Goal: Task Accomplishment & Management: Complete application form

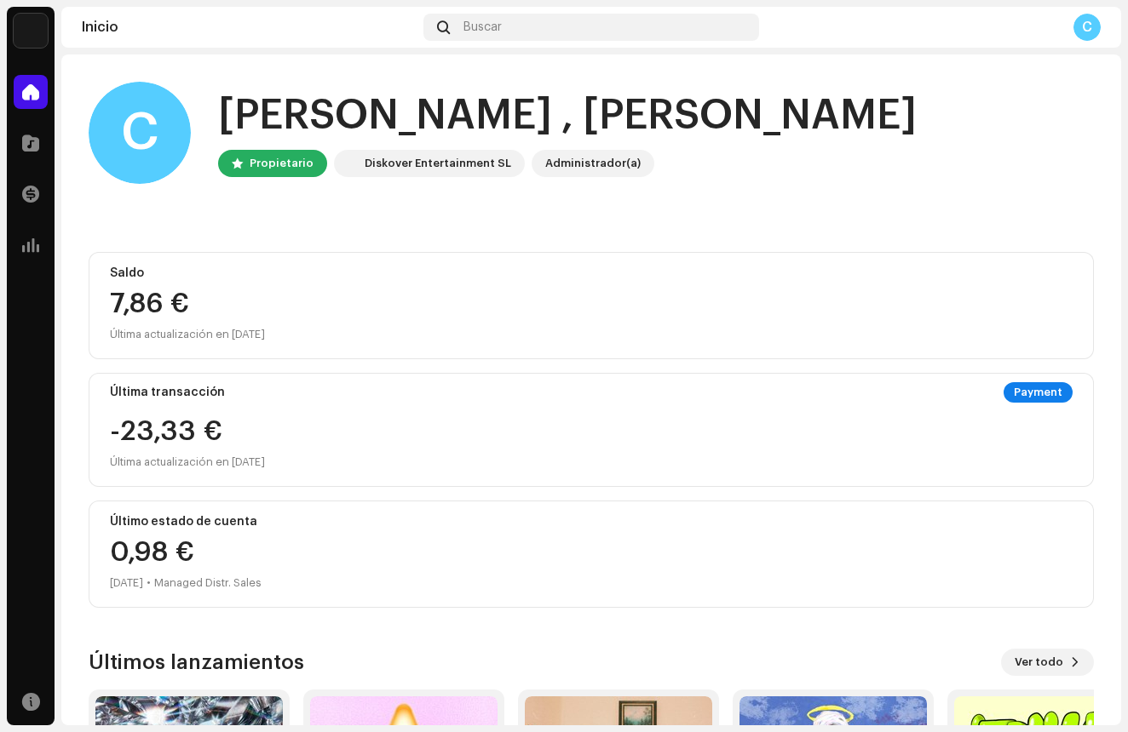
click at [1076, 31] on div "C" at bounding box center [1086, 27] width 27 height 27
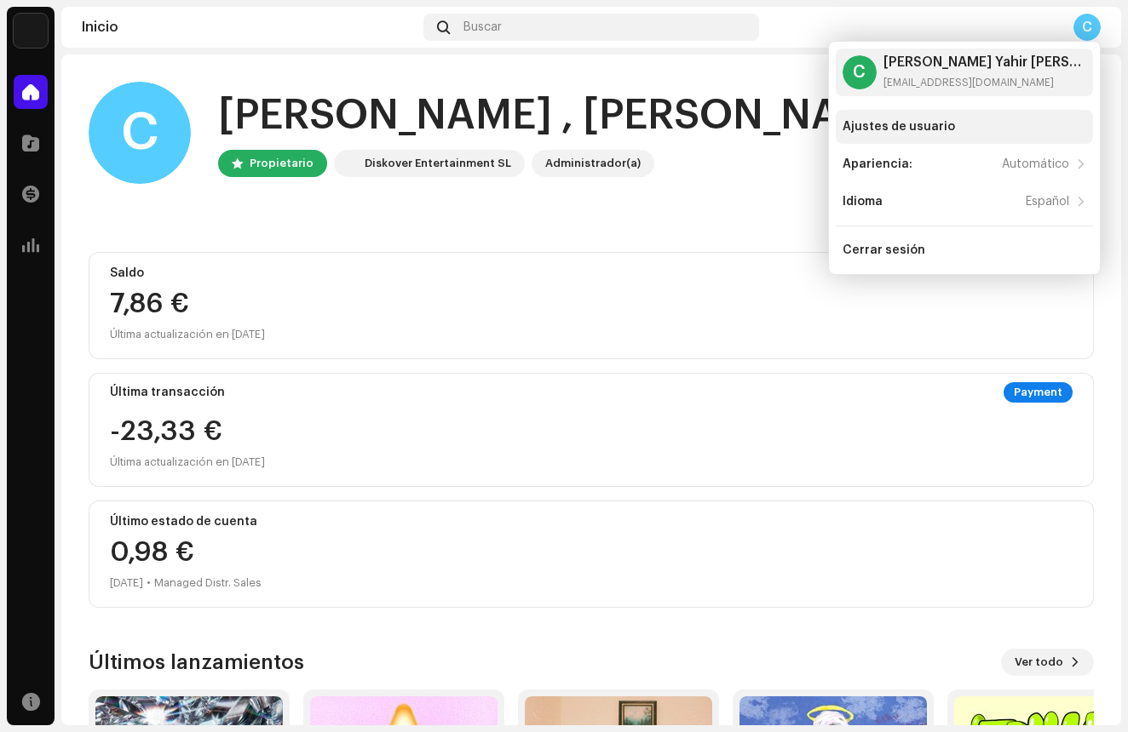
click at [901, 129] on div "Ajustes de usuario" at bounding box center [898, 127] width 112 height 14
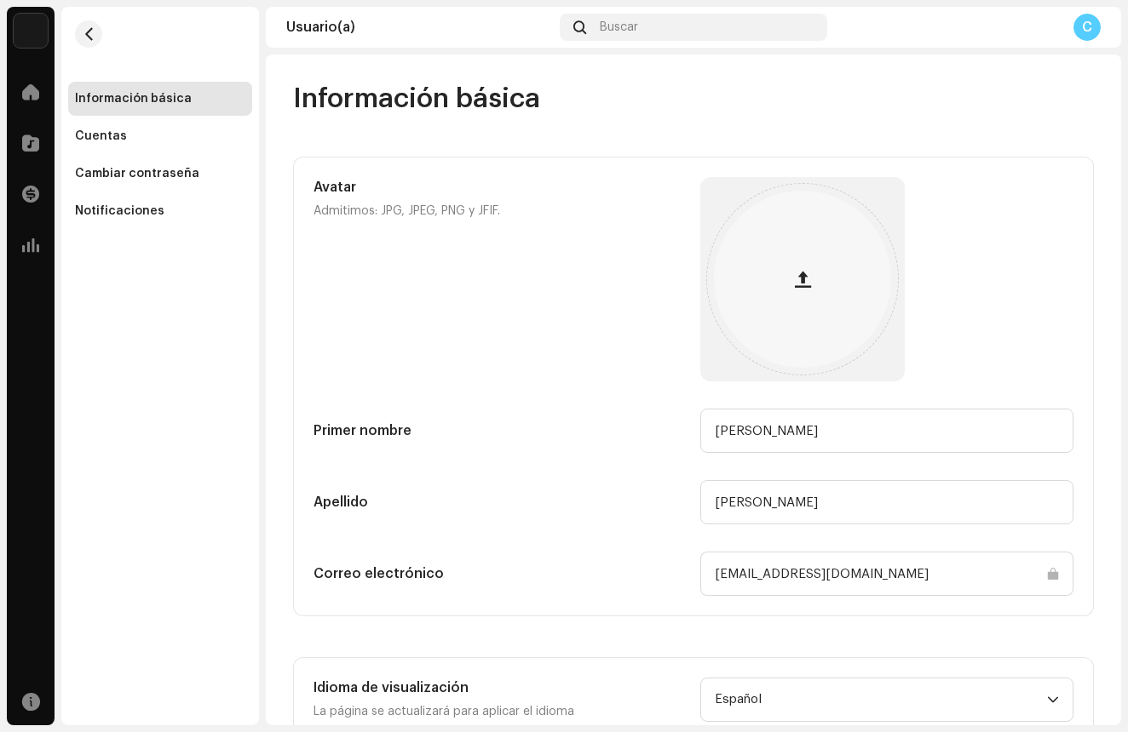
click at [1079, 36] on div "C" at bounding box center [1086, 27] width 27 height 27
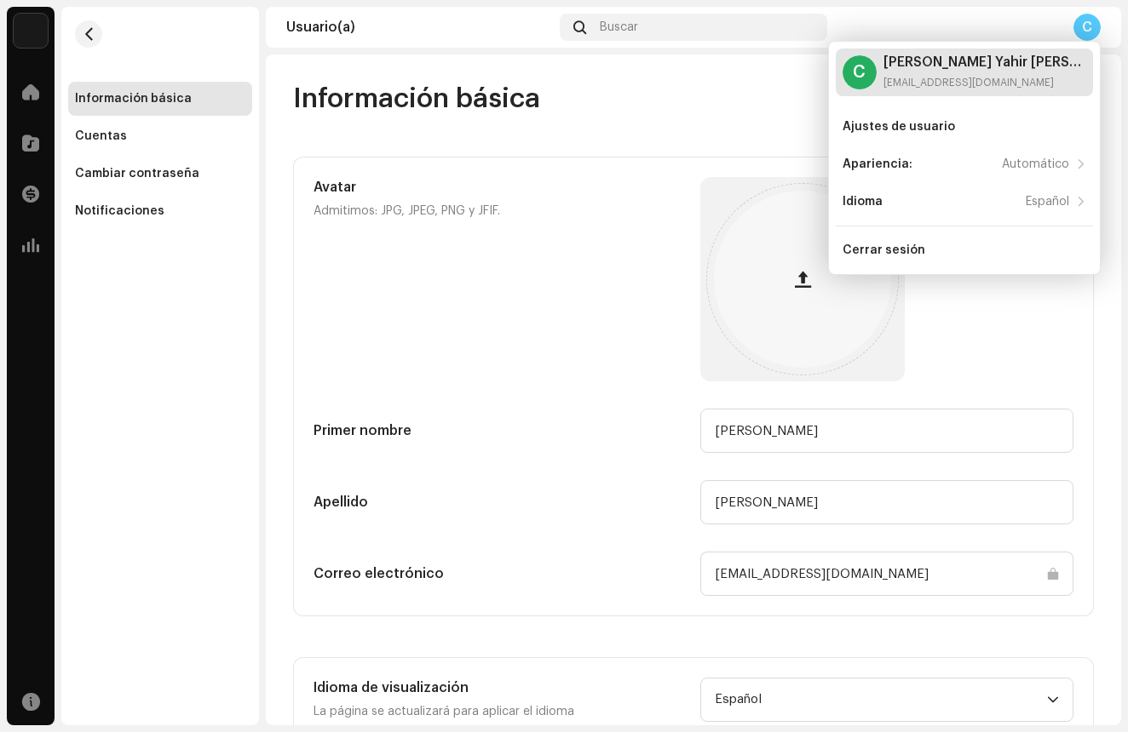
click at [951, 70] on div "Carlos Yahir Nani Márquez contacto.litxs@gmail.com" at bounding box center [984, 72] width 203 height 34
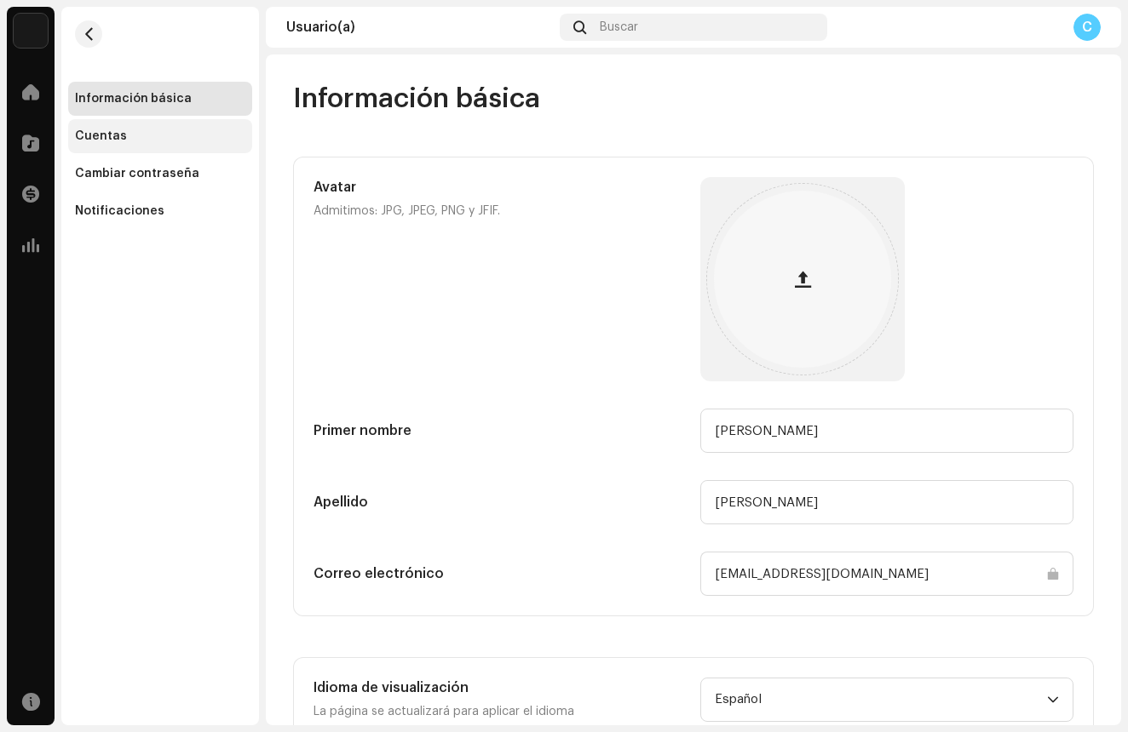
click at [136, 147] on div "Cuentas" at bounding box center [160, 136] width 184 height 34
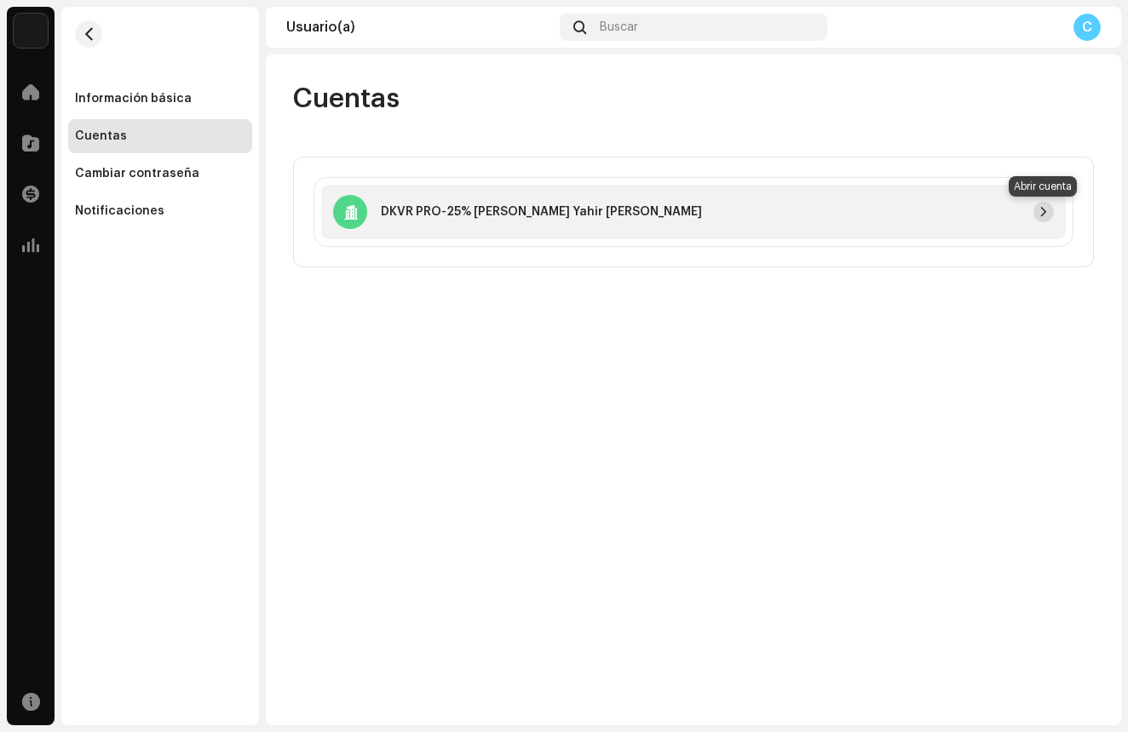
click at [1042, 209] on span "button" at bounding box center [1043, 212] width 10 height 14
click at [442, 188] on div "DKVR PRO-25% [PERSON_NAME]" at bounding box center [693, 212] width 744 height 55
click at [1048, 211] on button "button" at bounding box center [1043, 212] width 20 height 20
click at [439, 215] on p "DKVR PRO-25% [PERSON_NAME]" at bounding box center [475, 213] width 189 height 18
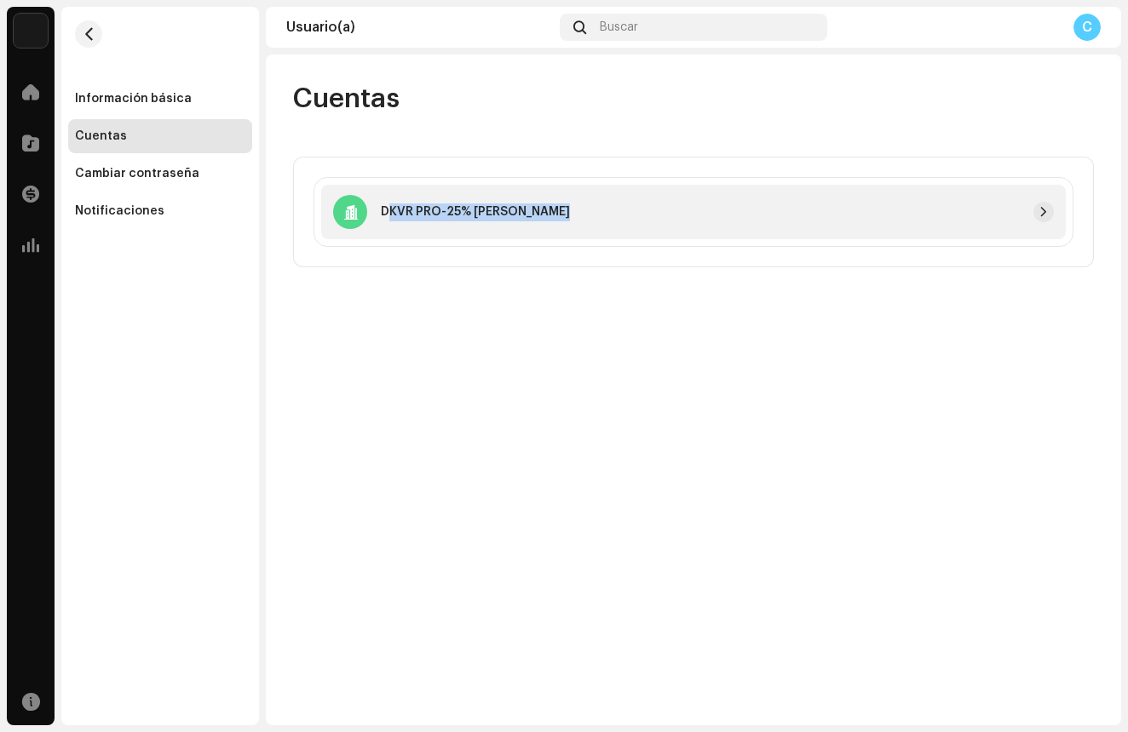
click at [439, 215] on p "DKVR PRO-25% [PERSON_NAME]" at bounding box center [475, 213] width 189 height 18
click at [712, 199] on div "DKVR PRO-25% [PERSON_NAME]" at bounding box center [693, 212] width 744 height 55
click at [692, 118] on div "Cuentas DKVR PRO-25% Carlos Yahir Nani Márquez" at bounding box center [693, 175] width 855 height 186
click at [19, 106] on div at bounding box center [31, 92] width 34 height 34
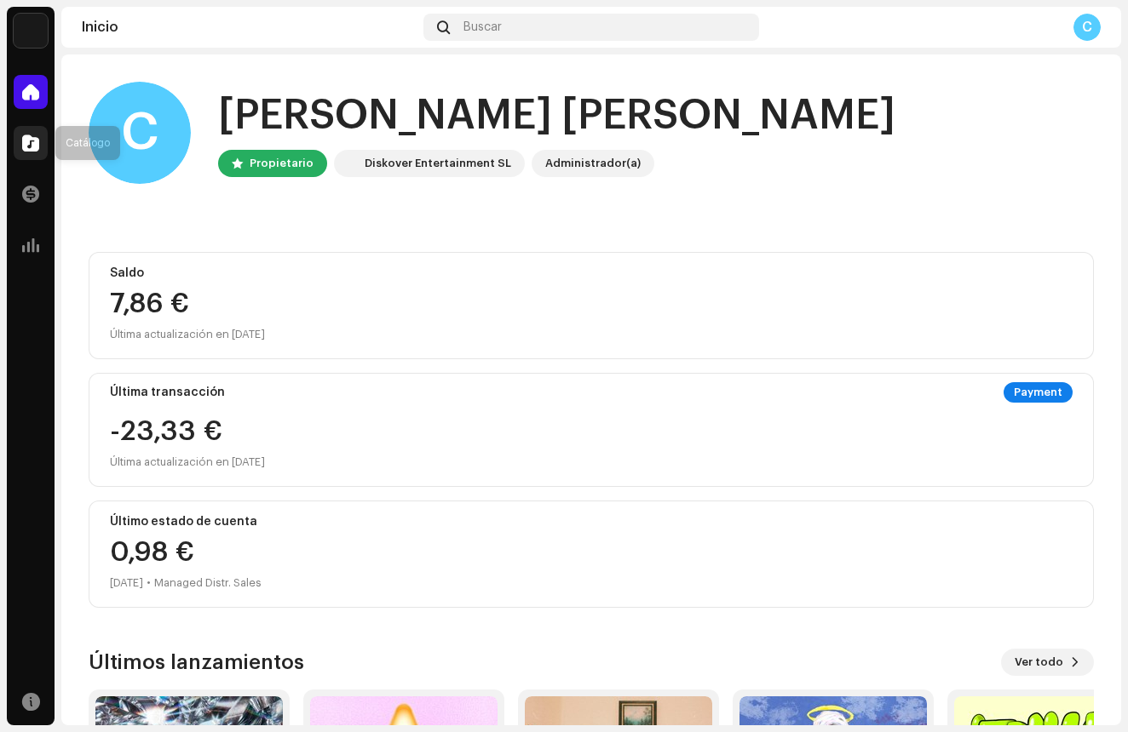
click at [33, 154] on div at bounding box center [31, 143] width 34 height 34
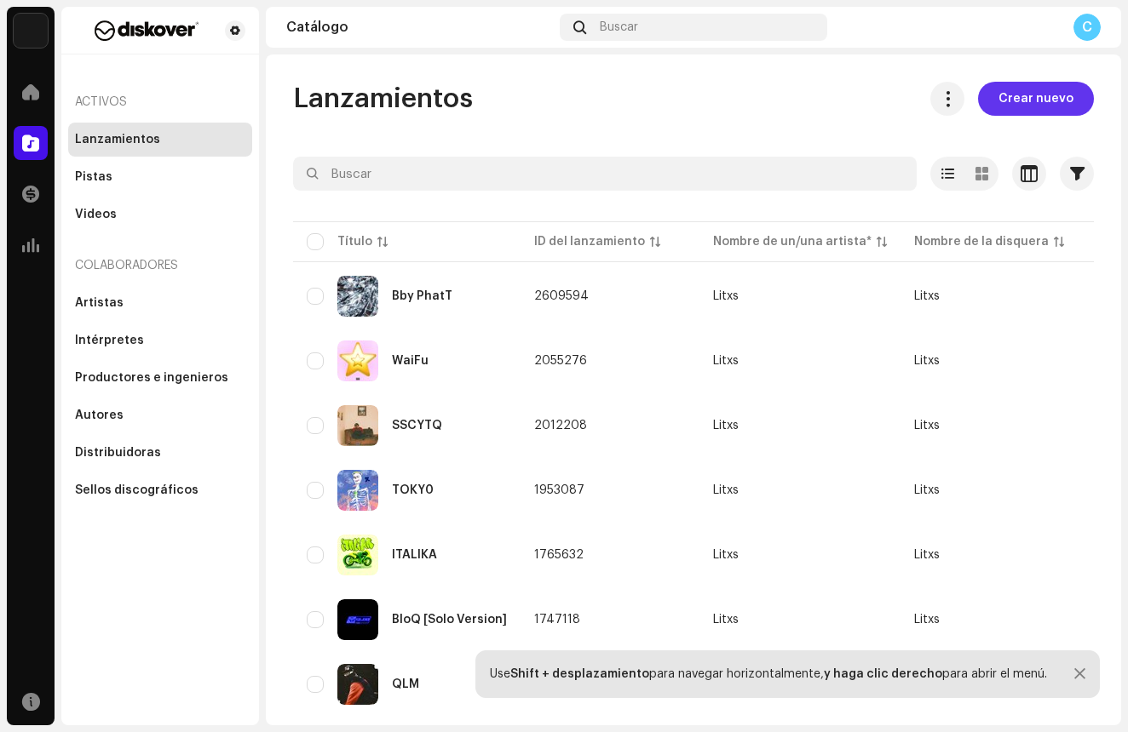
click at [1007, 96] on span "Crear nuevo" at bounding box center [1035, 99] width 75 height 34
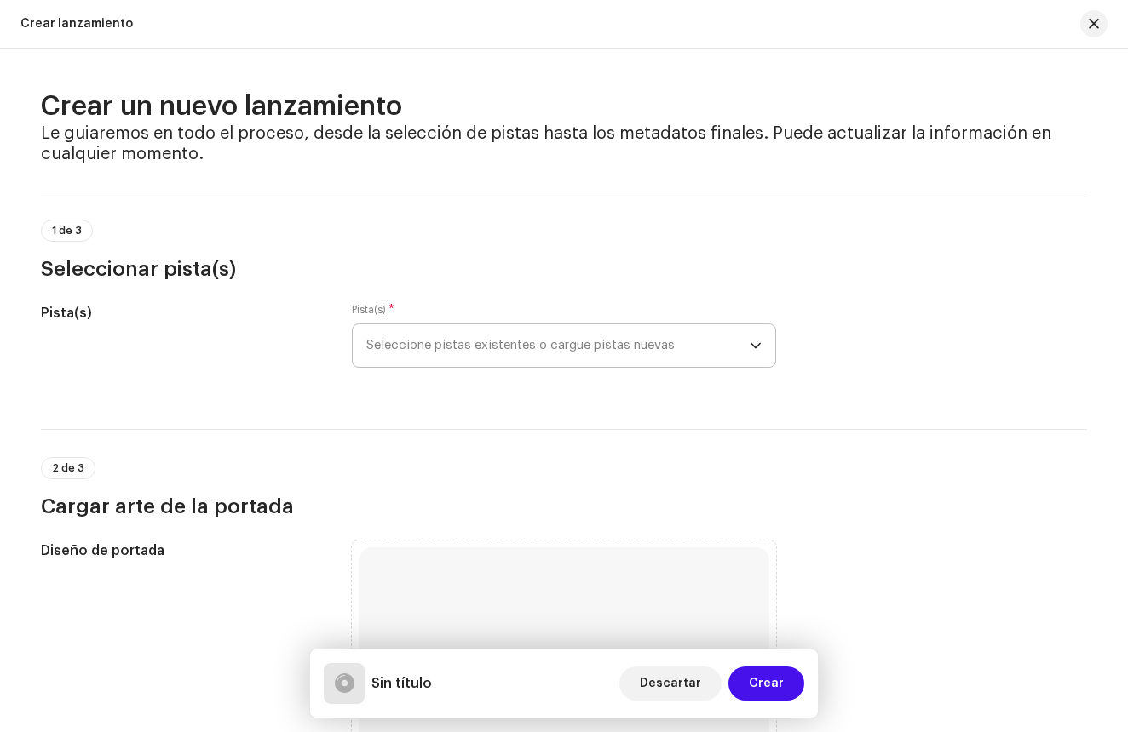
click at [485, 332] on span "Seleccione pistas existentes o cargue pistas nuevas" at bounding box center [557, 345] width 383 height 43
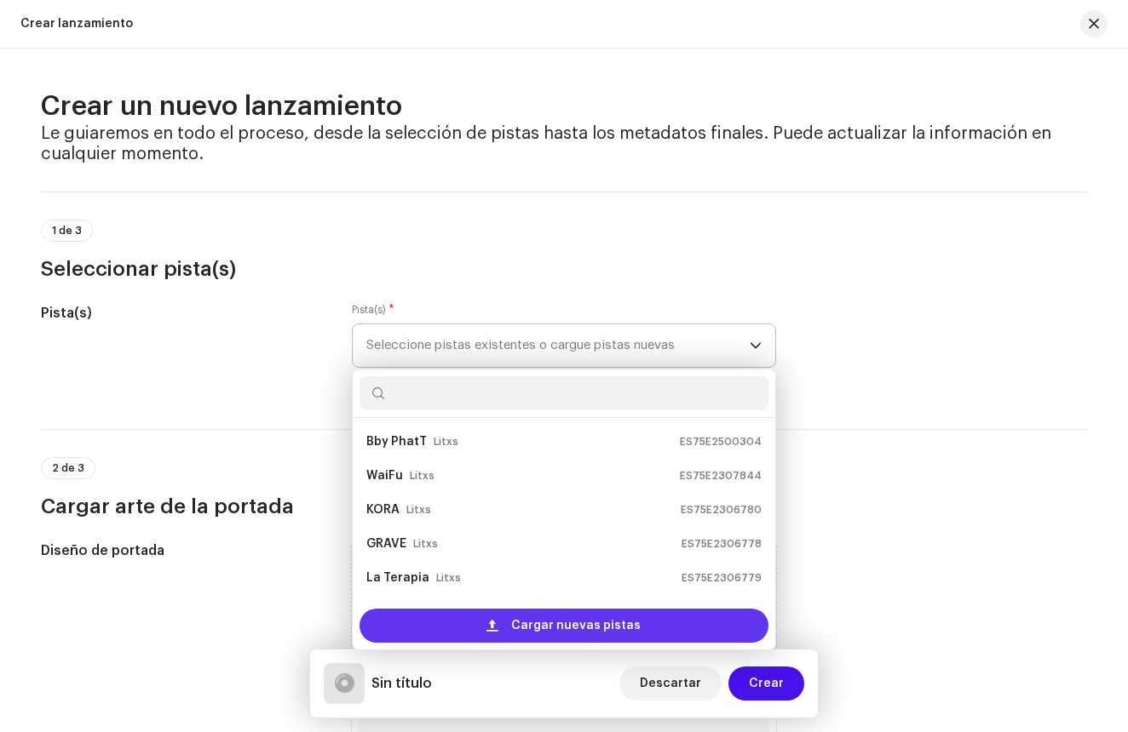
scroll to position [27, 0]
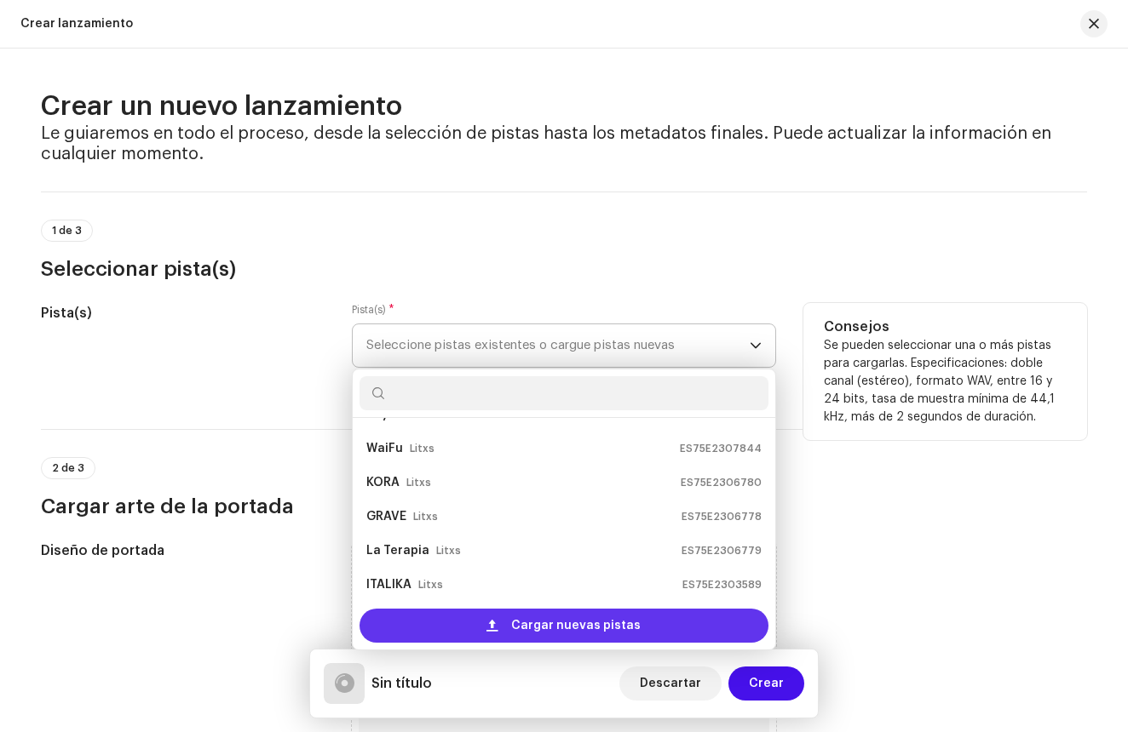
click at [531, 633] on span "Cargar nuevas pistas" at bounding box center [575, 626] width 129 height 34
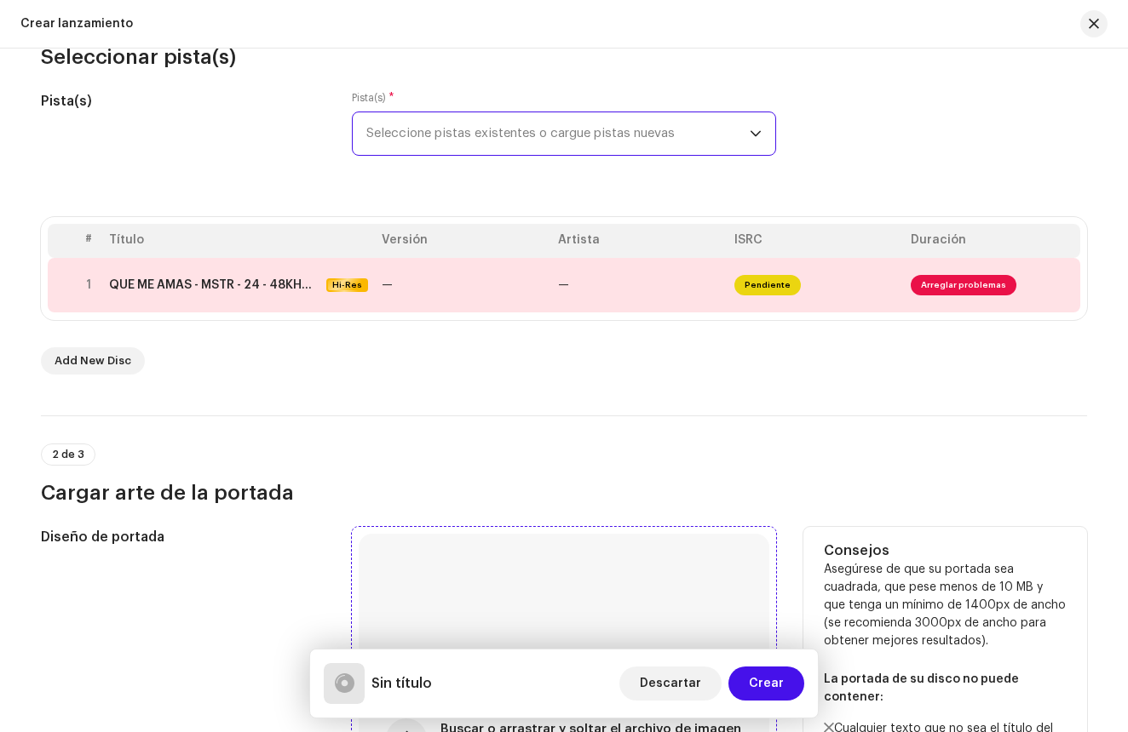
scroll to position [209, 0]
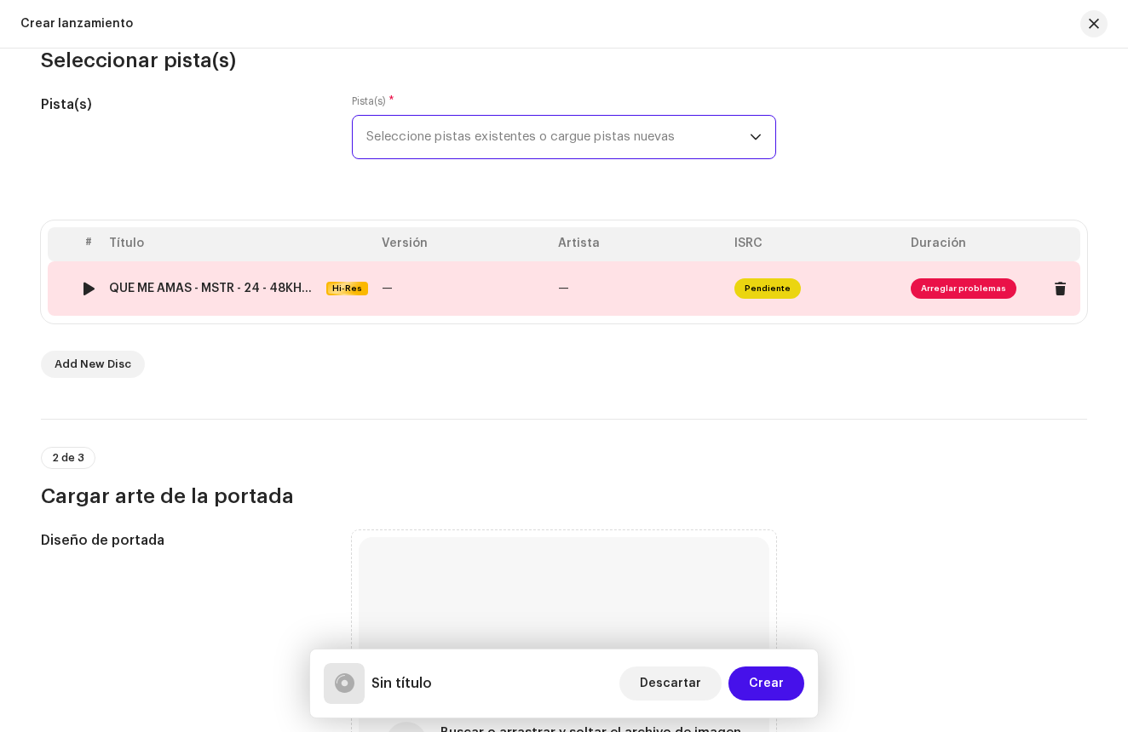
click at [352, 296] on td "QUE ME AMAS - MSTR - 24 - 48KHZ - 10L.wav Hi-Res" at bounding box center [238, 288] width 273 height 55
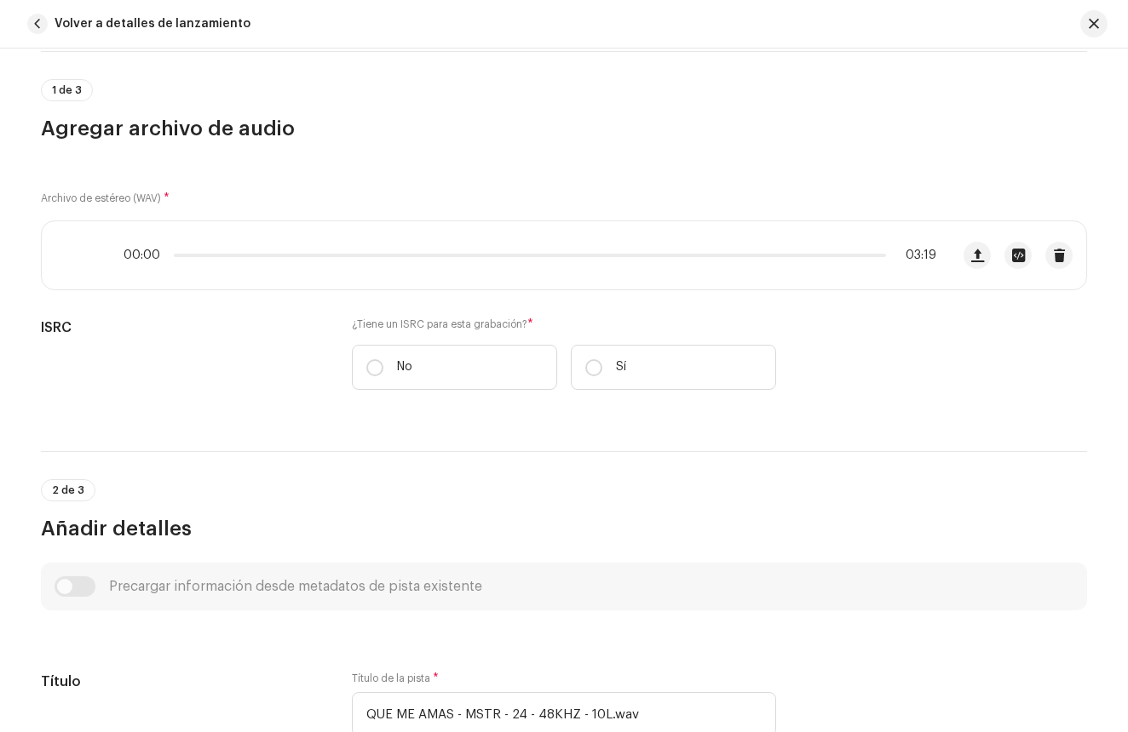
scroll to position [0, 0]
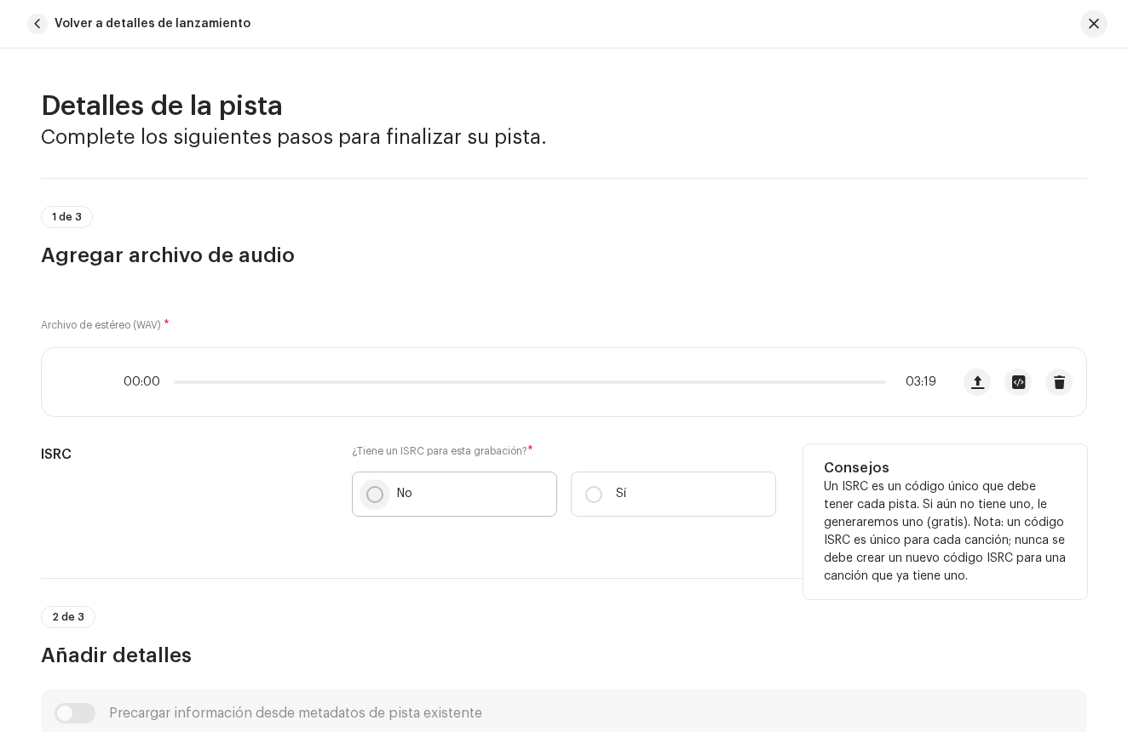
click at [370, 496] on input "No" at bounding box center [374, 494] width 17 height 17
radio input "true"
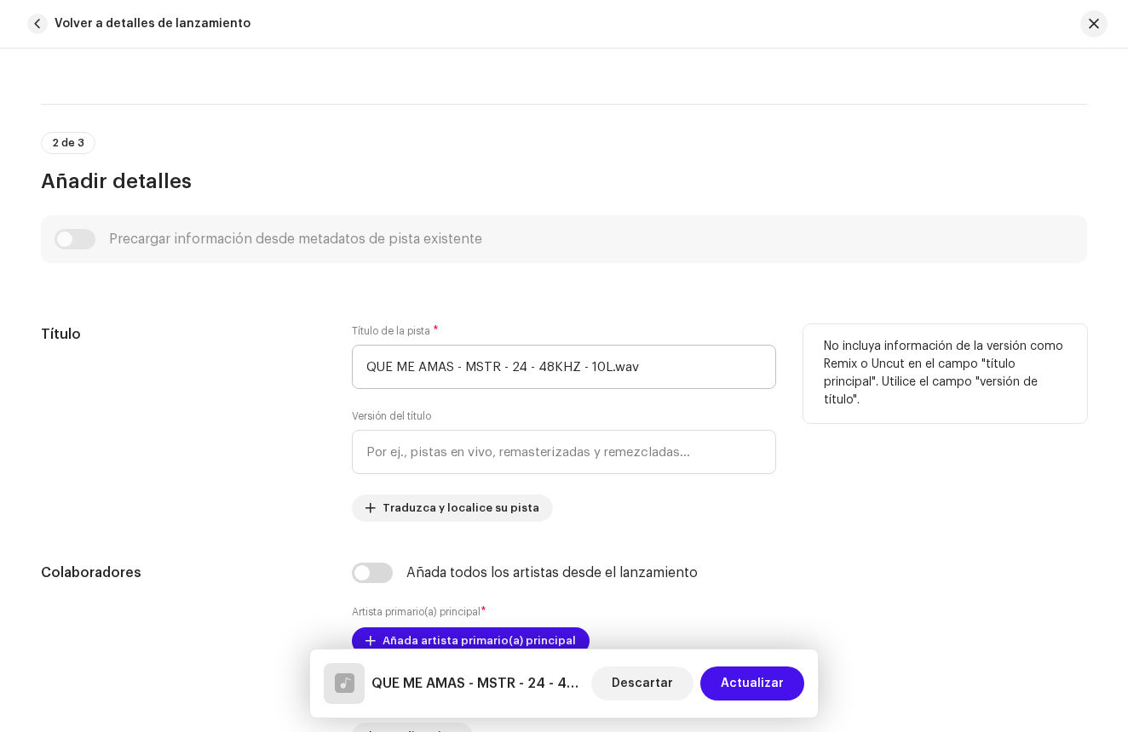
scroll to position [547, 0]
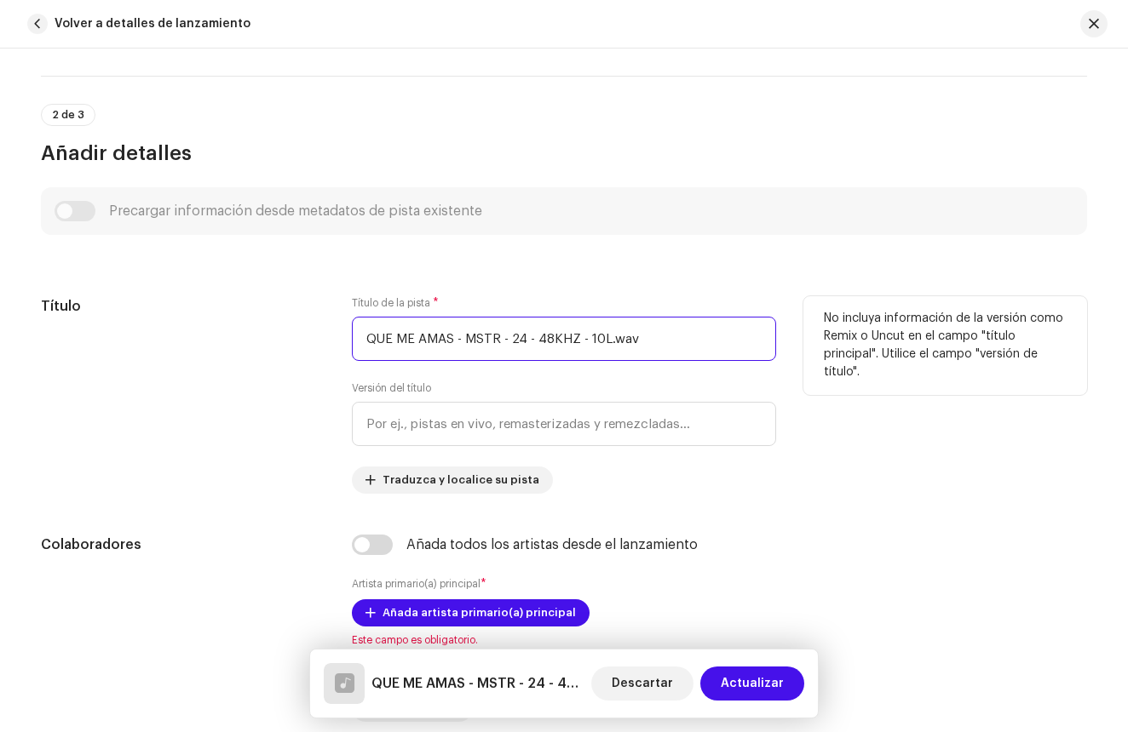
click at [655, 327] on input "QUE ME AMAS - MSTR - 24 - 48KHZ - 10L.wav" at bounding box center [564, 339] width 424 height 44
drag, startPoint x: 651, startPoint y: 330, endPoint x: 381, endPoint y: 385, distance: 276.2
click at [381, 385] on div "Título de la pista * QUE ME AMAS - MSTR - 24 - 48KHZ - 10L.wav Versión del títu…" at bounding box center [564, 395] width 424 height 198
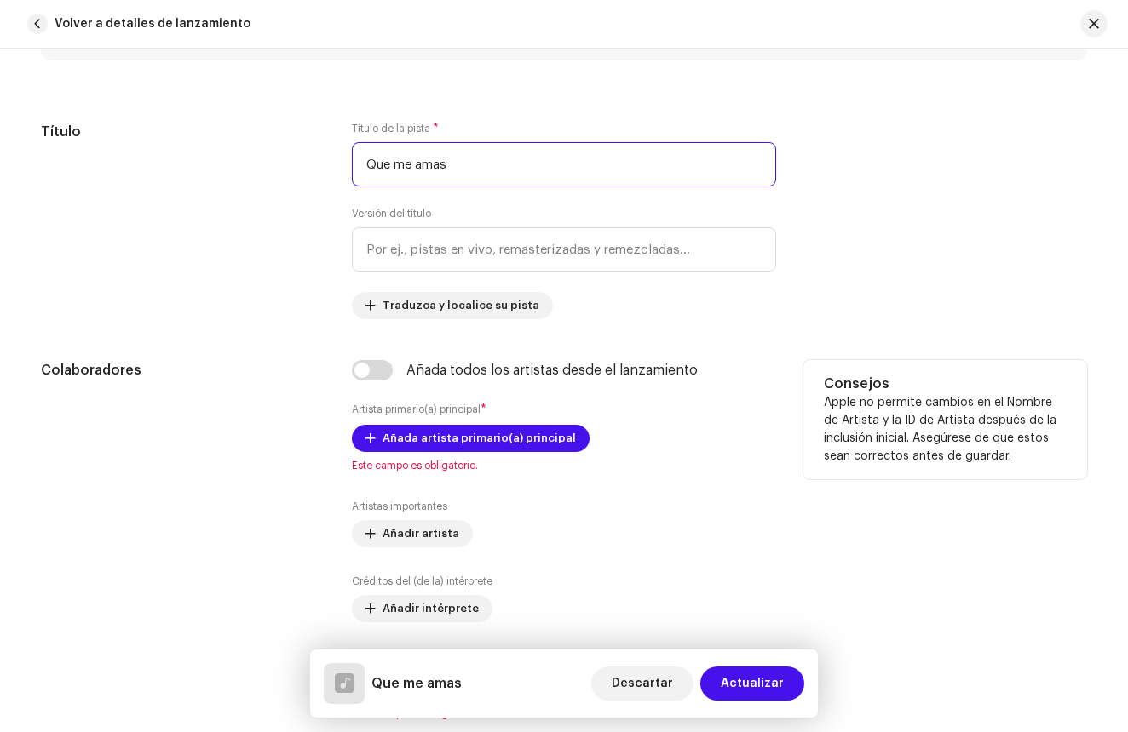
scroll to position [743, 0]
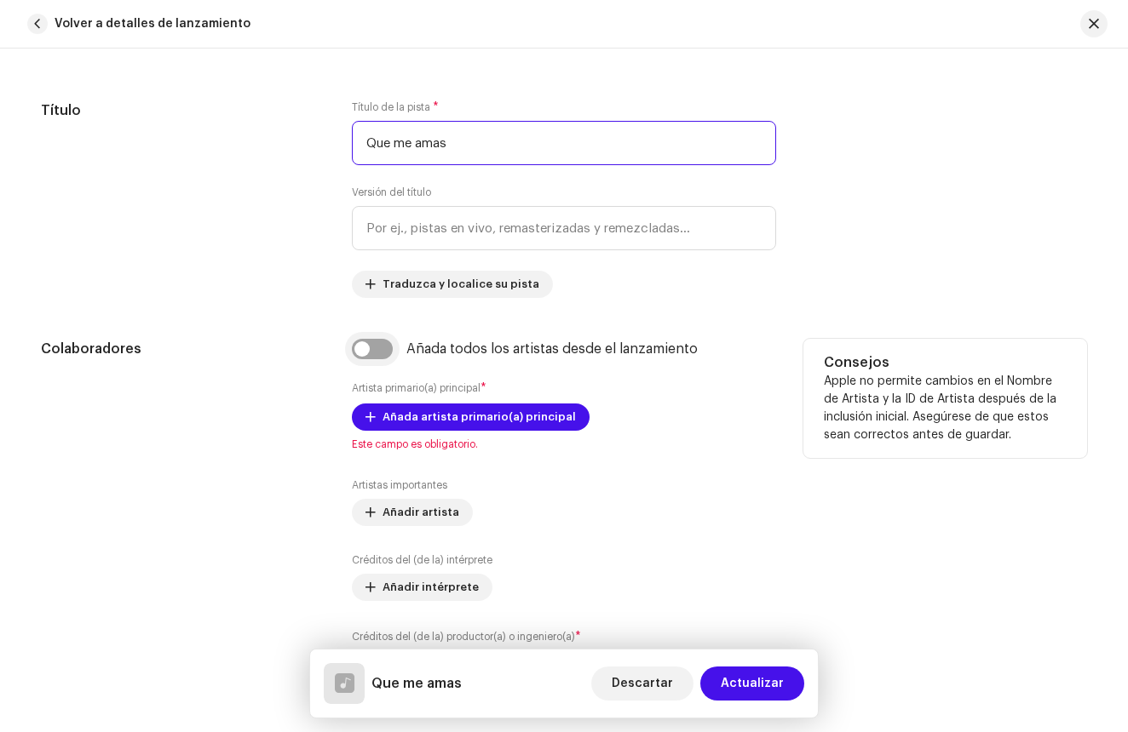
type input "Que me amas"
click at [368, 353] on input "checkbox" at bounding box center [372, 349] width 41 height 20
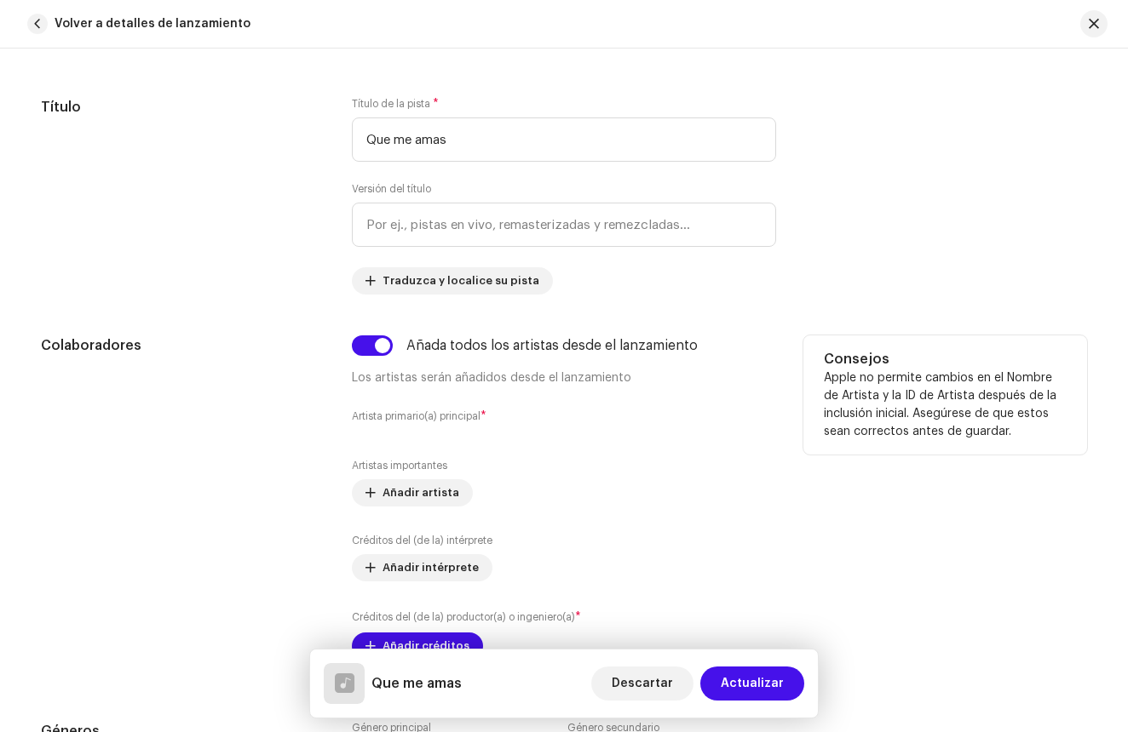
scroll to position [749, 0]
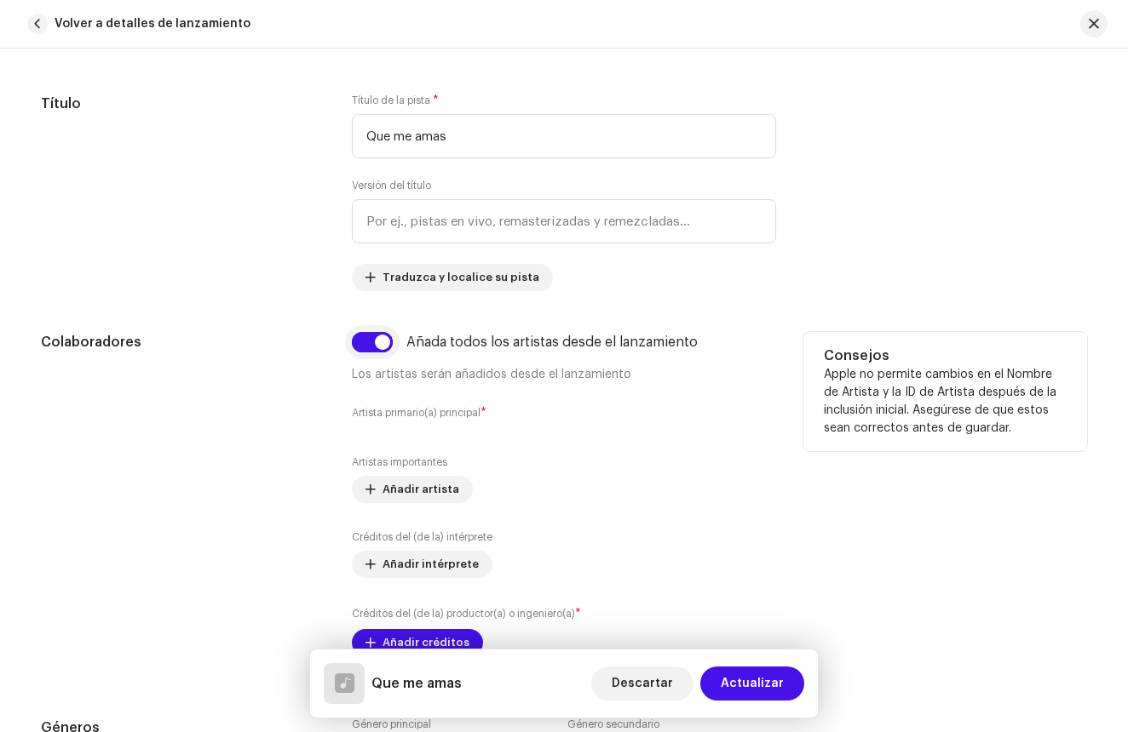
click at [382, 345] on input "checkbox" at bounding box center [372, 342] width 41 height 20
checkbox input "false"
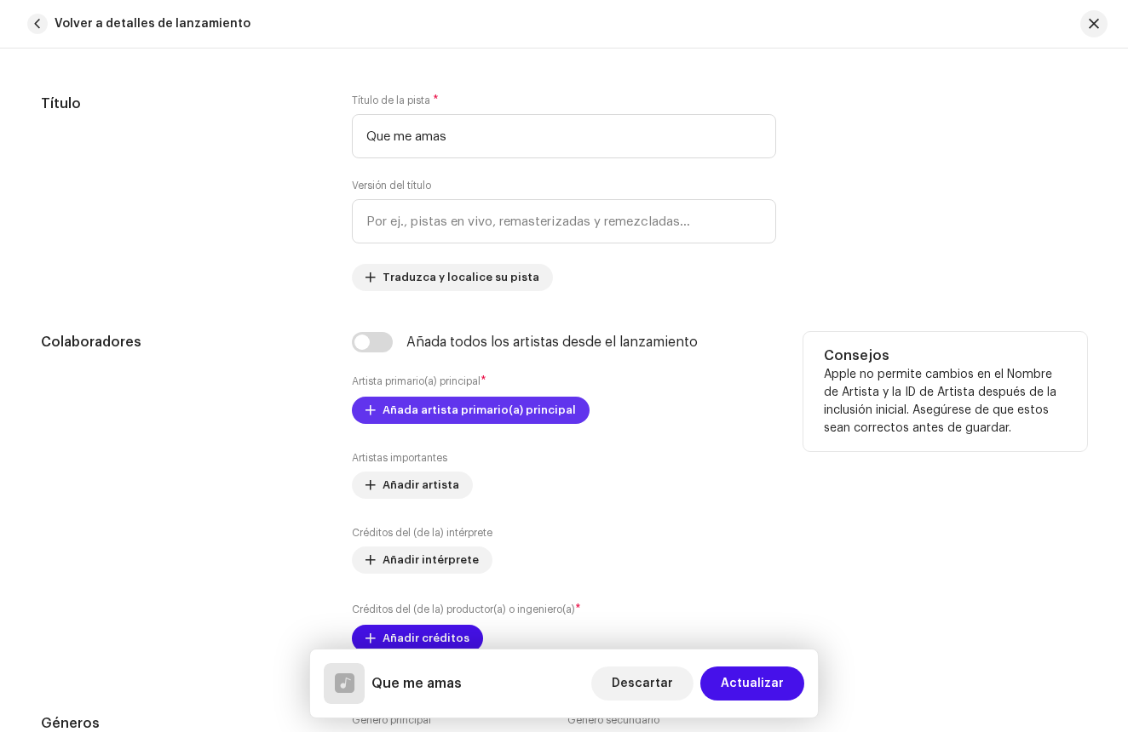
click at [462, 415] on span "Añada artista primario(a) principal" at bounding box center [478, 410] width 193 height 34
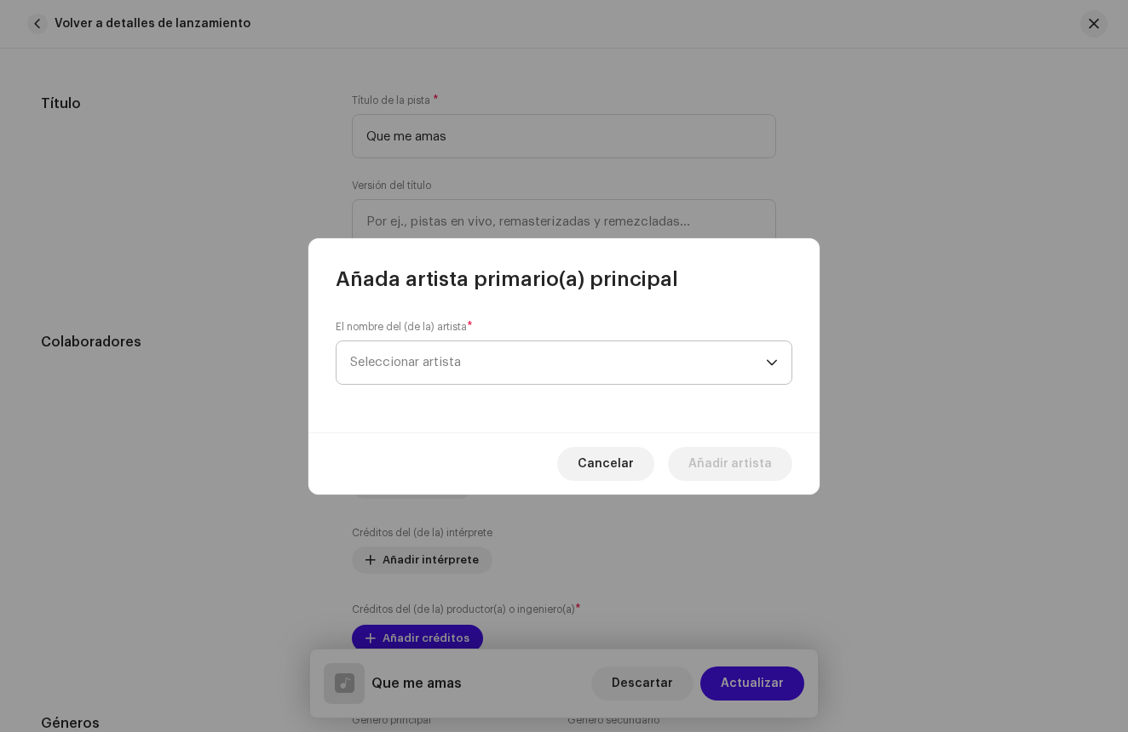
click at [496, 356] on span "Seleccionar artista" at bounding box center [558, 362] width 416 height 43
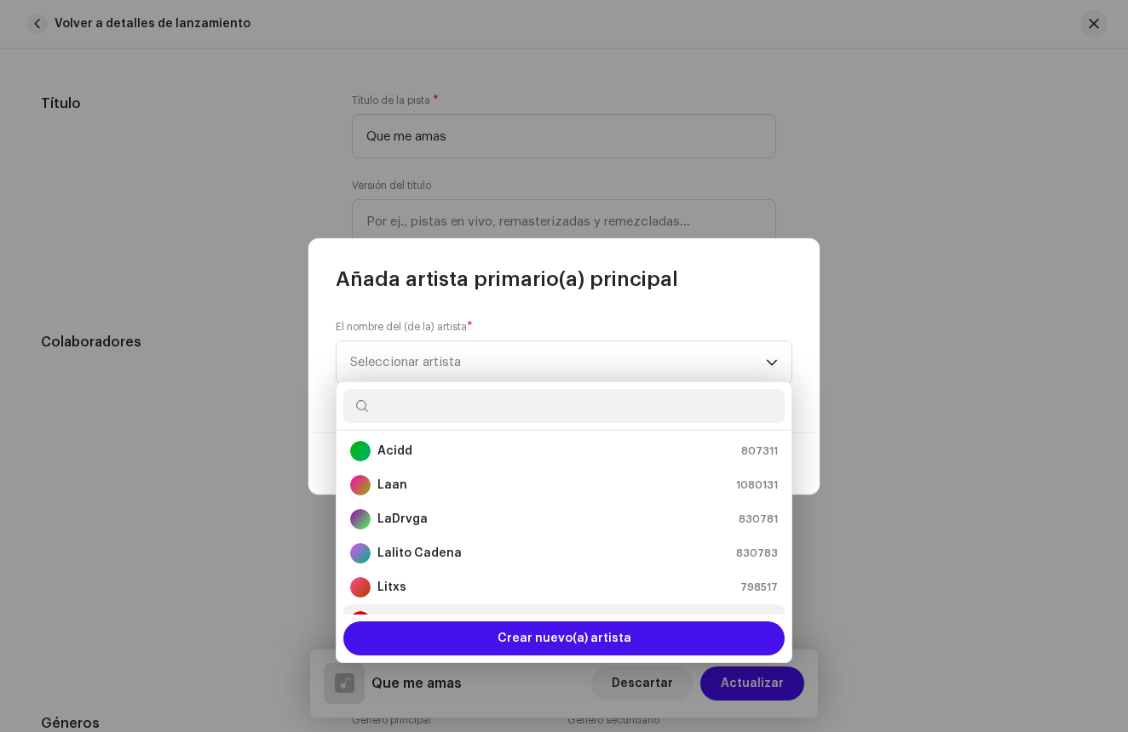
scroll to position [142, 0]
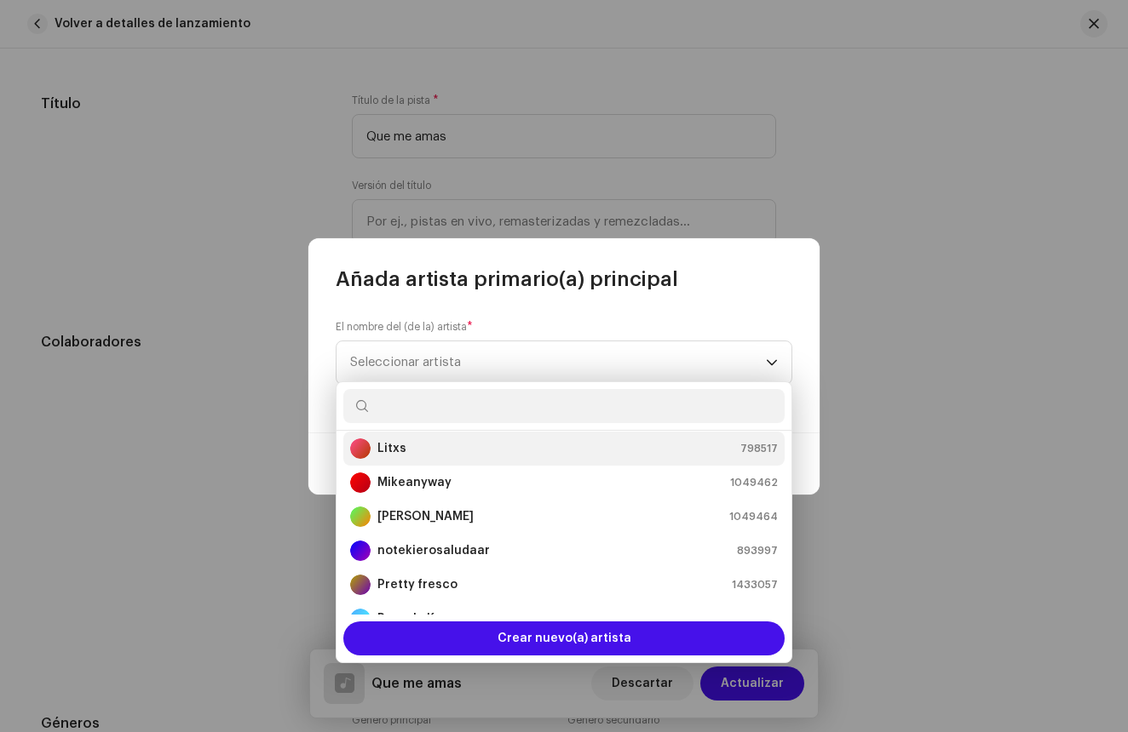
click at [404, 451] on strong "Litxs" at bounding box center [391, 448] width 29 height 17
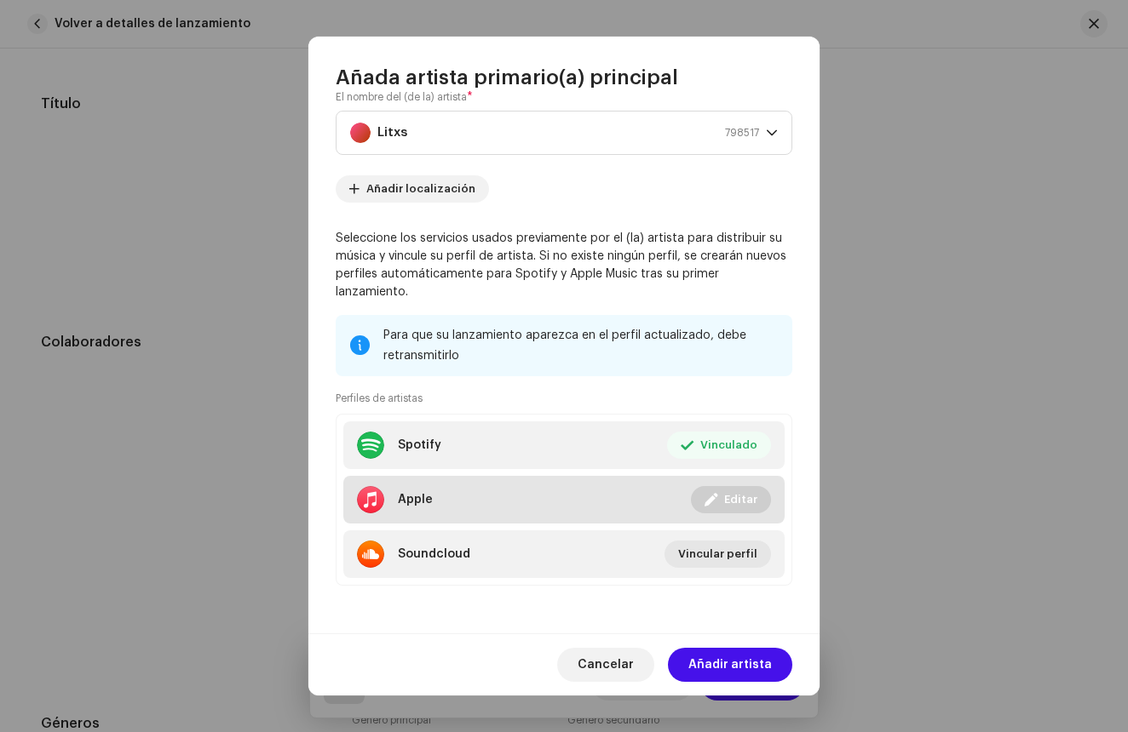
scroll to position [0, 0]
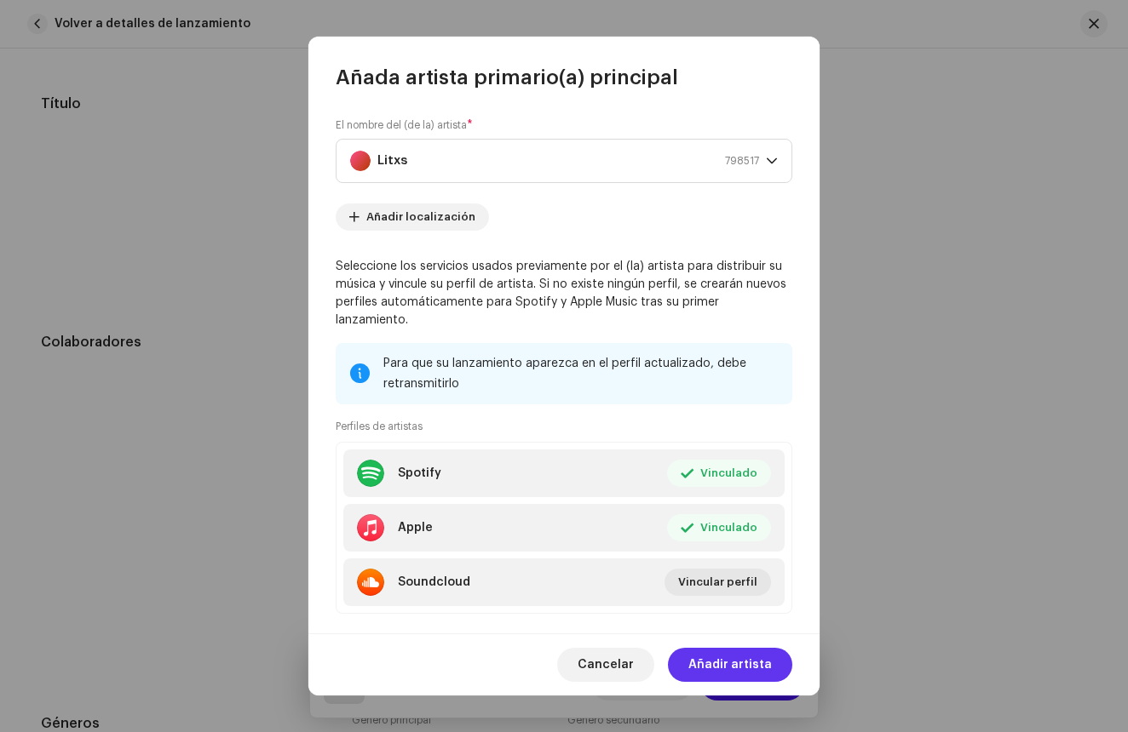
click at [725, 669] on span "Añadir artista" at bounding box center [729, 665] width 83 height 34
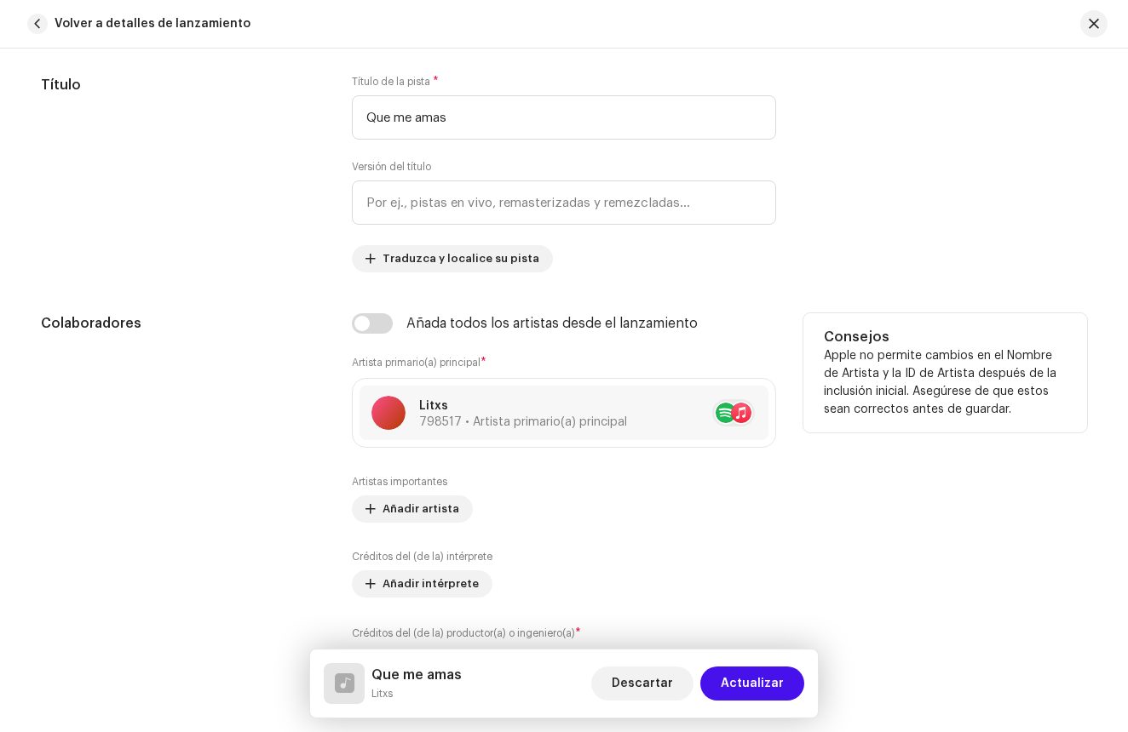
scroll to position [791, 0]
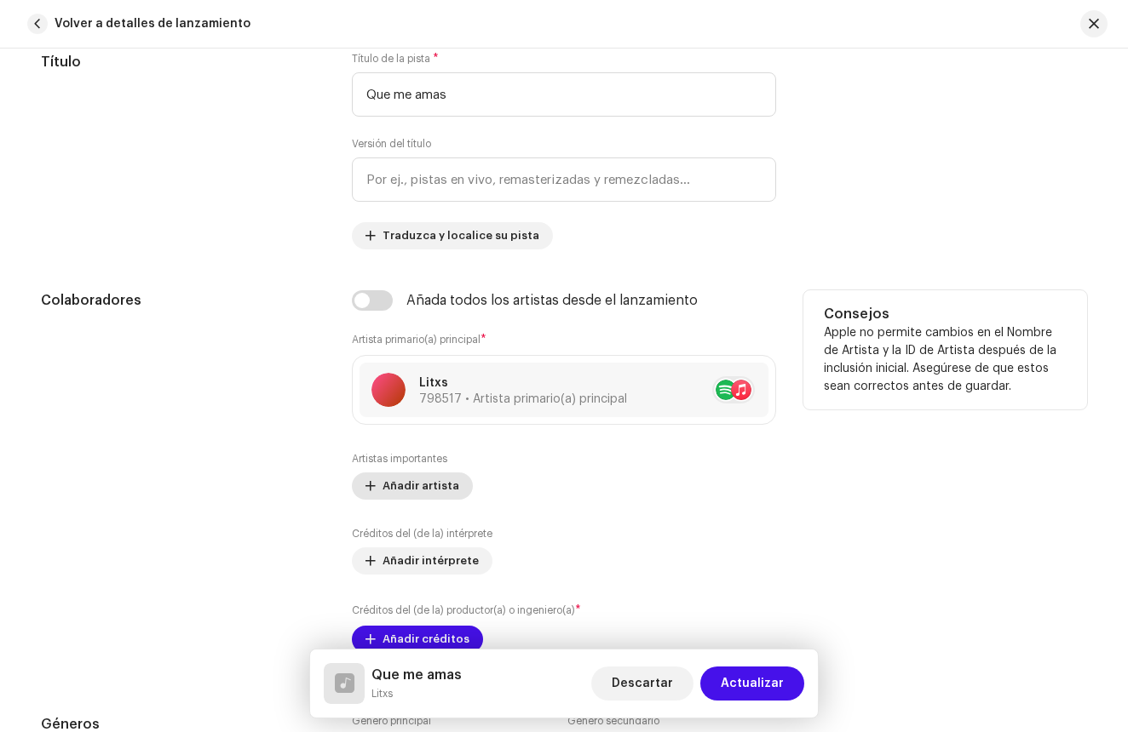
click at [393, 495] on span "Añadir artista" at bounding box center [420, 486] width 77 height 34
click at [393, 495] on div "Añada artista importante Rol * Seleccionar rol Cancelar Añadir artista" at bounding box center [564, 366] width 1128 height 732
click at [393, 495] on span "Añadir artista" at bounding box center [420, 486] width 77 height 34
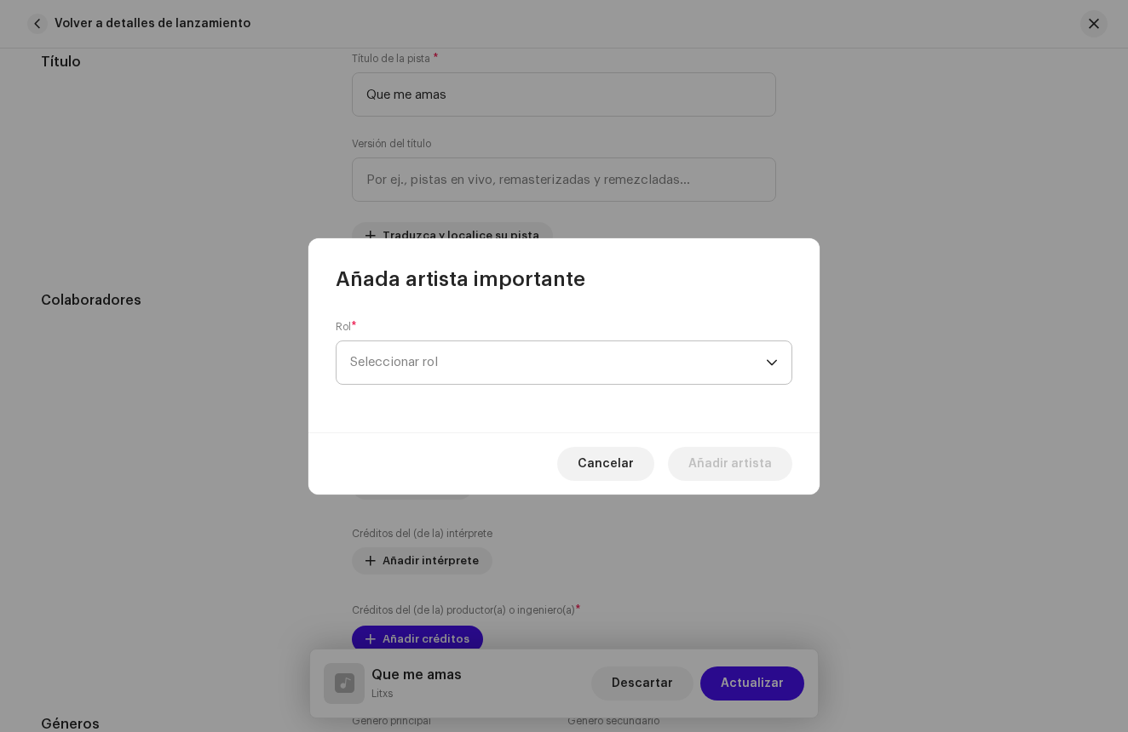
click at [509, 370] on span "Seleccionar rol" at bounding box center [558, 362] width 416 height 43
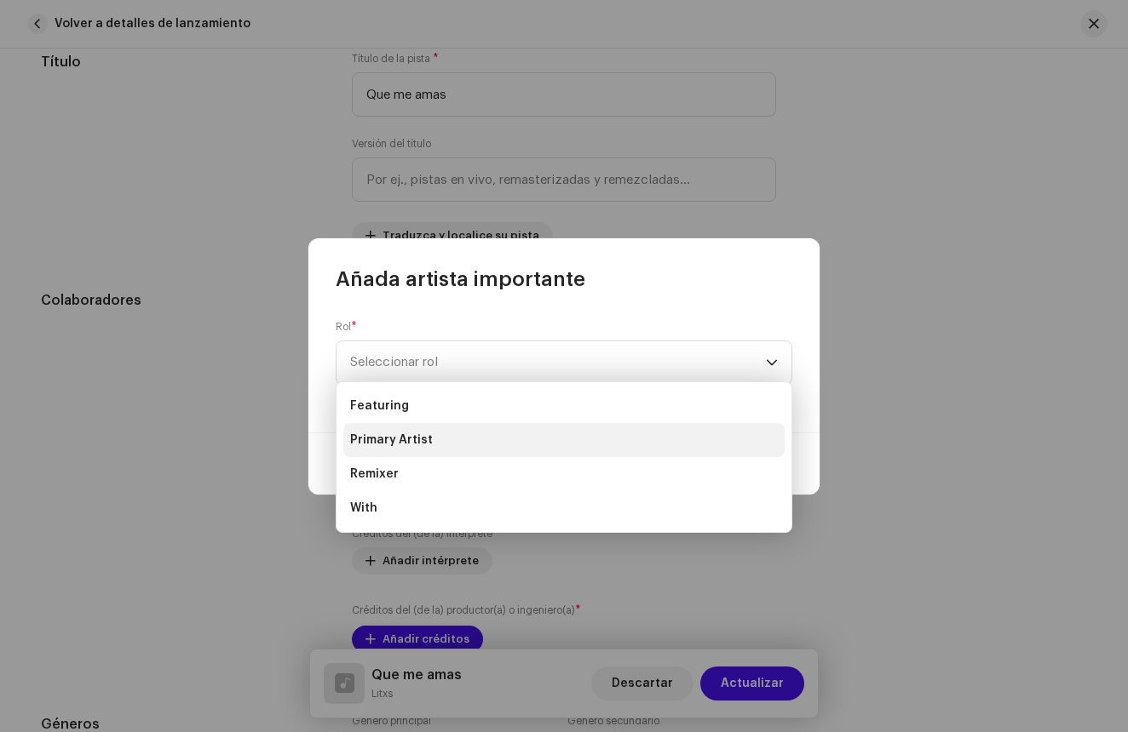
click at [406, 445] on span "Primary Artist" at bounding box center [391, 440] width 83 height 17
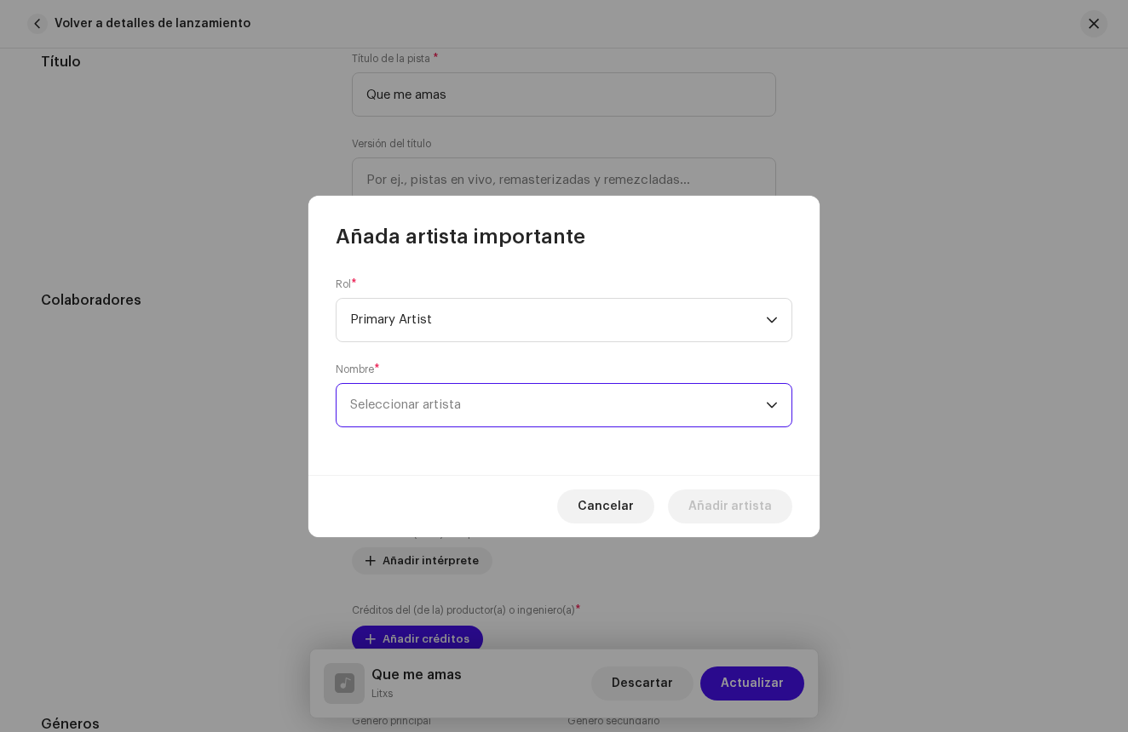
click at [571, 402] on span "Seleccionar artista" at bounding box center [558, 405] width 416 height 43
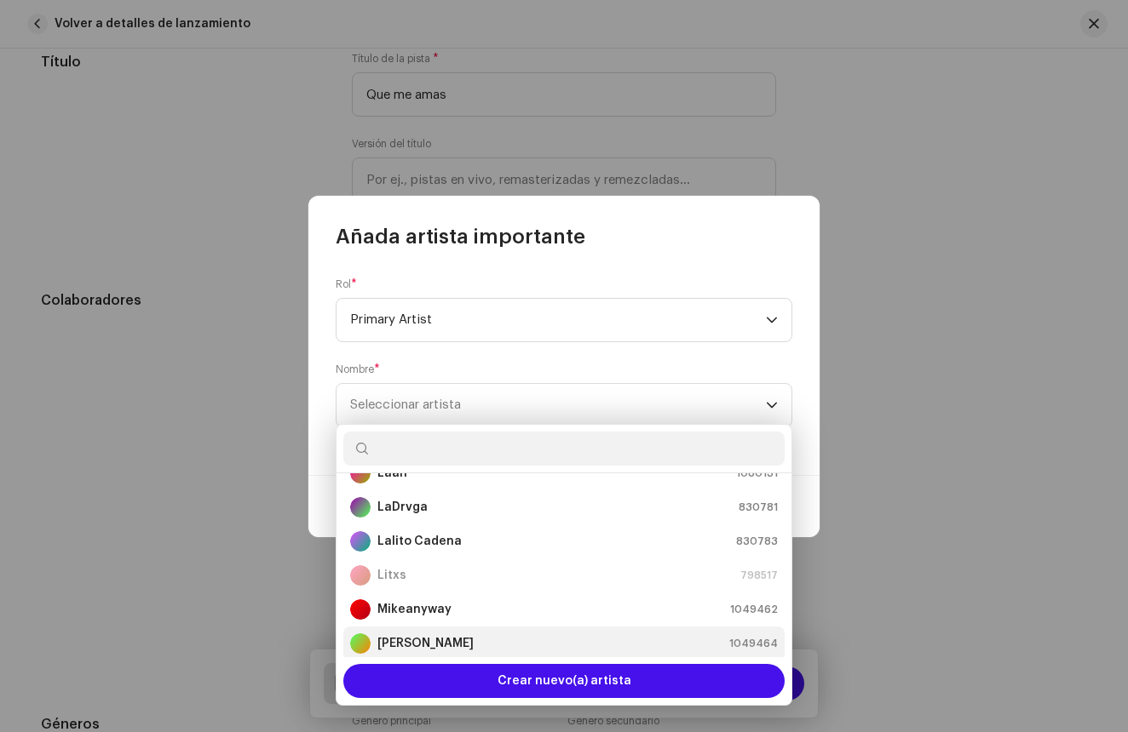
scroll to position [61, 0]
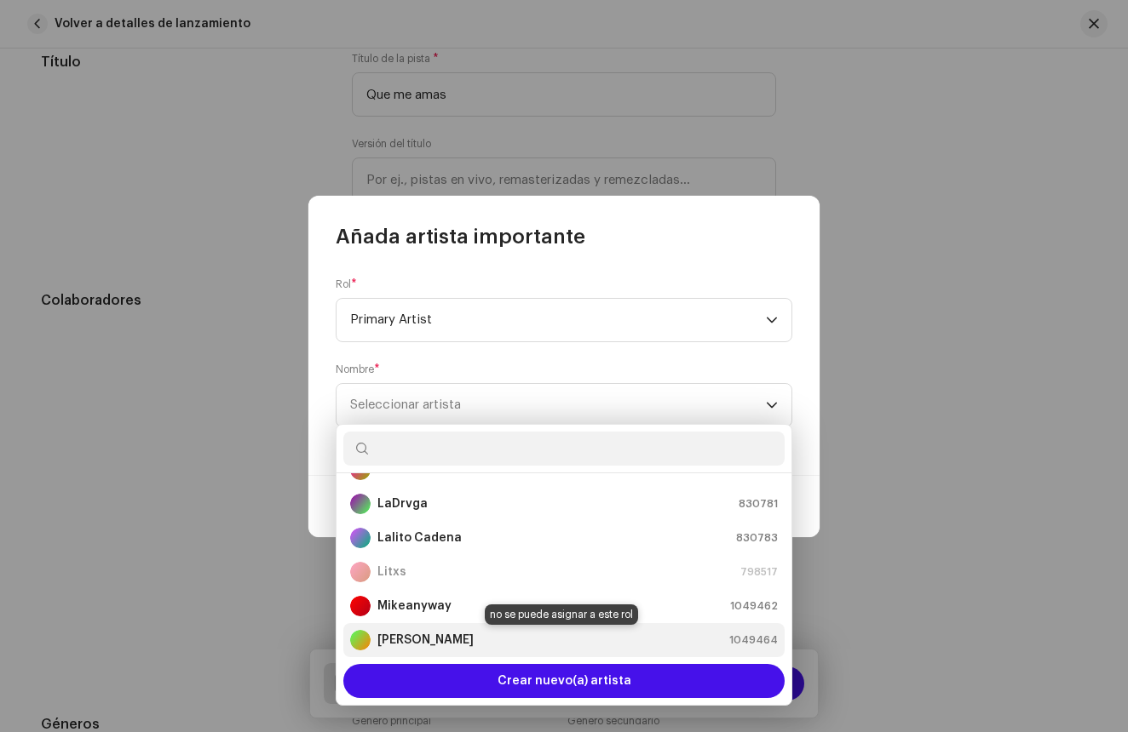
click at [423, 640] on strong "Miky Glocky" at bounding box center [425, 640] width 96 height 17
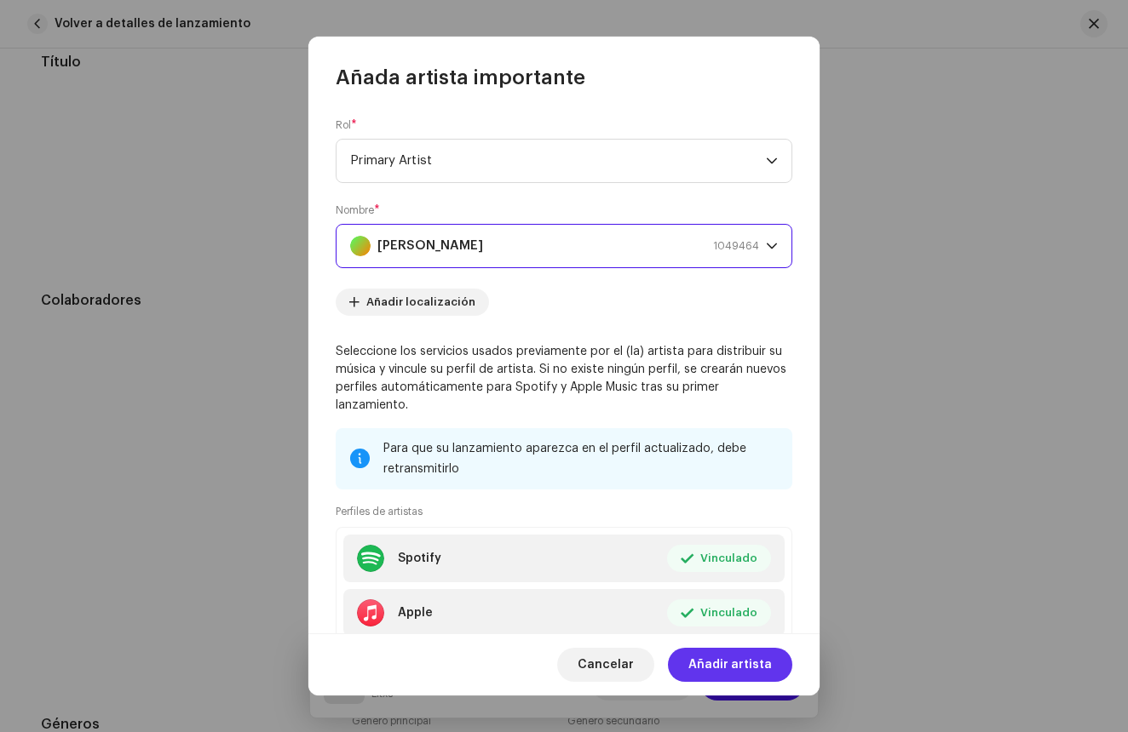
click at [711, 666] on span "Añadir artista" at bounding box center [729, 665] width 83 height 34
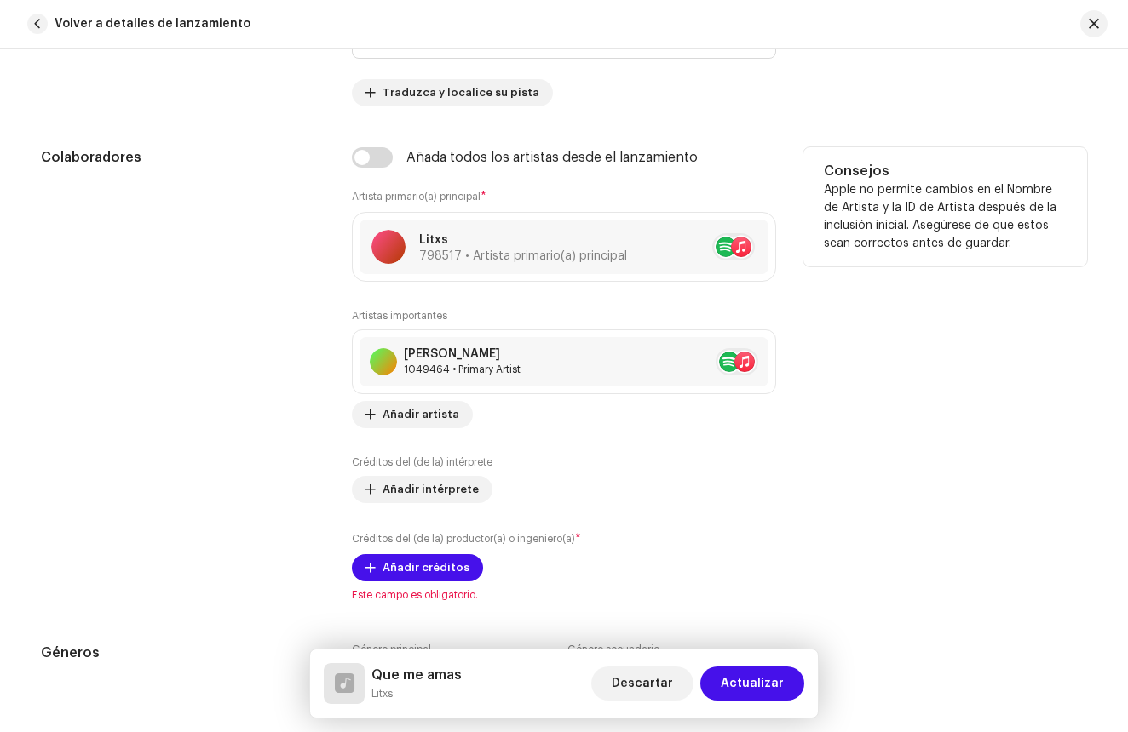
scroll to position [1047, 0]
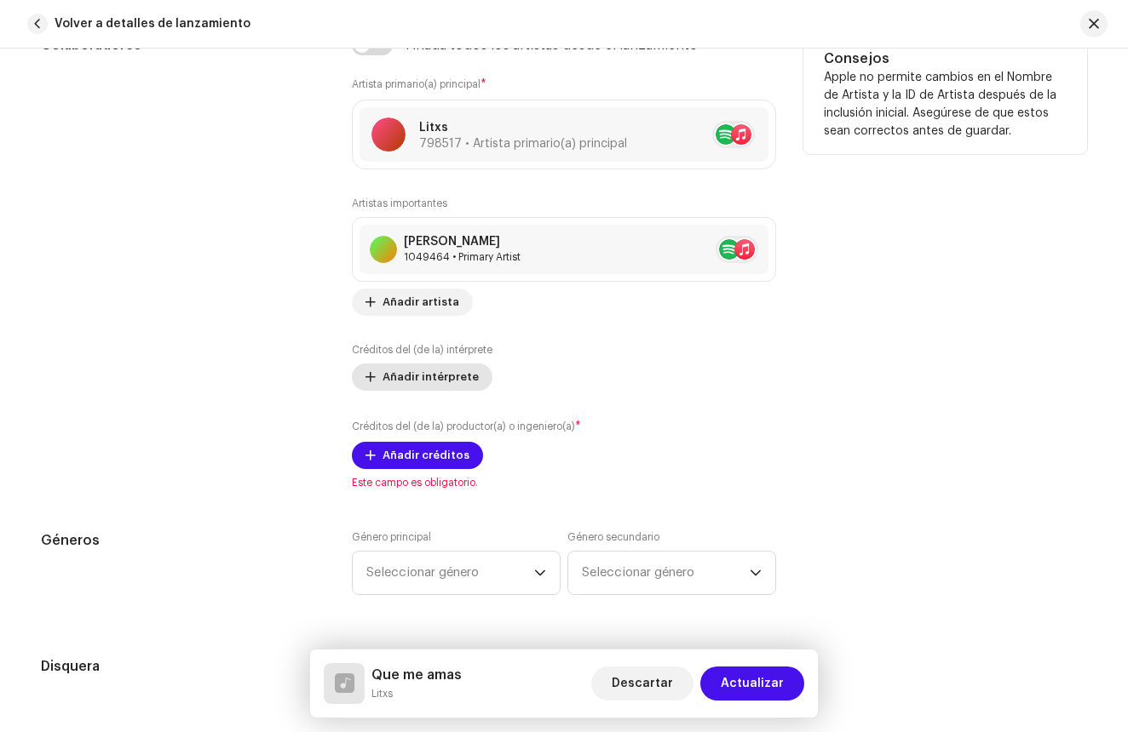
click at [423, 382] on span "Añadir intérprete" at bounding box center [430, 377] width 96 height 34
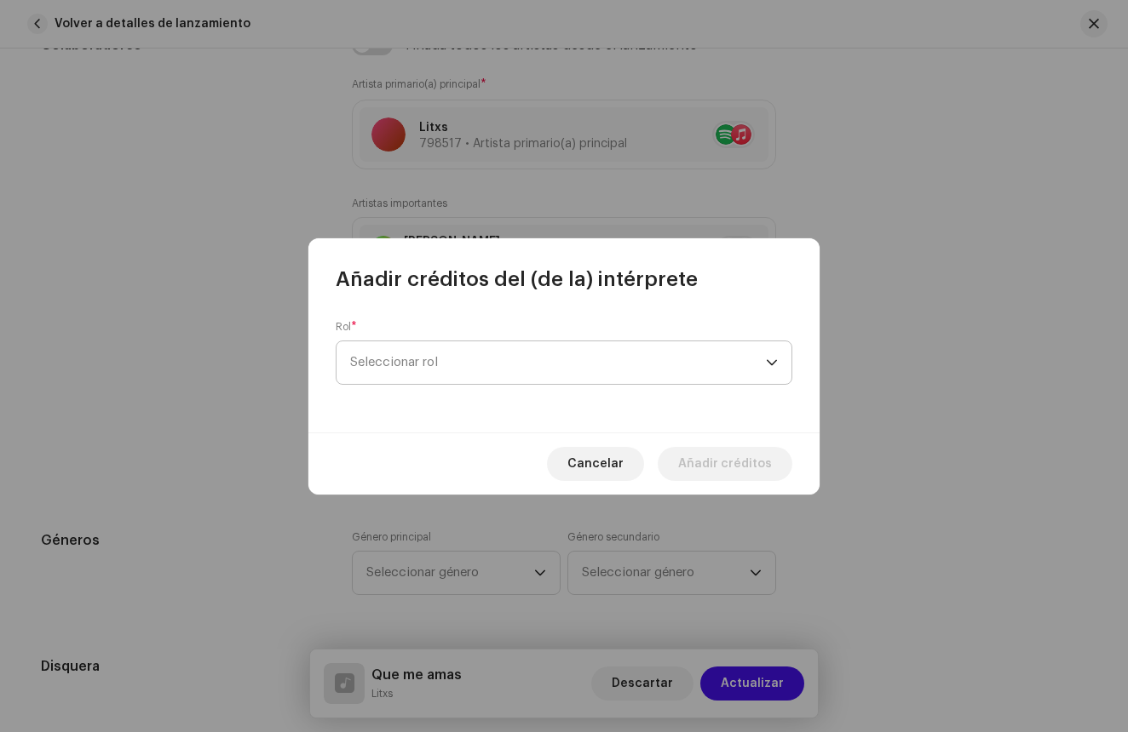
click at [424, 382] on span "Seleccionar rol" at bounding box center [558, 362] width 416 height 43
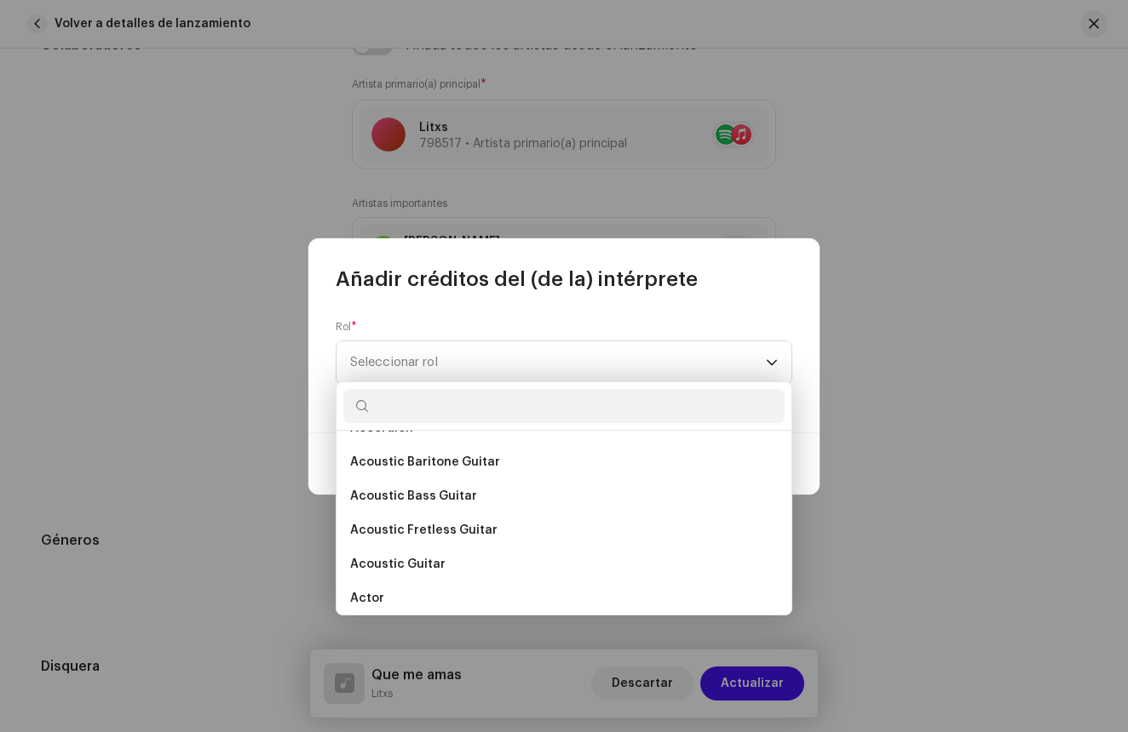
scroll to position [0, 0]
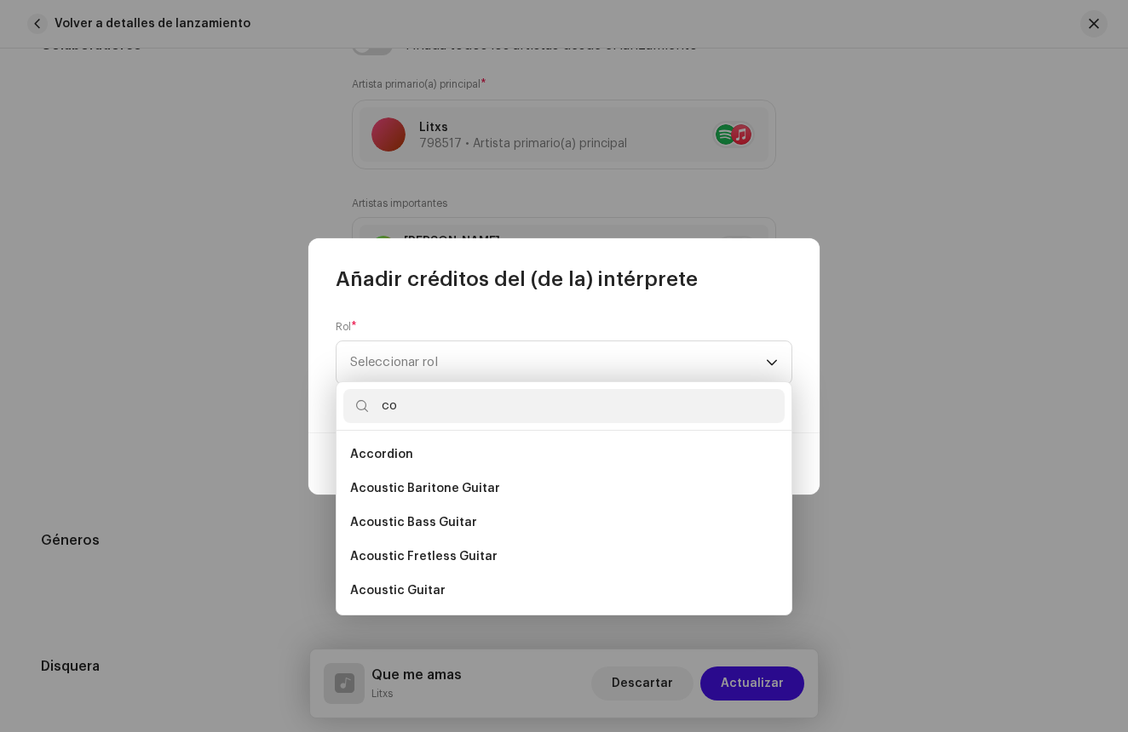
type input "c"
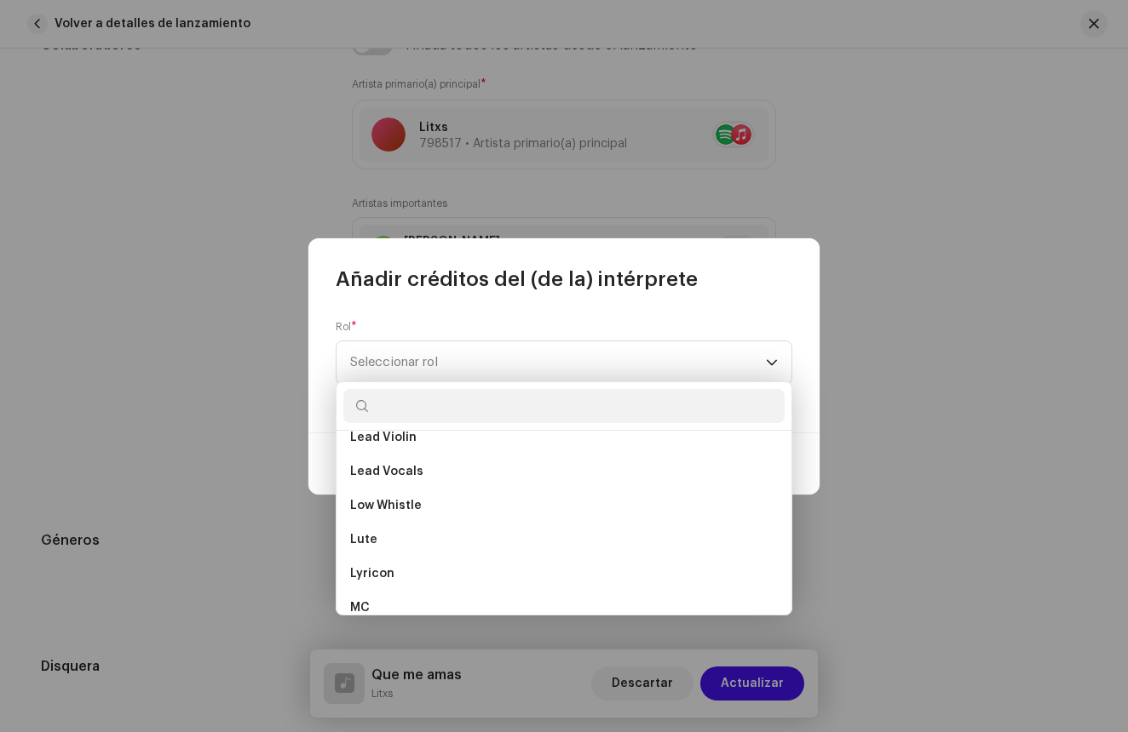
scroll to position [6591, 0]
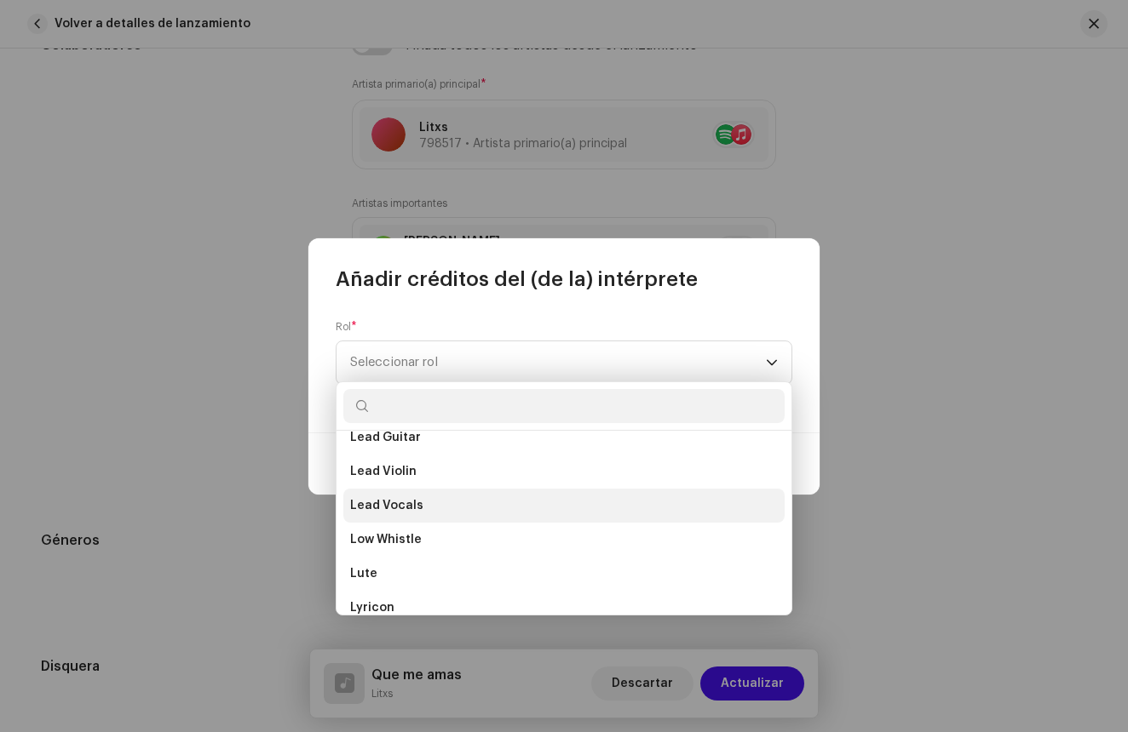
click at [410, 495] on li "Lead Vocals" at bounding box center [563, 506] width 441 height 34
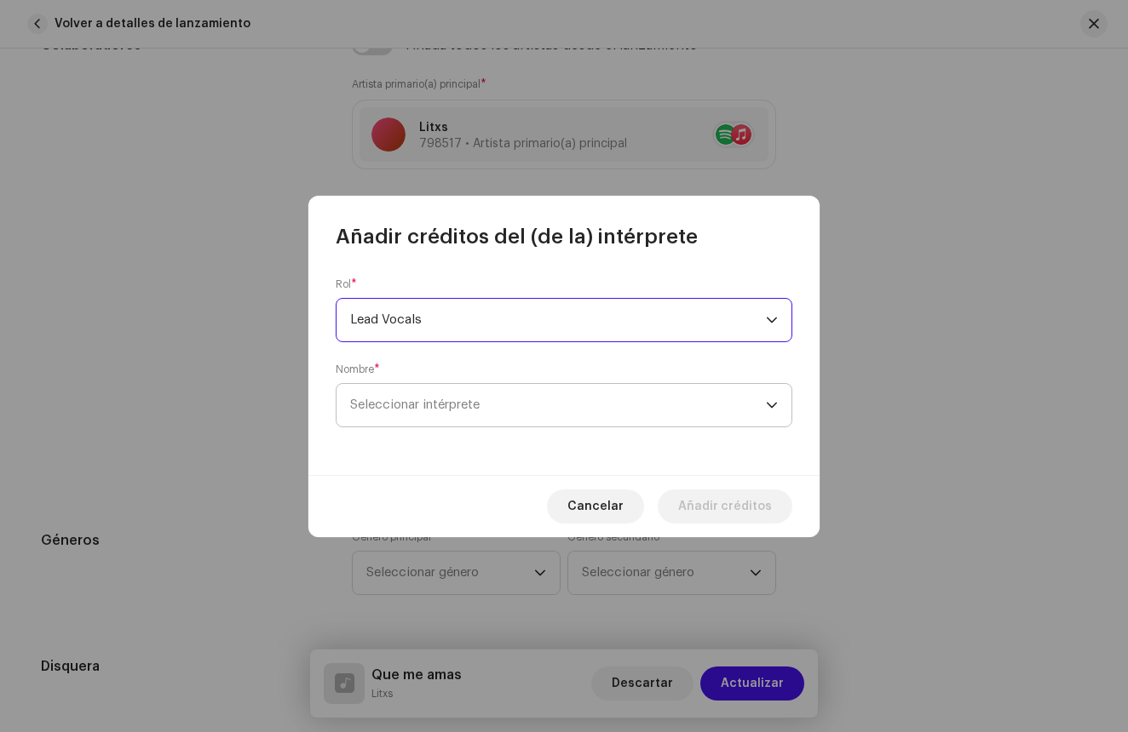
click at [450, 409] on span "Seleccionar intérprete" at bounding box center [414, 405] width 129 height 13
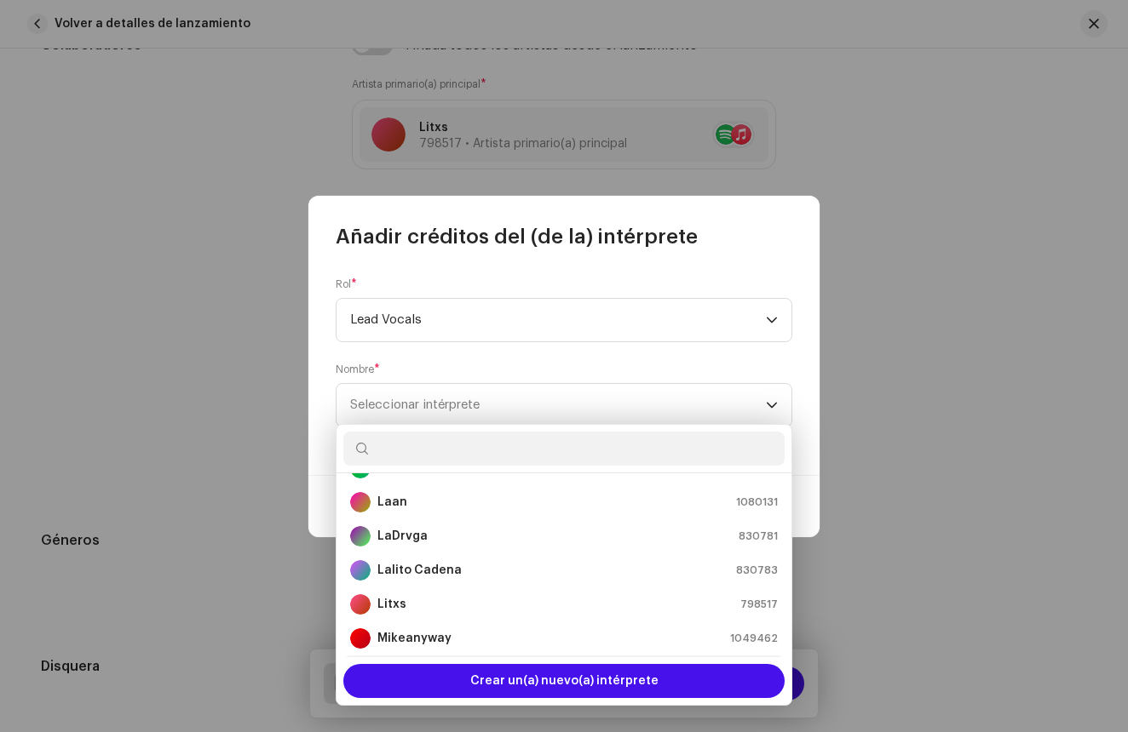
scroll to position [122, 0]
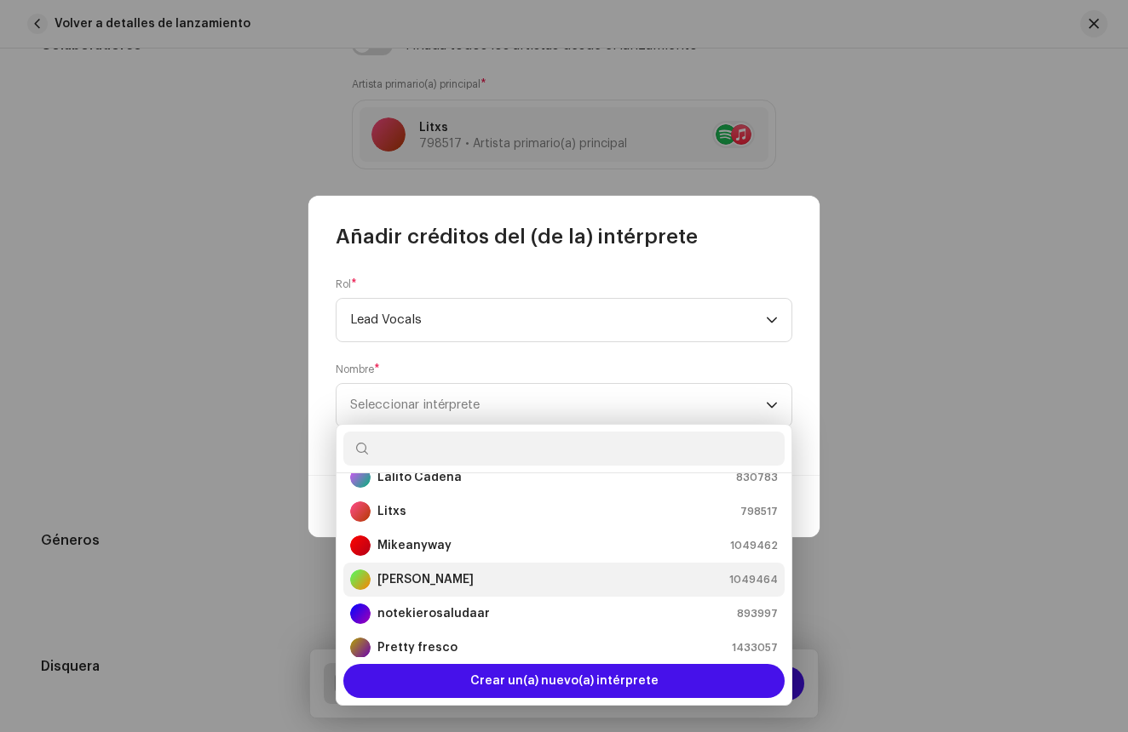
click at [410, 575] on strong "Miky Glocky" at bounding box center [425, 579] width 96 height 17
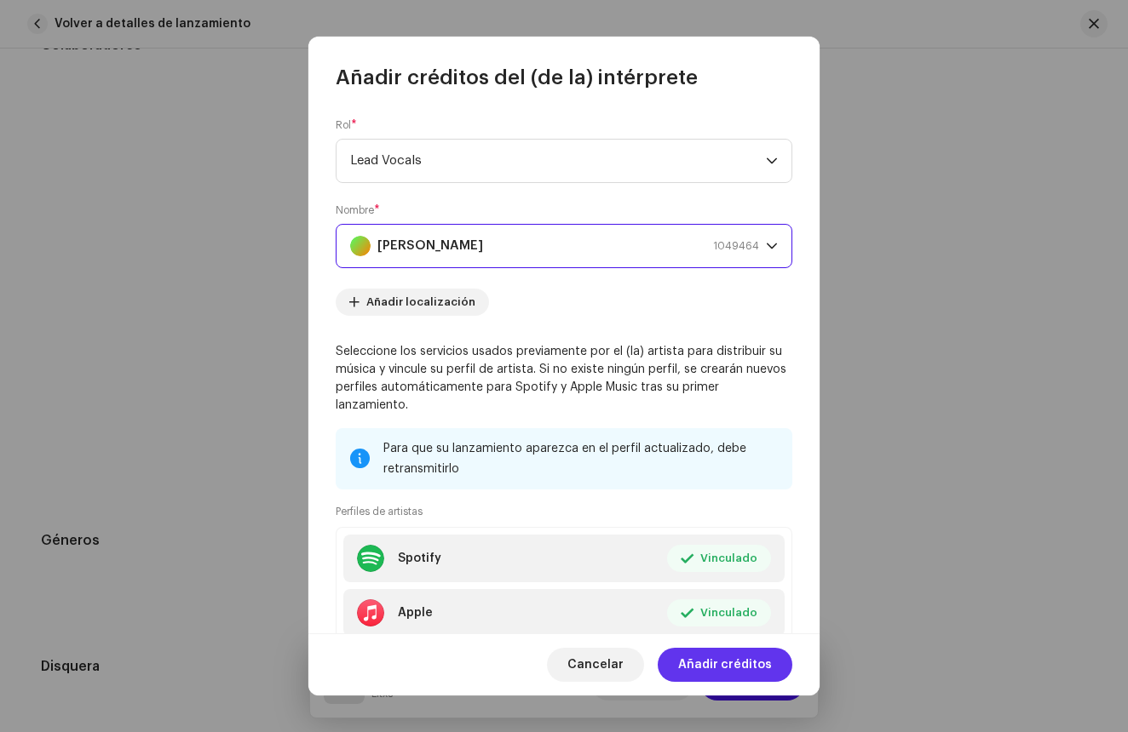
click at [690, 652] on span "Añadir créditos" at bounding box center [725, 665] width 94 height 34
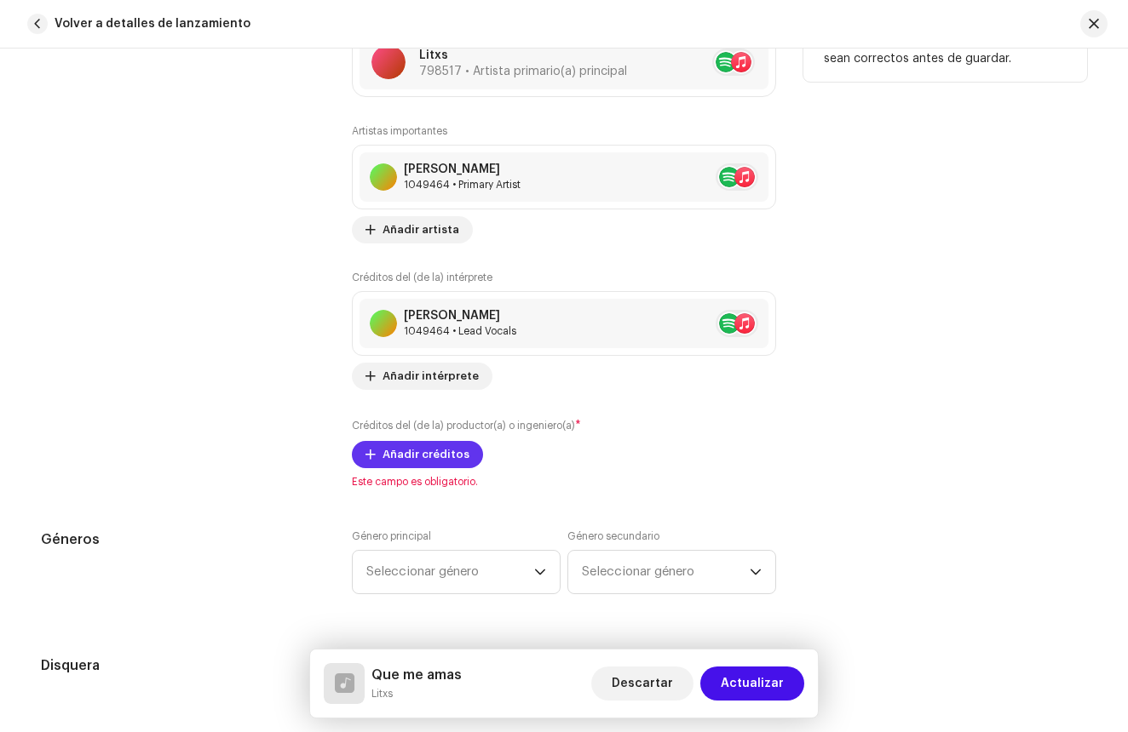
scroll to position [1143, 0]
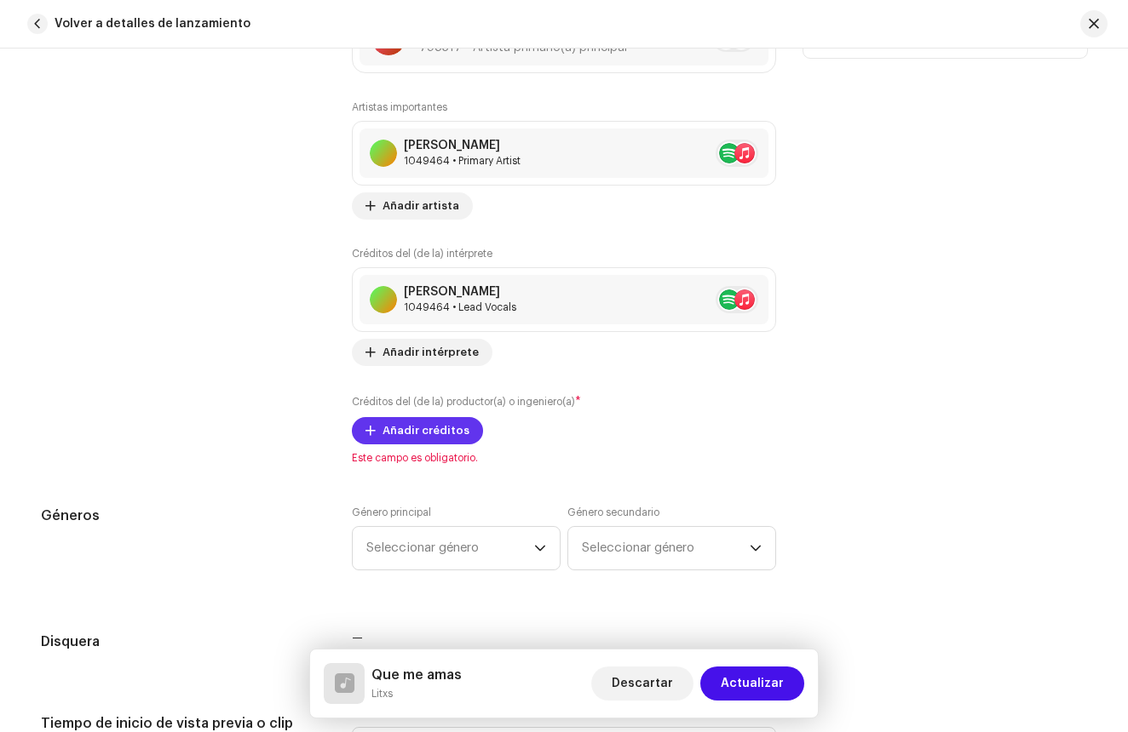
click at [398, 441] on span "Añadir créditos" at bounding box center [425, 431] width 87 height 34
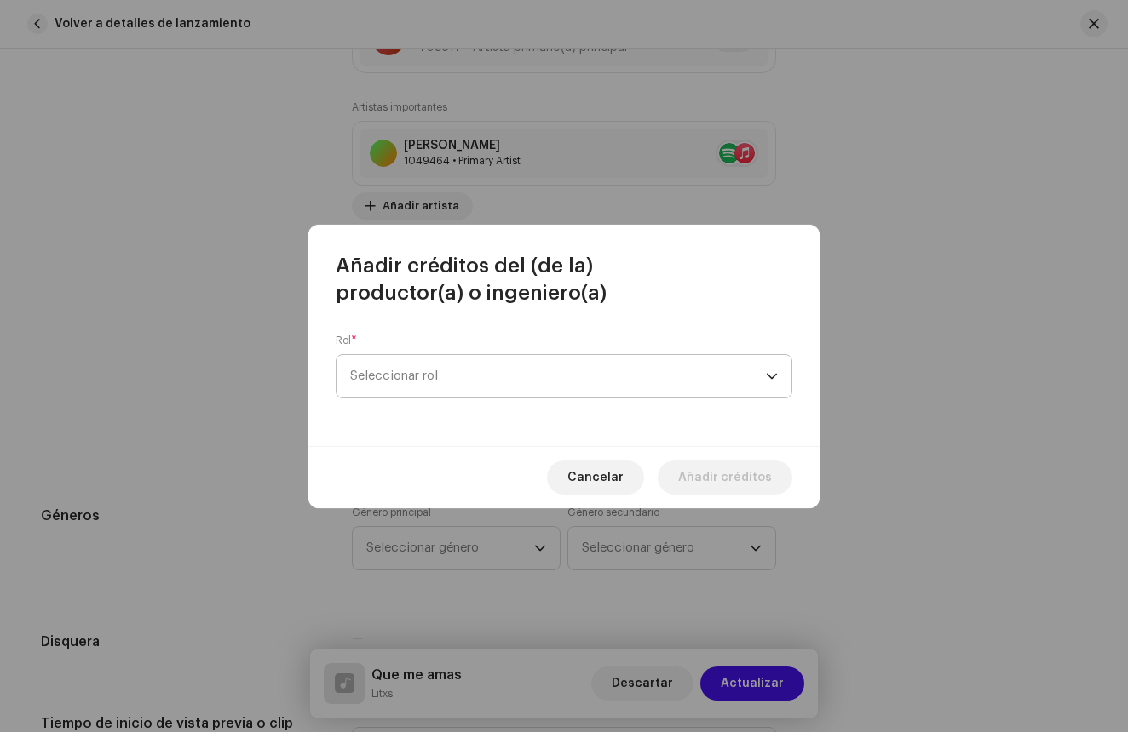
click at [513, 360] on span "Seleccionar rol" at bounding box center [558, 376] width 416 height 43
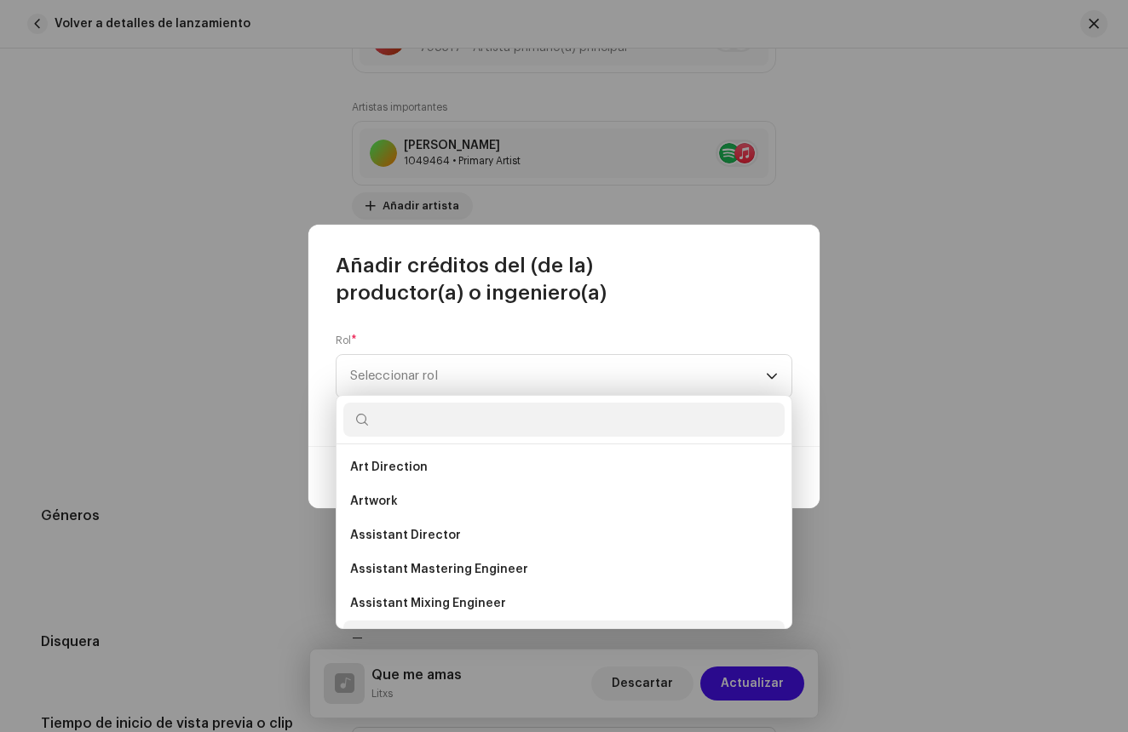
scroll to position [0, 0]
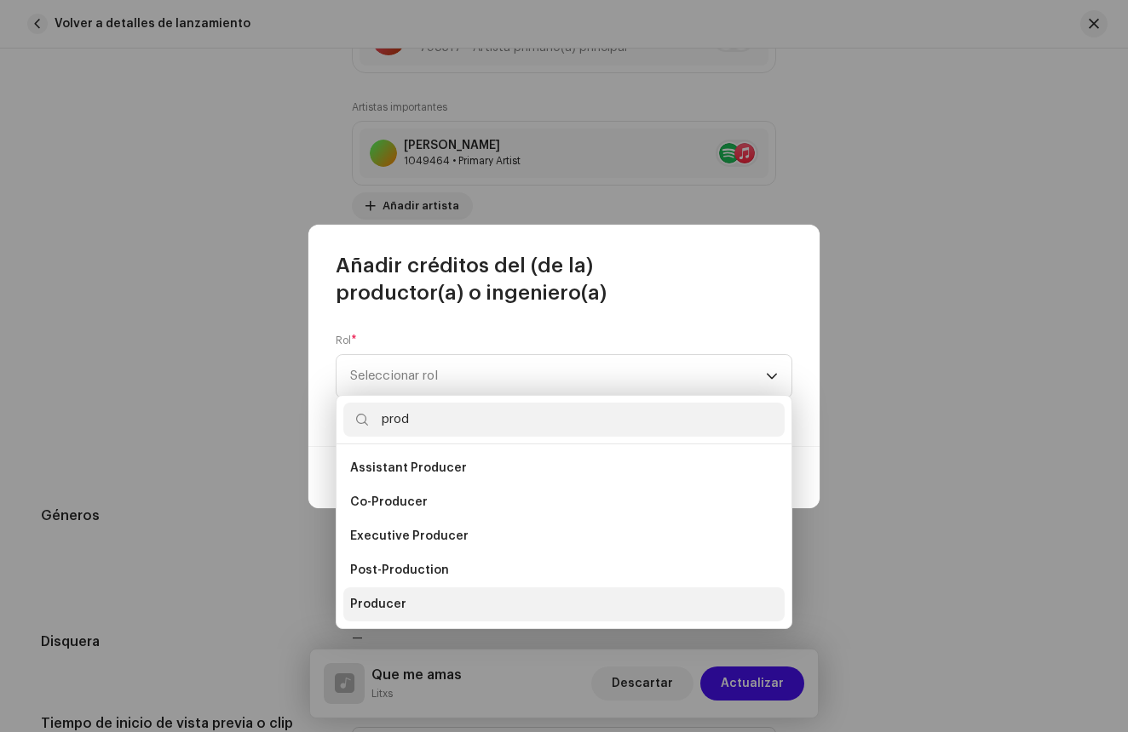
type input "prod"
click at [391, 605] on span "Producer" at bounding box center [378, 604] width 56 height 17
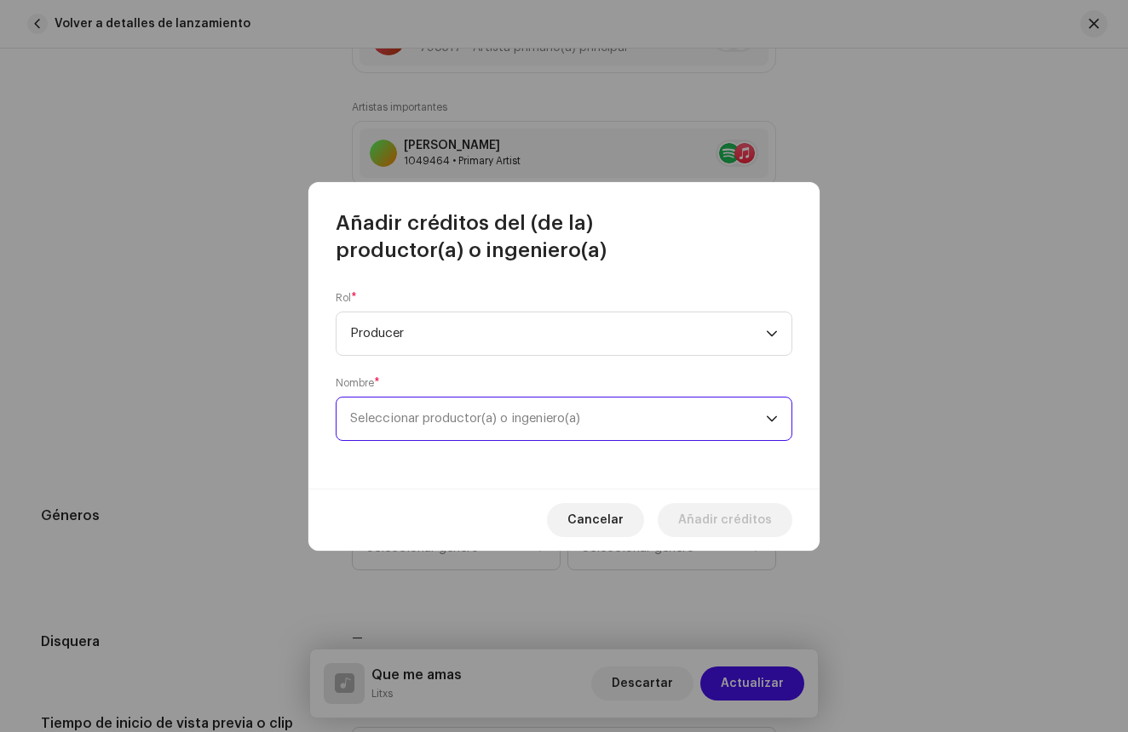
click at [466, 424] on span "Seleccionar productor(a) o ingeniero(a)" at bounding box center [465, 418] width 230 height 13
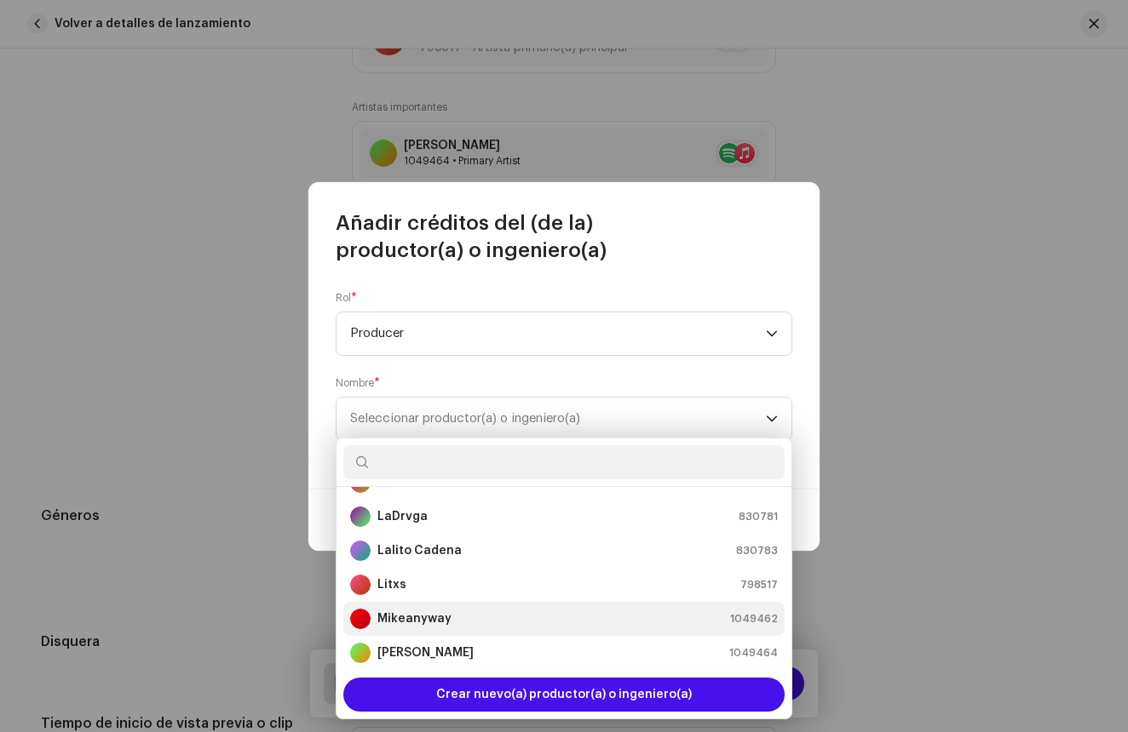
scroll to position [76, 0]
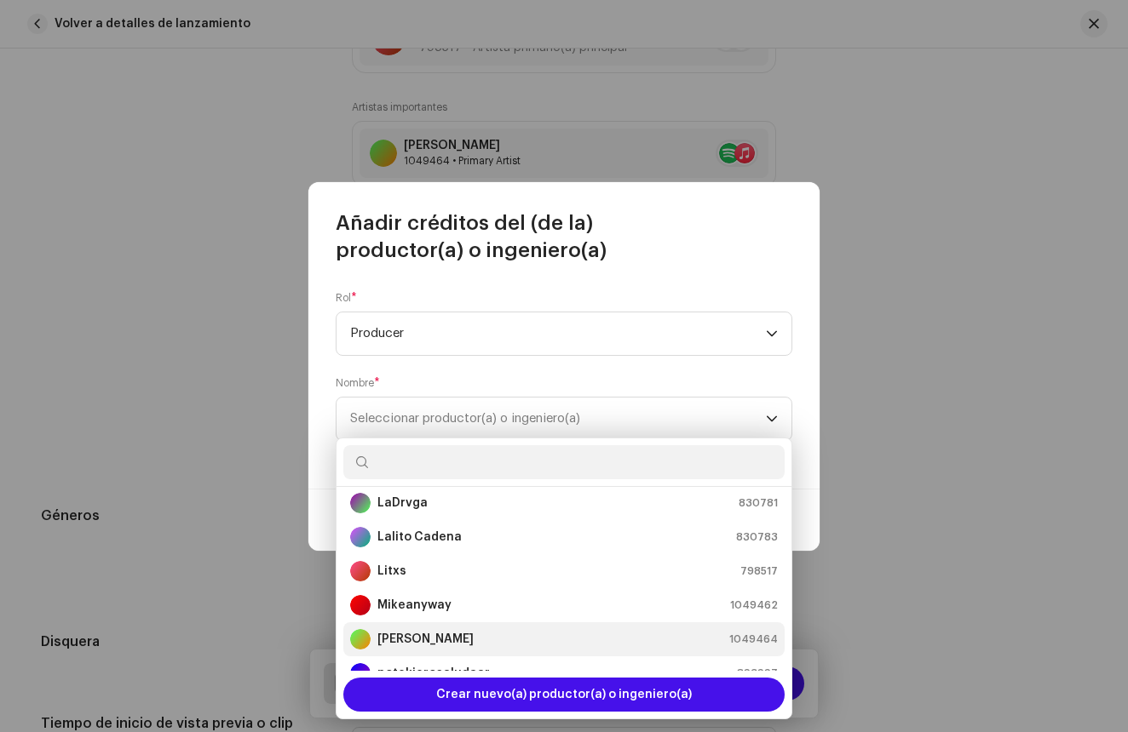
click at [422, 635] on strong "Miky Glocky" at bounding box center [425, 639] width 96 height 17
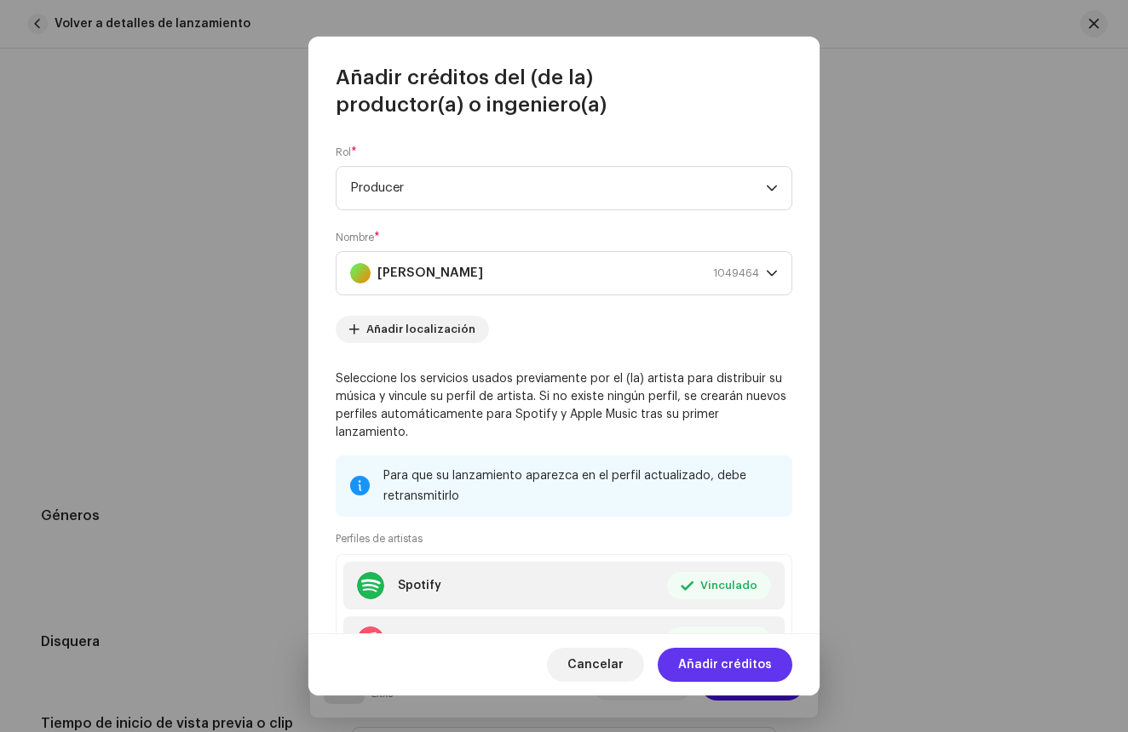
click at [680, 674] on button "Añadir créditos" at bounding box center [724, 665] width 135 height 34
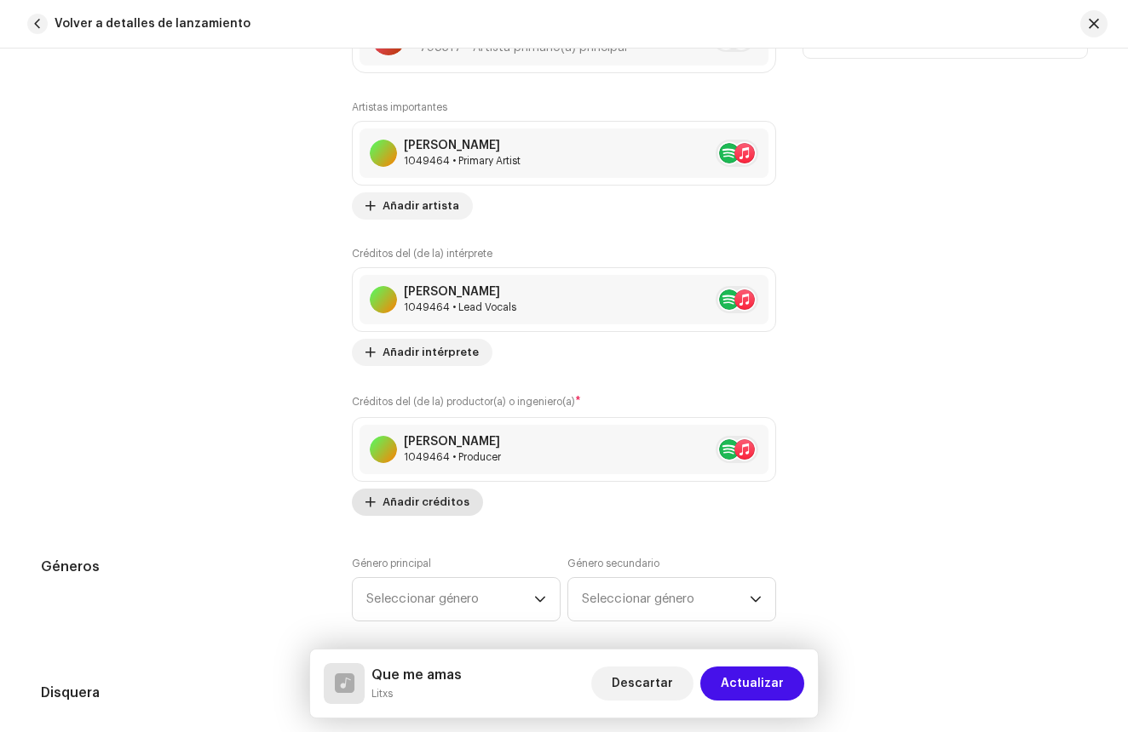
click at [416, 508] on span "Añadir créditos" at bounding box center [425, 502] width 87 height 34
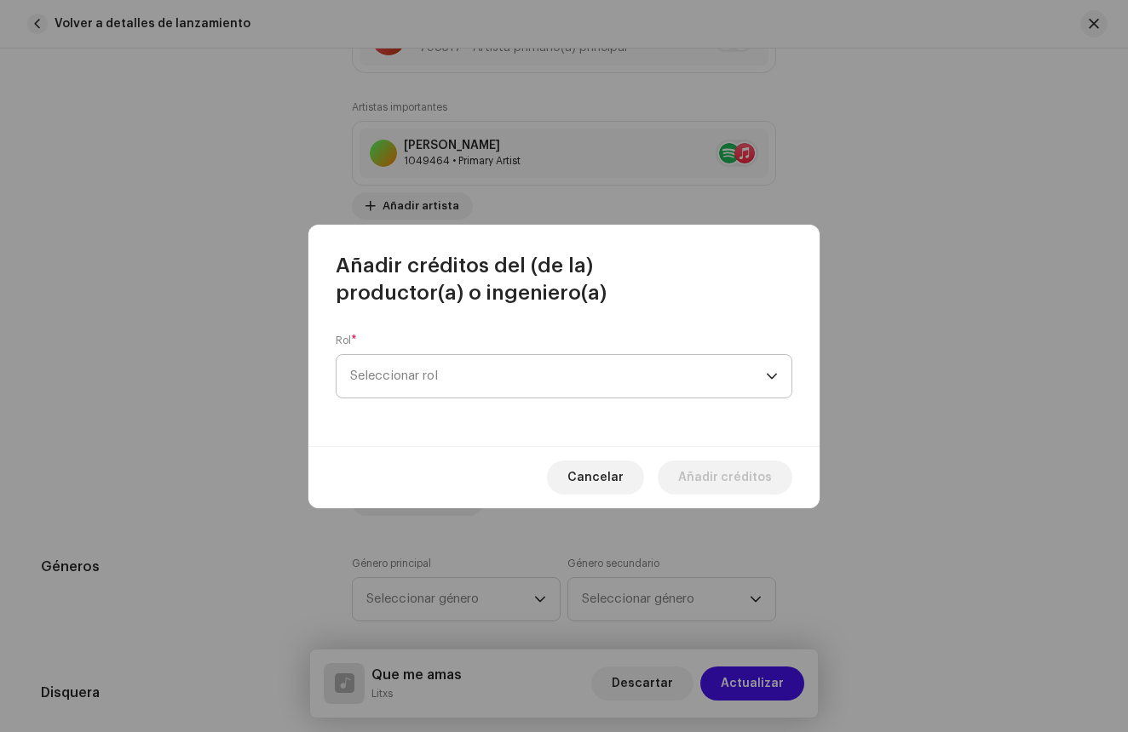
click at [490, 384] on span "Seleccionar rol" at bounding box center [558, 376] width 416 height 43
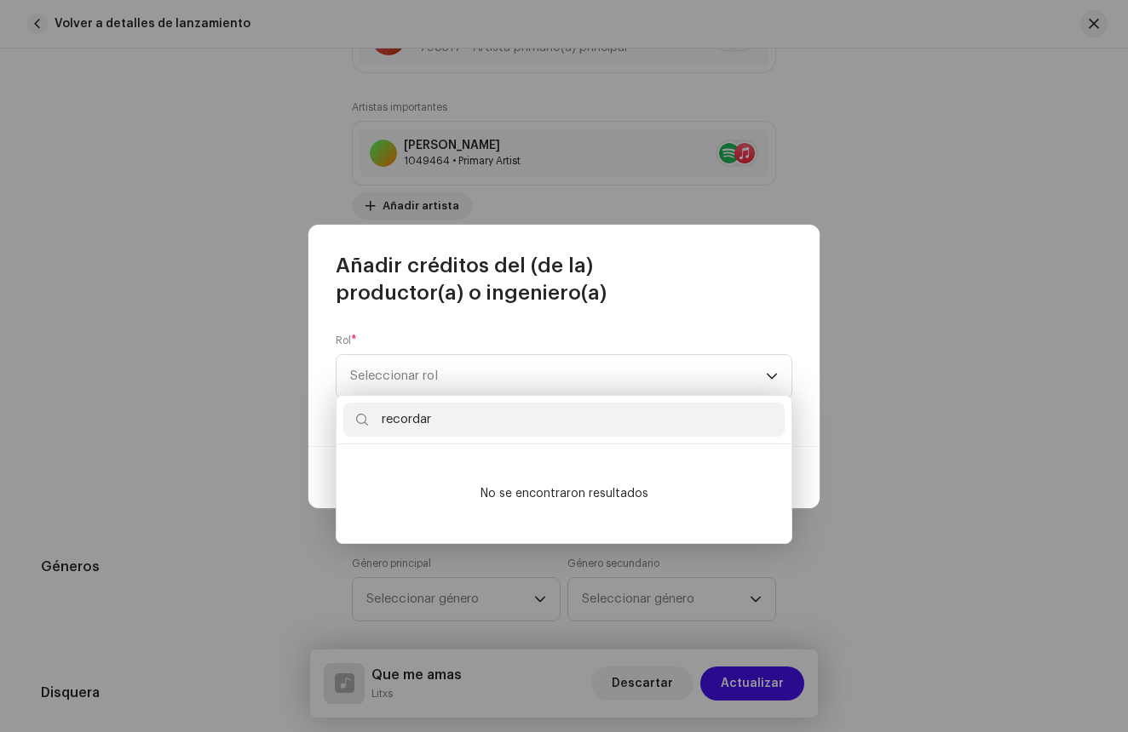
click at [419, 501] on li "No se encontraron resultados" at bounding box center [563, 493] width 441 height 85
click at [462, 428] on input "recordar" at bounding box center [563, 420] width 441 height 34
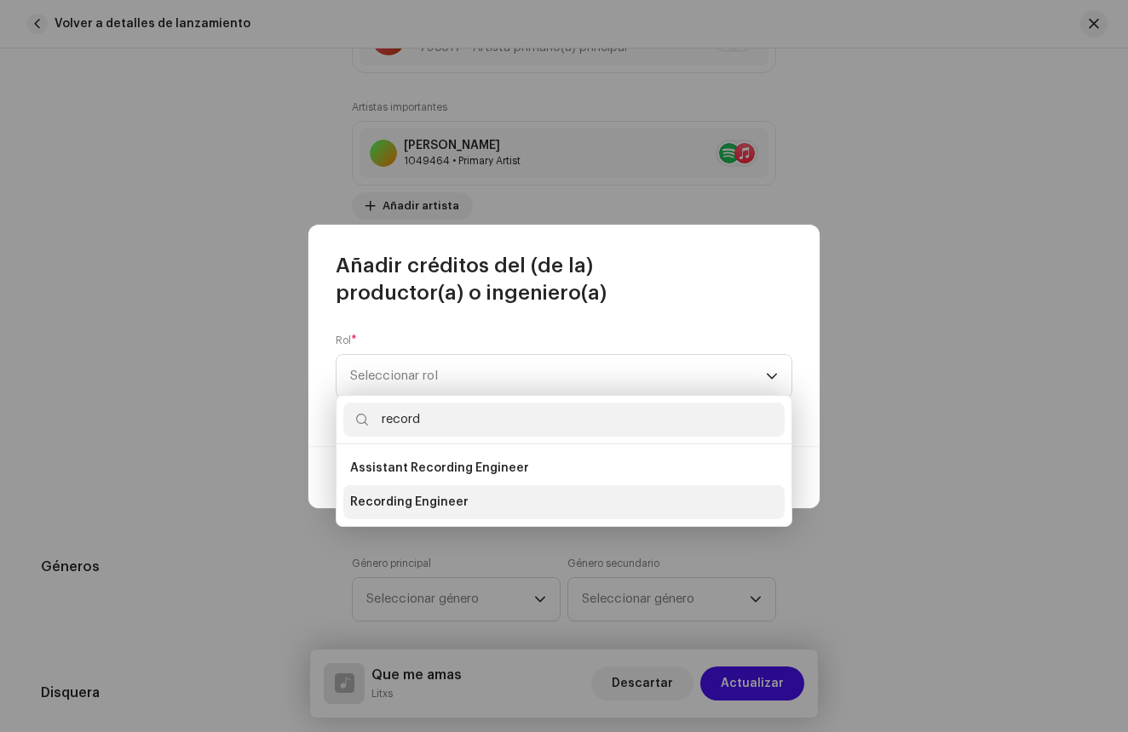
type input "record"
click at [436, 494] on span "Recording Engineer" at bounding box center [409, 502] width 118 height 17
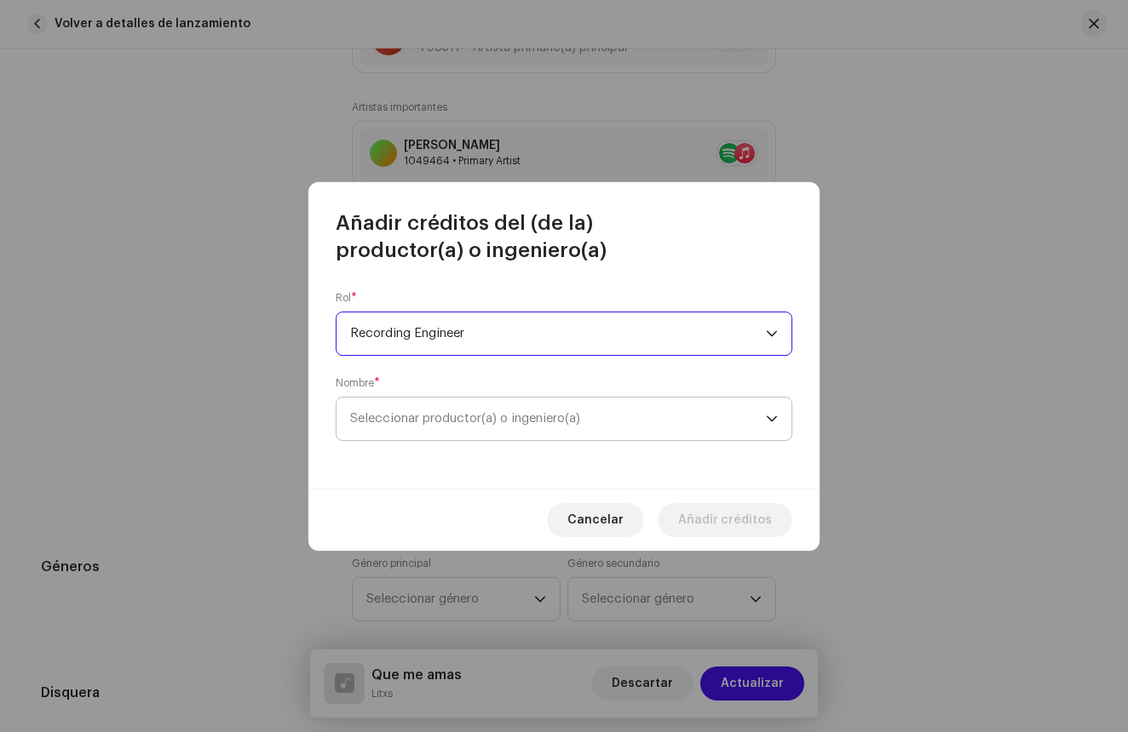
click at [446, 428] on span "Seleccionar productor(a) o ingeniero(a)" at bounding box center [558, 419] width 416 height 43
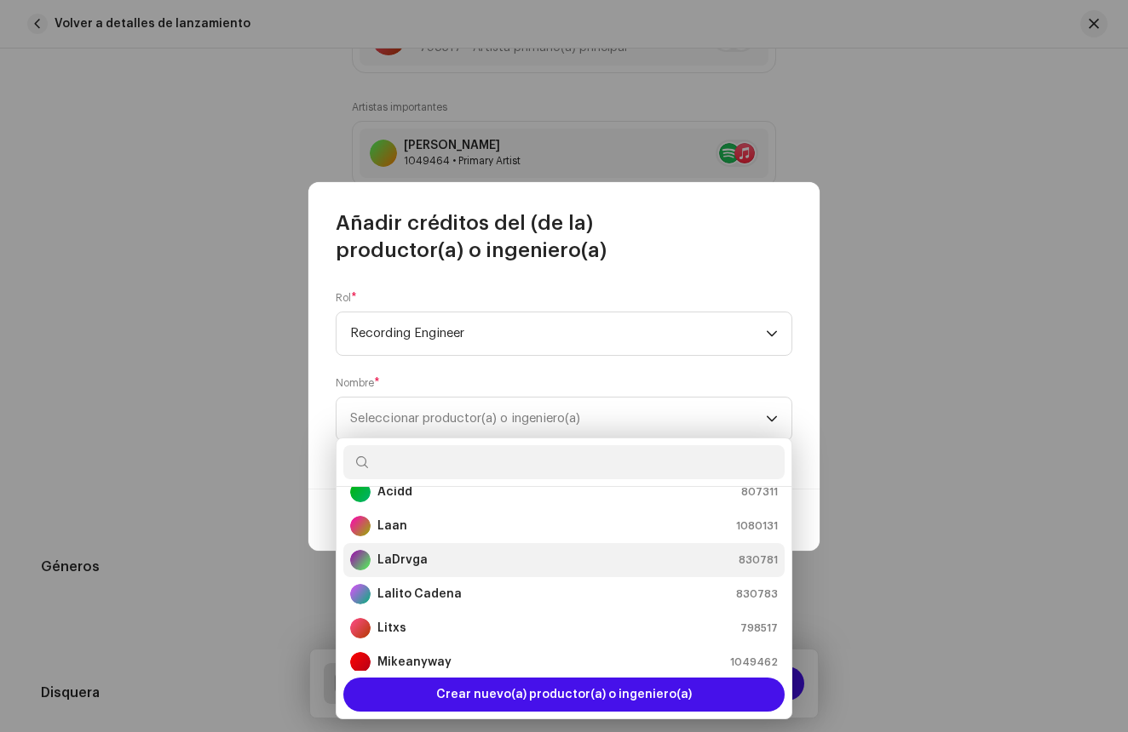
scroll to position [40, 0]
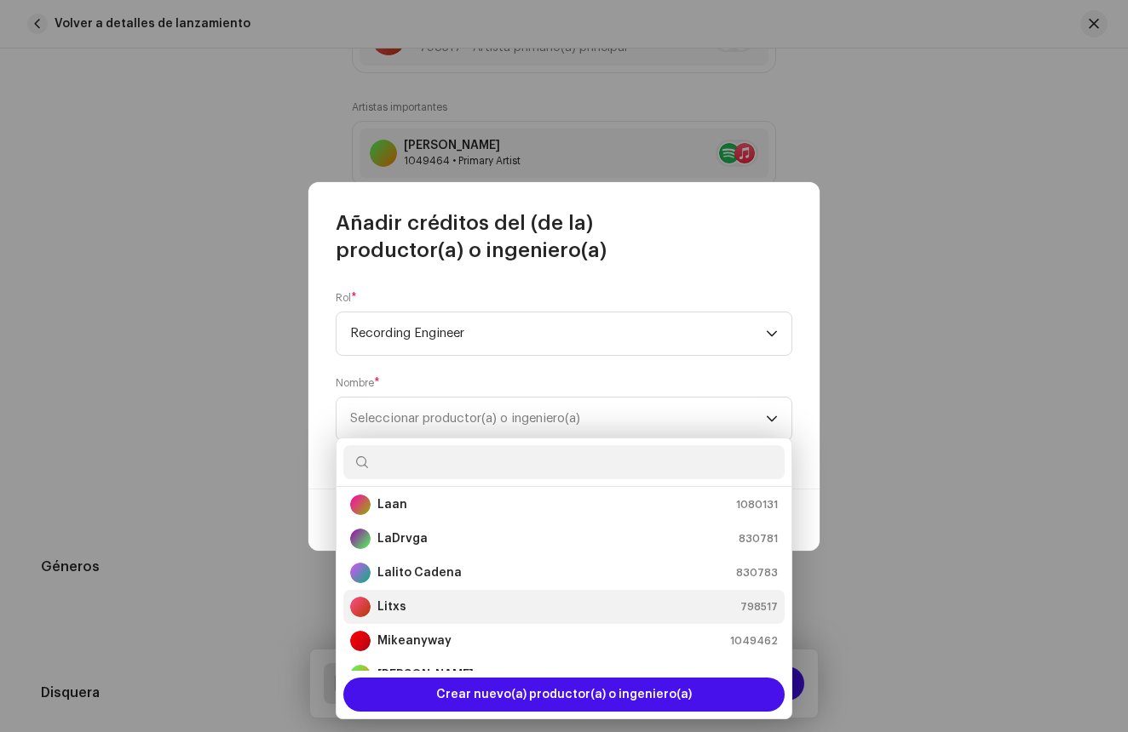
click at [403, 603] on strong "Litxs" at bounding box center [391, 607] width 29 height 17
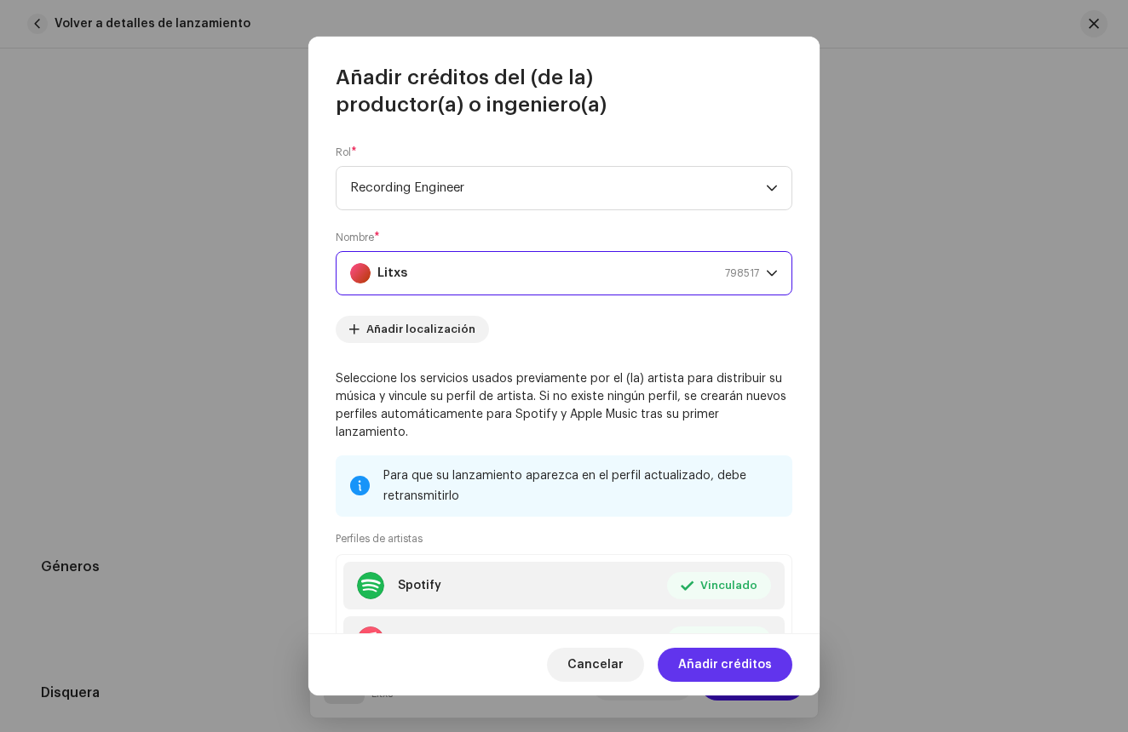
click at [729, 659] on span "Añadir créditos" at bounding box center [725, 665] width 94 height 34
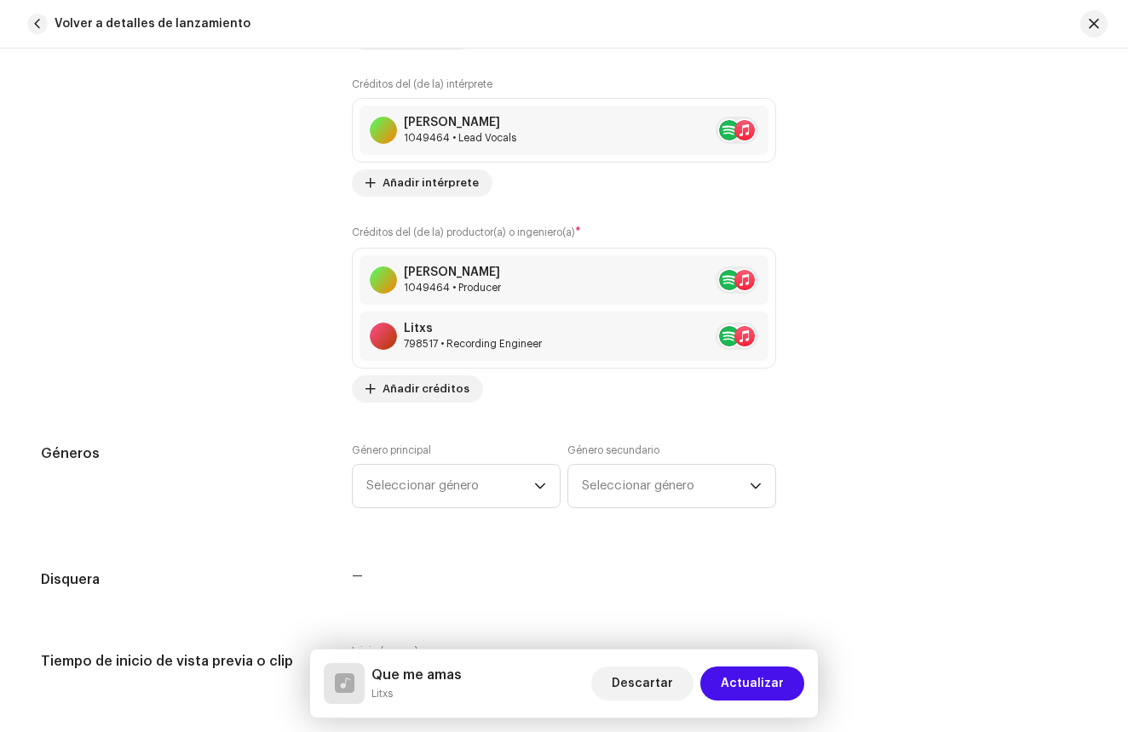
scroll to position [1346, 0]
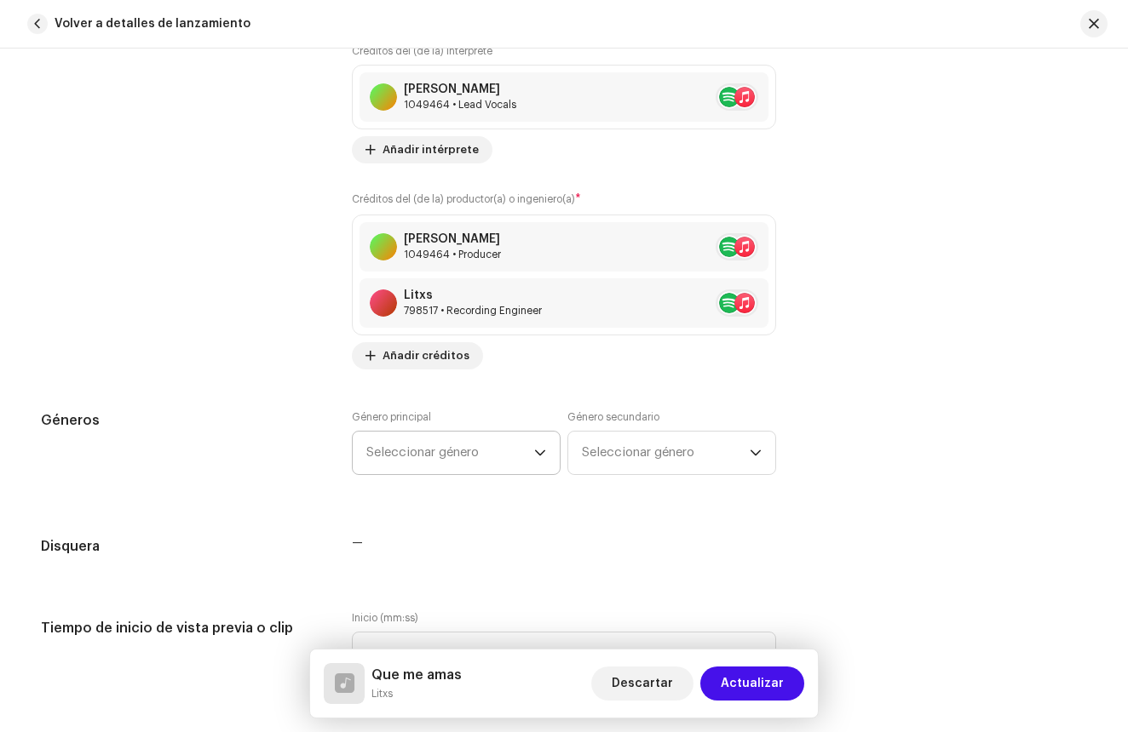
click at [471, 454] on span "Seleccionar género" at bounding box center [450, 453] width 168 height 43
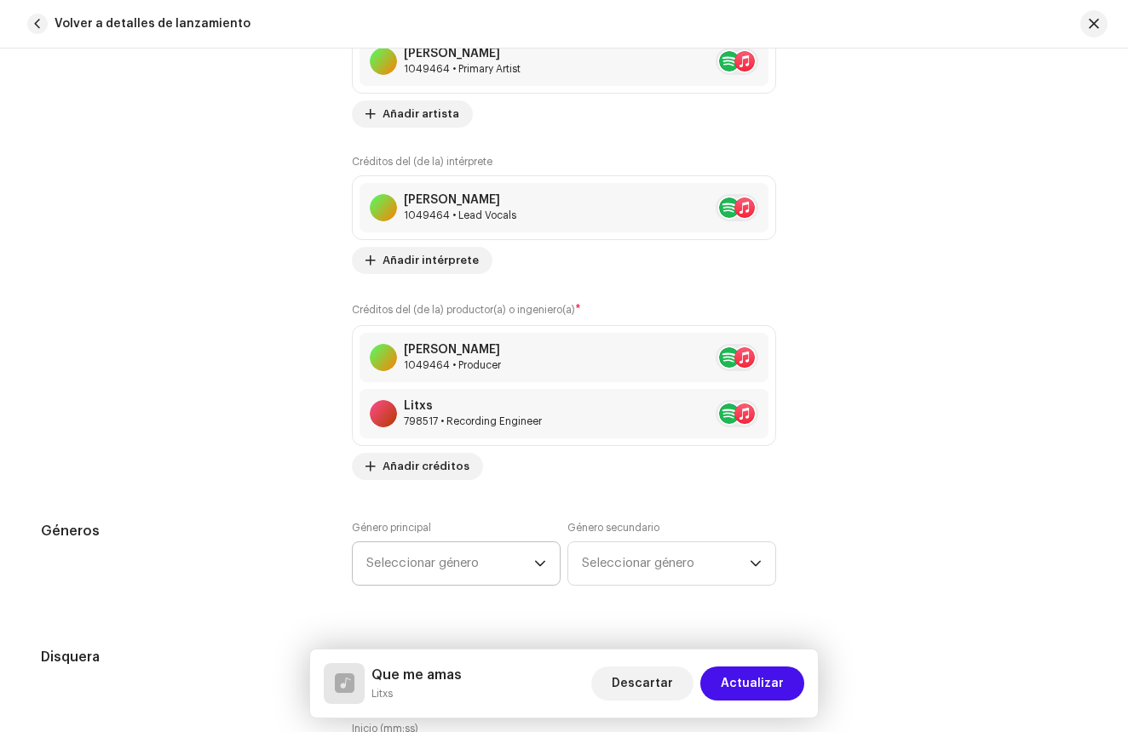
scroll to position [1265, 0]
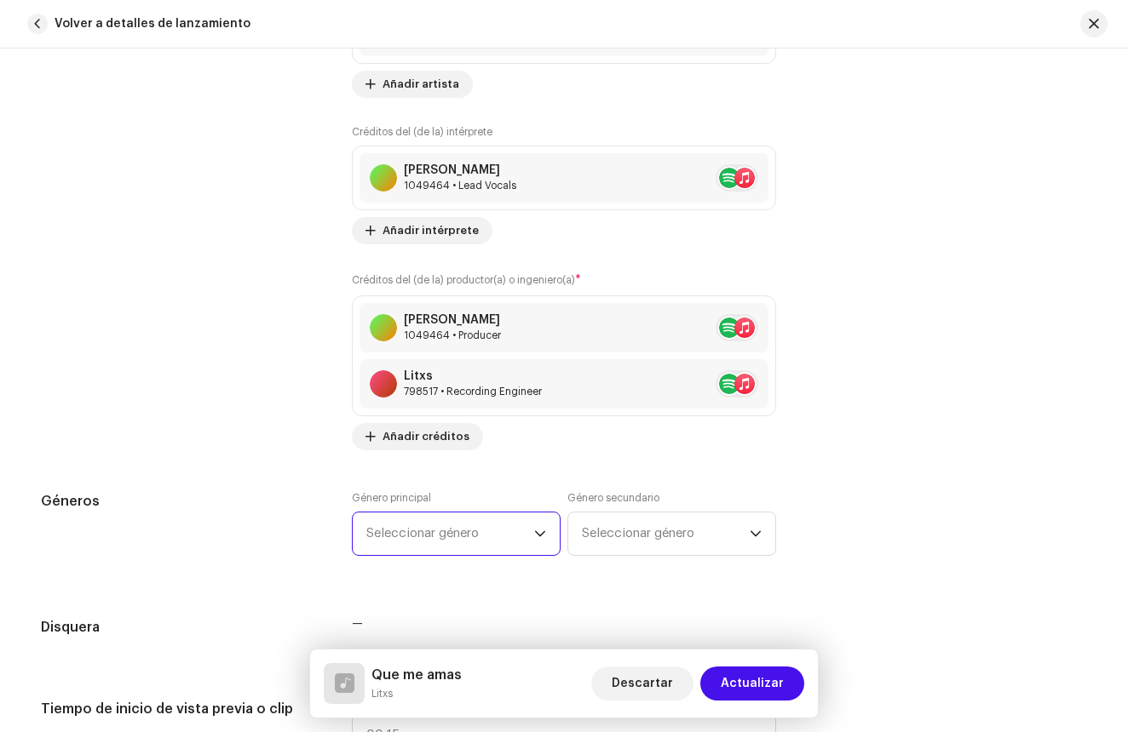
click at [445, 542] on span "Seleccionar género" at bounding box center [450, 534] width 168 height 43
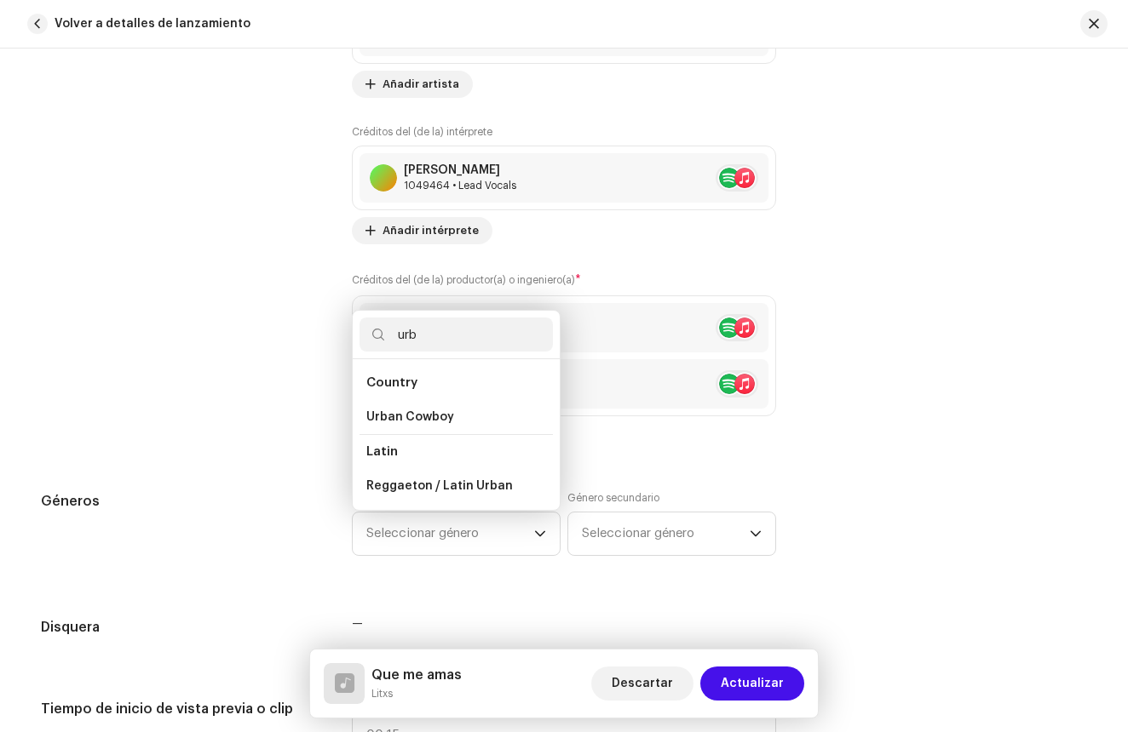
scroll to position [0, 0]
type input "urbano"
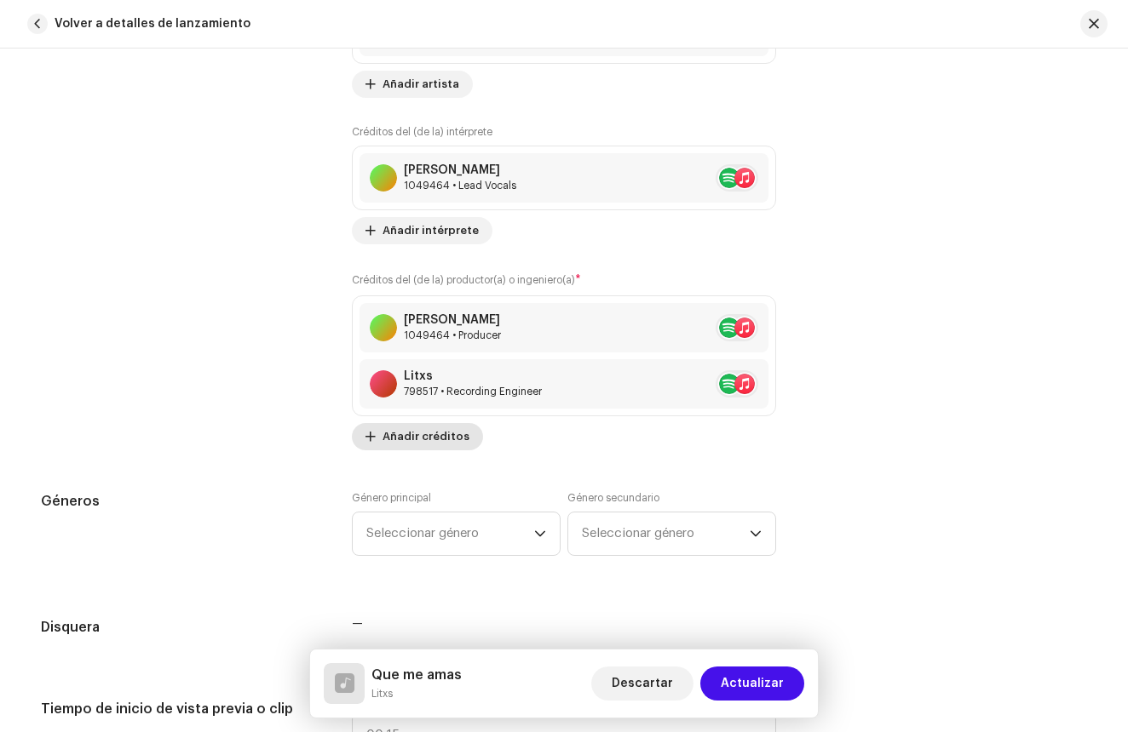
scroll to position [1268, 0]
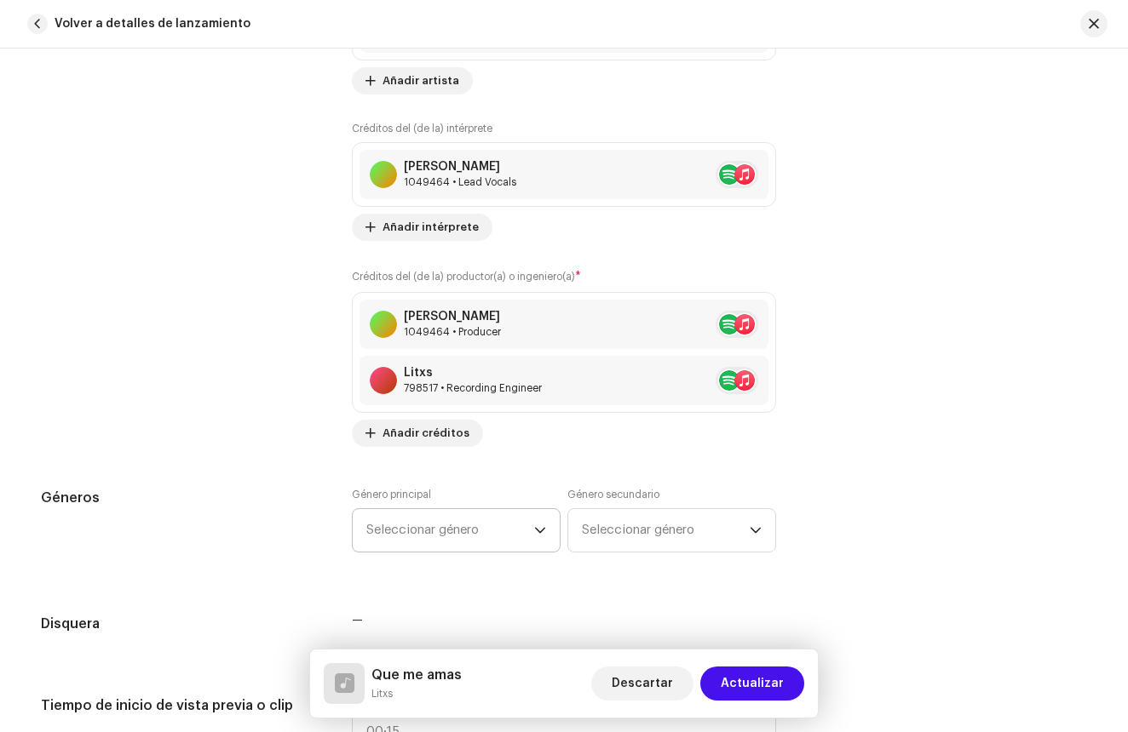
click at [425, 514] on span "Seleccionar género" at bounding box center [450, 530] width 168 height 43
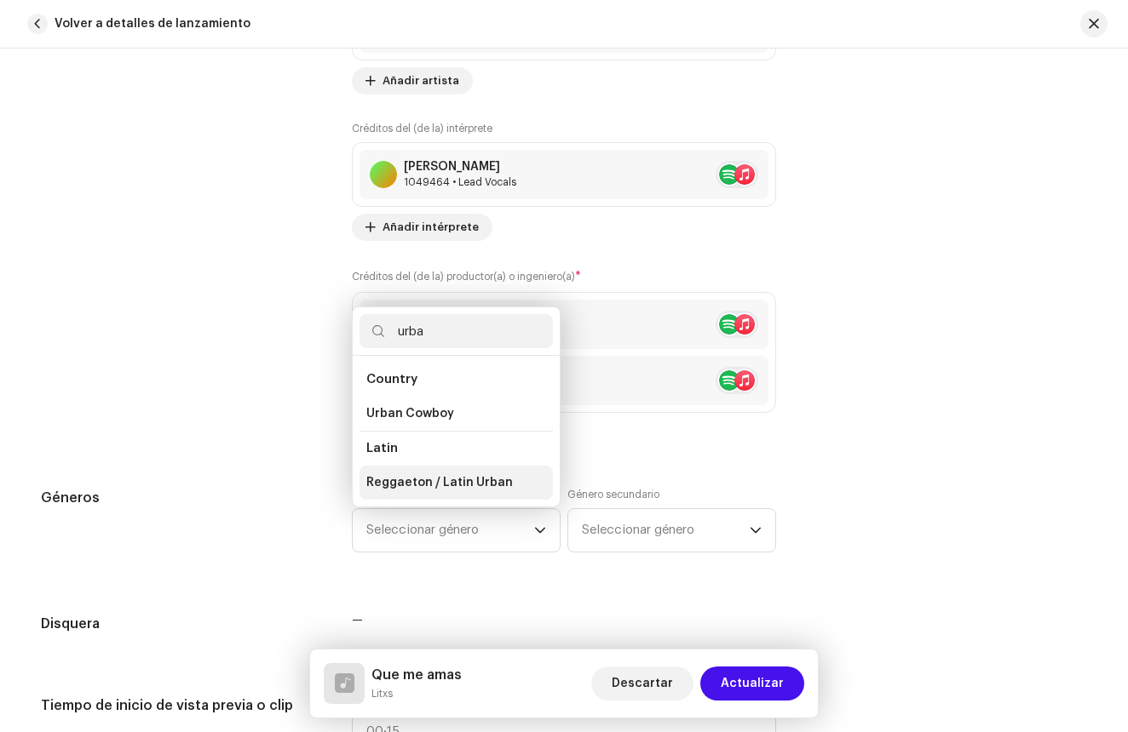
type input "urba"
click at [394, 486] on span "Reggaeton / Latin Urban" at bounding box center [439, 482] width 146 height 17
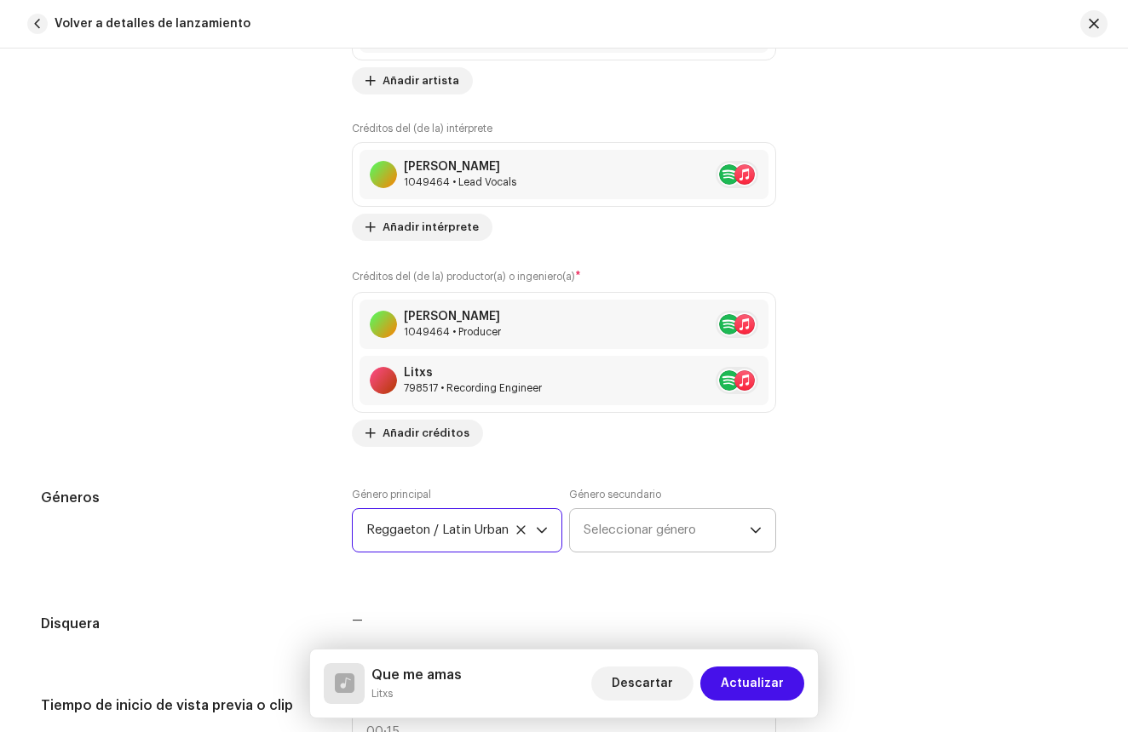
click at [710, 526] on span "Seleccionar género" at bounding box center [666, 530] width 166 height 43
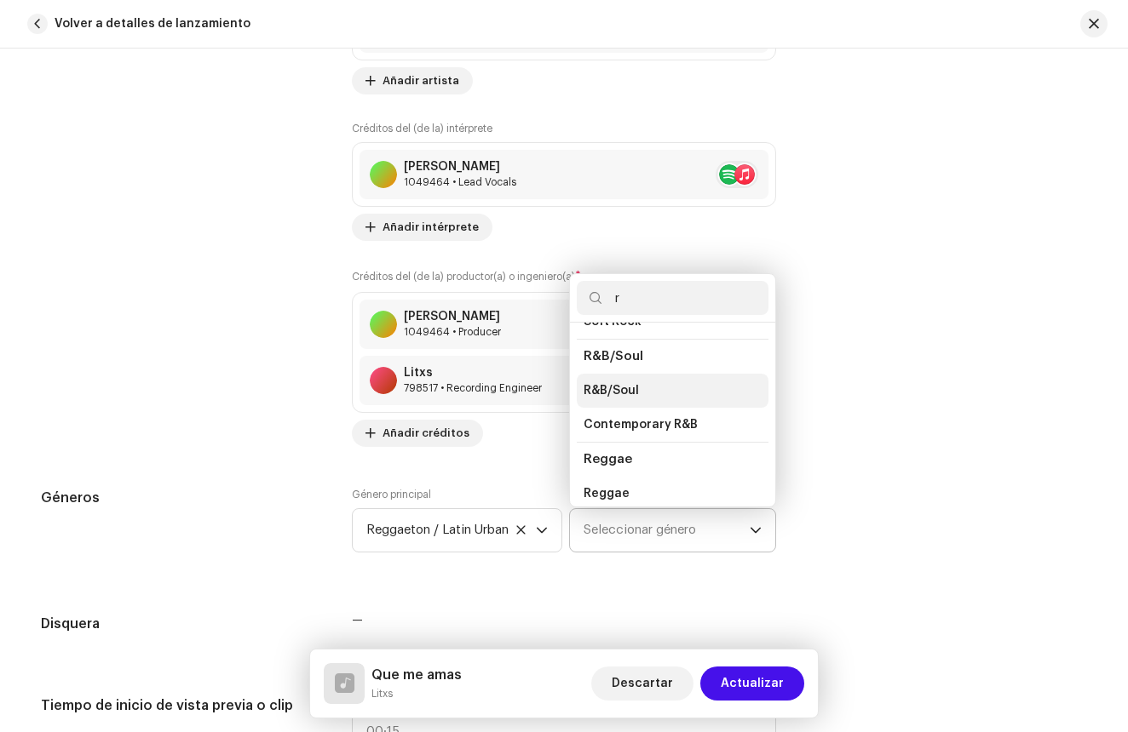
scroll to position [6776, 0]
type input "r"
click at [607, 406] on li "R&B/Soul" at bounding box center [673, 423] width 192 height 34
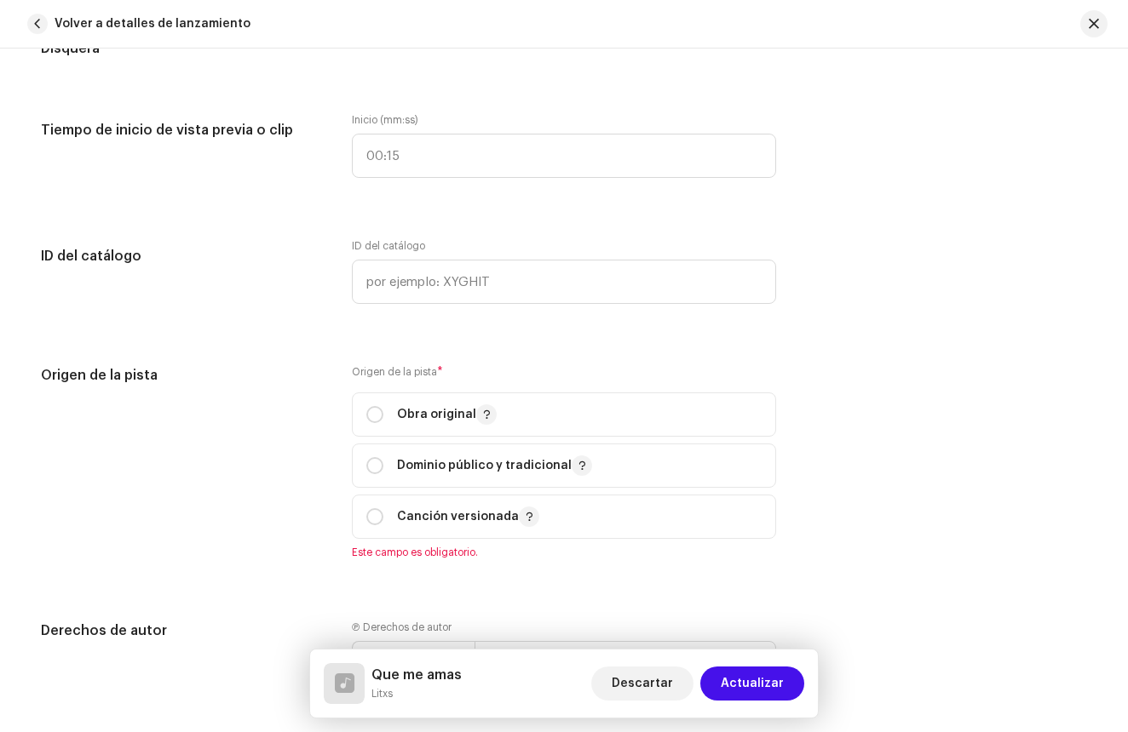
scroll to position [1869, 0]
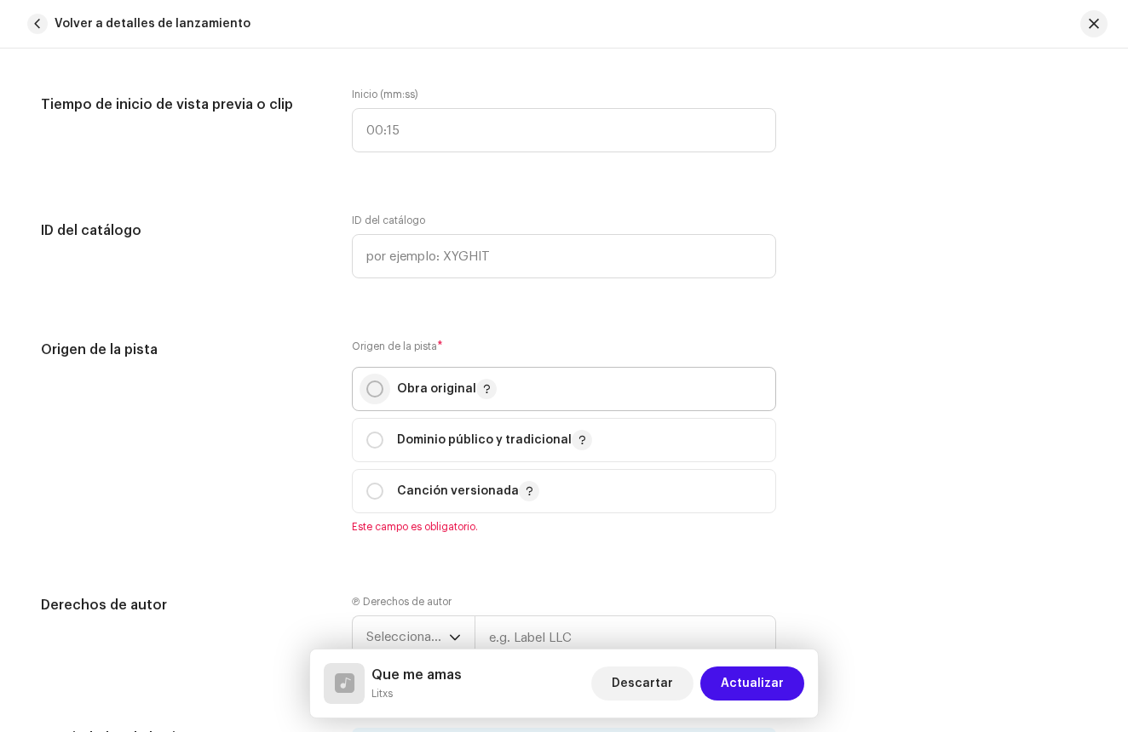
click at [366, 387] on input "radio" at bounding box center [374, 389] width 17 height 17
radio input "true"
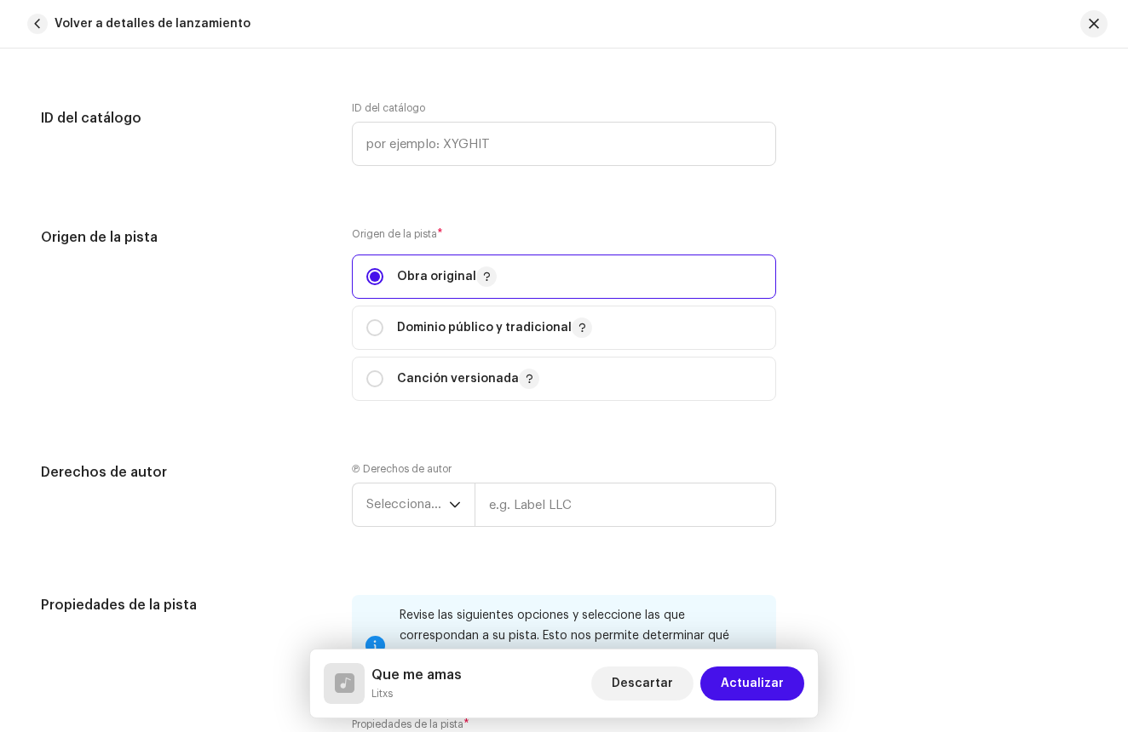
scroll to position [2053, 0]
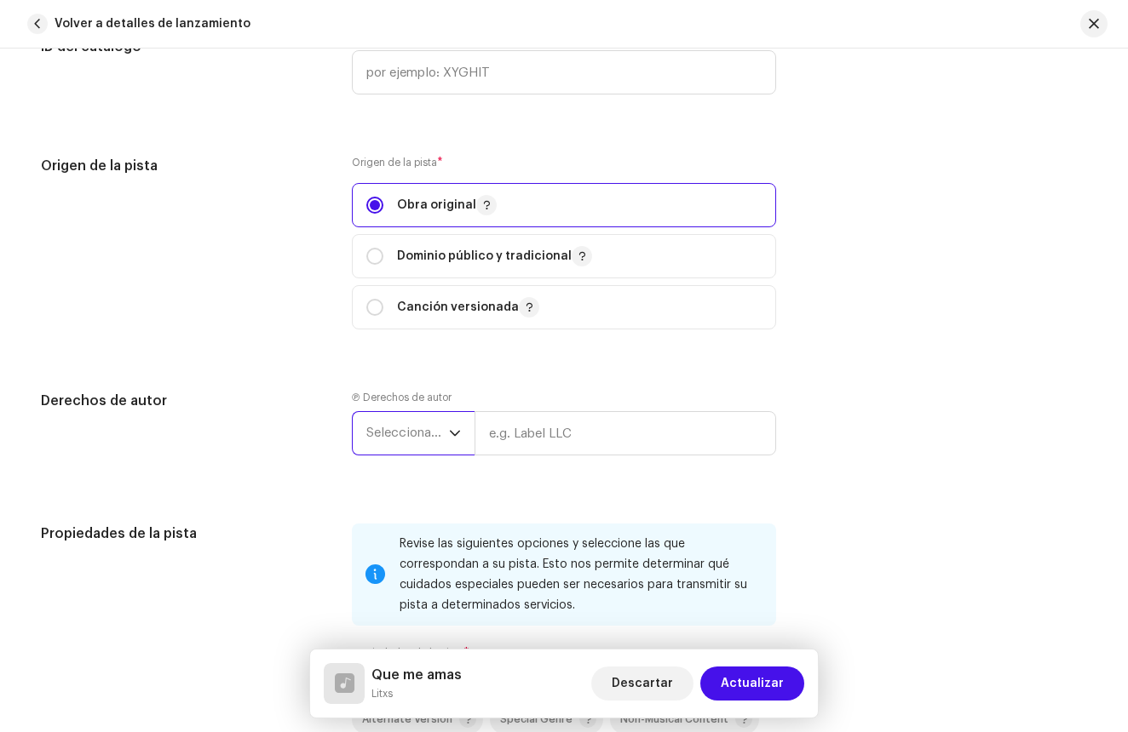
click at [433, 432] on span "Seleccionar año" at bounding box center [407, 433] width 83 height 43
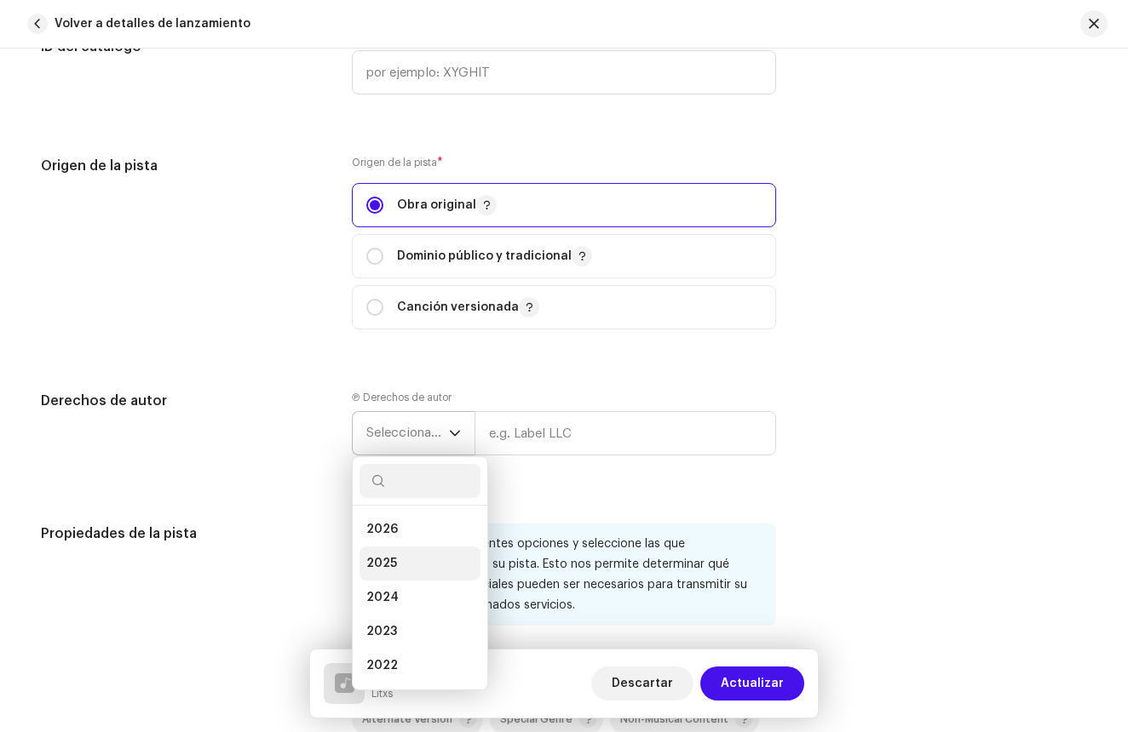
click at [412, 566] on li "2025" at bounding box center [419, 564] width 121 height 34
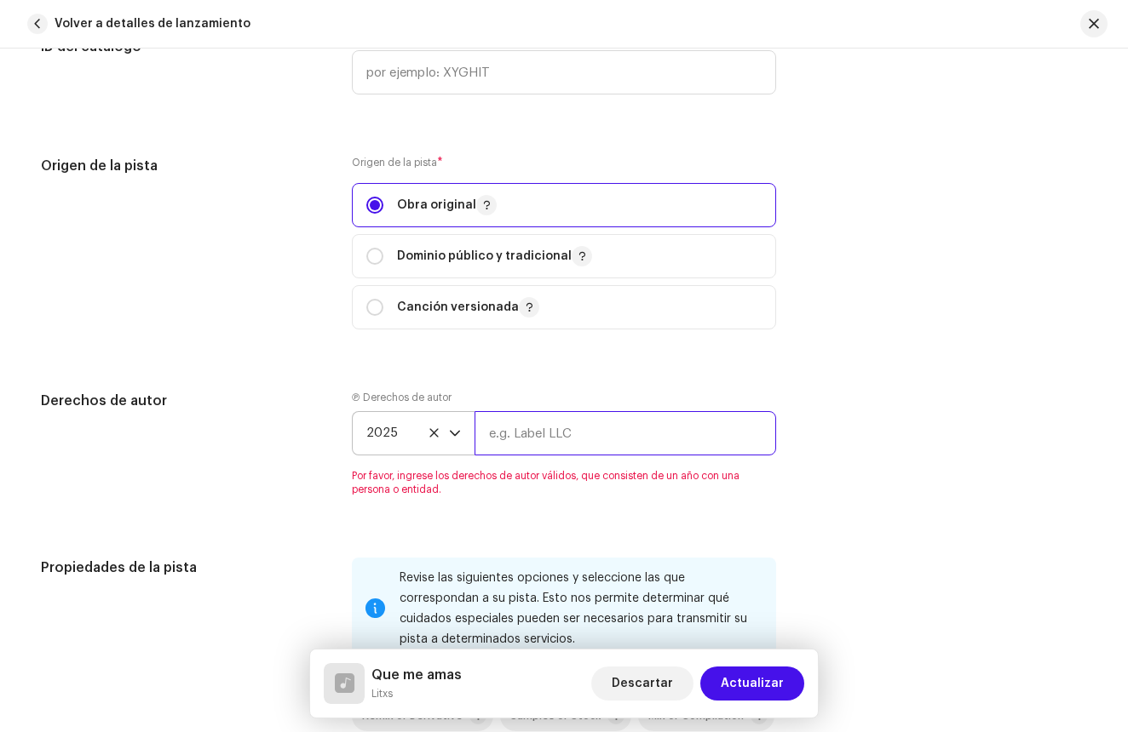
click at [551, 445] on input "text" at bounding box center [624, 433] width 301 height 44
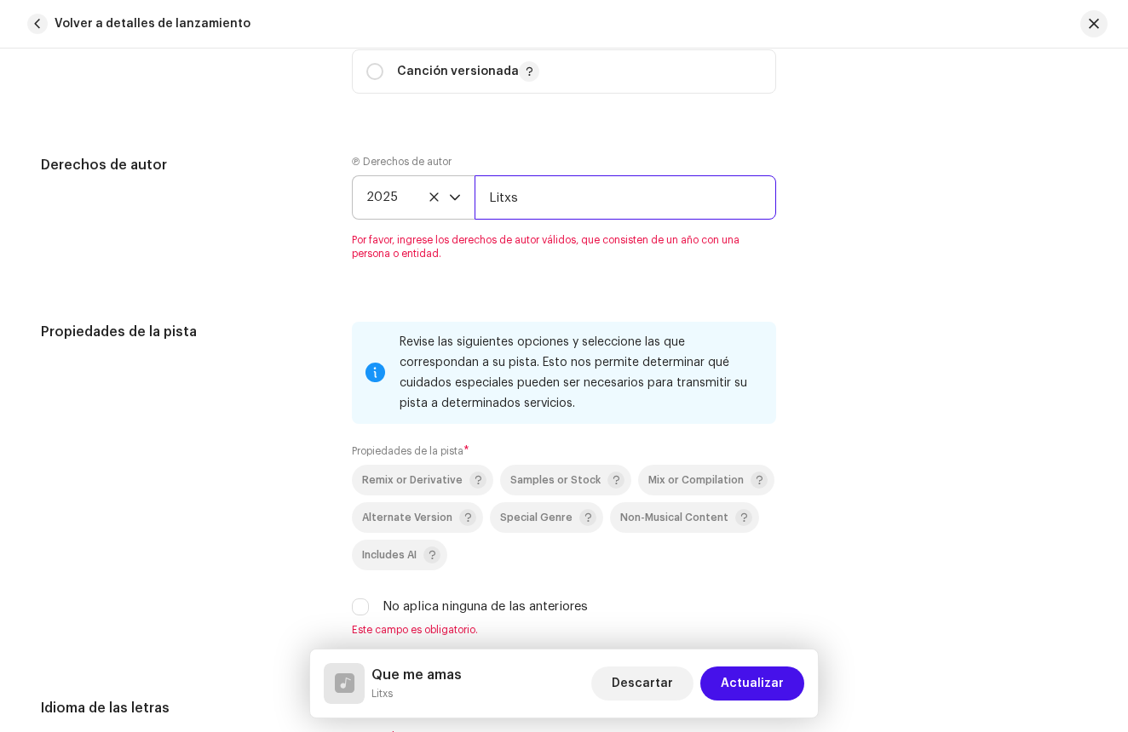
scroll to position [2293, 0]
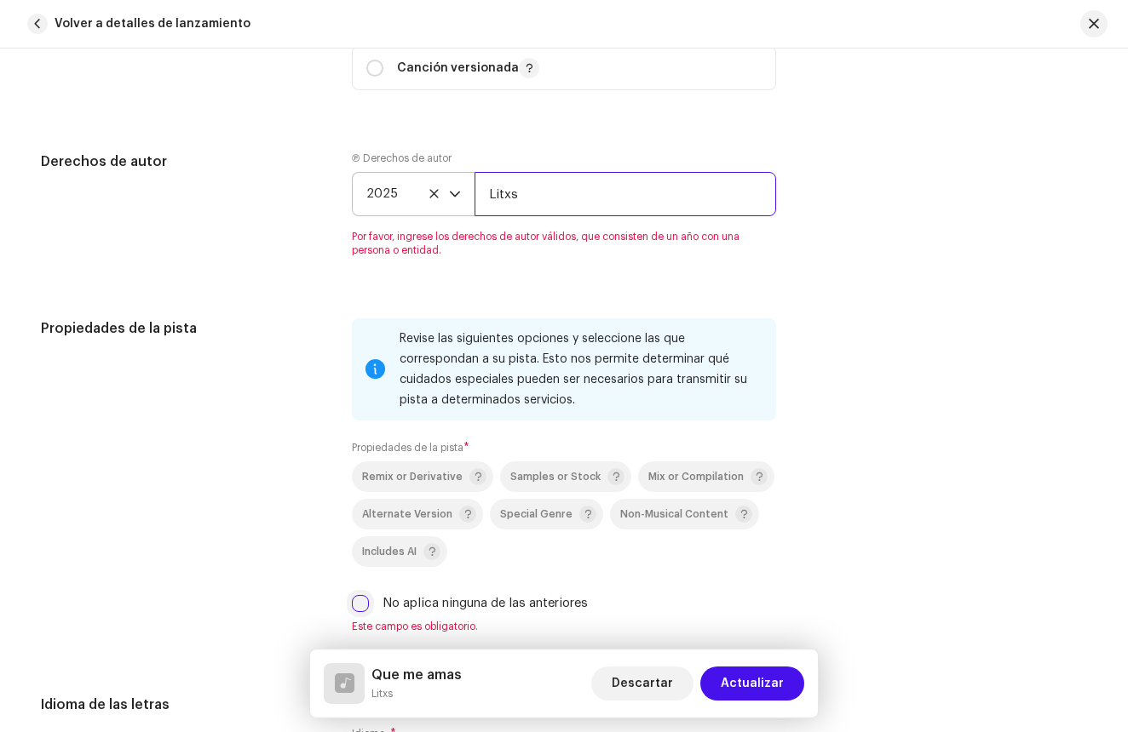
type input "Litxs"
click at [353, 602] on div "Revise las siguientes opciones y seleccione las que correspondan a su pista. Es…" at bounding box center [564, 487] width 424 height 336
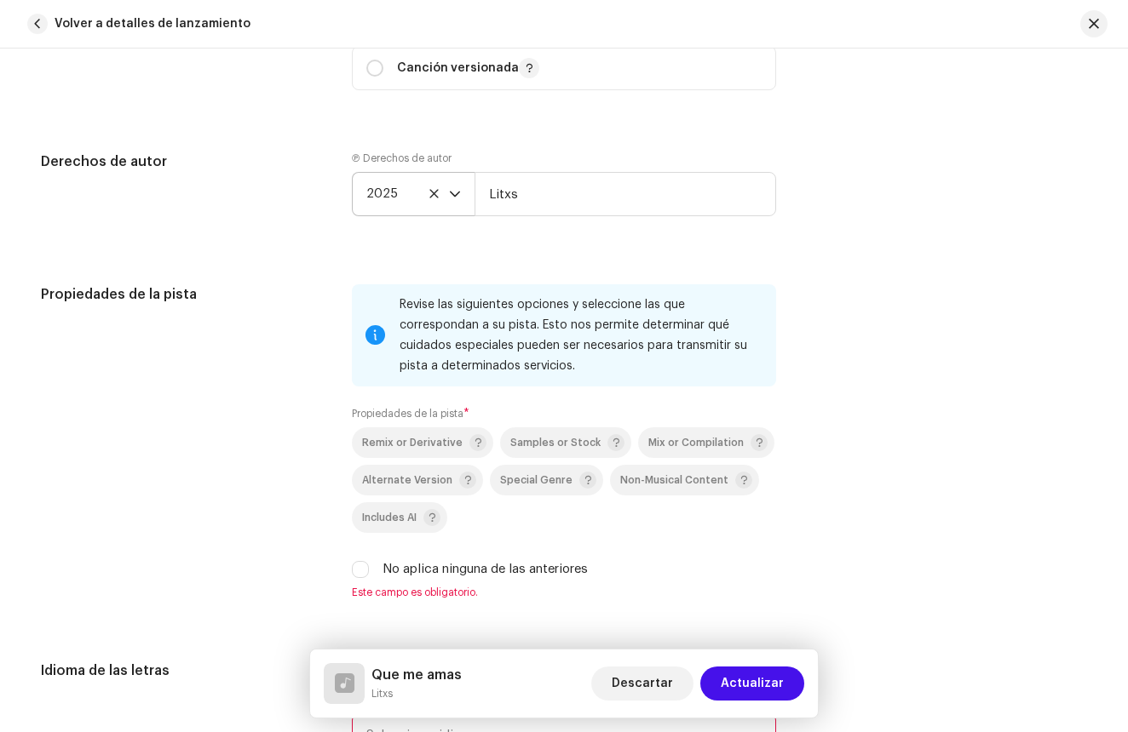
click at [359, 560] on div "No aplica ninguna de las anteriores" at bounding box center [564, 569] width 424 height 19
click at [360, 566] on input "No aplica ninguna de las anteriores" at bounding box center [360, 569] width 17 height 17
checkbox input "true"
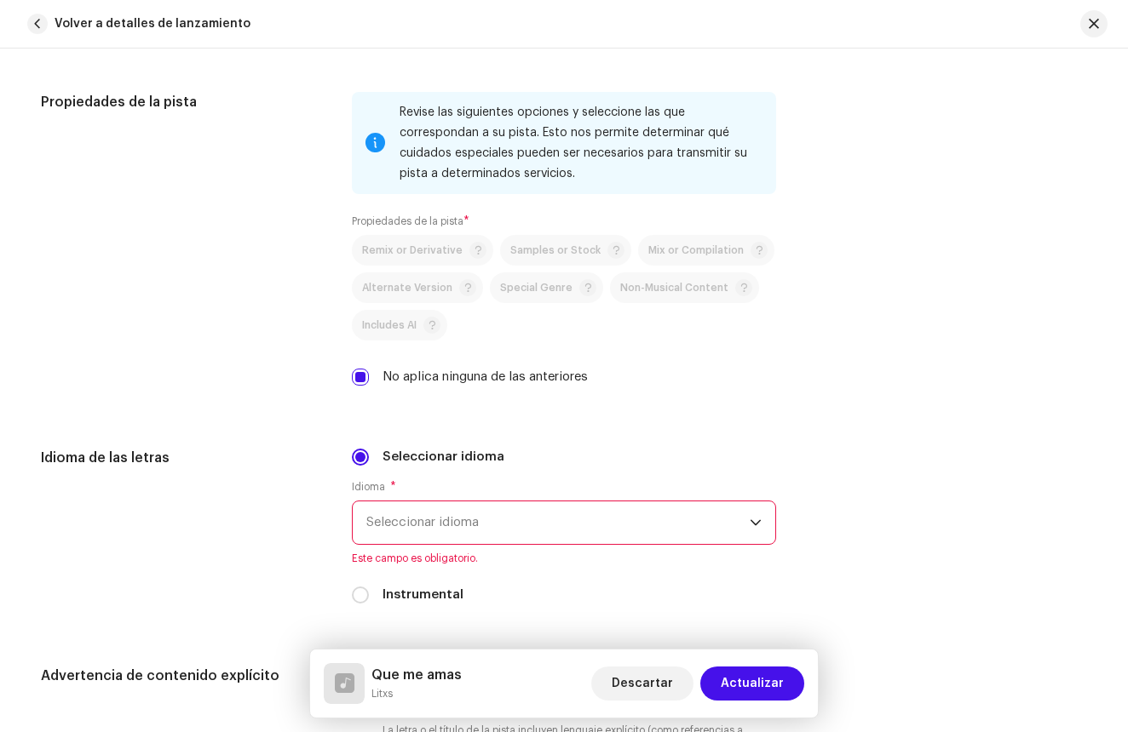
scroll to position [2608, 0]
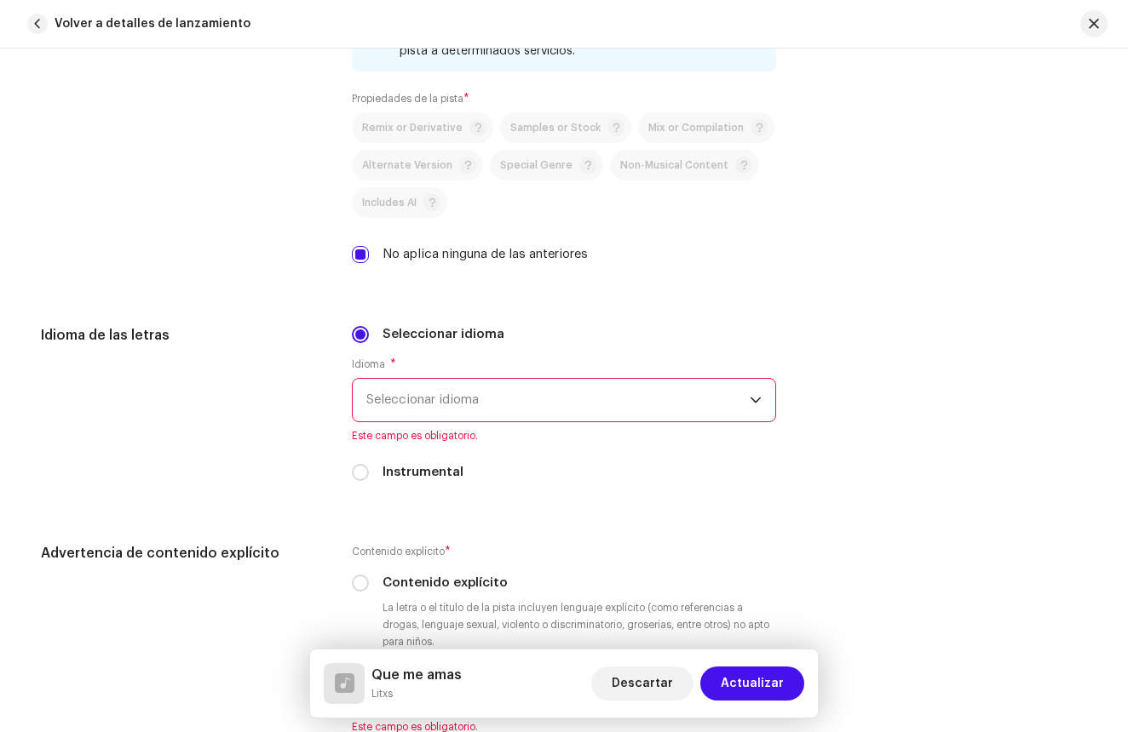
click at [490, 394] on span "Seleccionar idioma" at bounding box center [557, 400] width 383 height 43
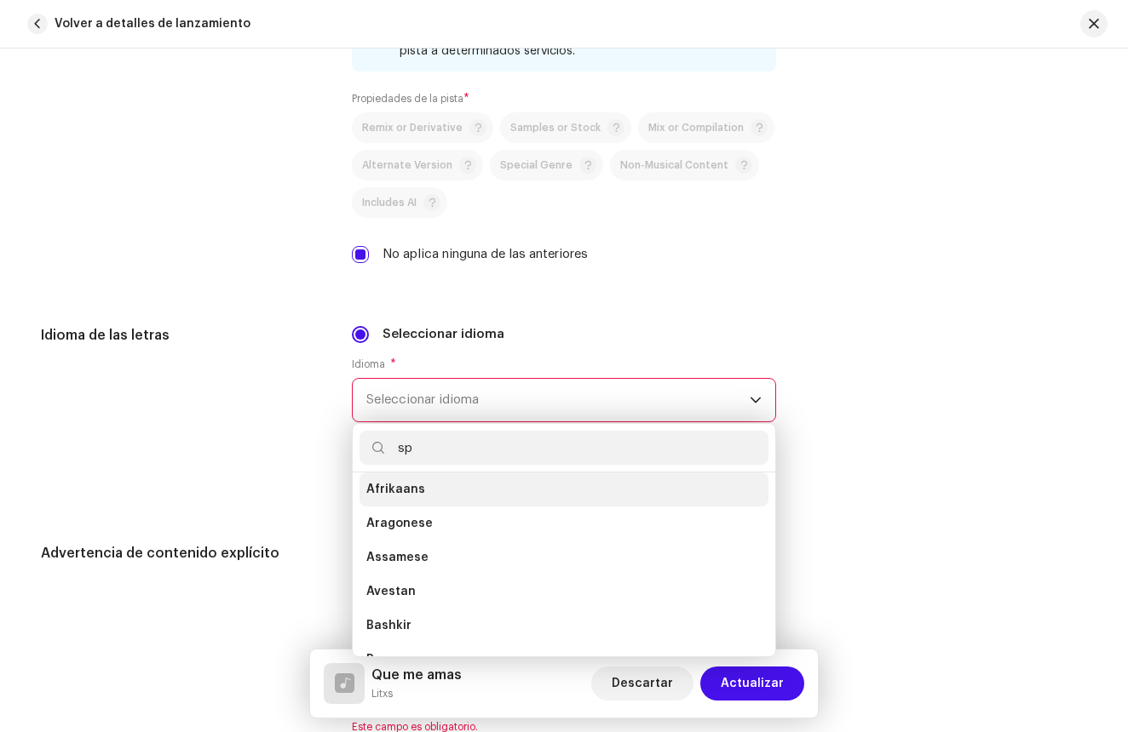
scroll to position [0, 0]
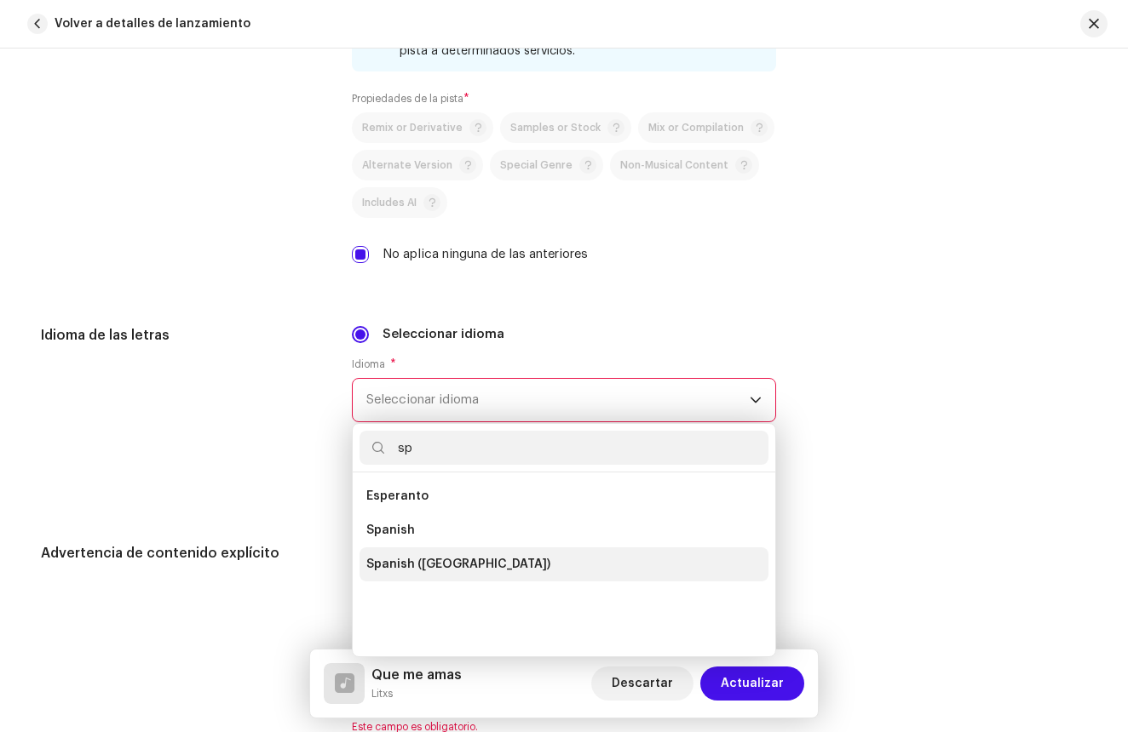
type input "sp"
click at [458, 569] on span "Spanish (Latin America)" at bounding box center [458, 564] width 184 height 17
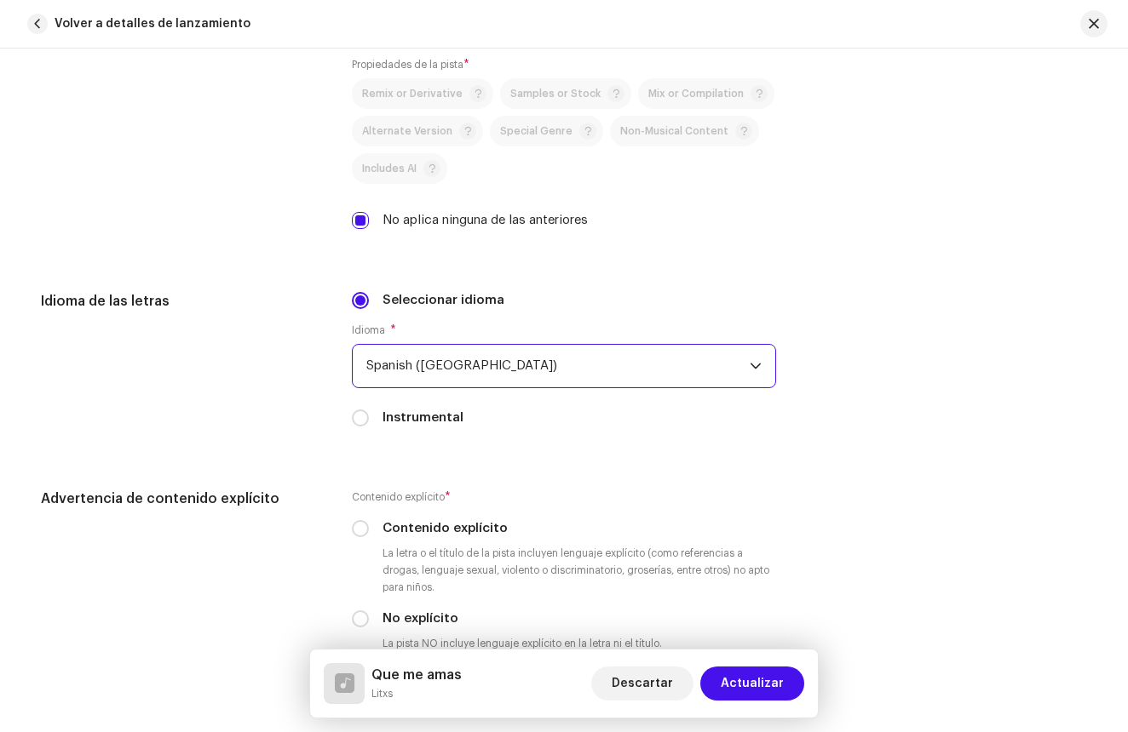
scroll to position [2786, 0]
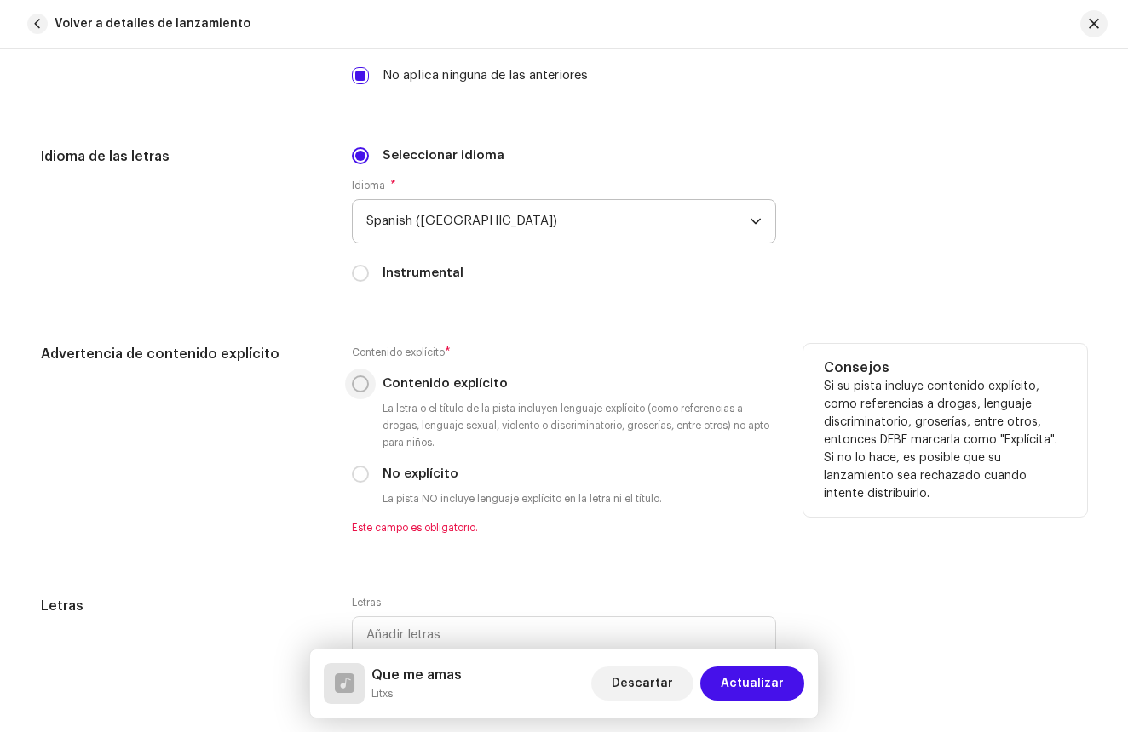
click at [364, 382] on input "Contenido explícito" at bounding box center [360, 384] width 17 height 17
radio input "true"
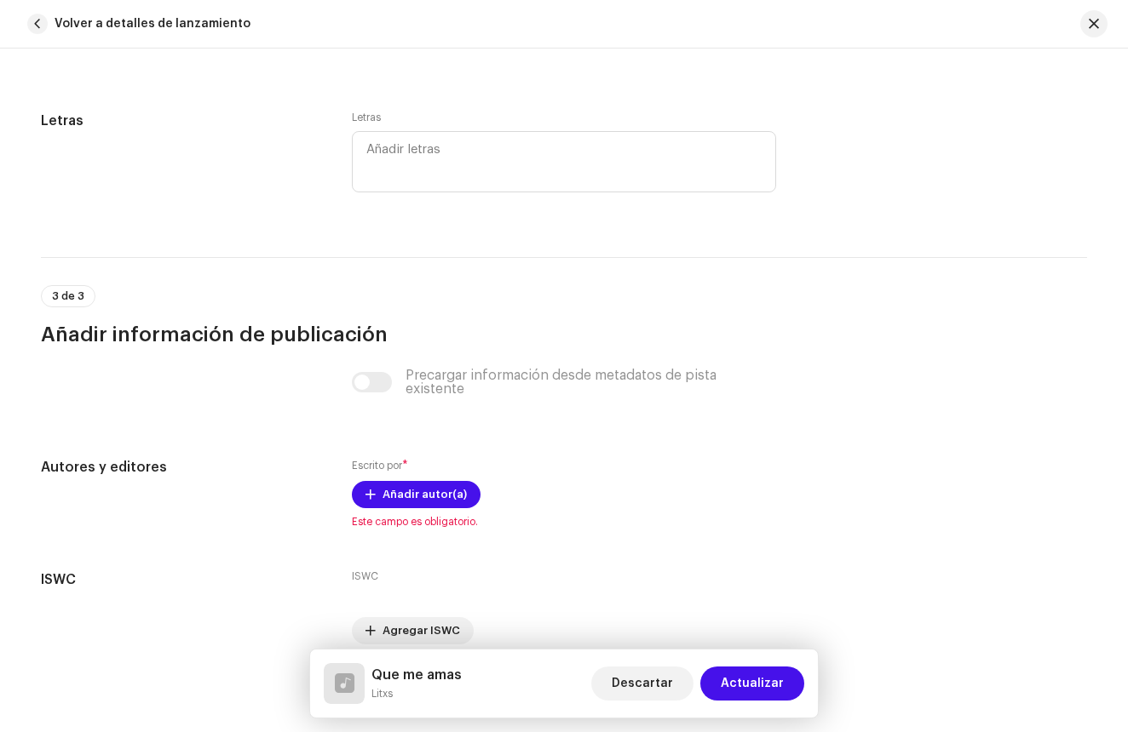
scroll to position [3285, 0]
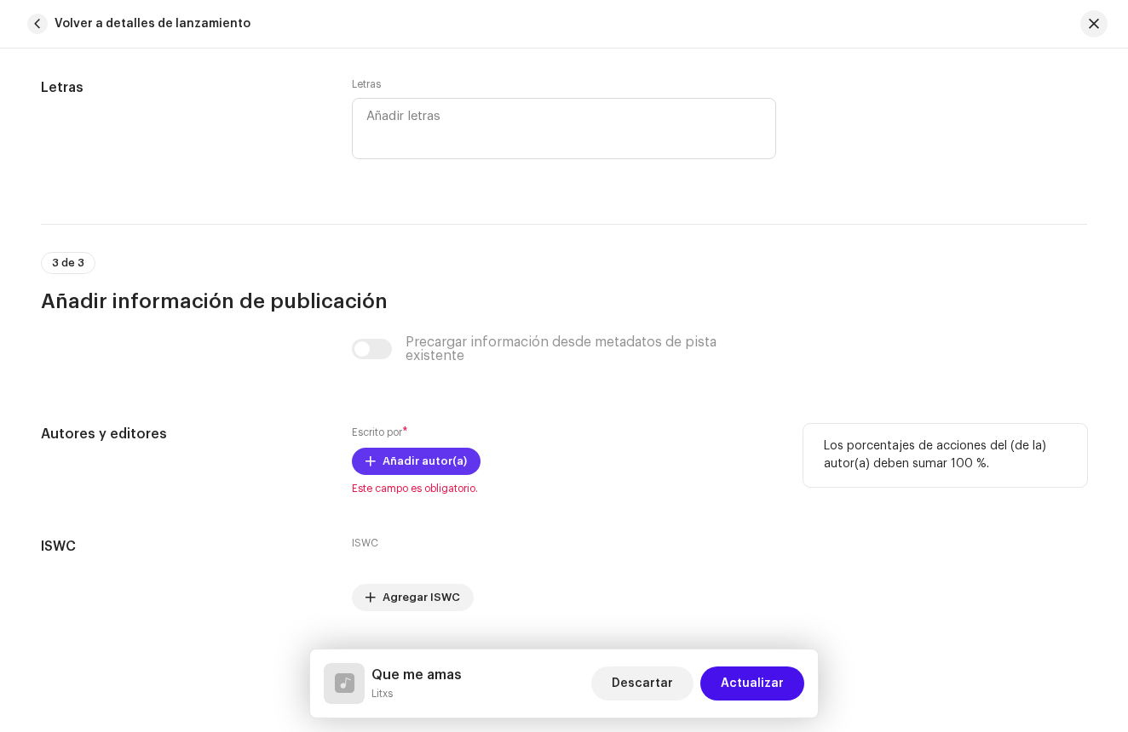
click at [410, 454] on span "Añadir autor(a)" at bounding box center [424, 462] width 84 height 34
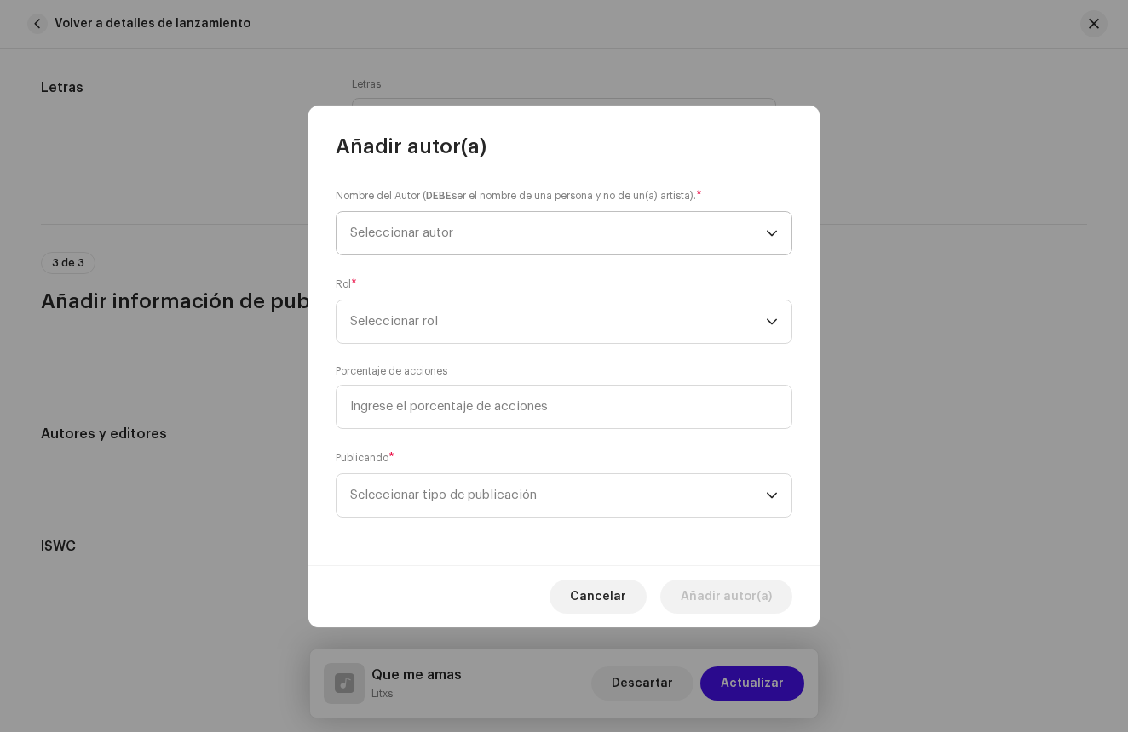
click at [436, 233] on span "Seleccionar autor" at bounding box center [401, 233] width 103 height 13
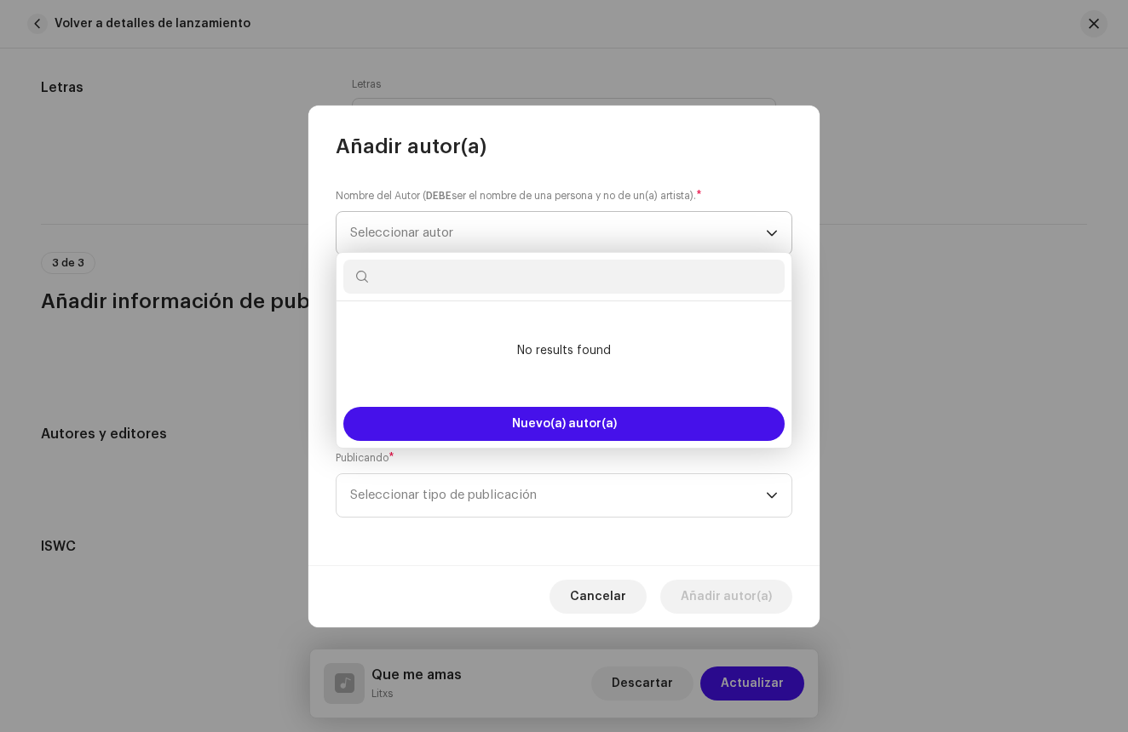
click at [590, 239] on span "Seleccionar autor" at bounding box center [558, 233] width 416 height 43
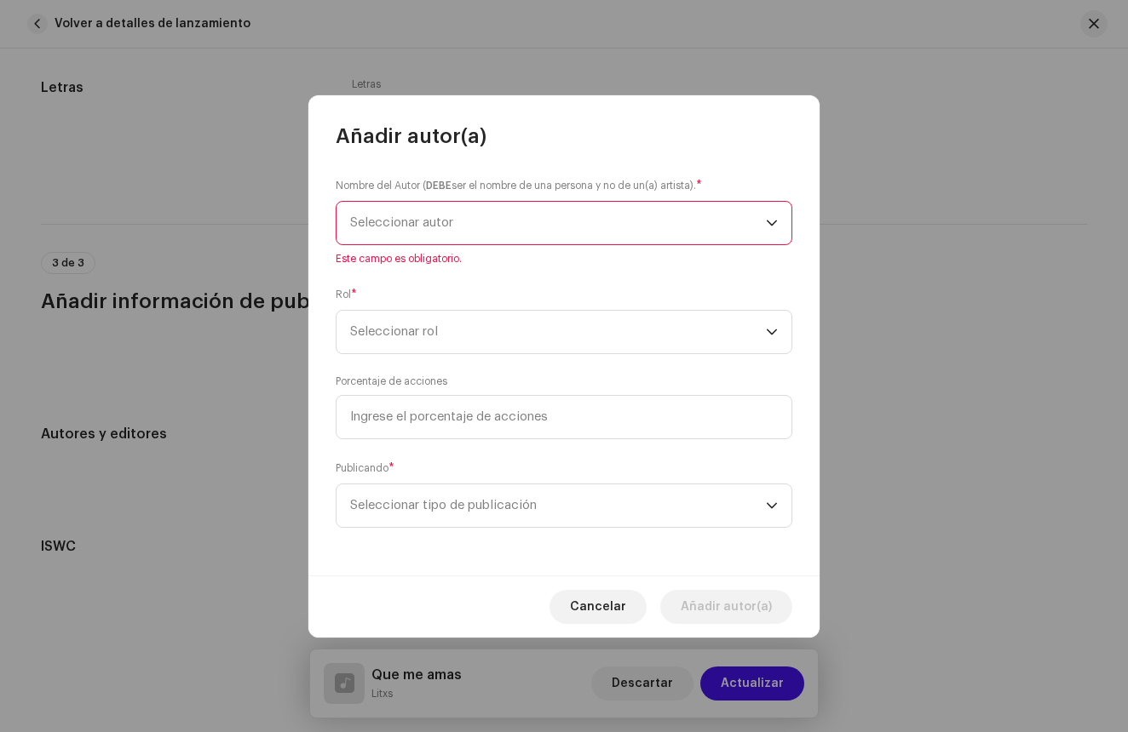
click at [457, 233] on span "Seleccionar autor" at bounding box center [558, 223] width 416 height 43
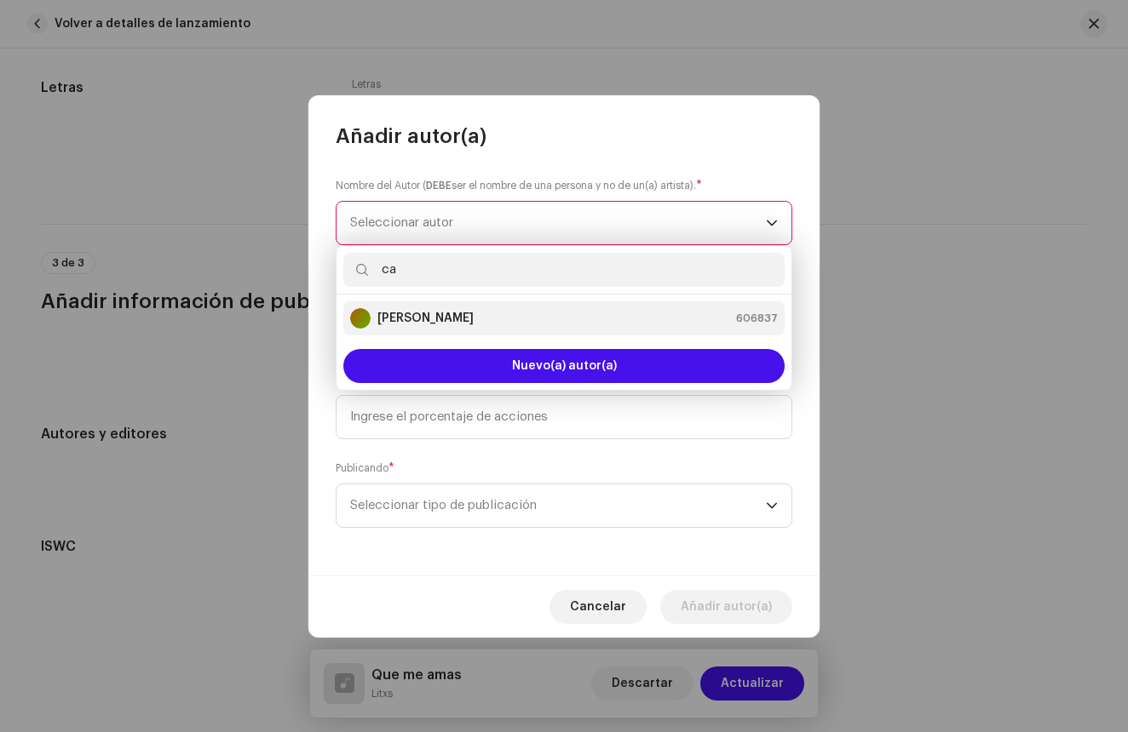
type input "ca"
click at [464, 311] on strong "Carlos Yahir Nani Marquez" at bounding box center [425, 318] width 96 height 17
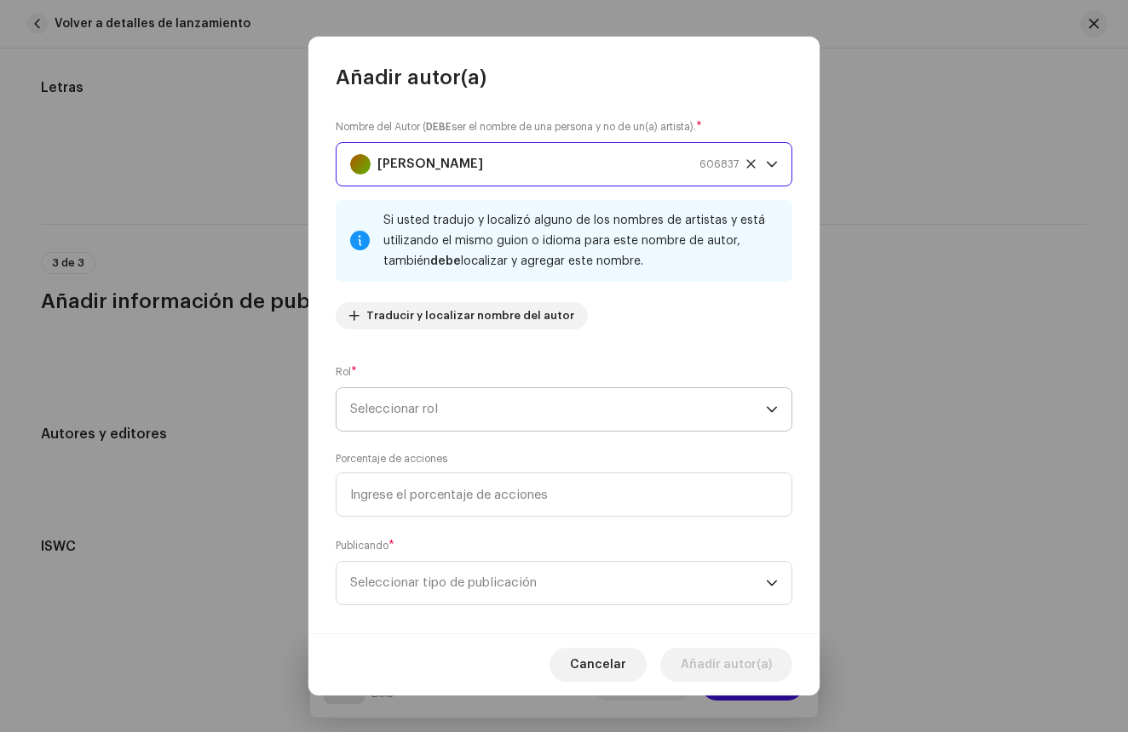
click at [456, 399] on span "Seleccionar rol" at bounding box center [558, 409] width 416 height 43
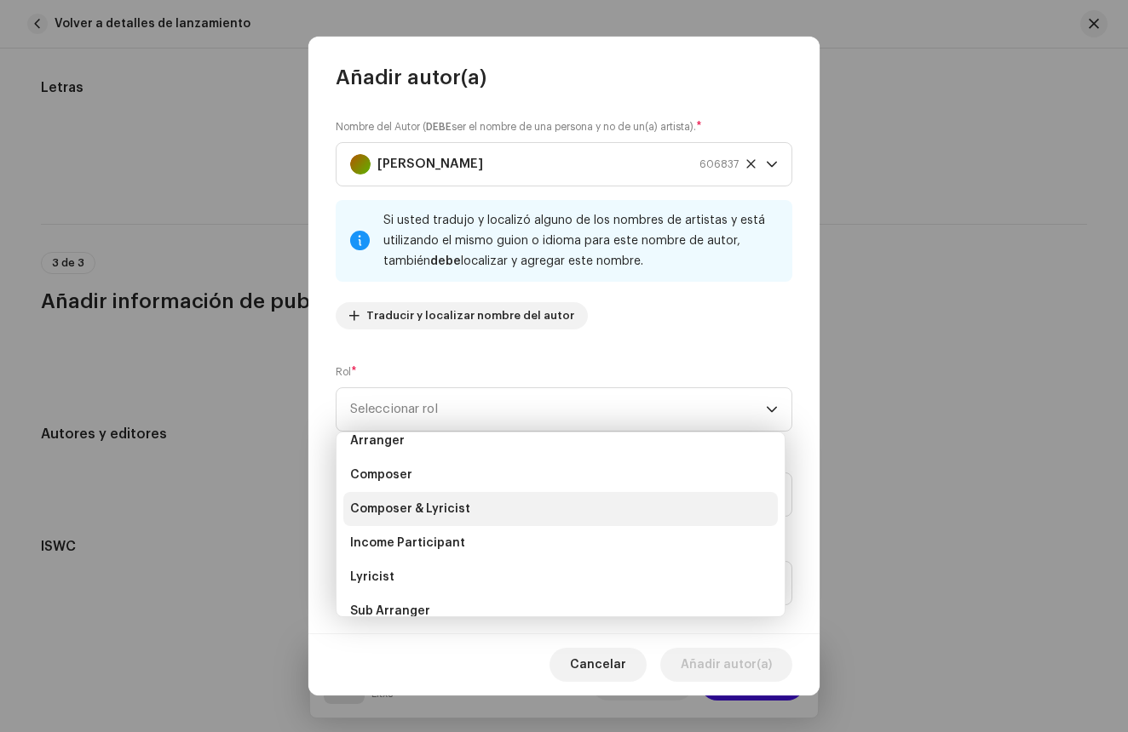
scroll to position [46, 0]
click at [400, 519] on span "Composer & Lyricist" at bounding box center [410, 512] width 120 height 17
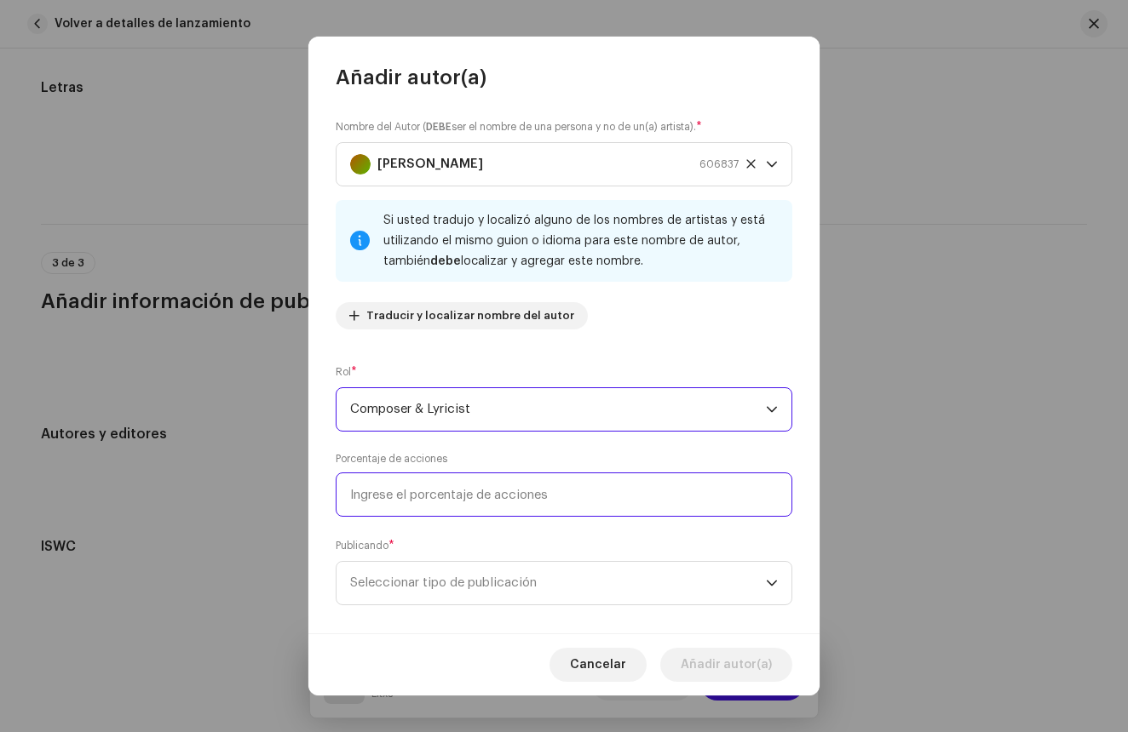
click at [460, 496] on input at bounding box center [564, 495] width 456 height 44
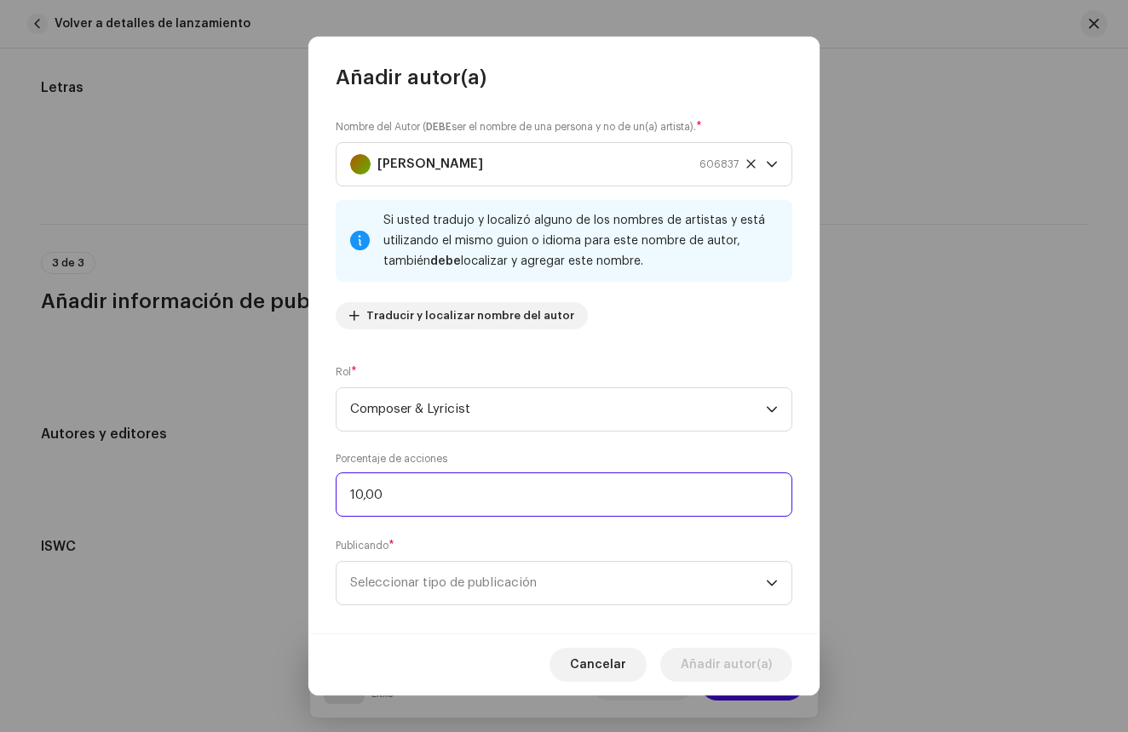
type input "100,00"
click at [567, 593] on span "Seleccionar tipo de publicación" at bounding box center [558, 583] width 416 height 43
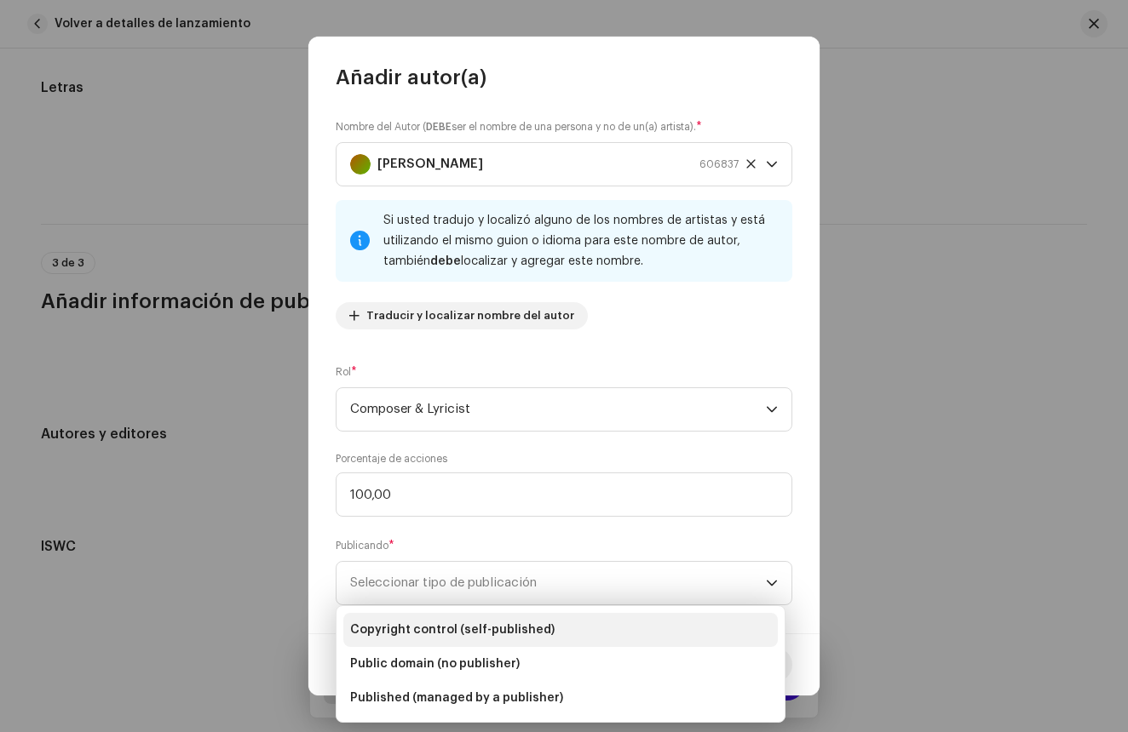
click at [447, 633] on span "Copyright control (self-published)" at bounding box center [452, 630] width 204 height 17
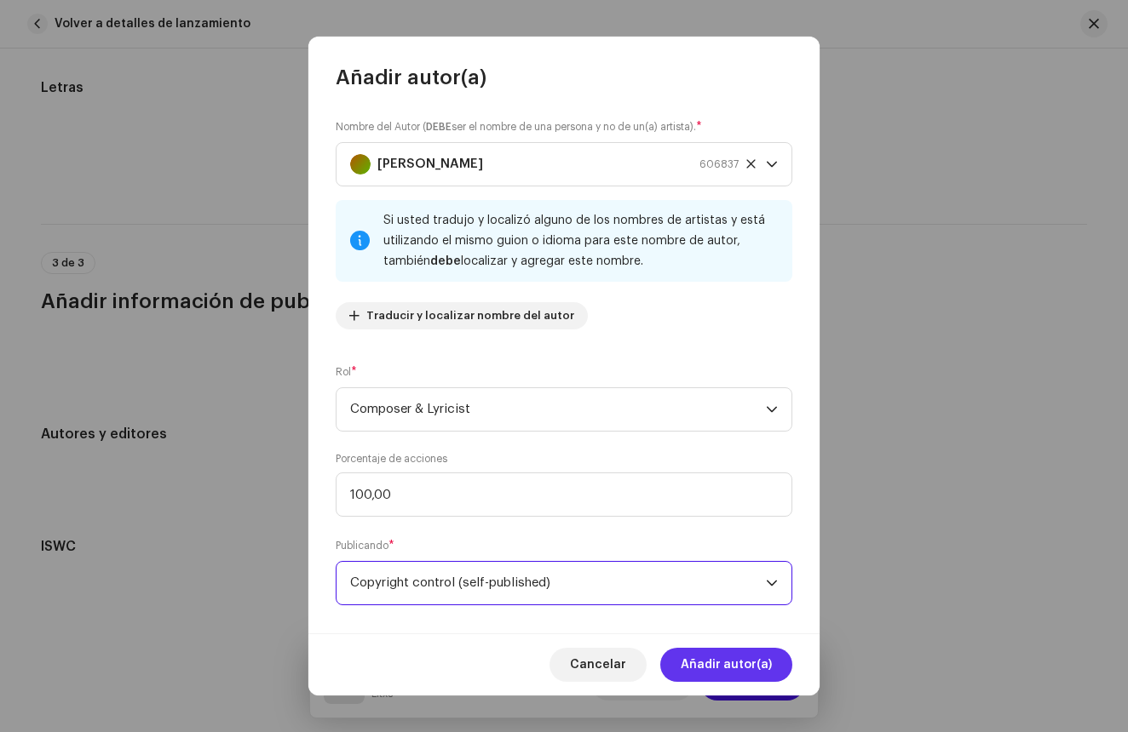
click at [749, 662] on span "Añadir autor(a)" at bounding box center [725, 665] width 91 height 34
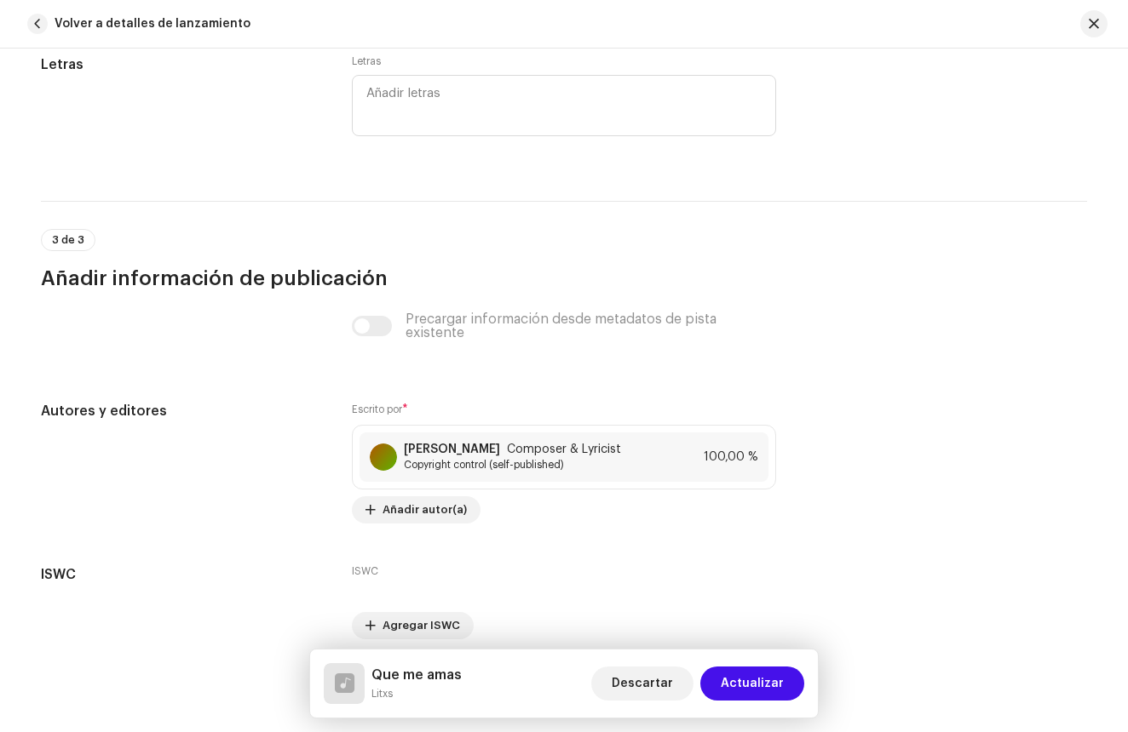
scroll to position [3372, 0]
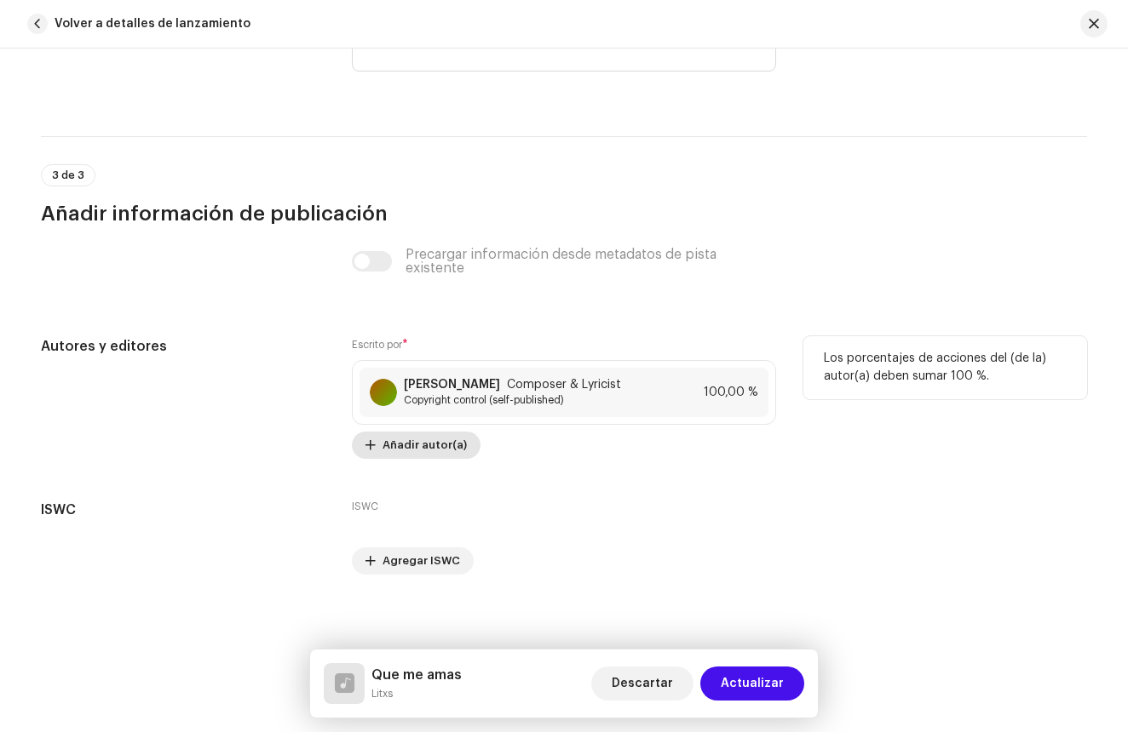
click at [428, 462] on span "Añadir autor(a)" at bounding box center [424, 445] width 84 height 34
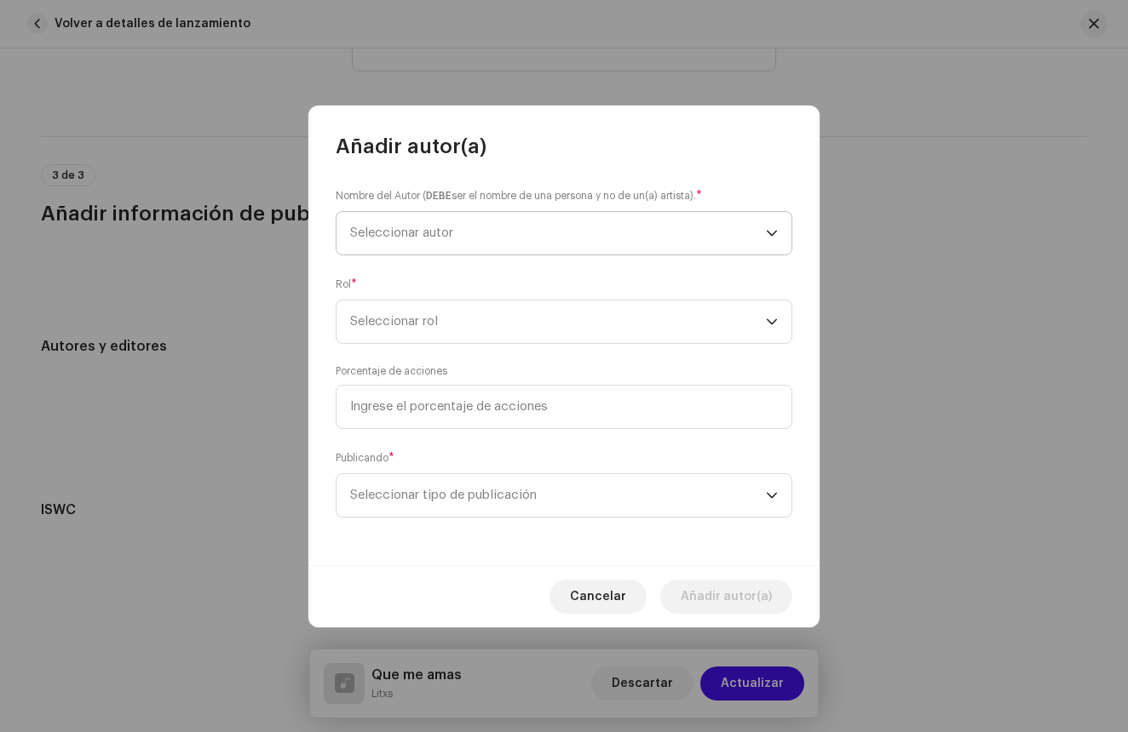
click at [470, 242] on span "Seleccionar autor" at bounding box center [558, 233] width 416 height 43
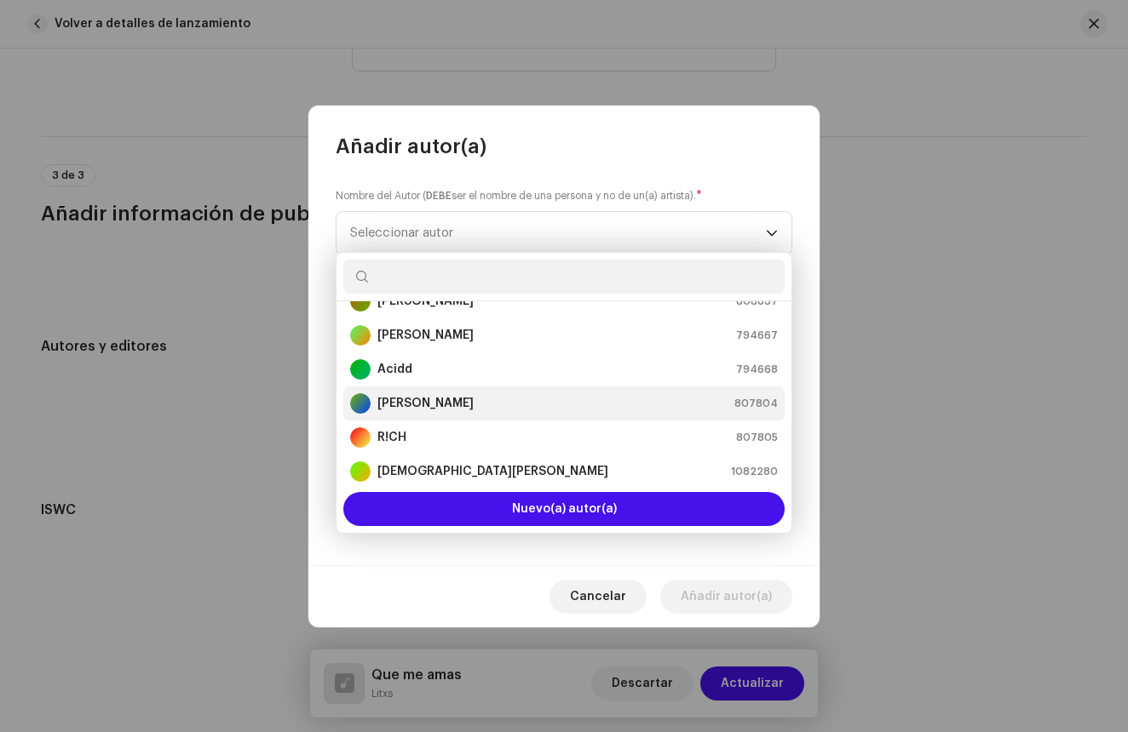
scroll to position [0, 0]
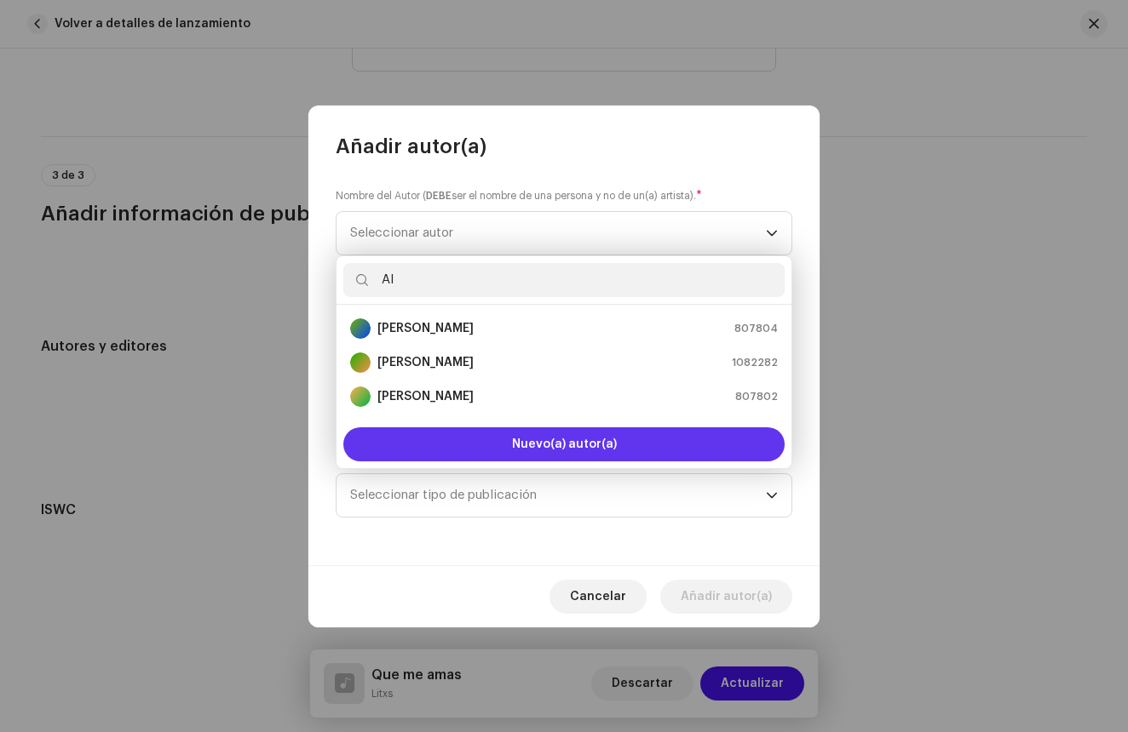
type input "Al"
click at [513, 447] on button "Nuevo(a) autor(a)" at bounding box center [563, 445] width 441 height 34
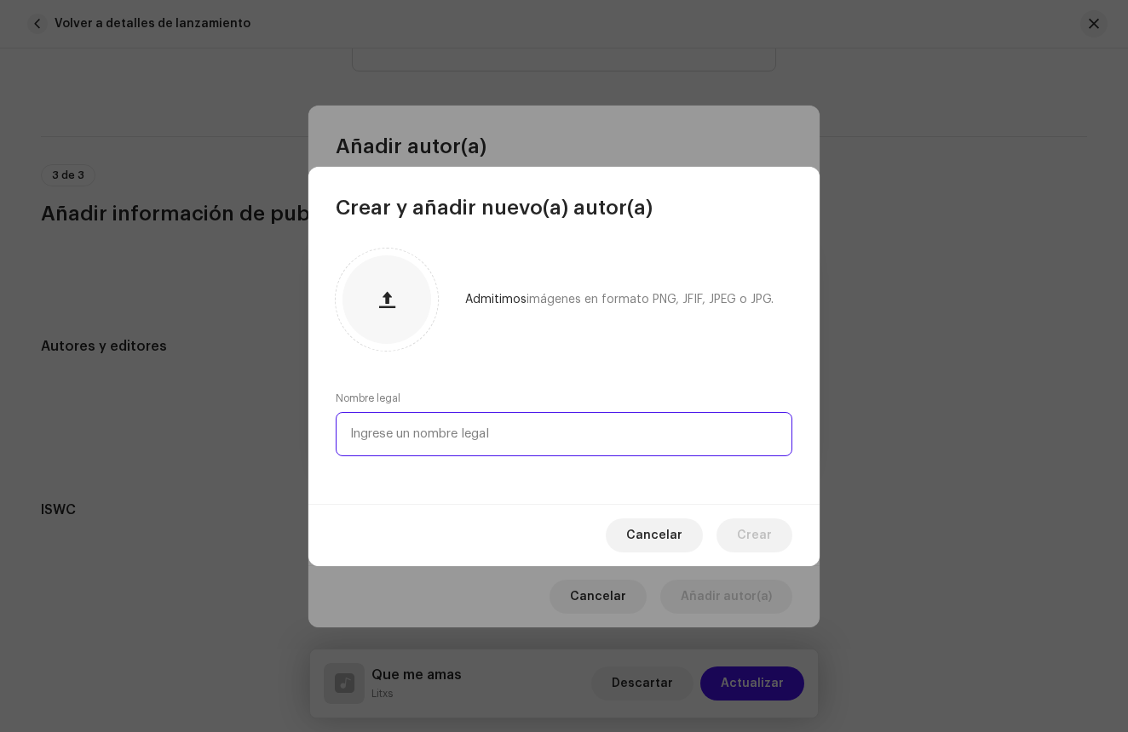
click at [486, 442] on input "text" at bounding box center [564, 434] width 456 height 44
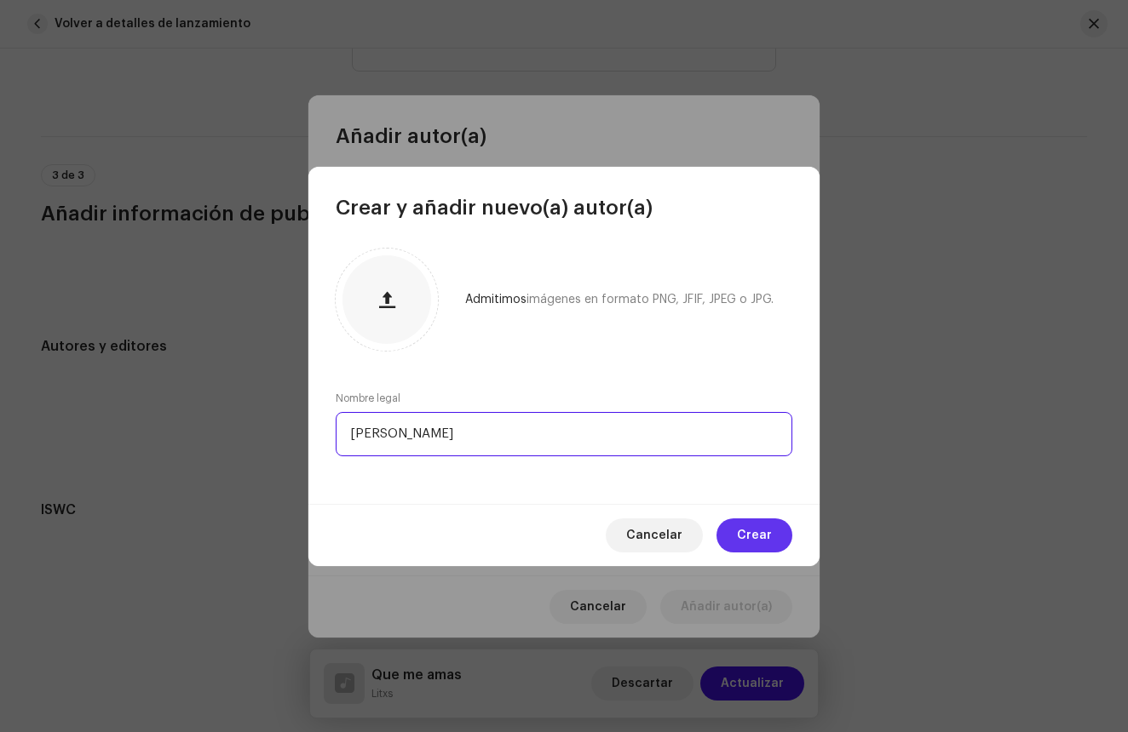
type input "Aldo de Anda"
click at [772, 534] on button "Crear" at bounding box center [754, 536] width 76 height 34
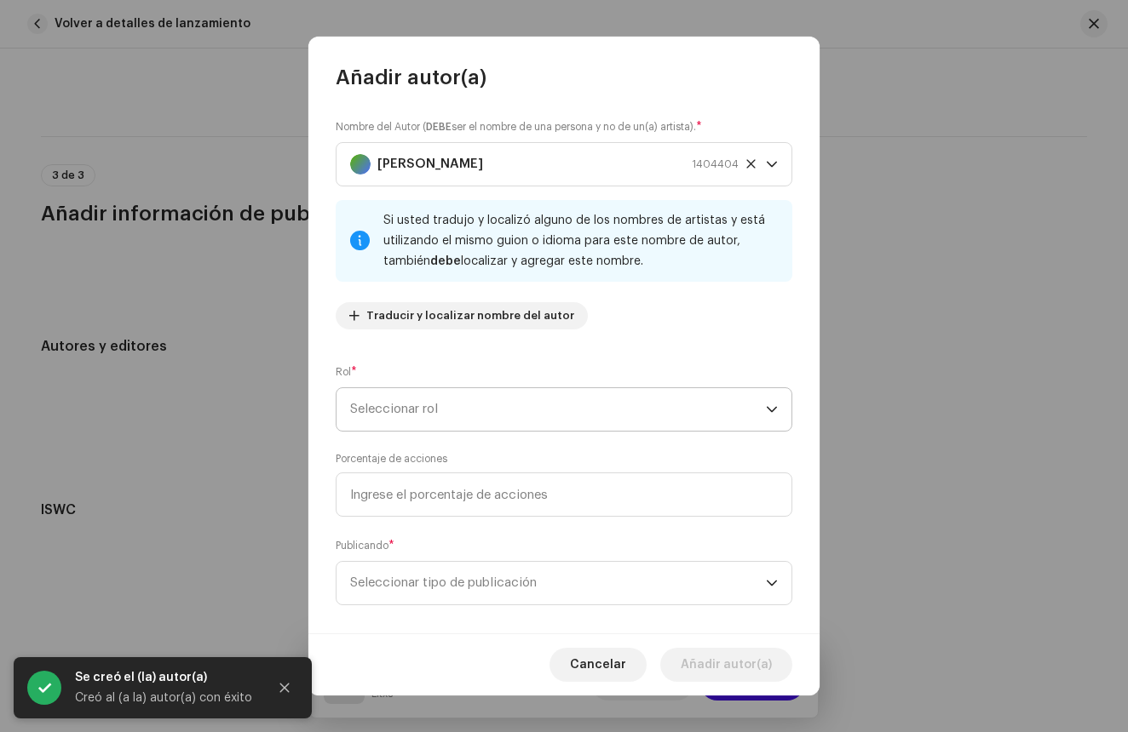
click at [472, 407] on span "Seleccionar rol" at bounding box center [558, 409] width 416 height 43
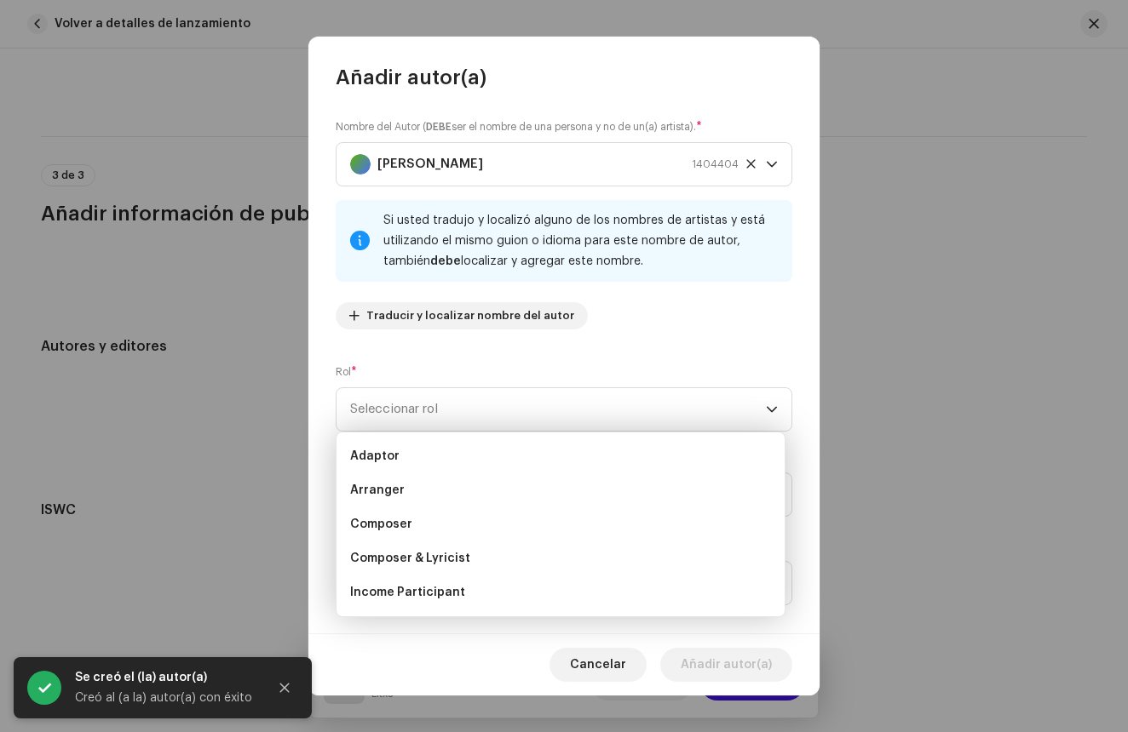
scroll to position [27, 0]
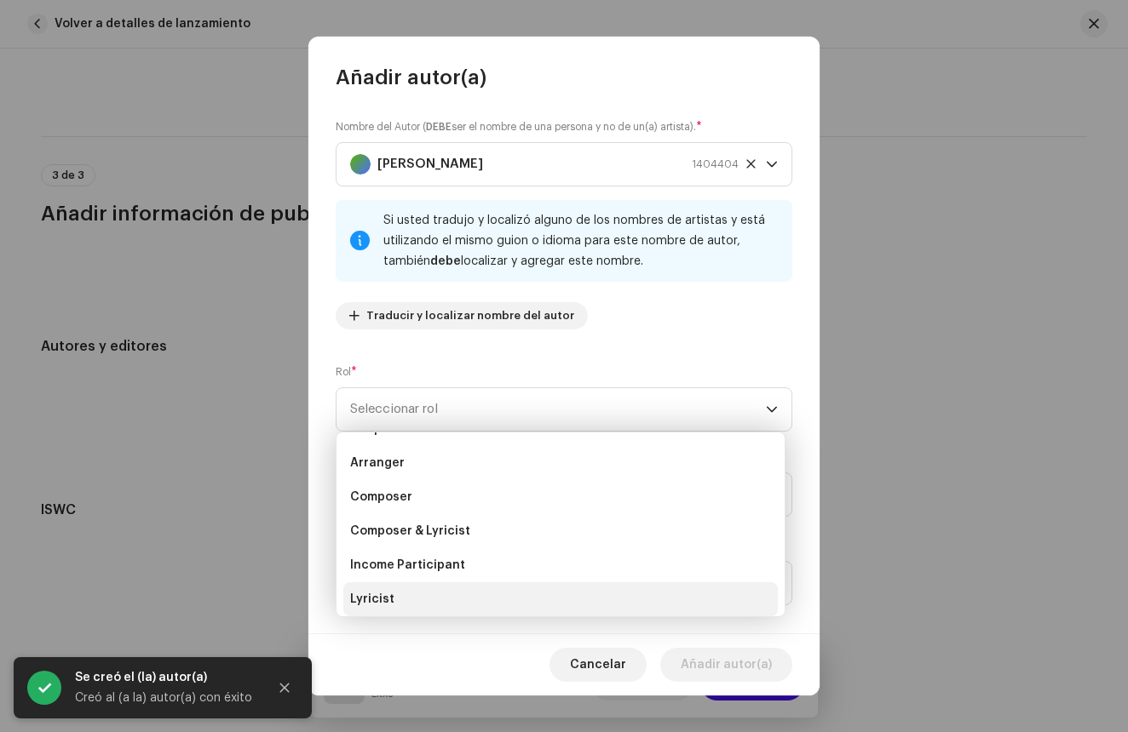
click at [391, 599] on span "Lyricist" at bounding box center [372, 599] width 44 height 17
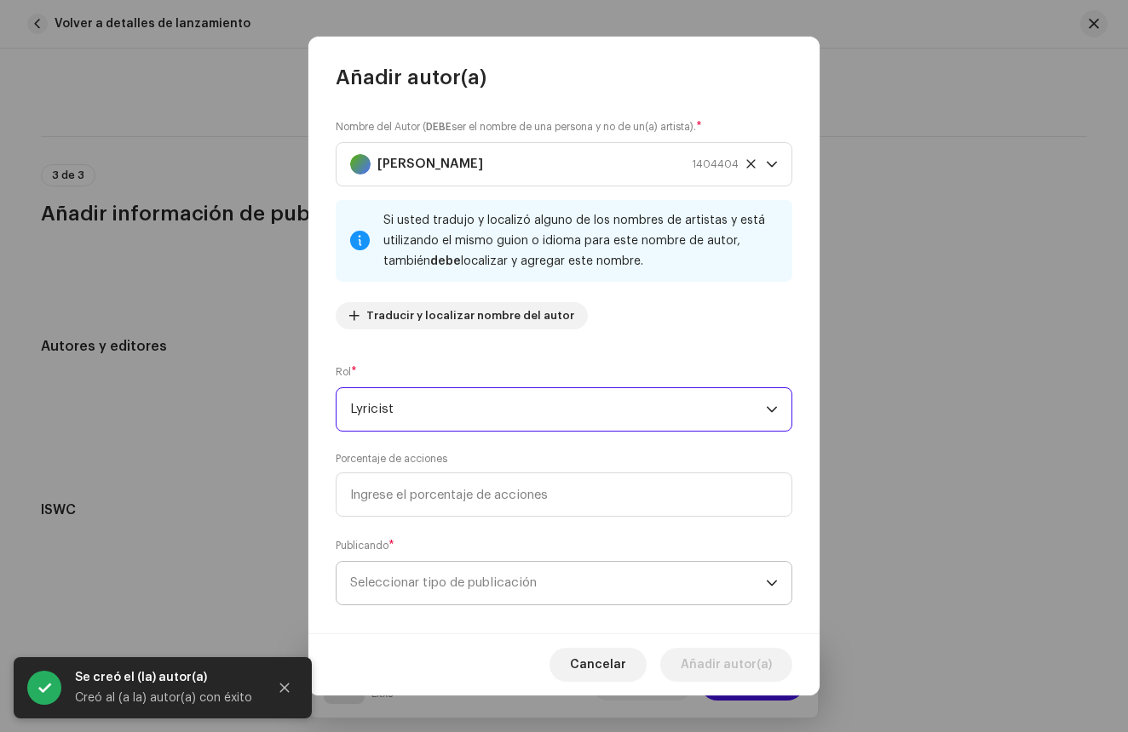
click at [721, 562] on span "Seleccionar tipo de publicación" at bounding box center [558, 583] width 416 height 43
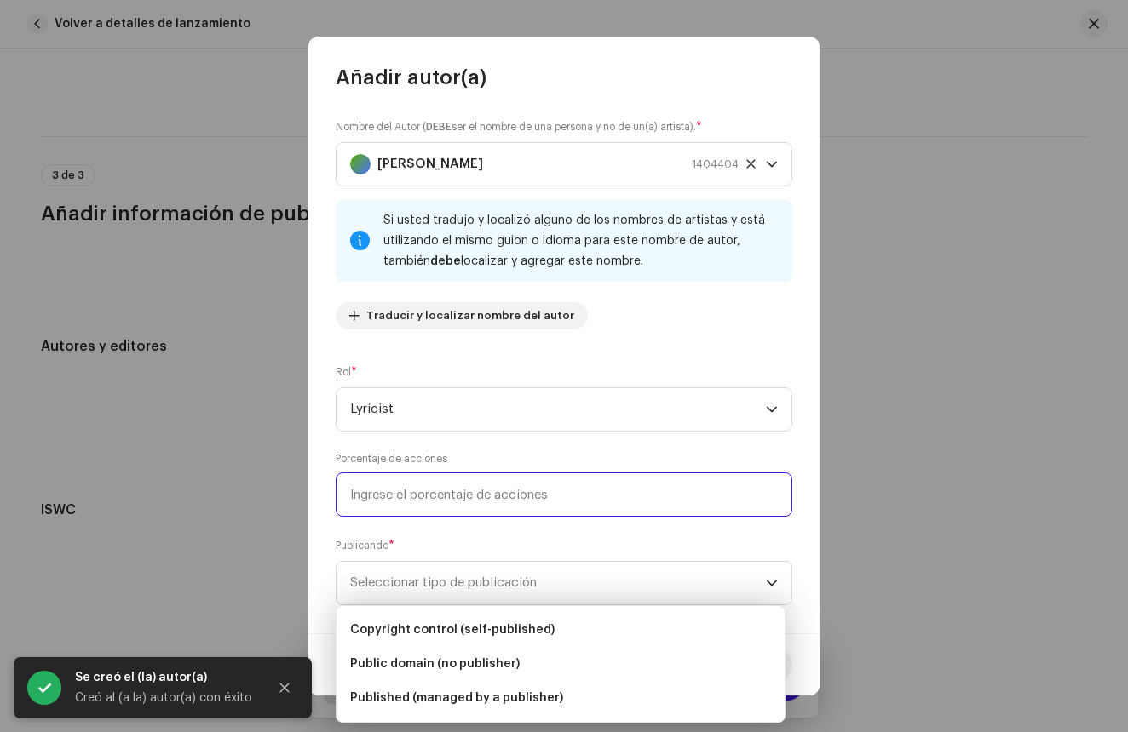
click at [456, 506] on input at bounding box center [564, 495] width 456 height 44
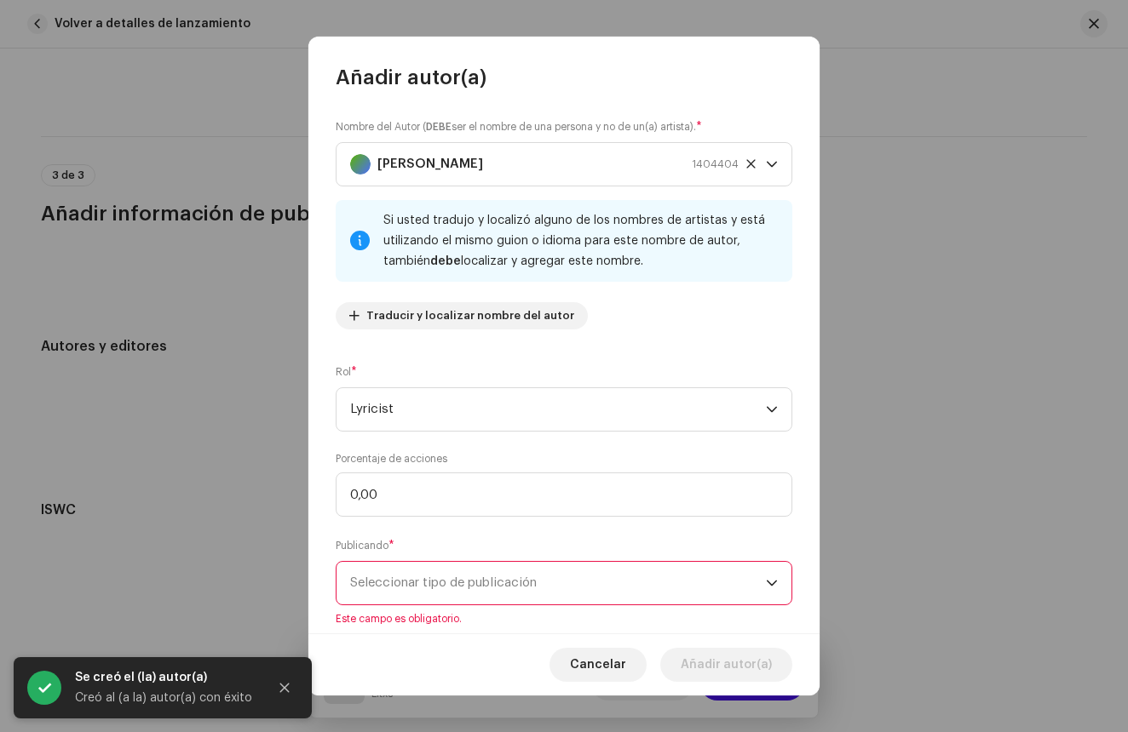
type input "0,01"
click at [580, 596] on span "Seleccionar tipo de publicación" at bounding box center [558, 583] width 416 height 43
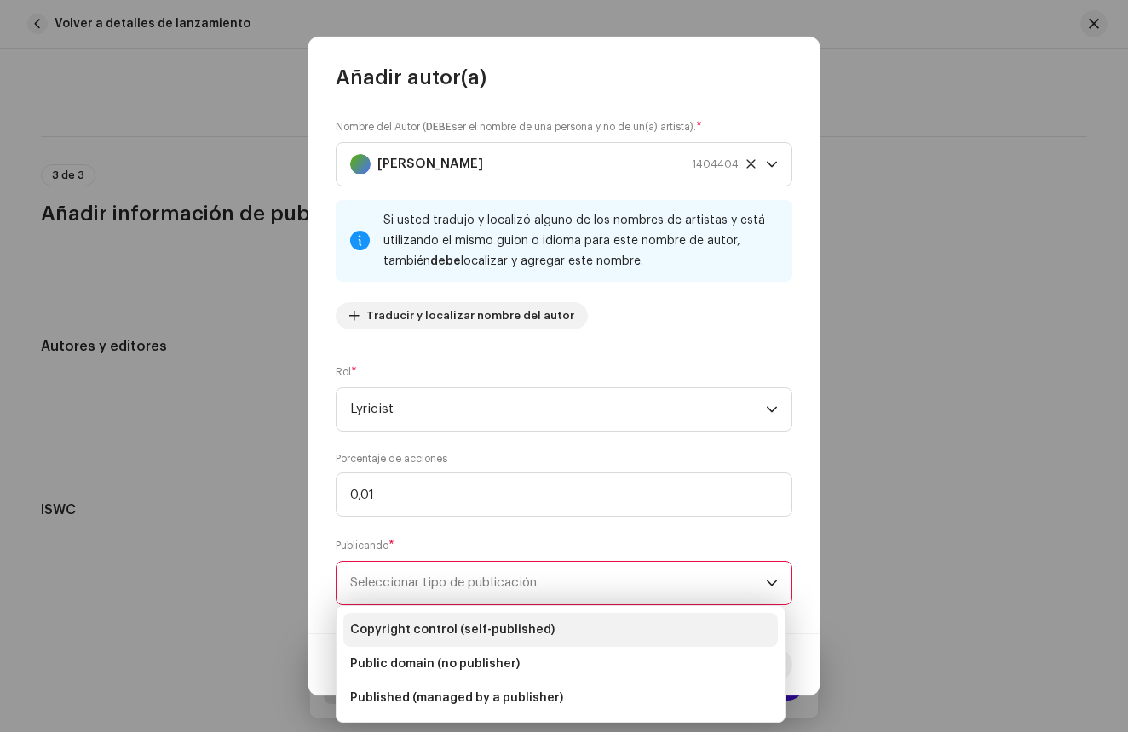
click at [430, 641] on li "Copyright control (self-published)" at bounding box center [560, 630] width 434 height 34
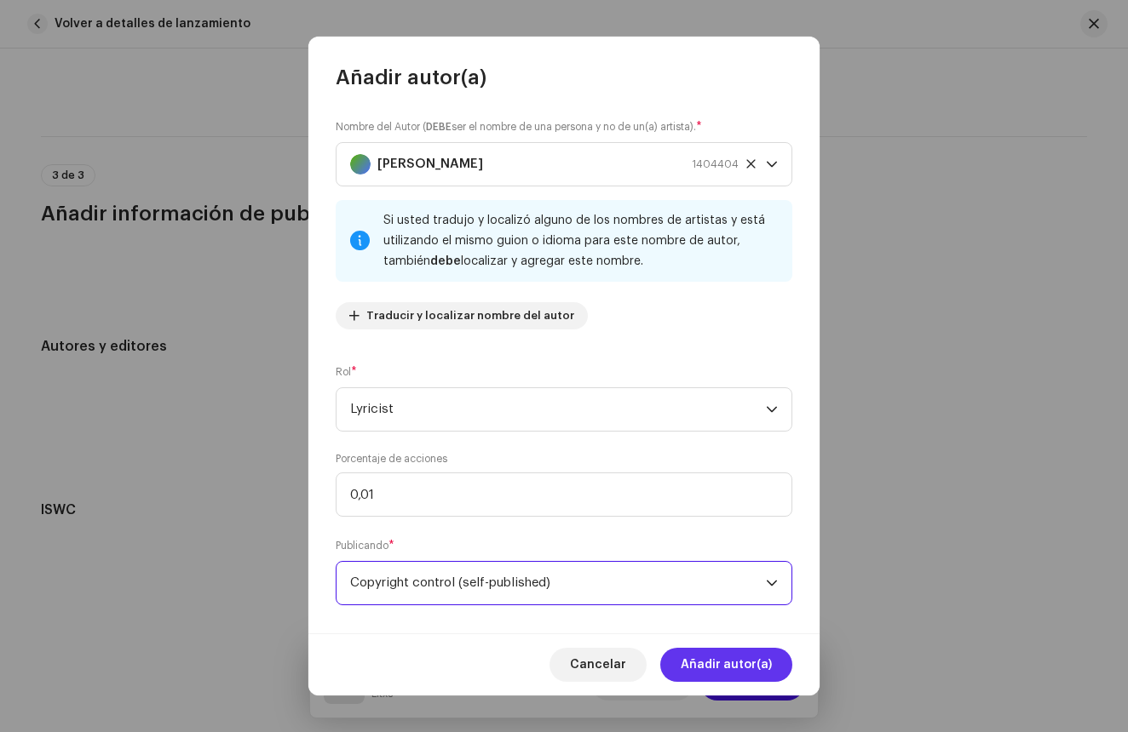
click at [714, 669] on span "Añadir autor(a)" at bounding box center [725, 665] width 91 height 34
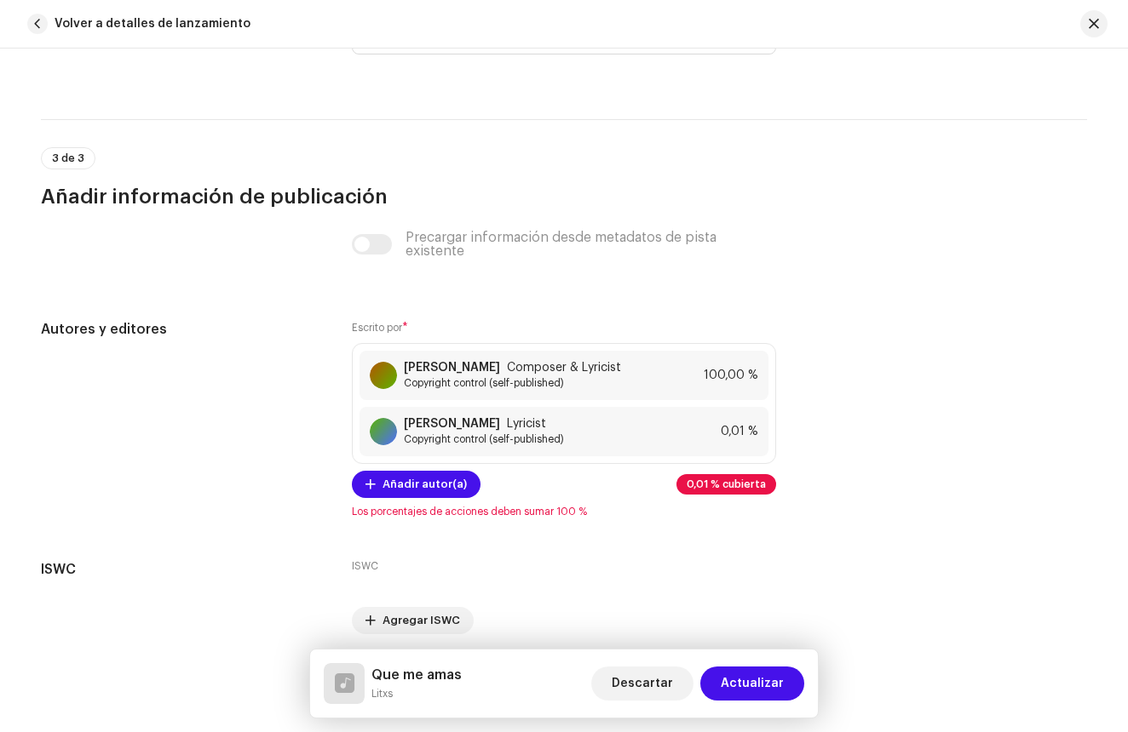
scroll to position [3470, 0]
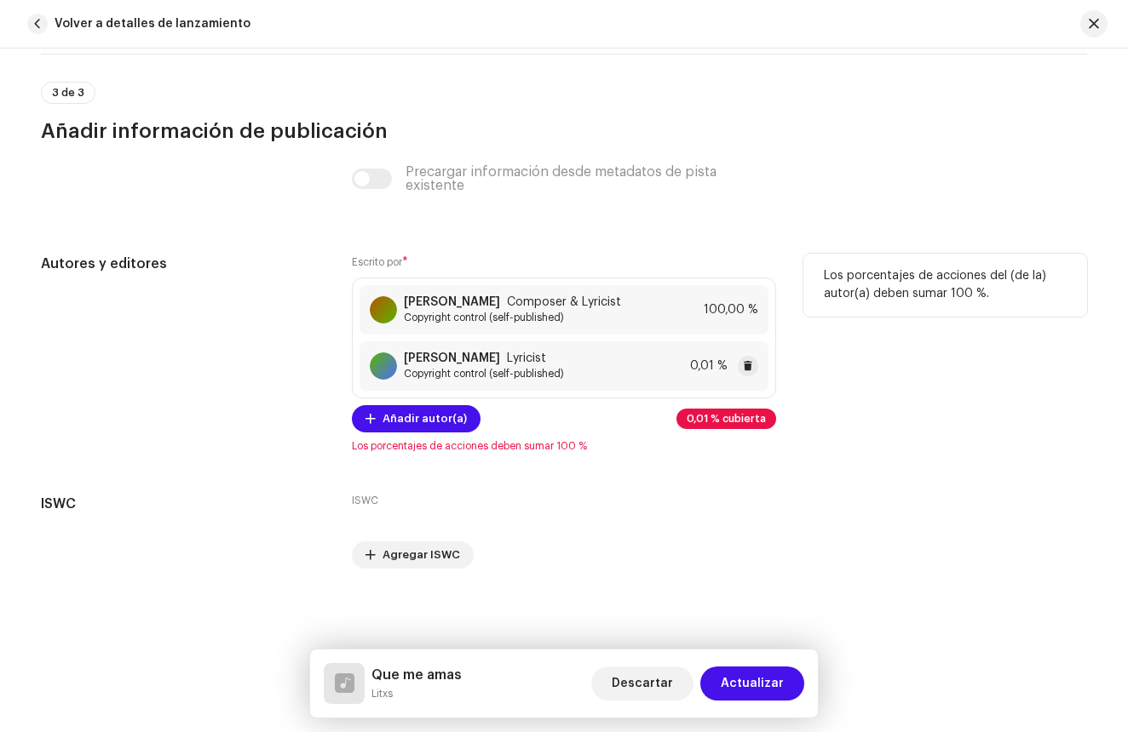
click at [717, 373] on div "0,01 %" at bounding box center [724, 366] width 68 height 20
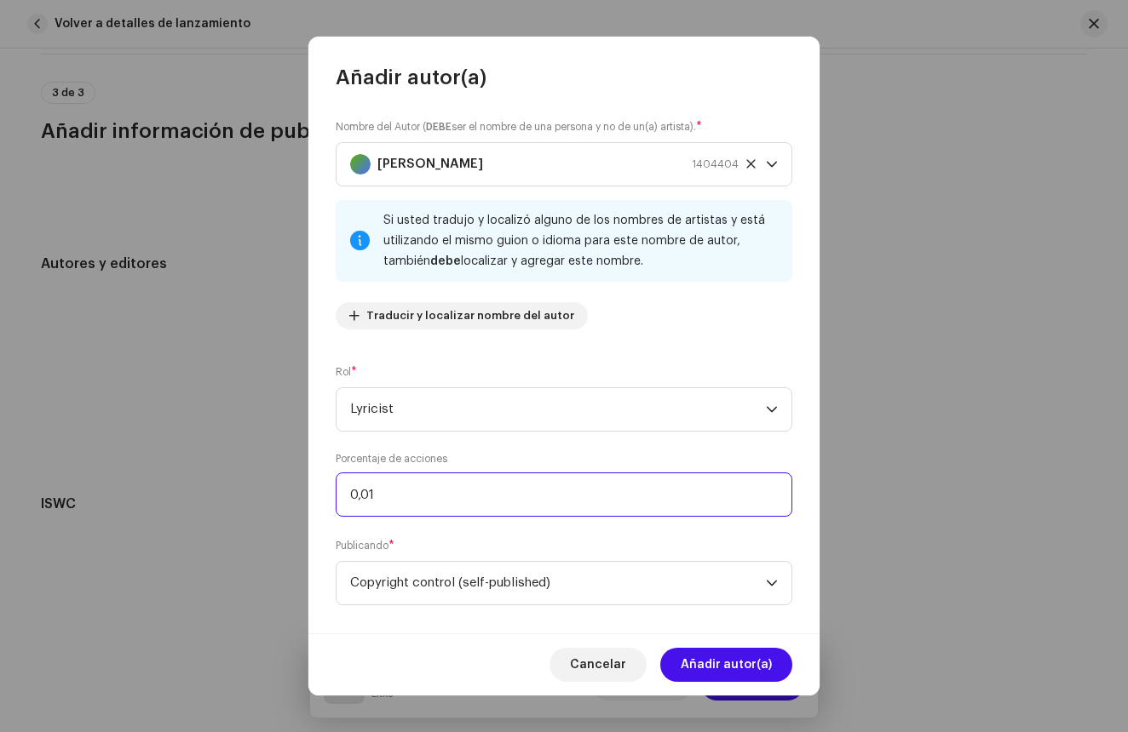
click at [408, 496] on input "0,01" at bounding box center [564, 495] width 456 height 44
type input "0,01"
click at [701, 674] on span "Añadir autor(a)" at bounding box center [725, 665] width 91 height 34
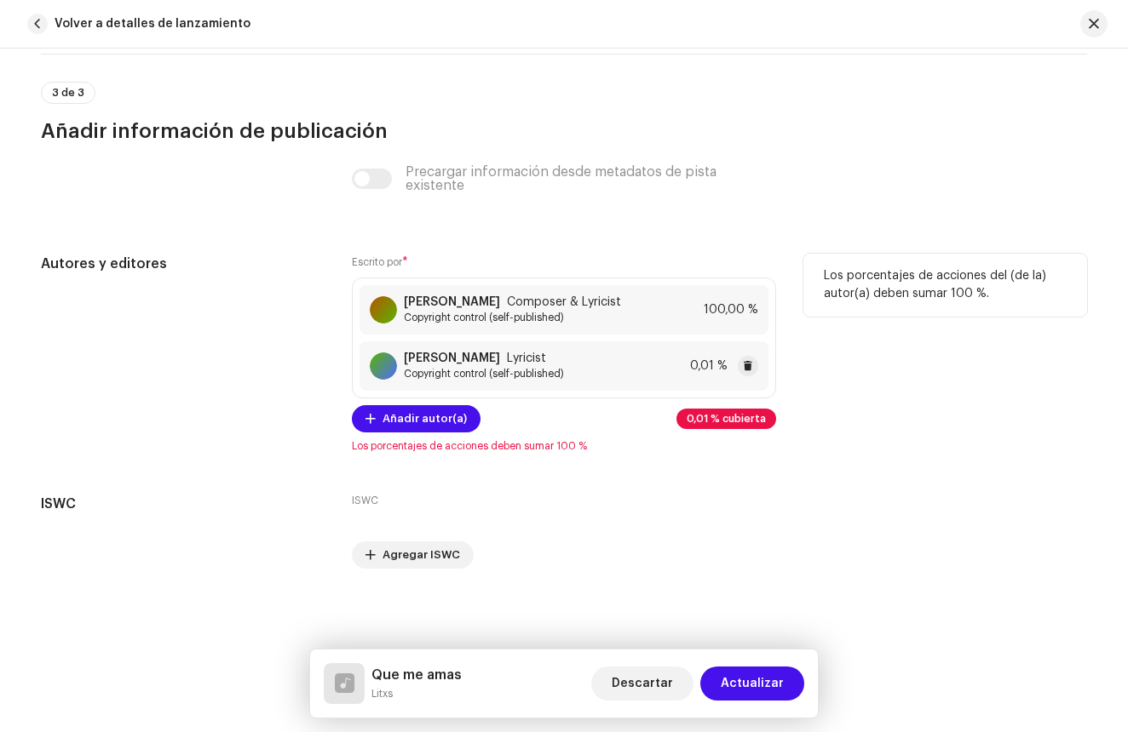
click at [701, 371] on span "0,01 %" at bounding box center [708, 366] width 37 height 14
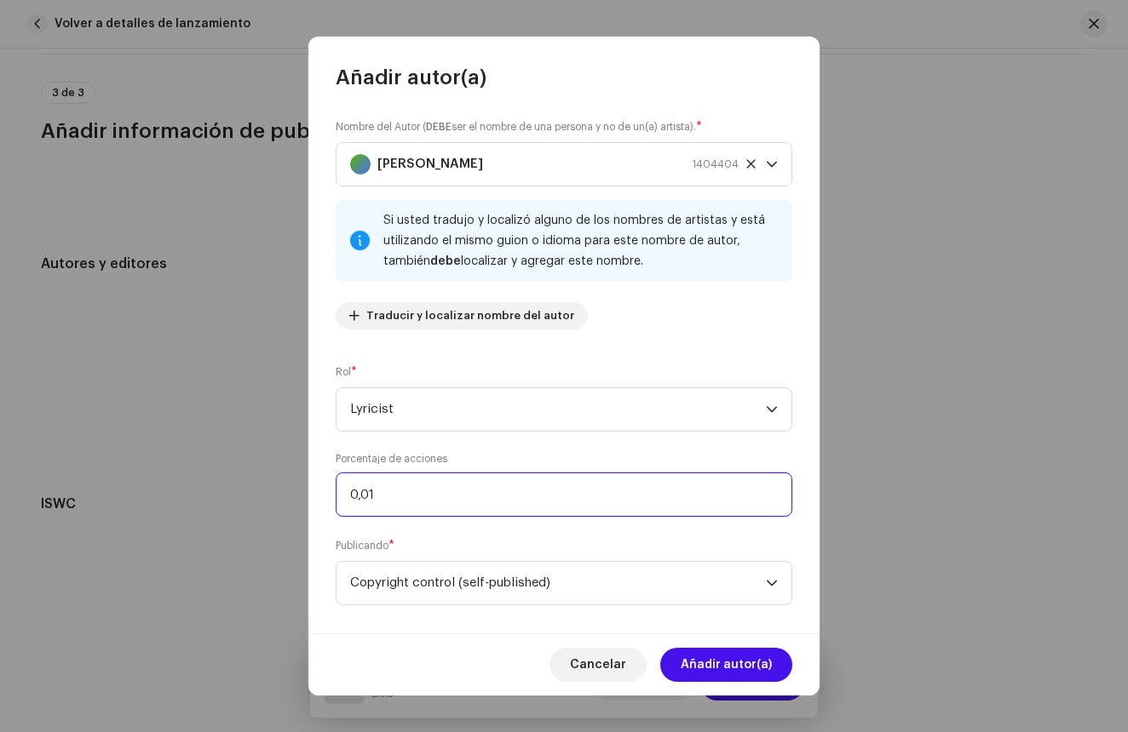
click at [416, 503] on input "0,01" at bounding box center [564, 495] width 456 height 44
type input "0,00"
type input "0,01"
click at [696, 669] on span "Añadir autor(a)" at bounding box center [725, 665] width 91 height 34
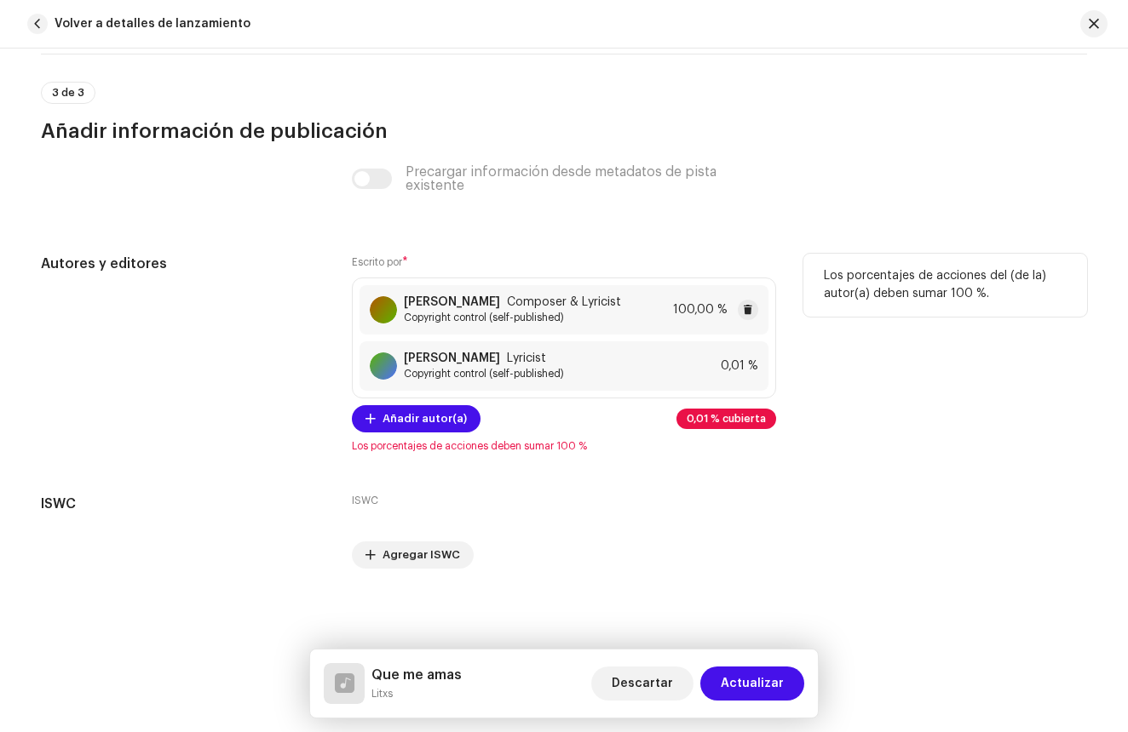
click at [677, 323] on div "Carlos Yahir Nani Marquez Composer & Lyricist Copyright control (self-published…" at bounding box center [563, 309] width 409 height 49
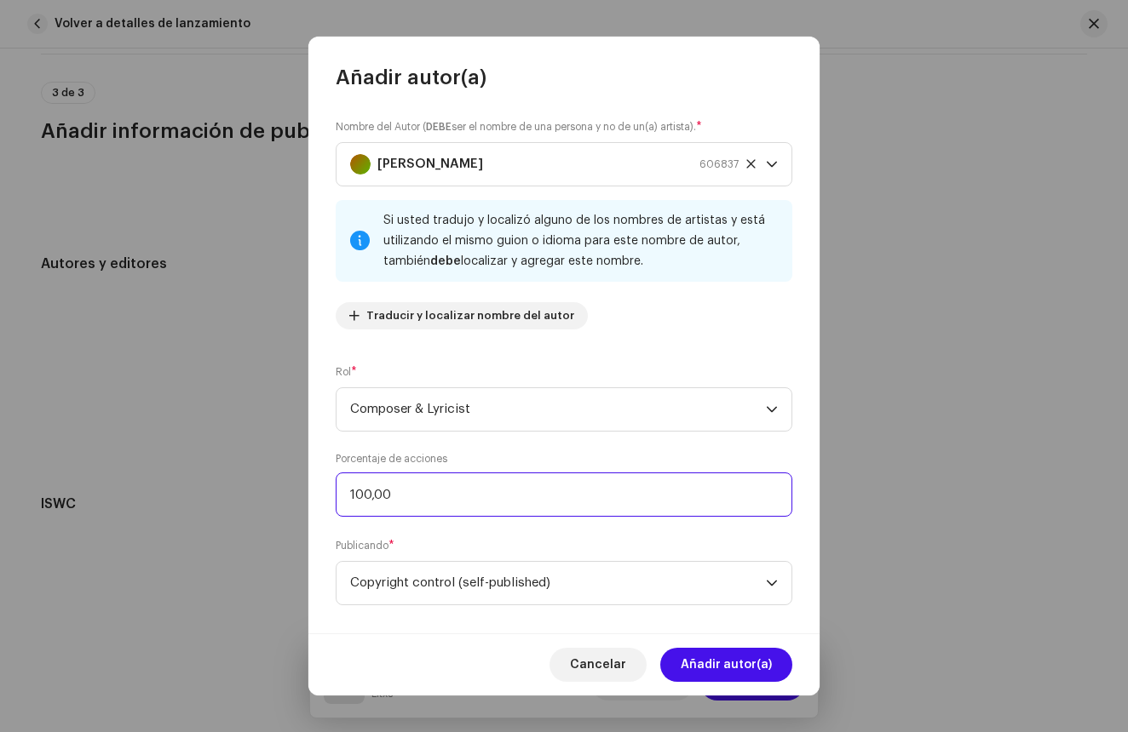
click at [445, 482] on input "100,00" at bounding box center [564, 495] width 456 height 44
click at [422, 497] on input "100,00" at bounding box center [564, 495] width 456 height 44
type input "1,00"
type input "99,00"
click at [679, 659] on button "Añadir autor(a)" at bounding box center [726, 665] width 132 height 34
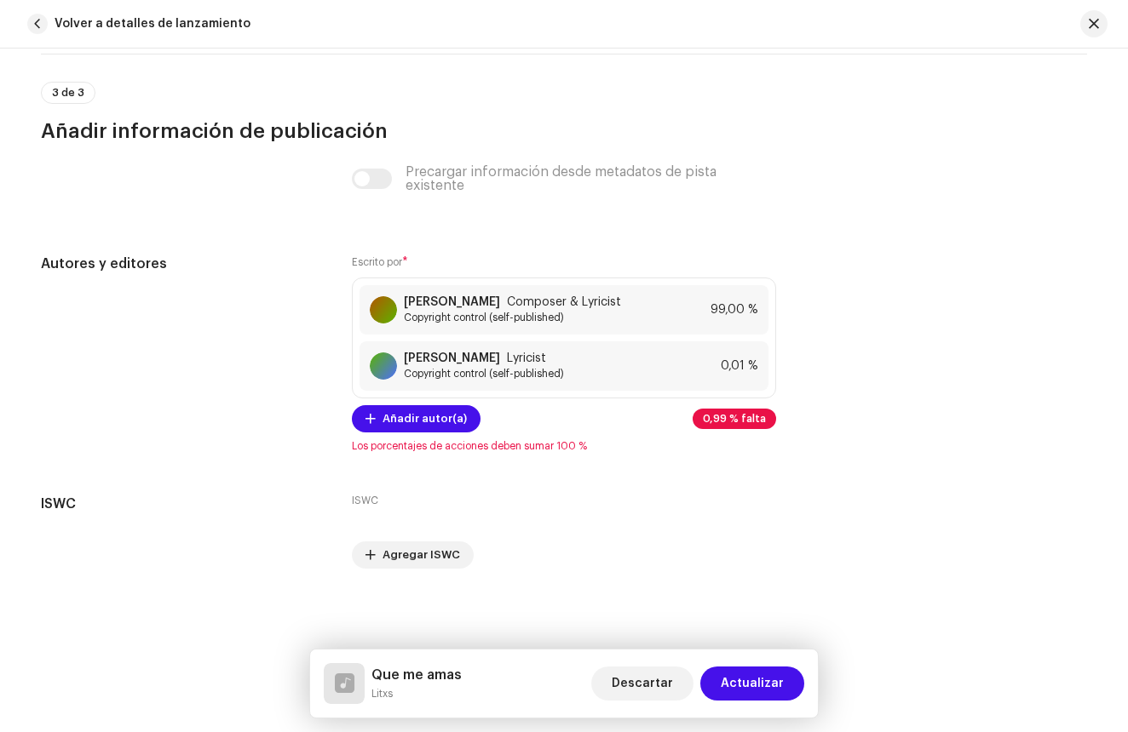
scroll to position [3455, 0]
click at [723, 364] on span "0,01 %" at bounding box center [708, 366] width 37 height 14
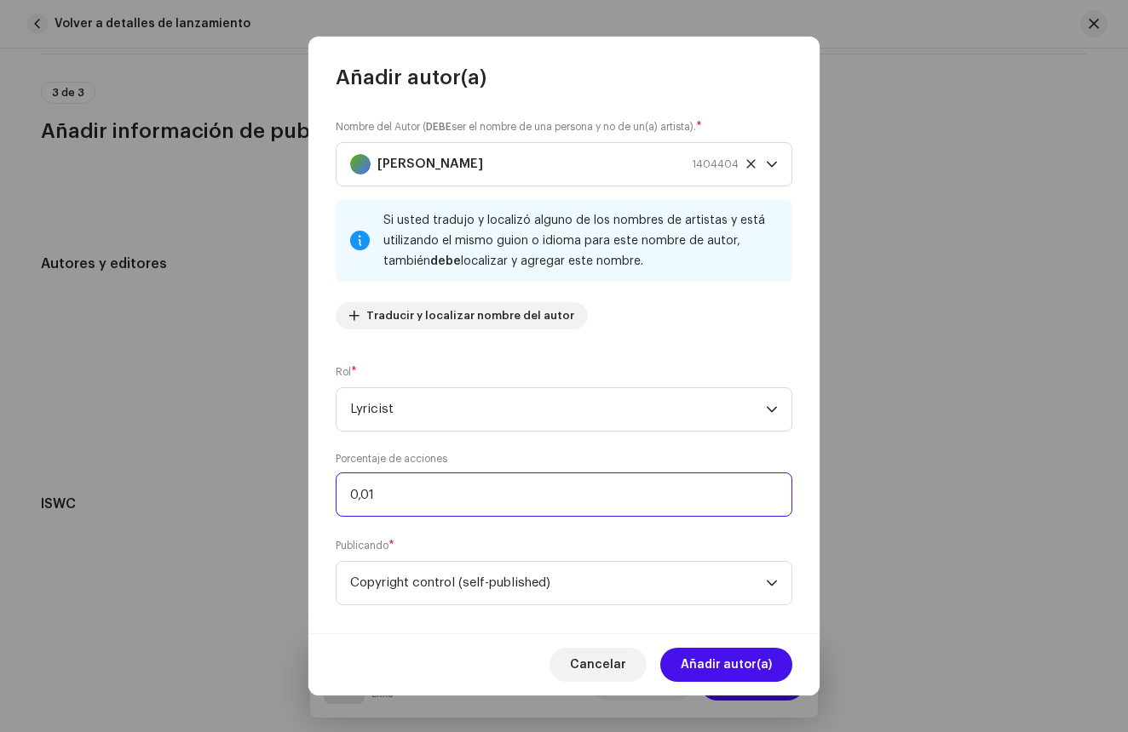
click at [402, 499] on input "0,01" at bounding box center [564, 495] width 456 height 44
type input "0,00"
type input "1,00"
click at [724, 654] on span "Añadir autor(a)" at bounding box center [725, 665] width 91 height 34
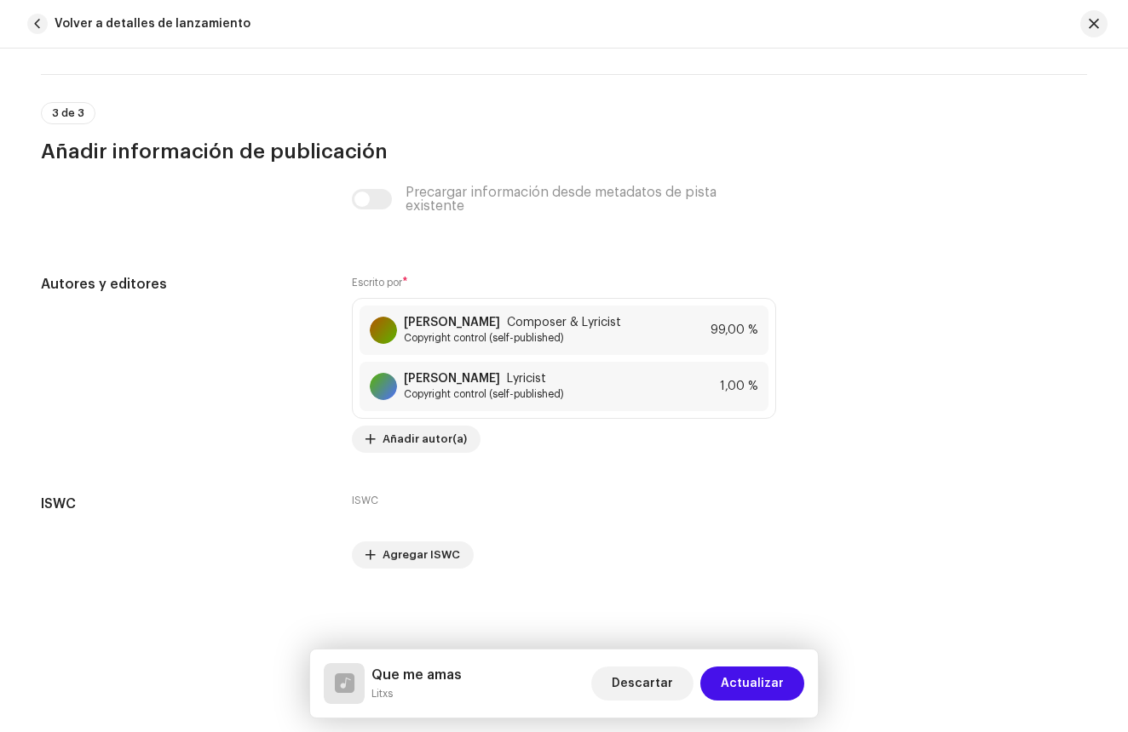
scroll to position [3435, 0]
click at [758, 678] on span "Actualizar" at bounding box center [751, 684] width 63 height 34
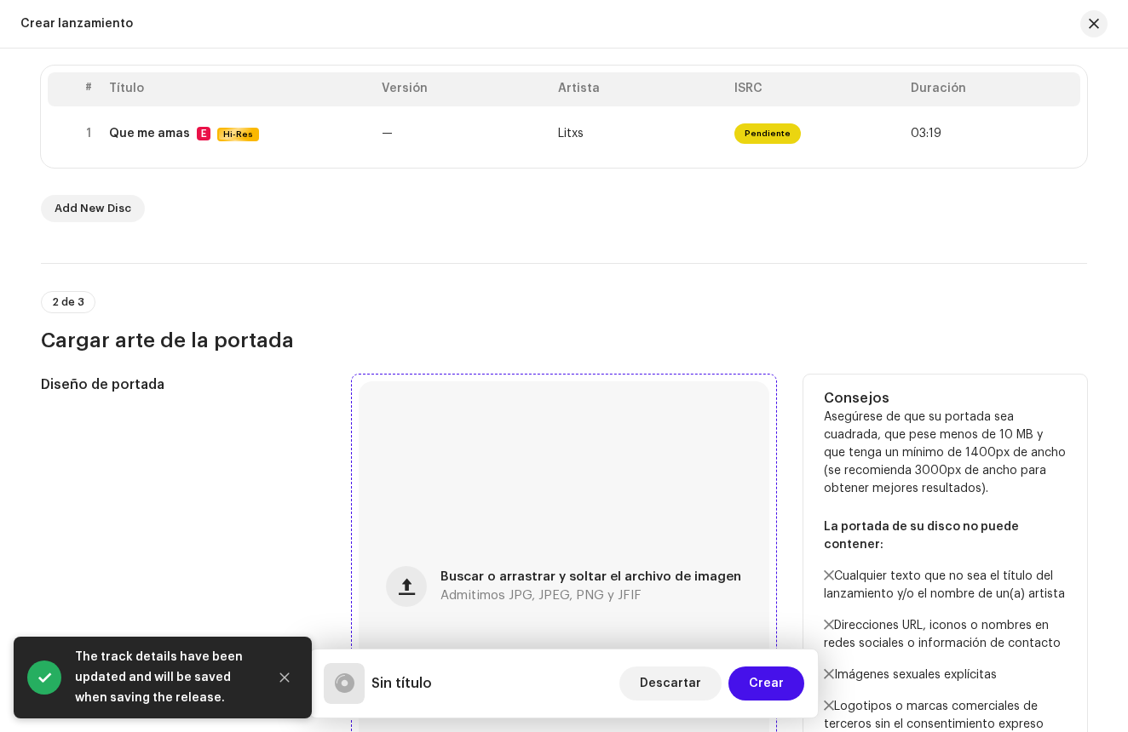
scroll to position [538, 0]
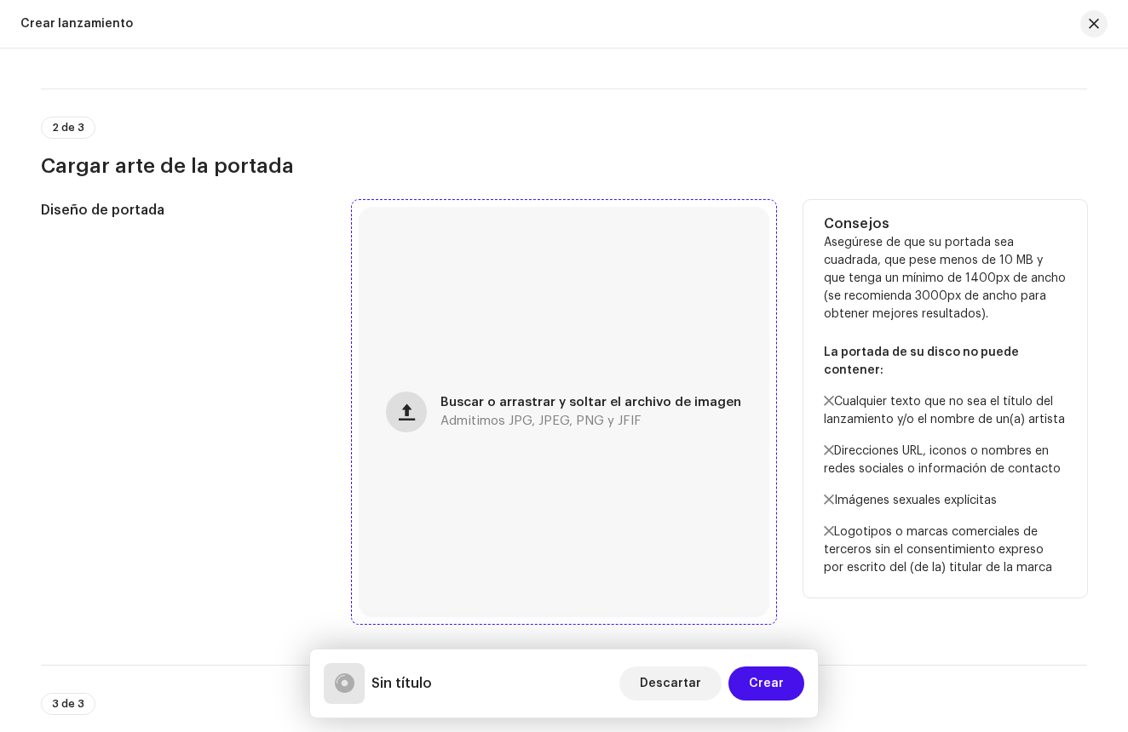
click at [408, 409] on span "button" at bounding box center [407, 412] width 16 height 14
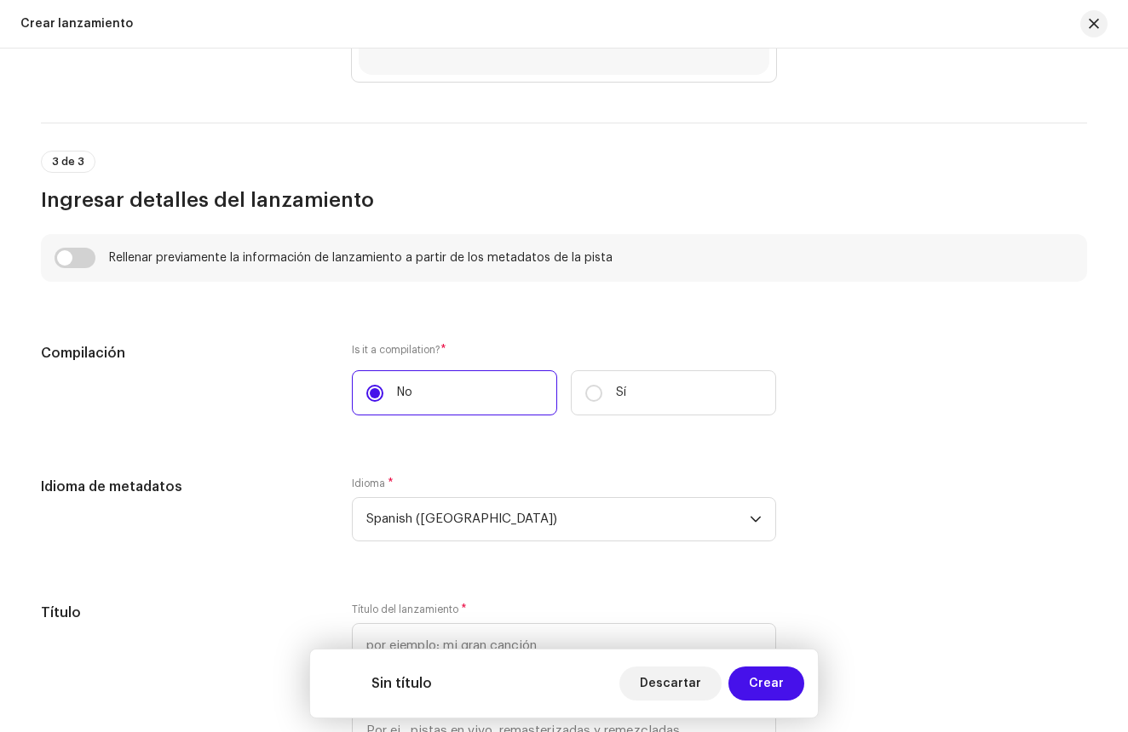
scroll to position [1060, 0]
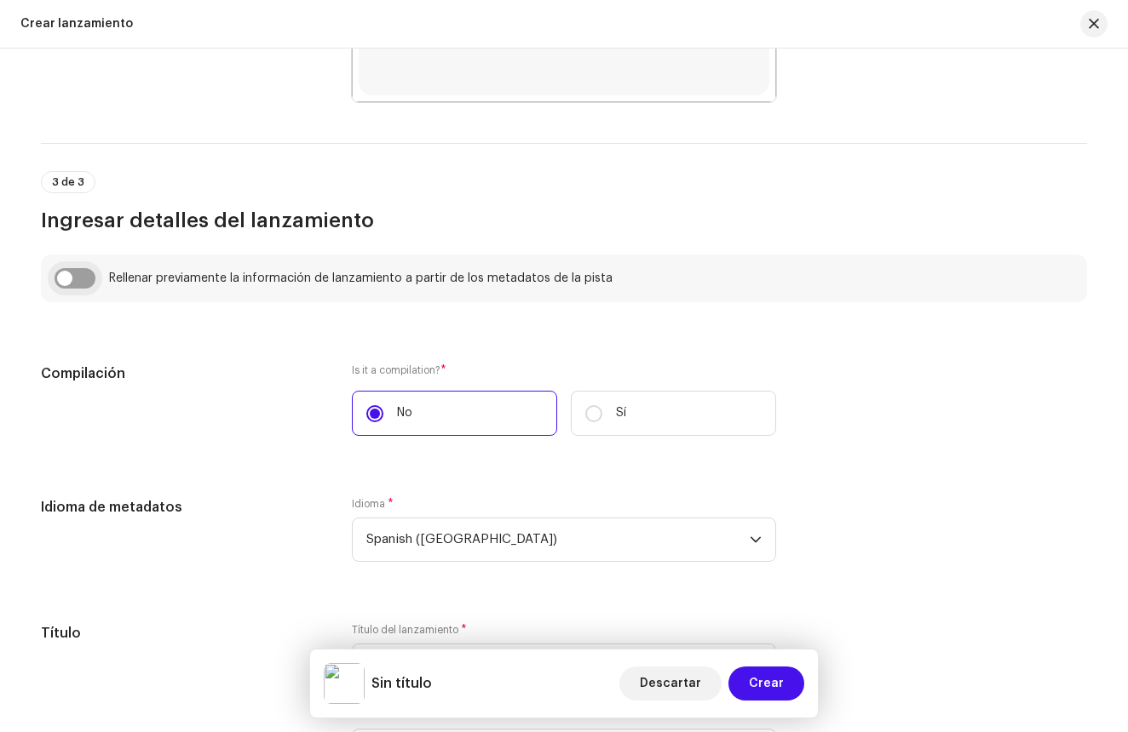
click at [75, 284] on input "checkbox" at bounding box center [75, 278] width 41 height 20
checkbox input "true"
type input "Que me amas"
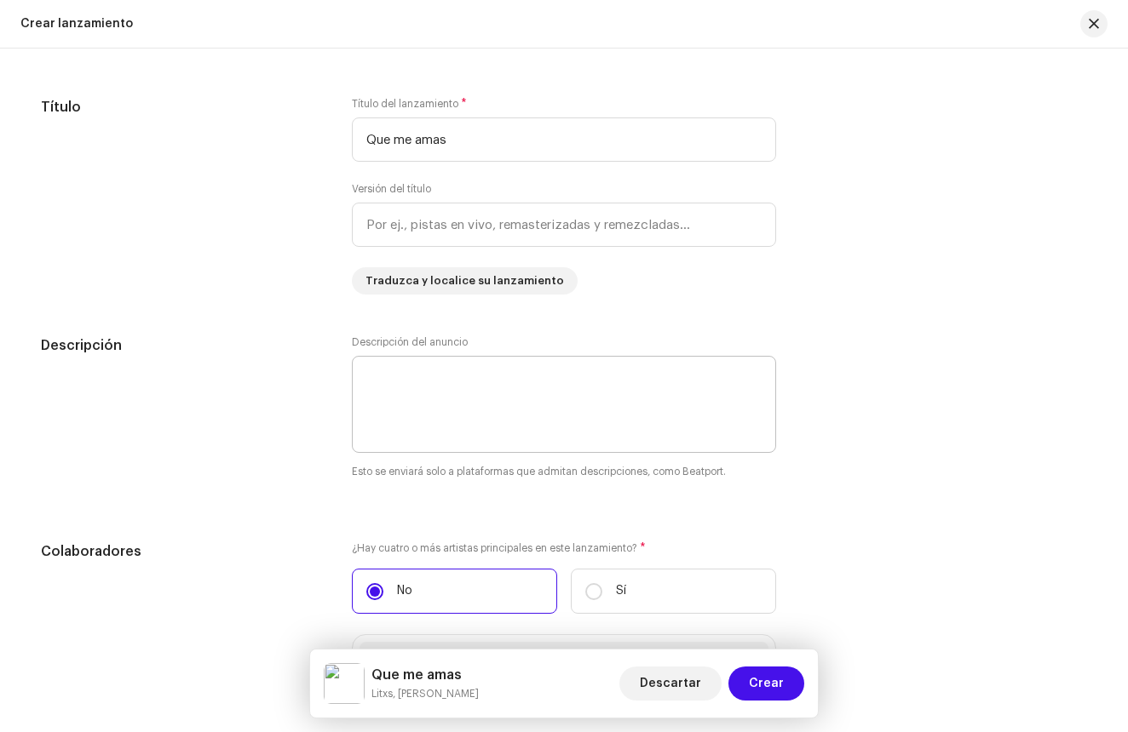
scroll to position [1675, 0]
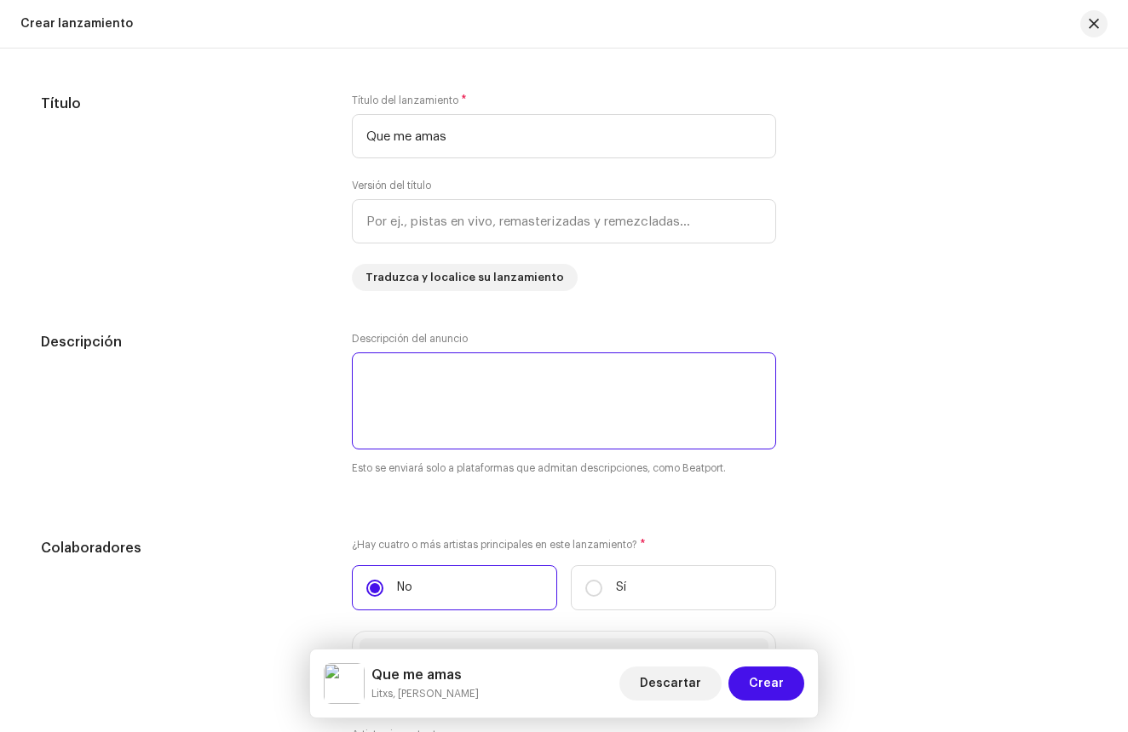
click at [405, 370] on textarea at bounding box center [564, 401] width 424 height 97
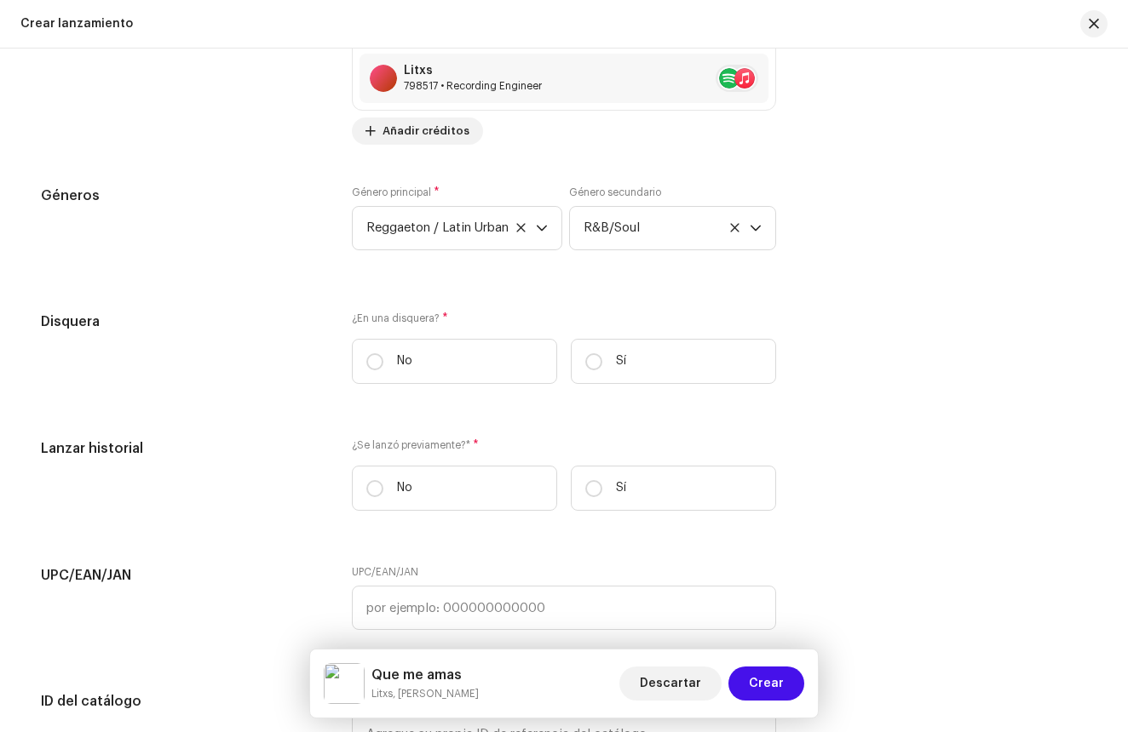
scroll to position [2884, 0]
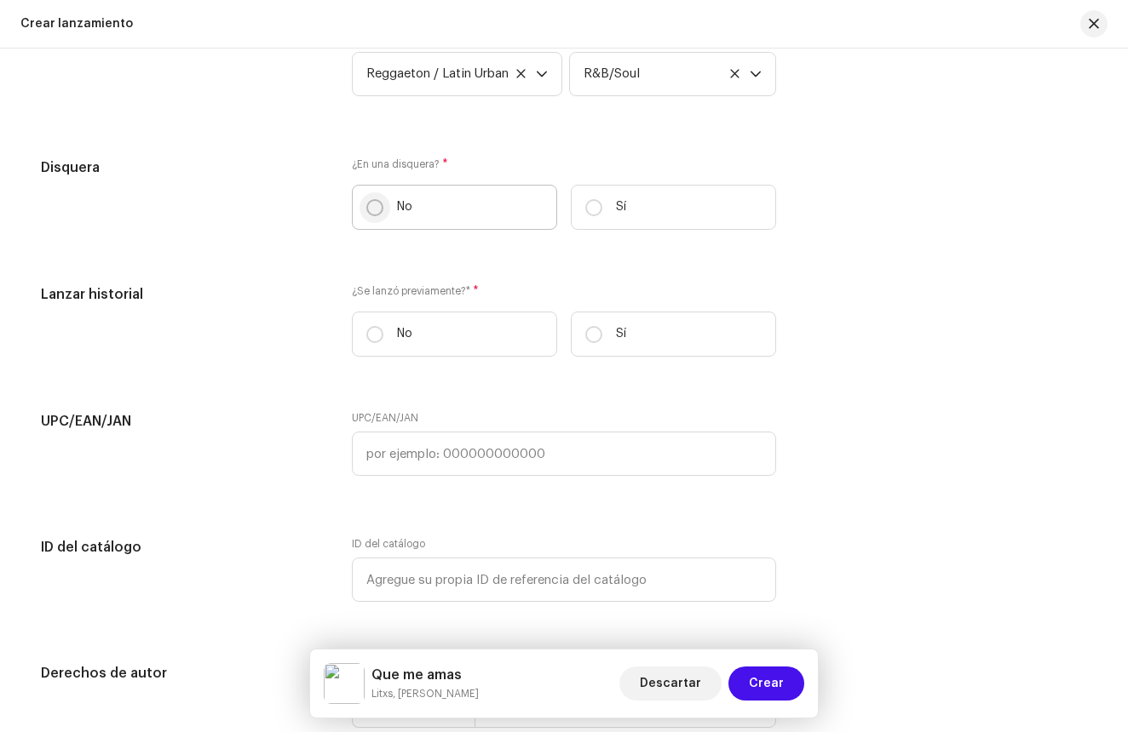
type textarea "Palabras que uno no puede decir, un poema para esa persona que no quería quedar…"
click at [369, 212] on input "No" at bounding box center [374, 207] width 17 height 17
radio input "true"
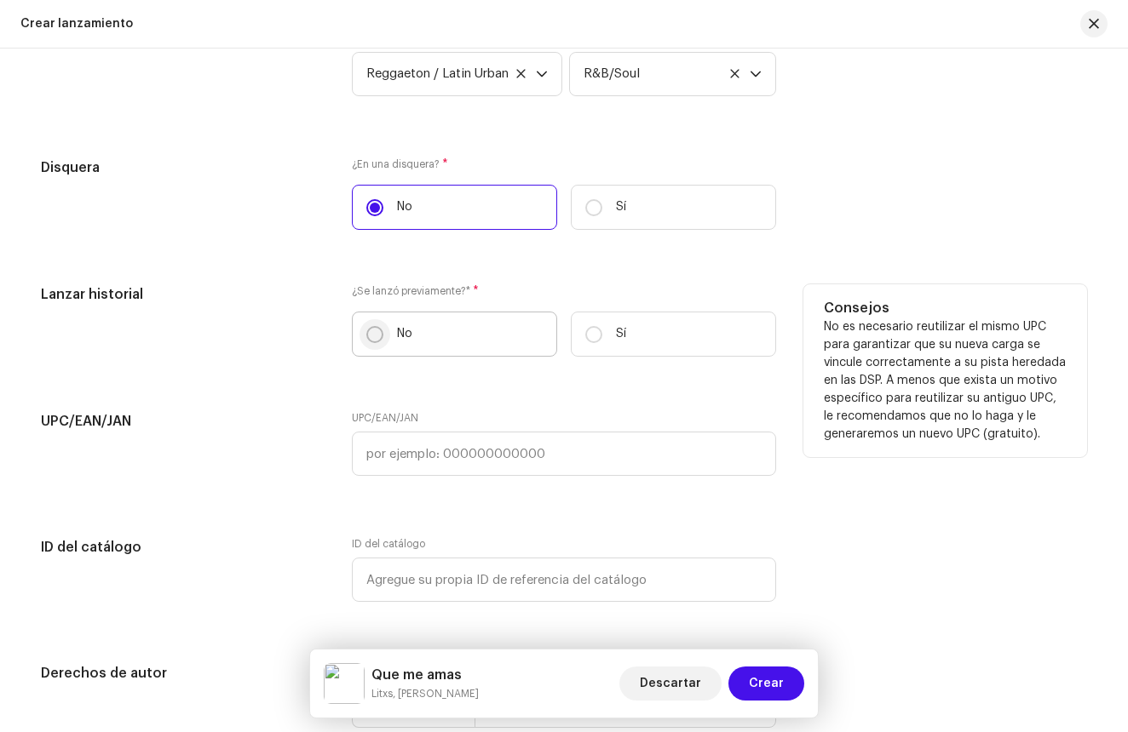
click at [374, 341] on input "No" at bounding box center [374, 334] width 17 height 17
radio input "true"
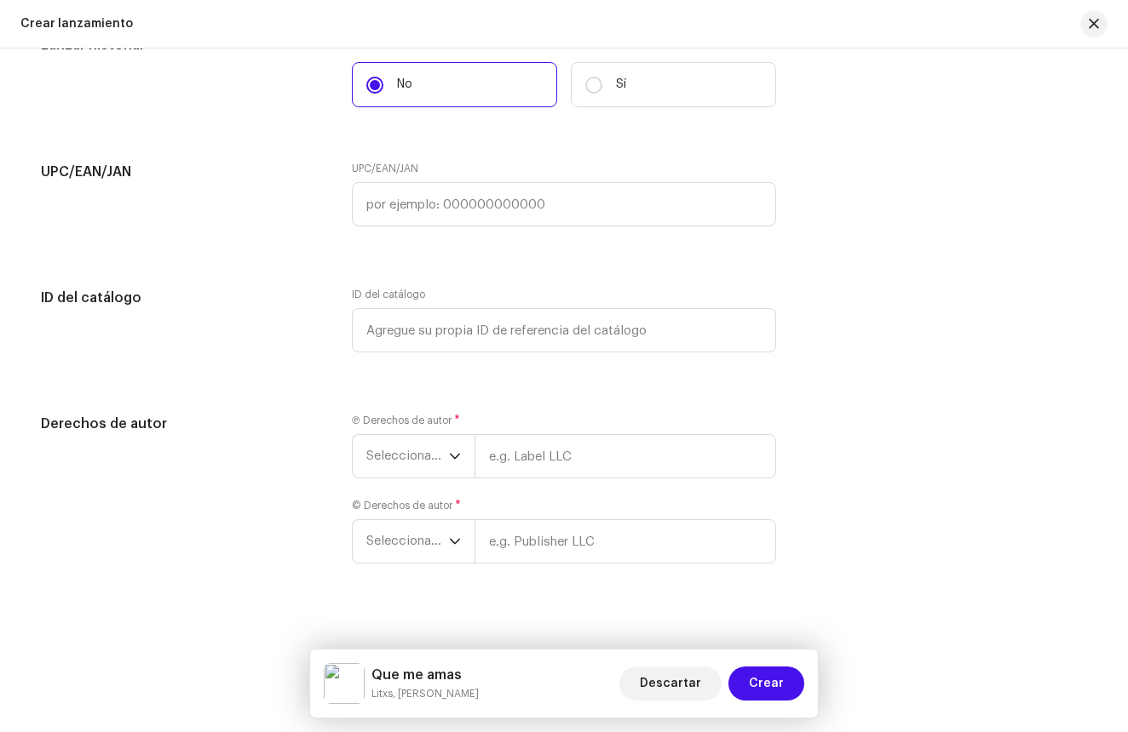
scroll to position [3149, 0]
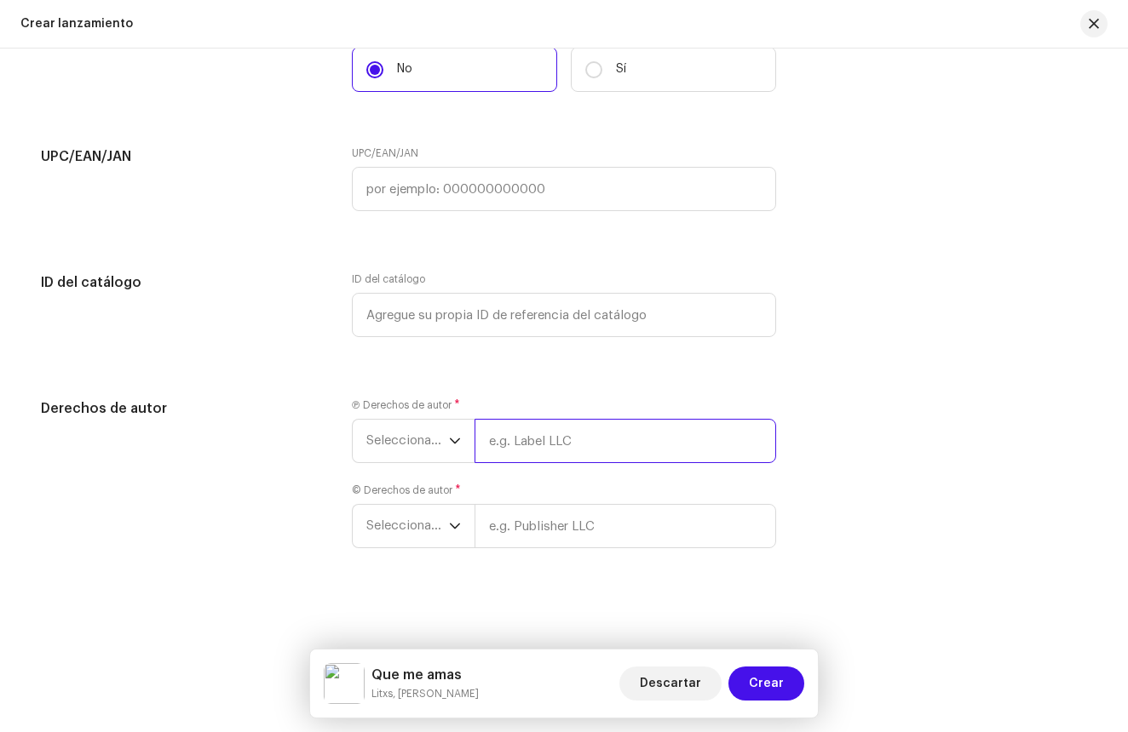
click at [555, 433] on input "text" at bounding box center [624, 441] width 301 height 44
type input "Litxs"
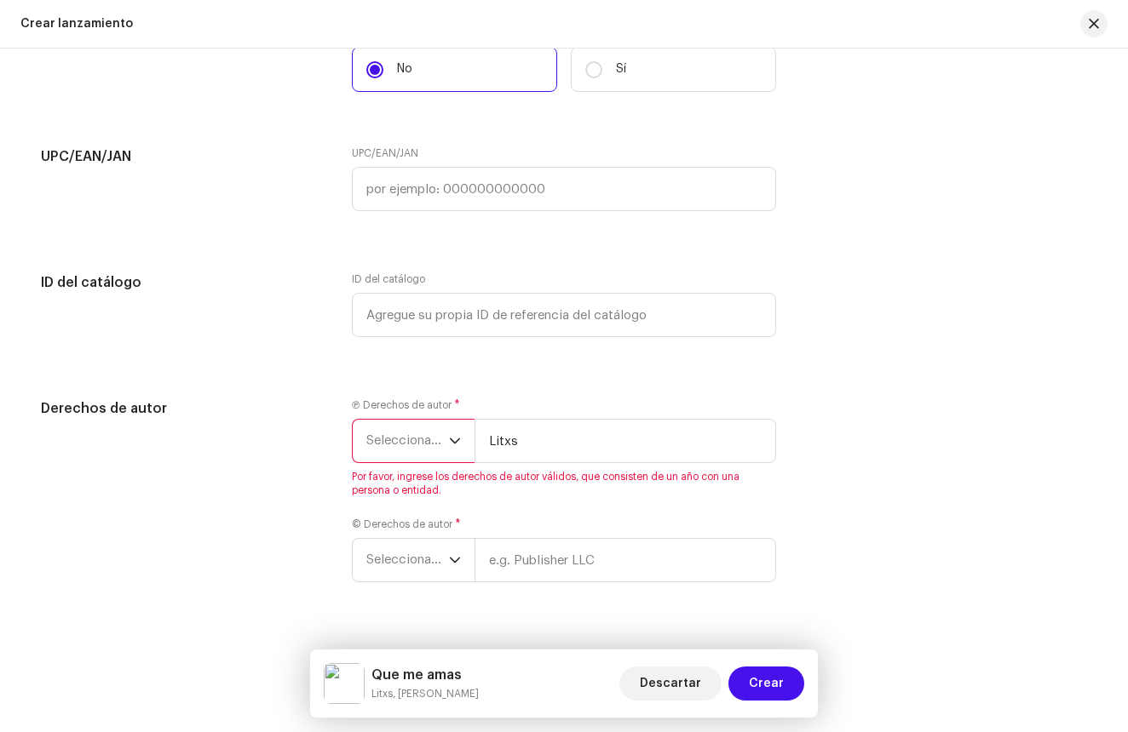
click at [458, 448] on p-select "Seleccionar año" at bounding box center [413, 441] width 123 height 44
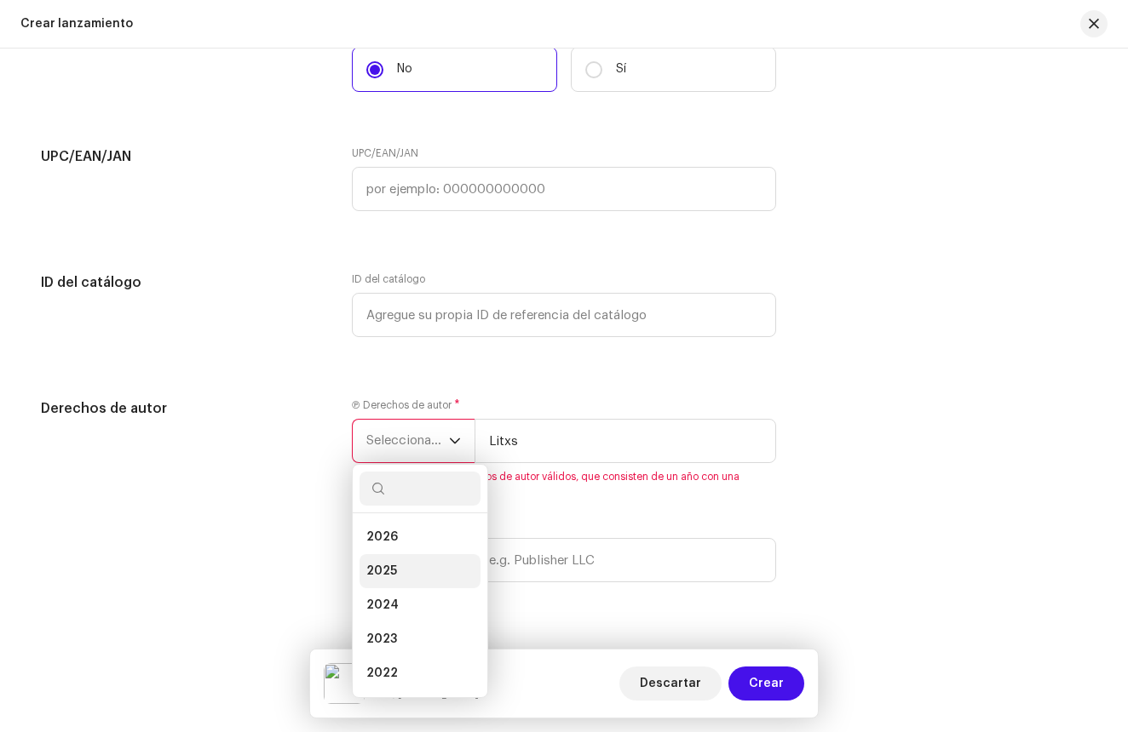
click at [393, 570] on li "2025" at bounding box center [419, 571] width 121 height 34
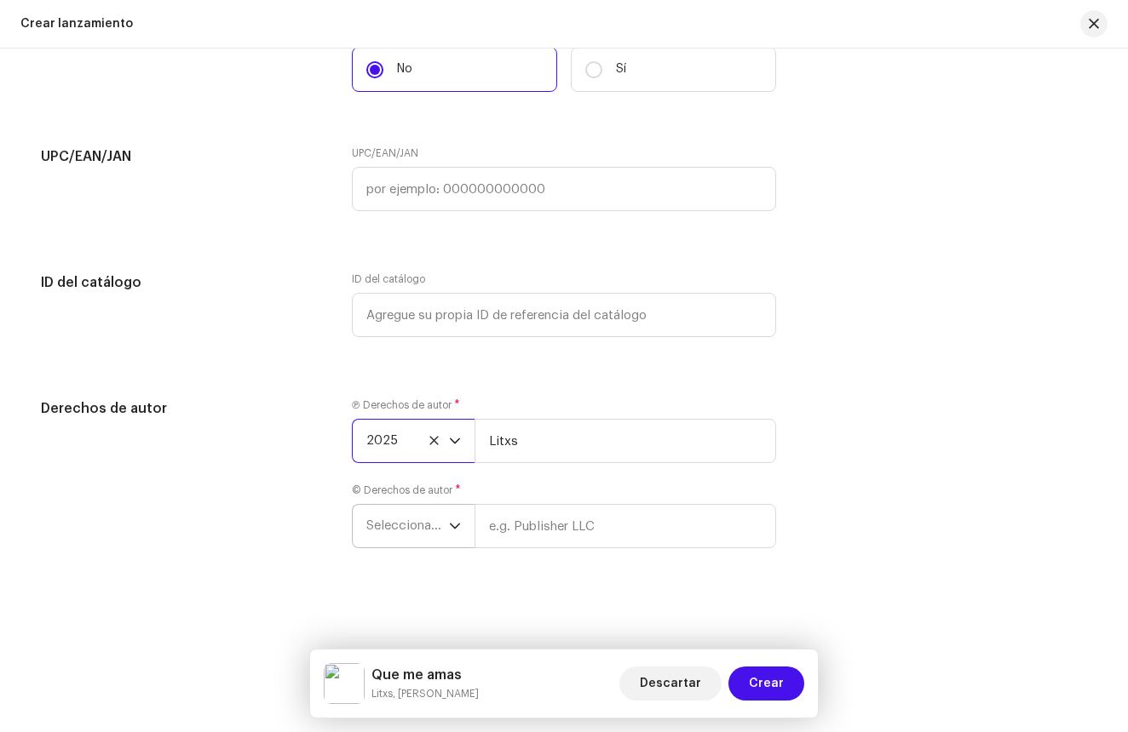
click at [453, 537] on div "dropdown trigger" at bounding box center [455, 526] width 12 height 43
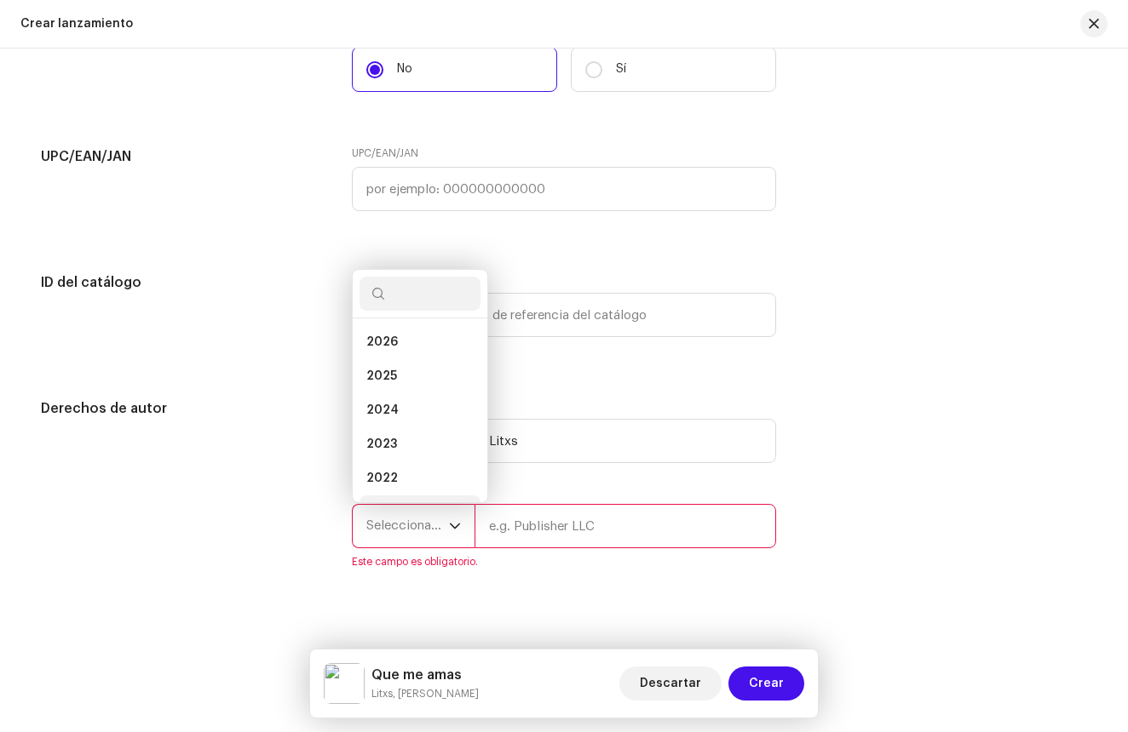
scroll to position [27, 0]
click at [360, 350] on li "2025" at bounding box center [419, 349] width 121 height 34
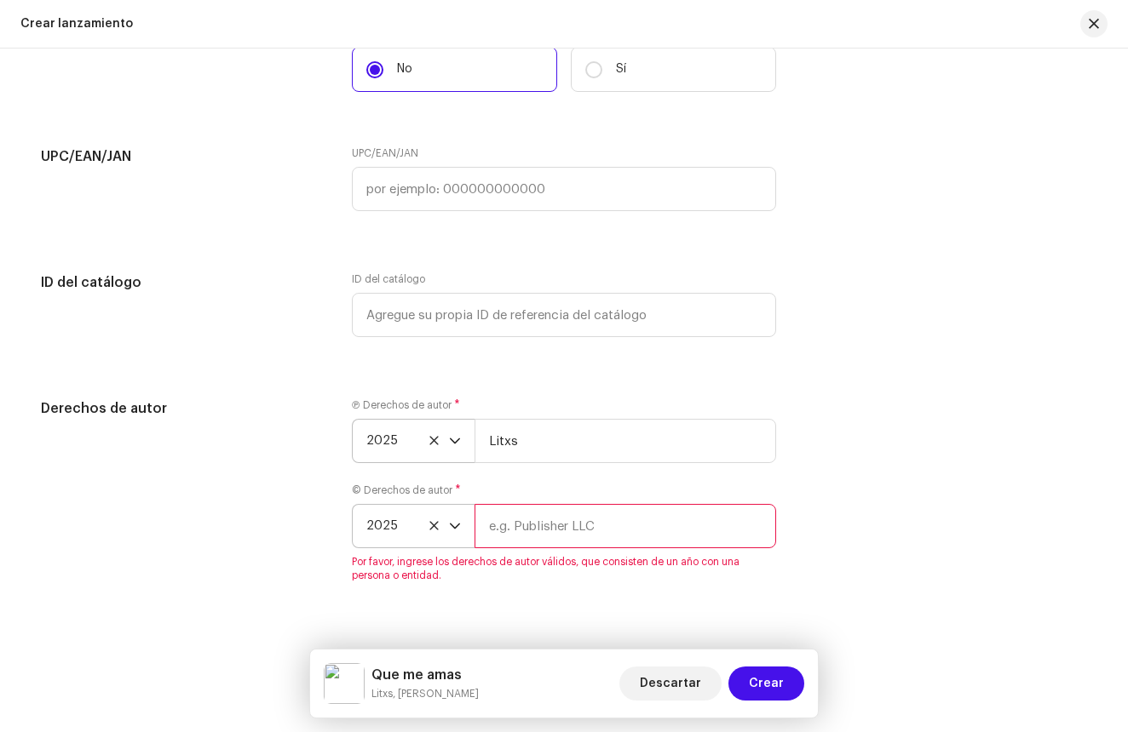
click at [499, 523] on input "text" at bounding box center [624, 526] width 301 height 44
type input "Litxs"
click at [972, 543] on div "Derechos de autor Ⓟ Derechos de autor * 2025 Litxs © Derechos de autor * 2025 L…" at bounding box center [564, 501] width 1046 height 204
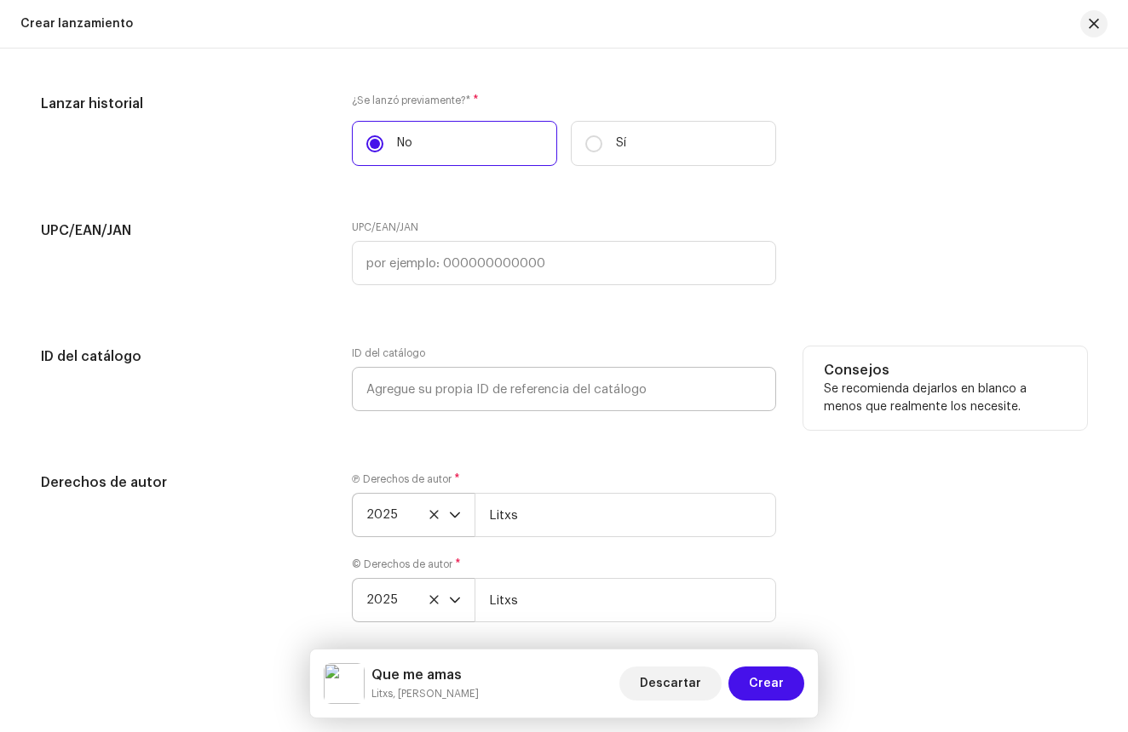
scroll to position [3149, 0]
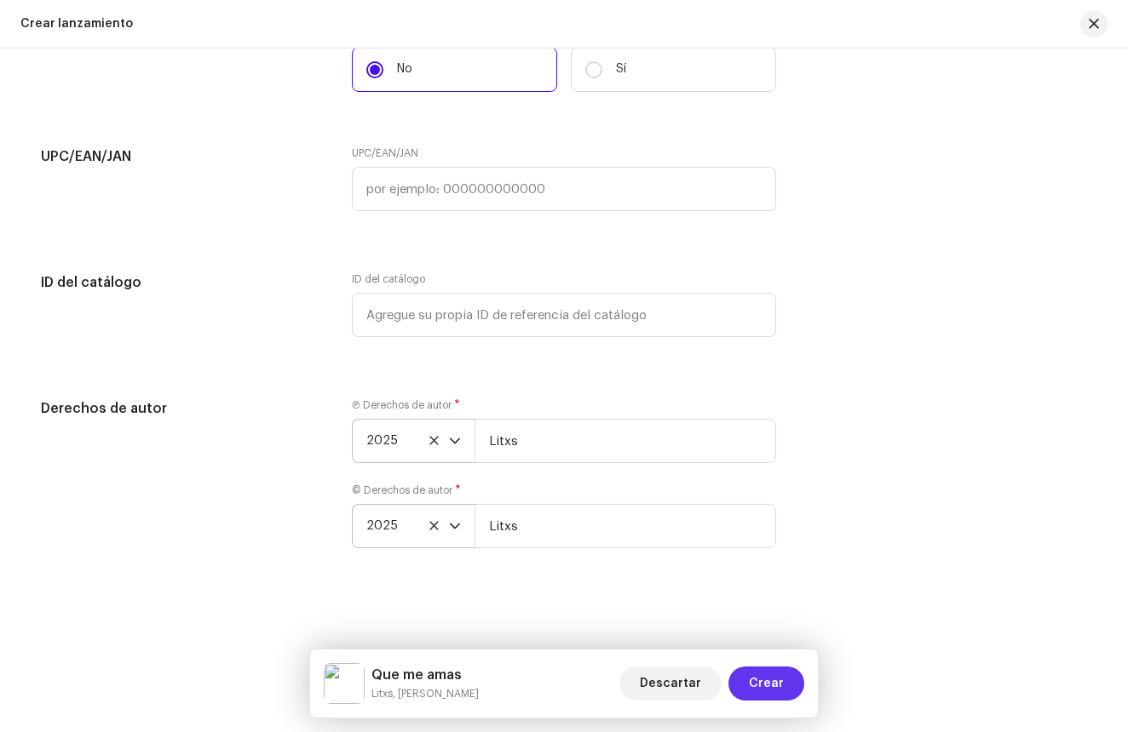
click at [776, 667] on span "Crear" at bounding box center [766, 684] width 35 height 34
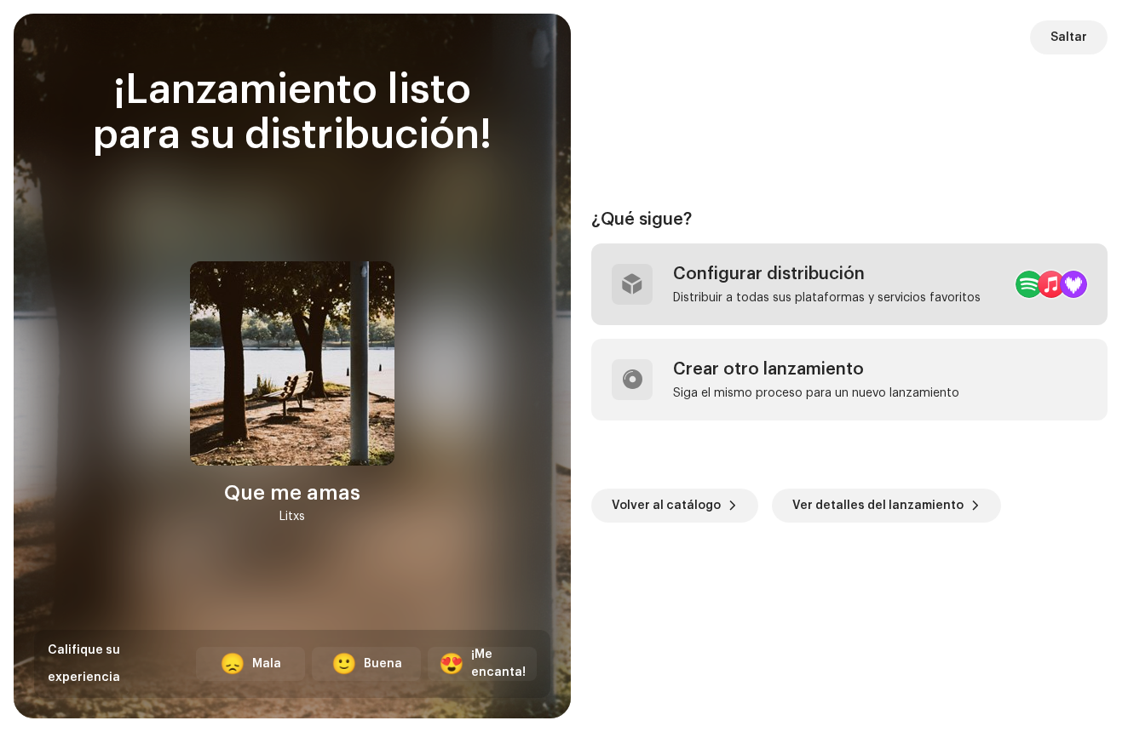
click at [766, 309] on div "Configurar distribución Distribuir a todas sus plataformas y servicios favoritos" at bounding box center [849, 285] width 516 height 82
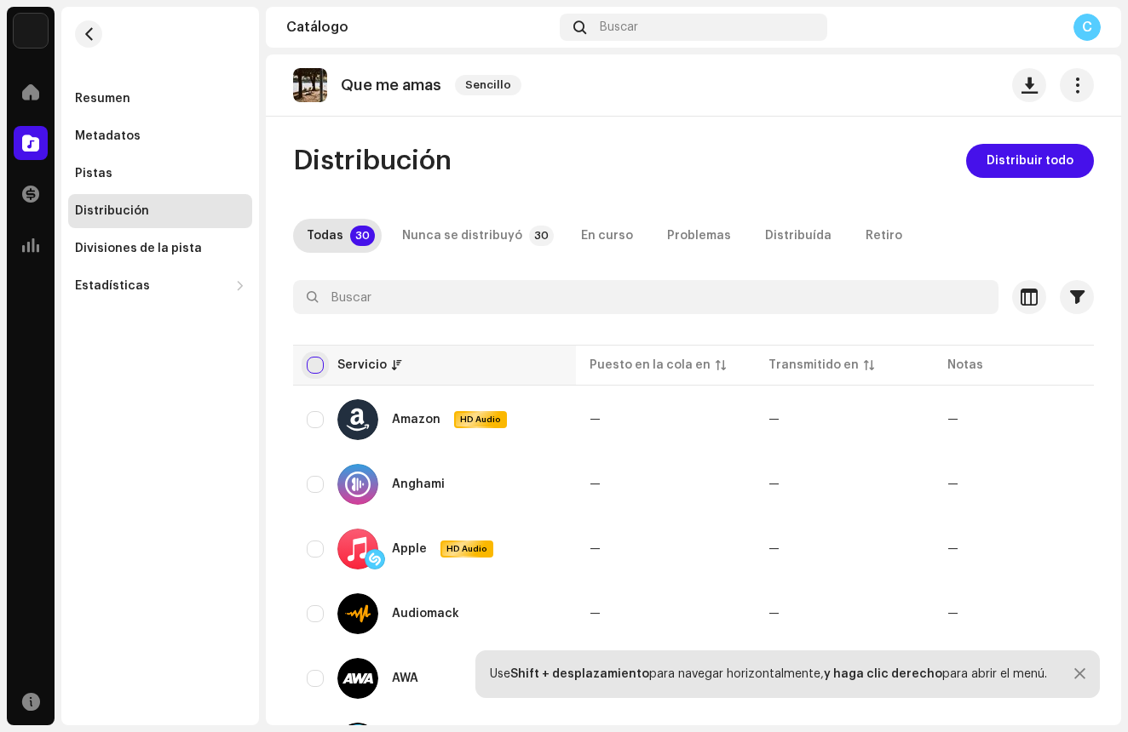
click at [320, 359] on input "checkbox" at bounding box center [315, 365] width 17 height 17
checkbox input "true"
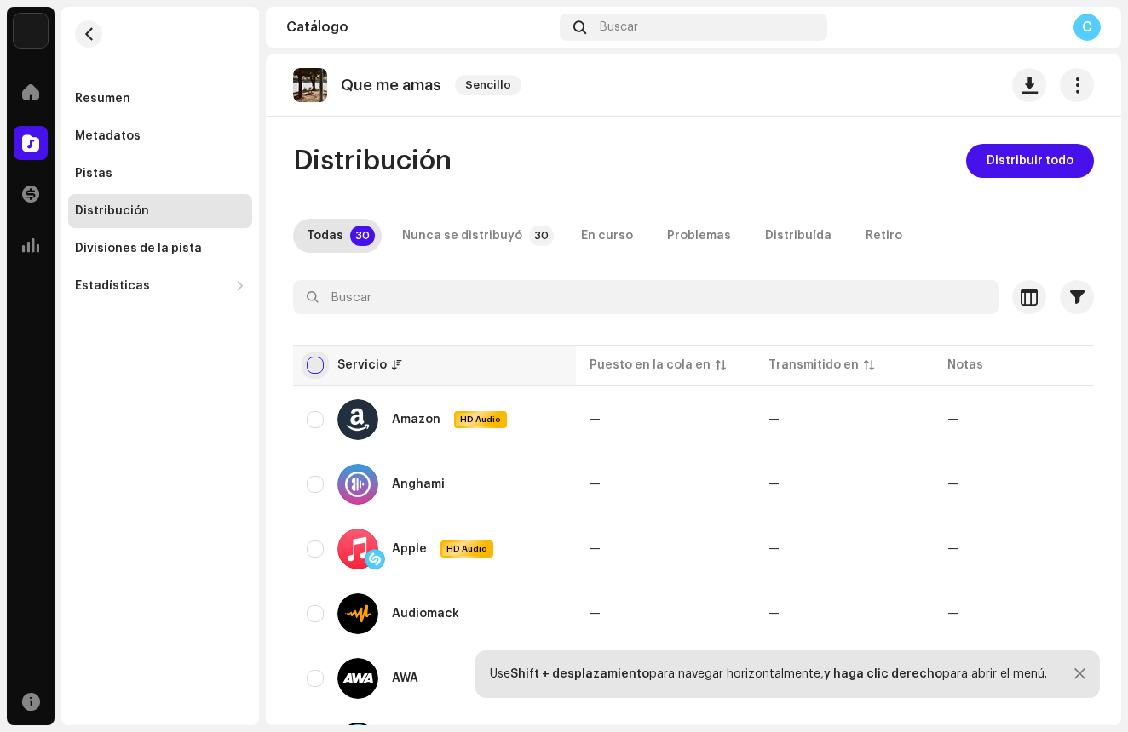
checkbox input "true"
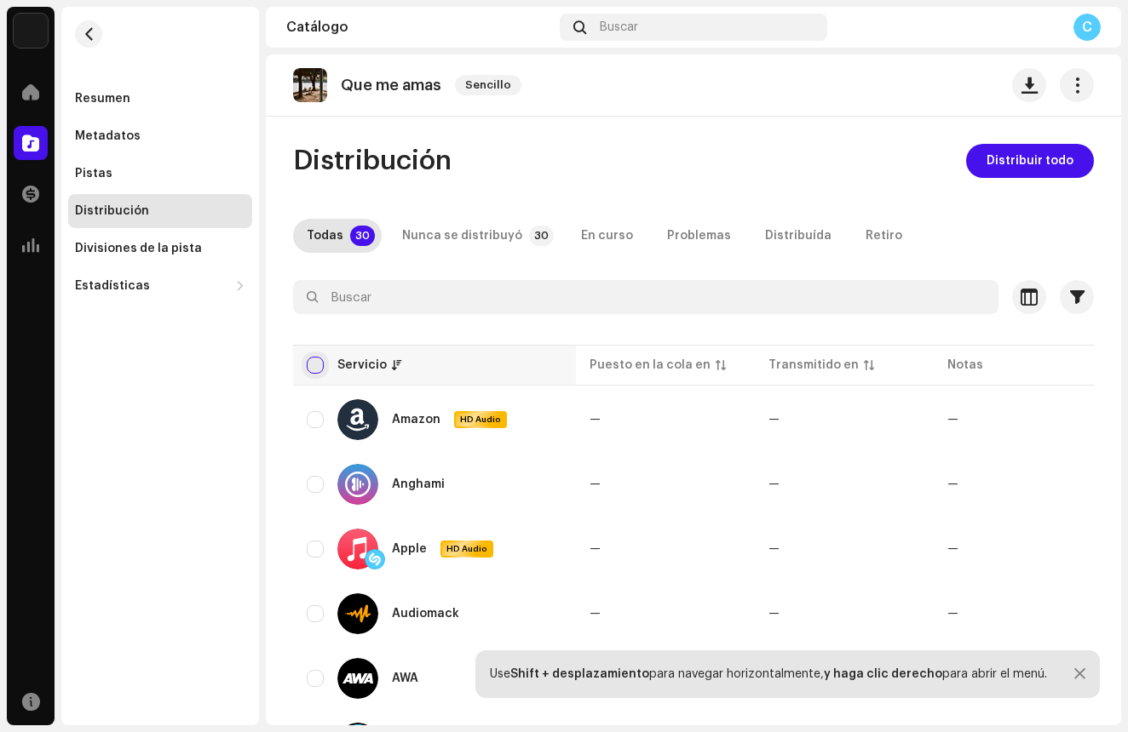
checkbox input "true"
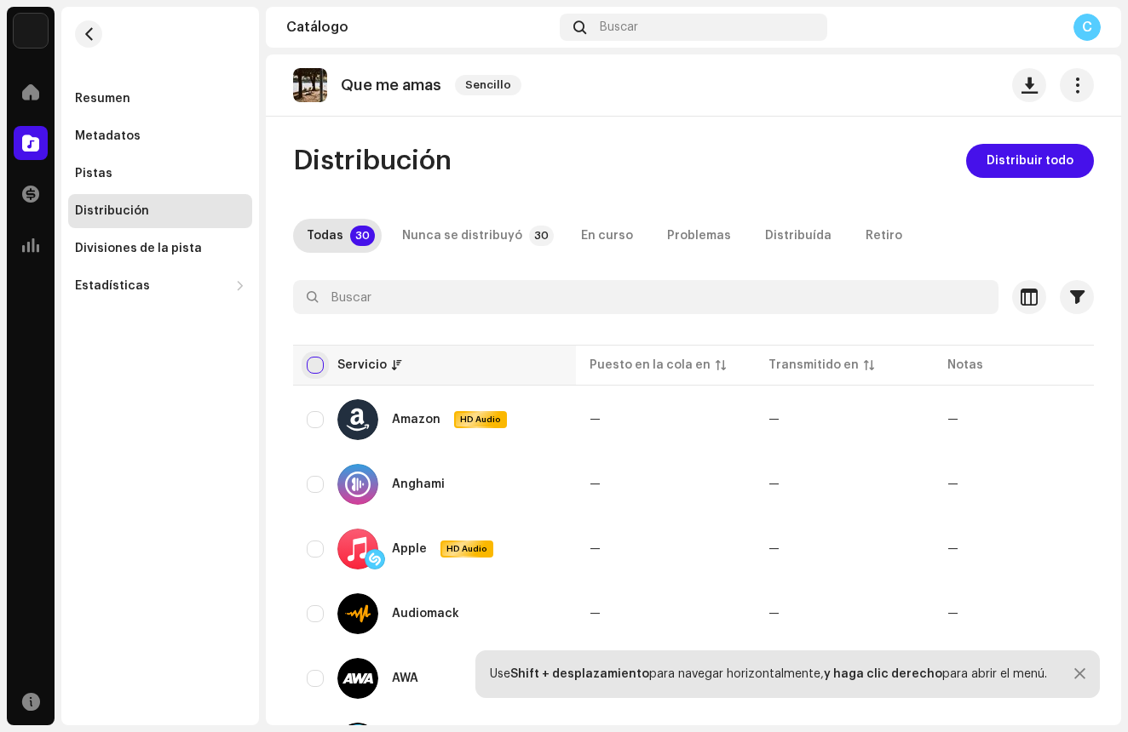
checkbox input "true"
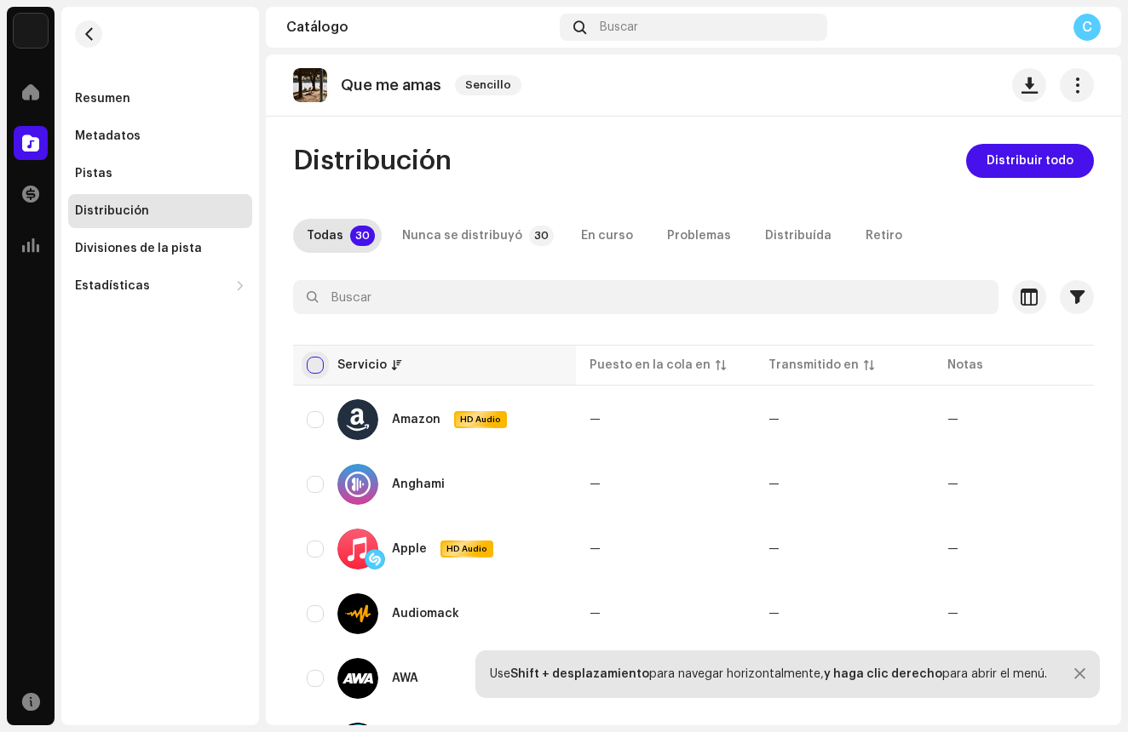
checkbox input "true"
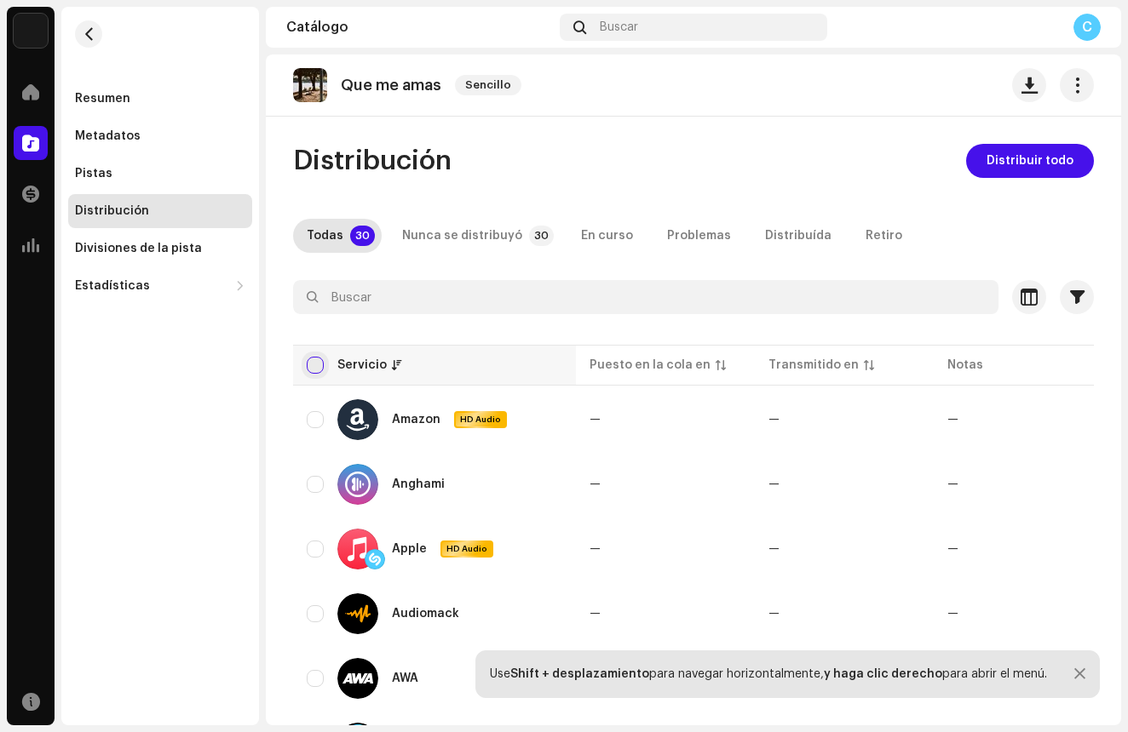
checkbox input "true"
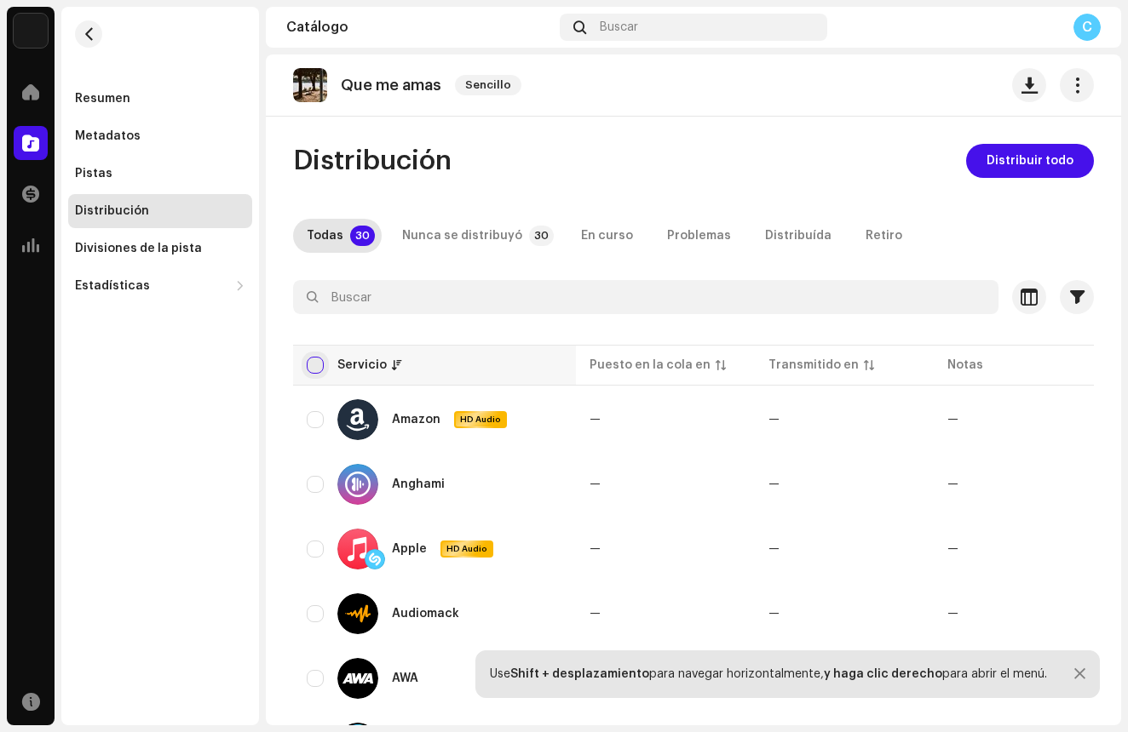
checkbox input "true"
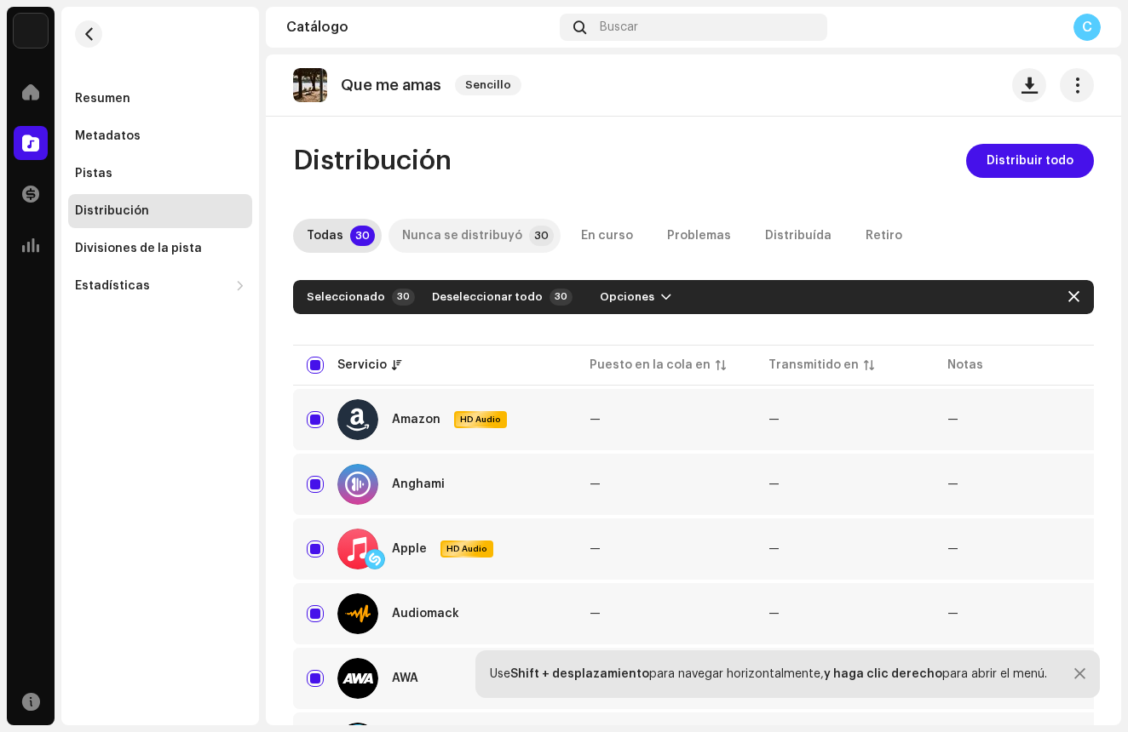
click at [434, 242] on div "Nunca se distribuyó" at bounding box center [462, 236] width 120 height 34
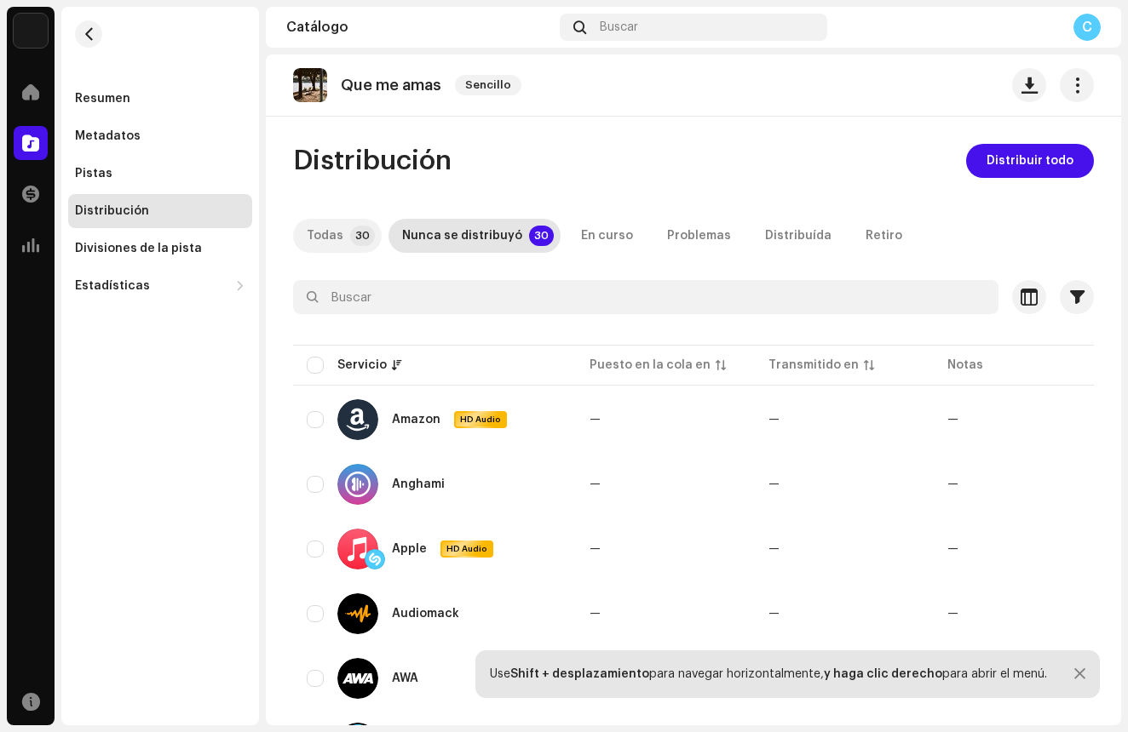
click at [317, 238] on div "Todas" at bounding box center [325, 236] width 37 height 34
click at [324, 364] on div "Servicio" at bounding box center [434, 365] width 255 height 17
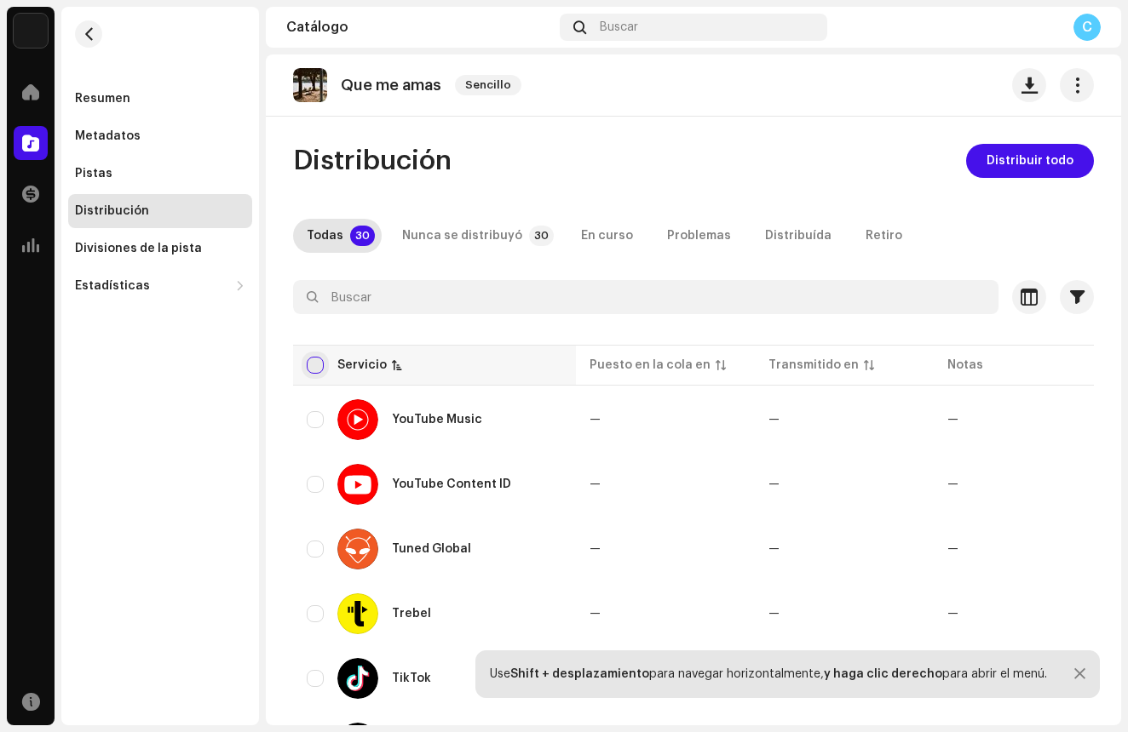
click at [319, 363] on input "checkbox" at bounding box center [315, 365] width 17 height 17
checkbox input "true"
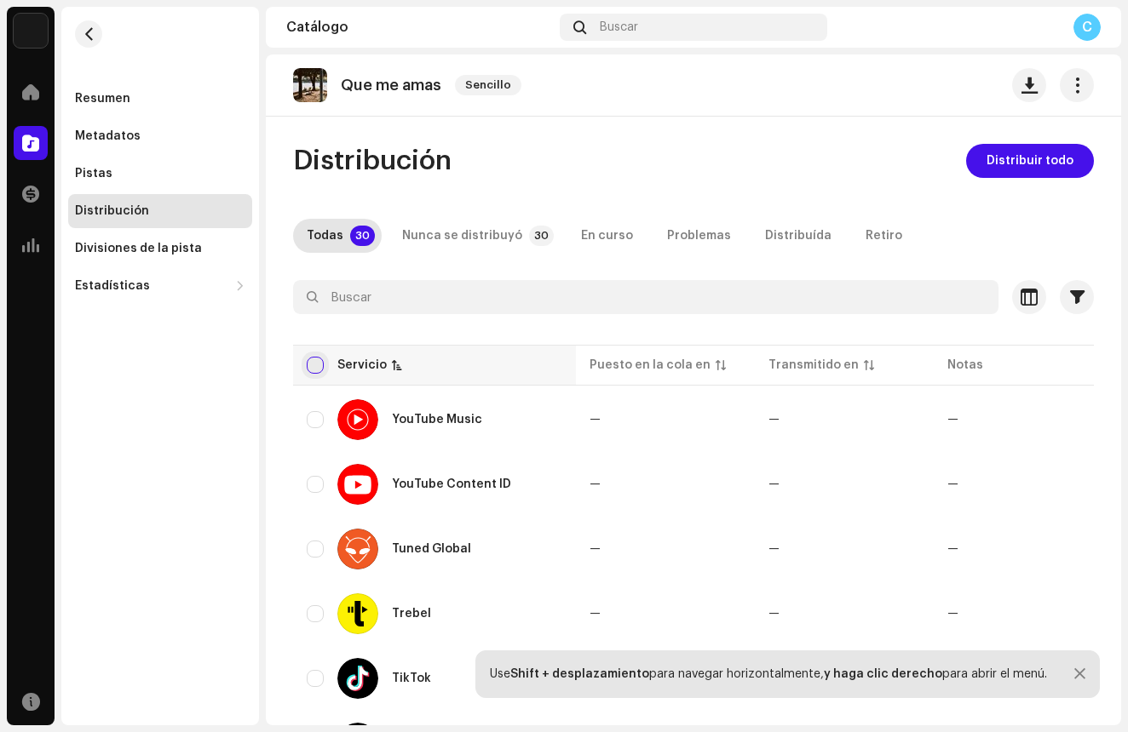
checkbox input "true"
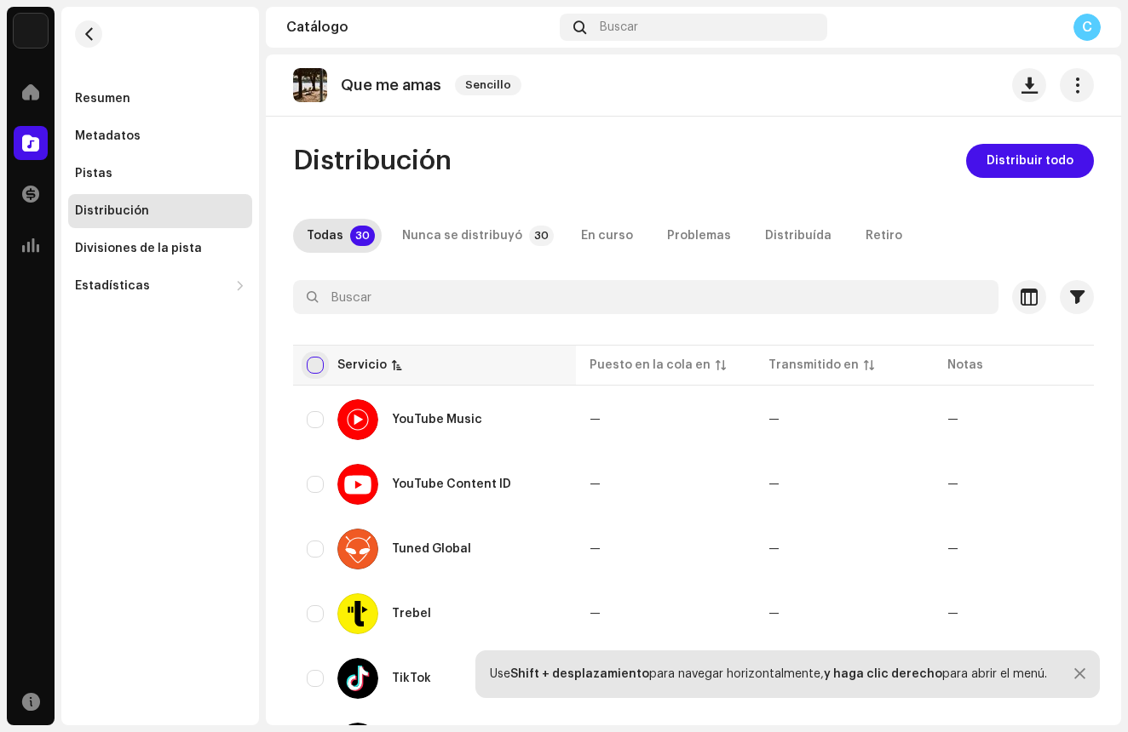
checkbox input "true"
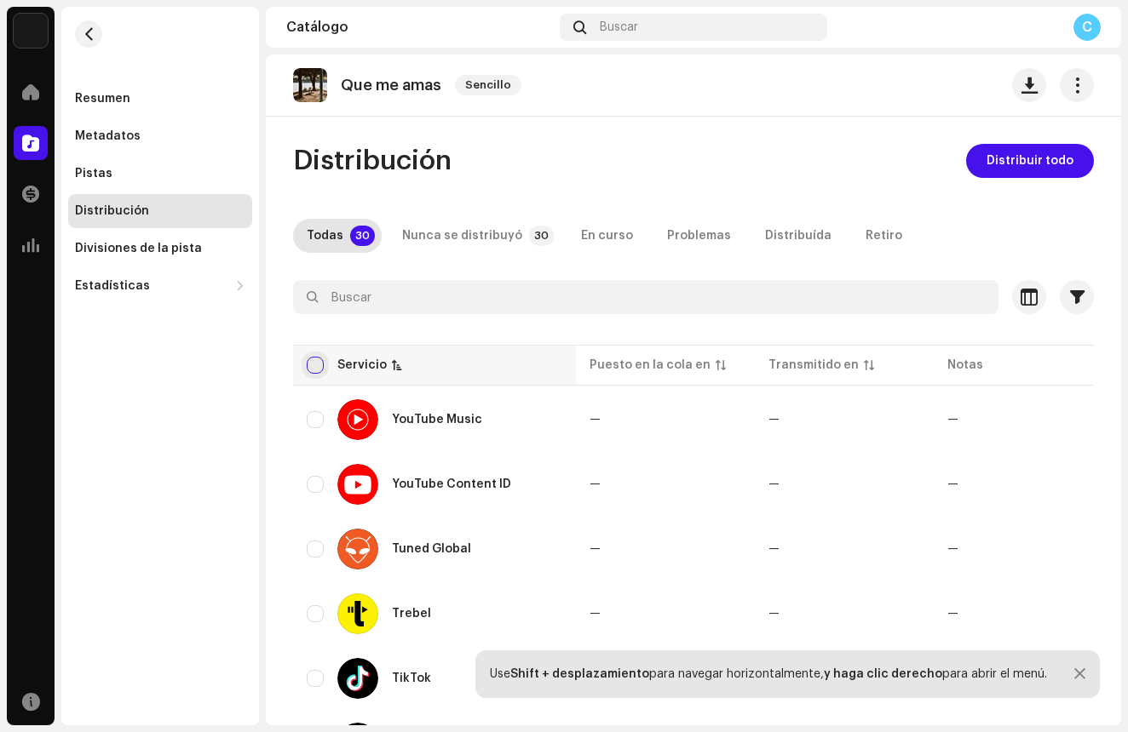
checkbox input "true"
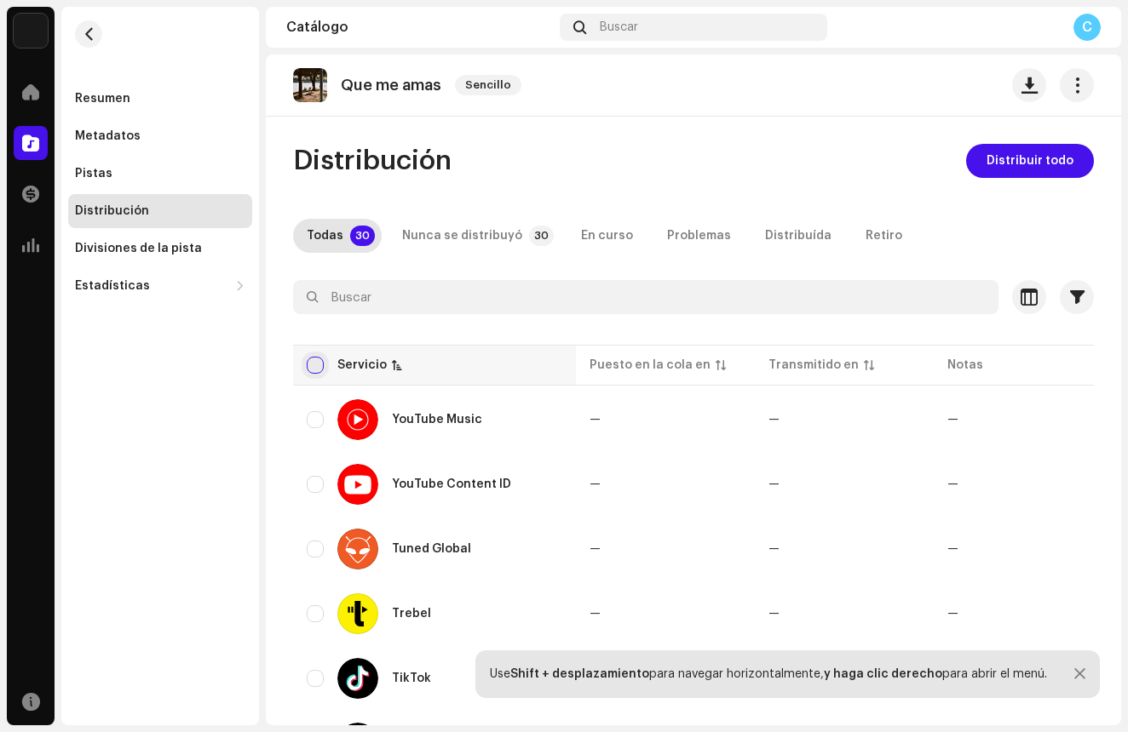
checkbox input "true"
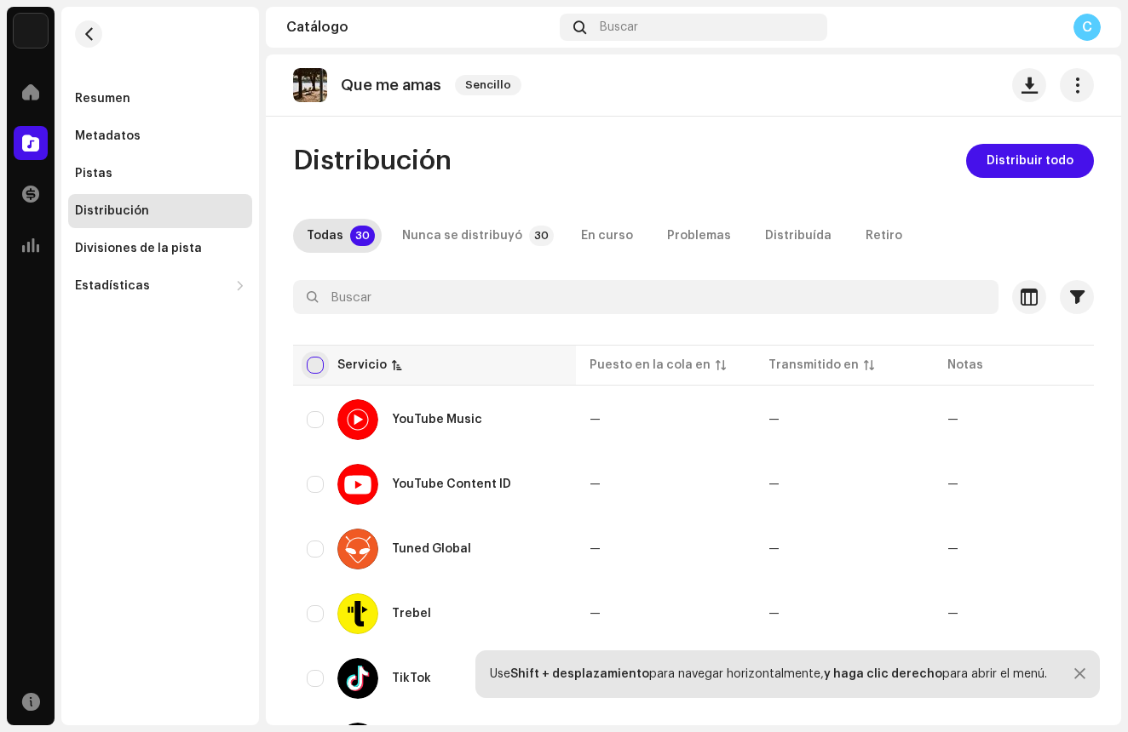
checkbox input "true"
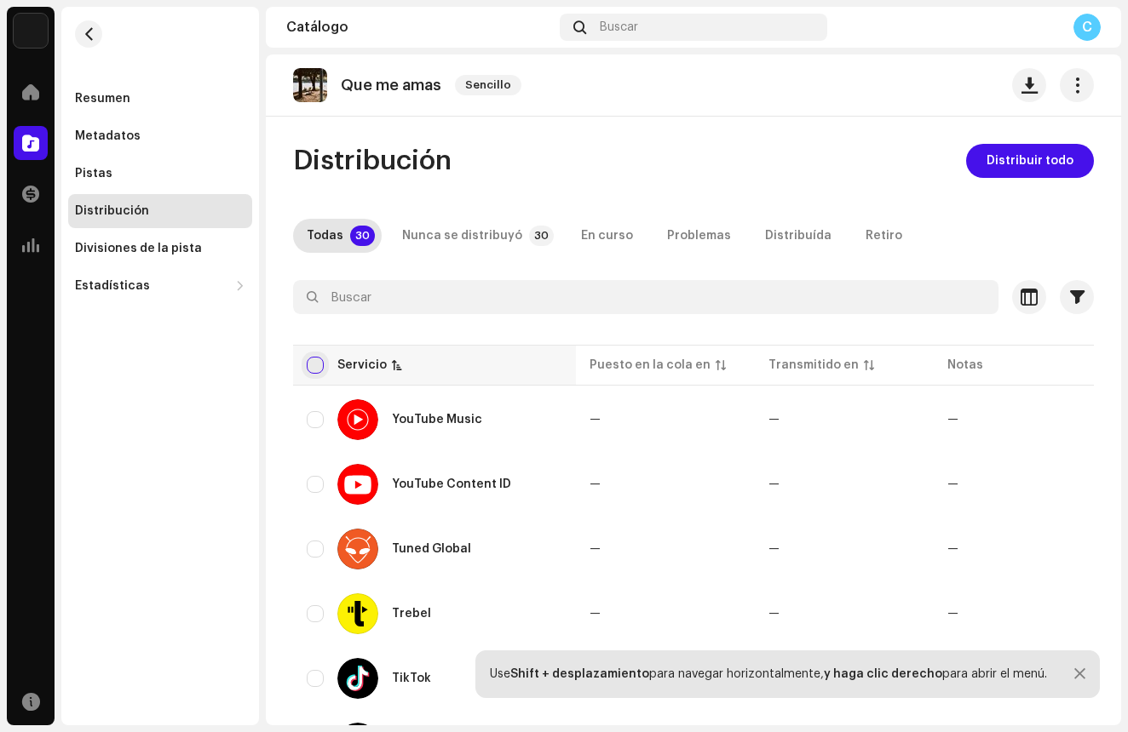
checkbox input "true"
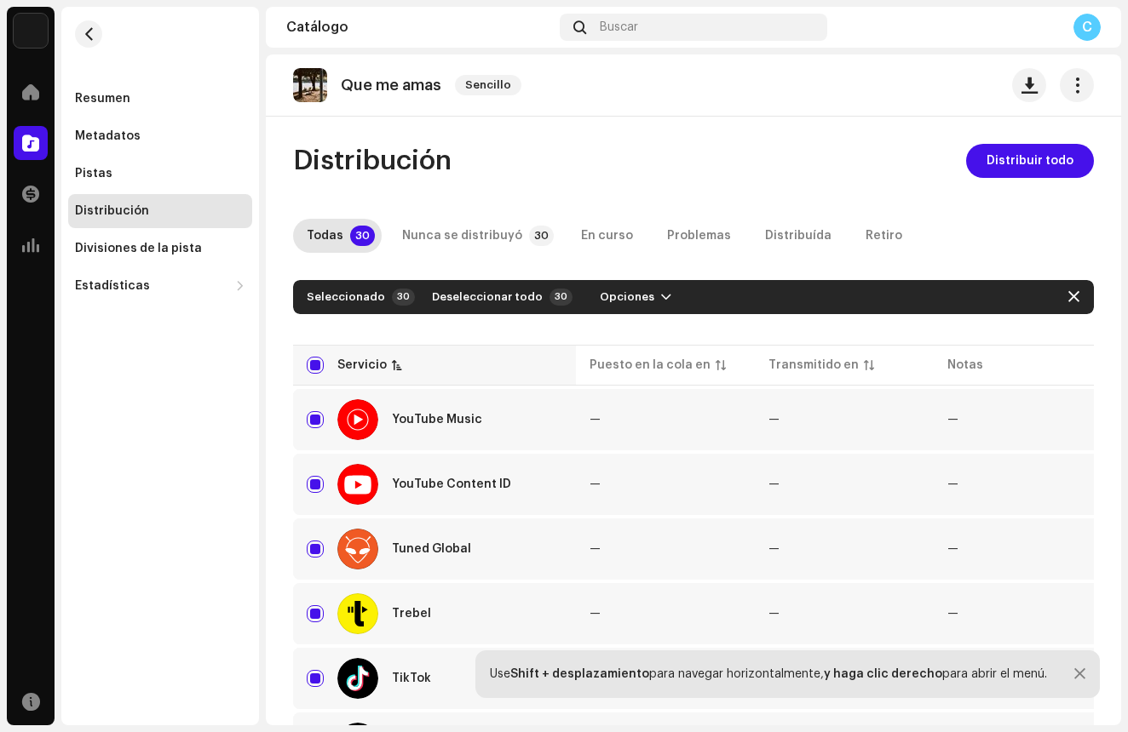
click at [381, 361] on div "Servicio" at bounding box center [361, 365] width 49 height 17
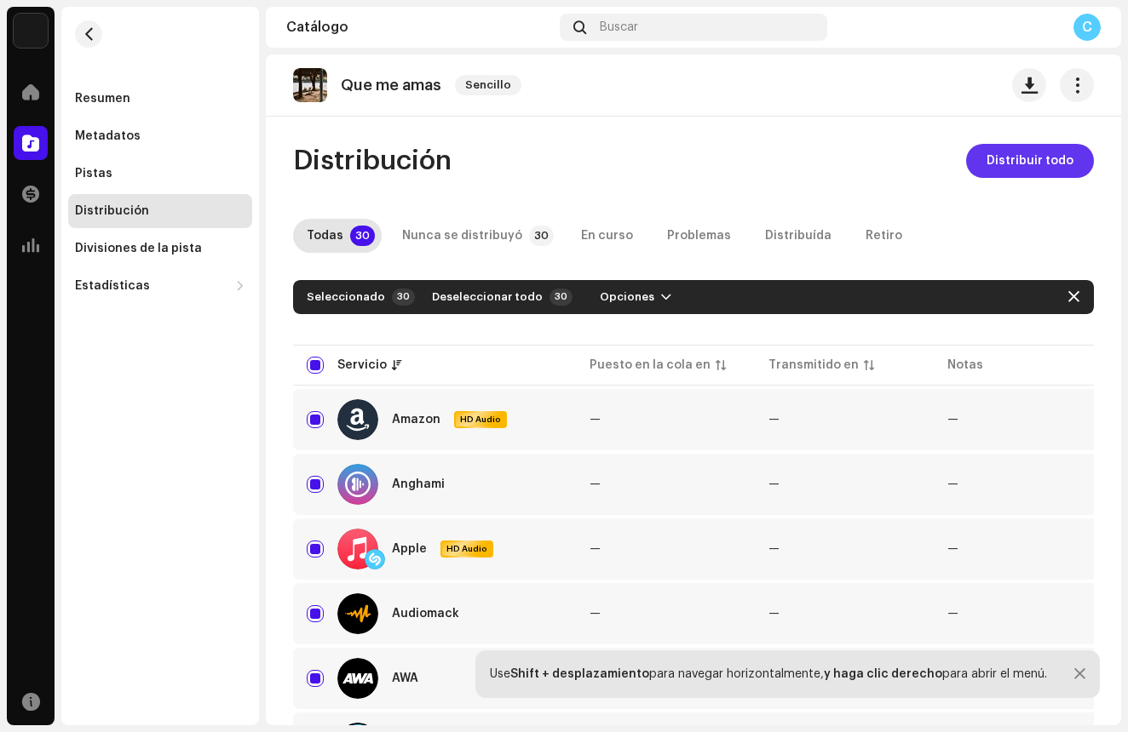
click at [1007, 164] on span "Distribuir todo" at bounding box center [1029, 161] width 87 height 34
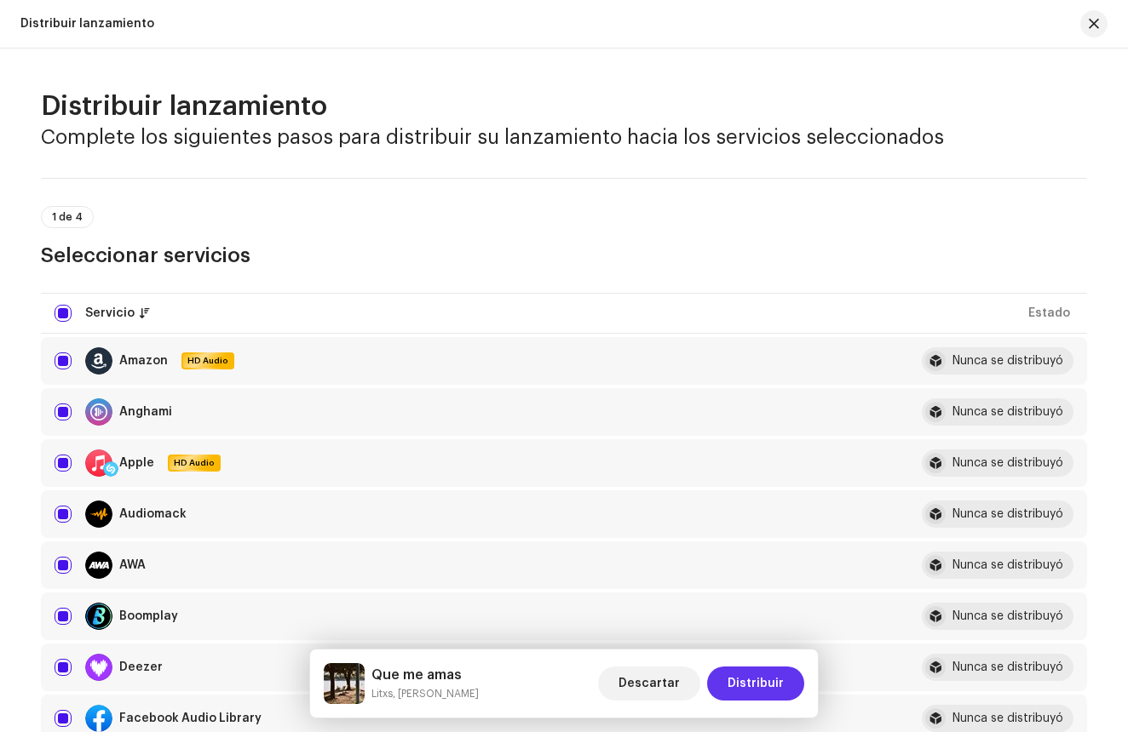
click at [755, 689] on span "Distribuir" at bounding box center [755, 684] width 56 height 34
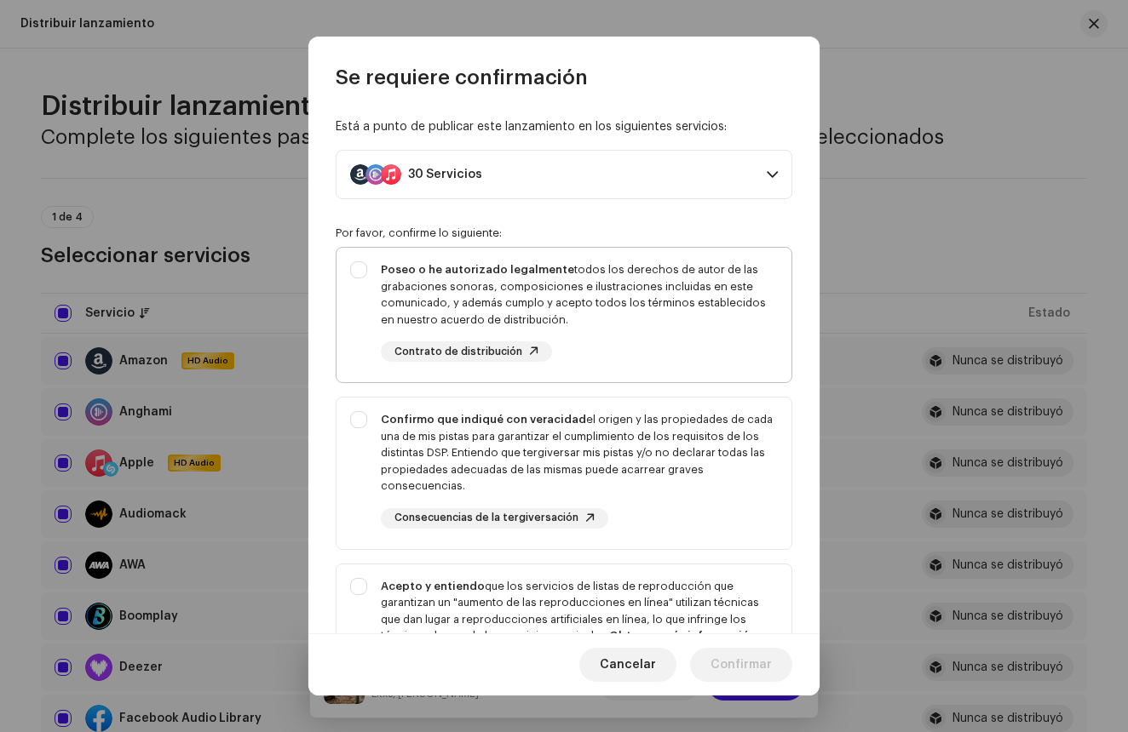
click at [365, 272] on div "Poseo o he autorizado legalmente todos los derechos de autor de las grabaciones…" at bounding box center [563, 312] width 455 height 128
checkbox input "true"
click at [373, 425] on div "Confirmo que indiqué con veracidad el origen y las propiedades de cada una de m…" at bounding box center [563, 470] width 455 height 145
checkbox input "true"
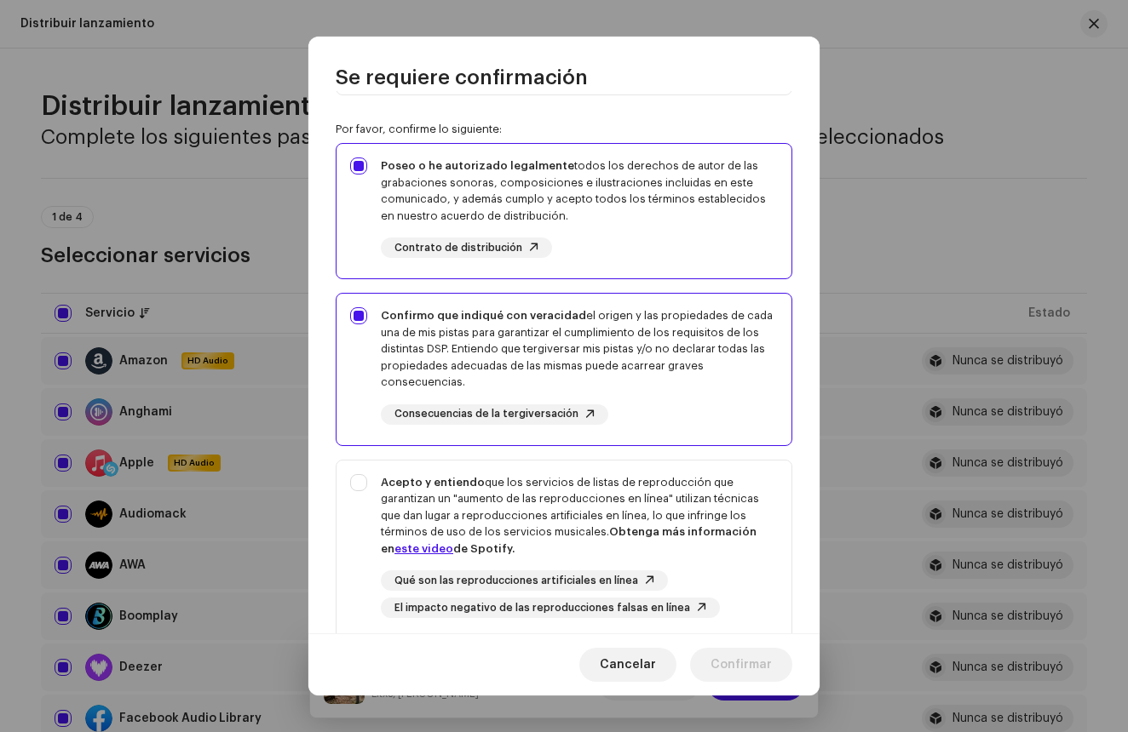
scroll to position [129, 0]
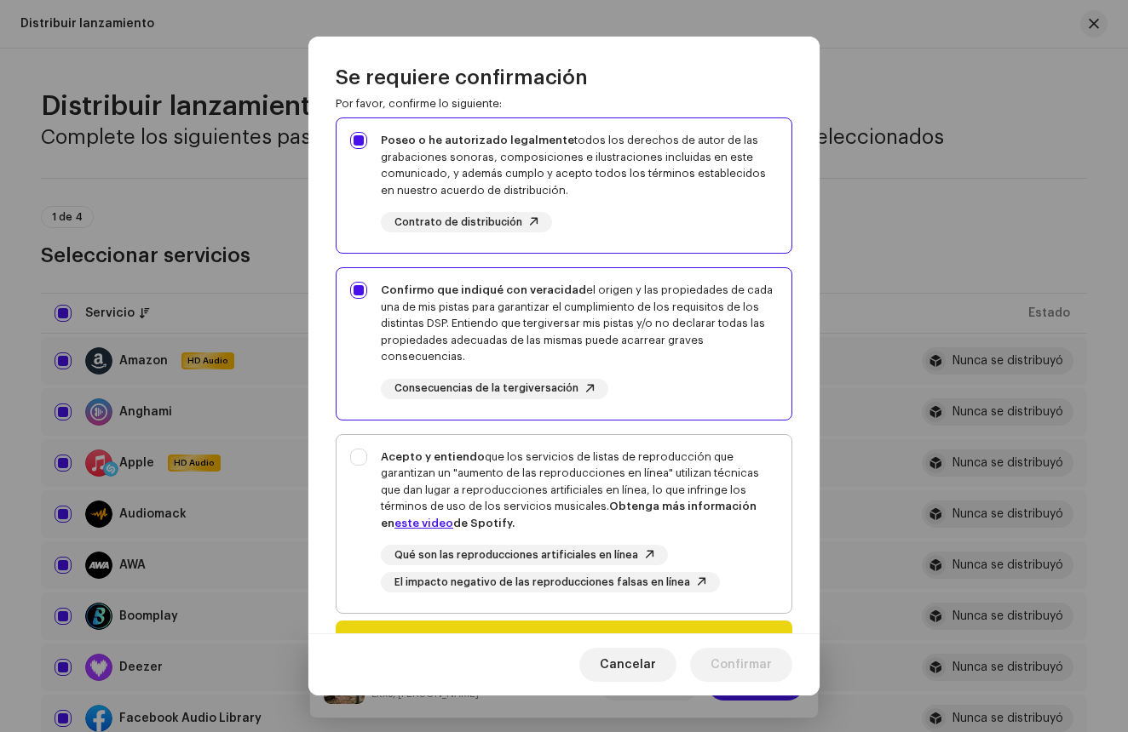
click at [361, 444] on div "Acepto y entiendo que los servicios de listas de reproducción que garantizan un…" at bounding box center [563, 521] width 455 height 172
checkbox input "true"
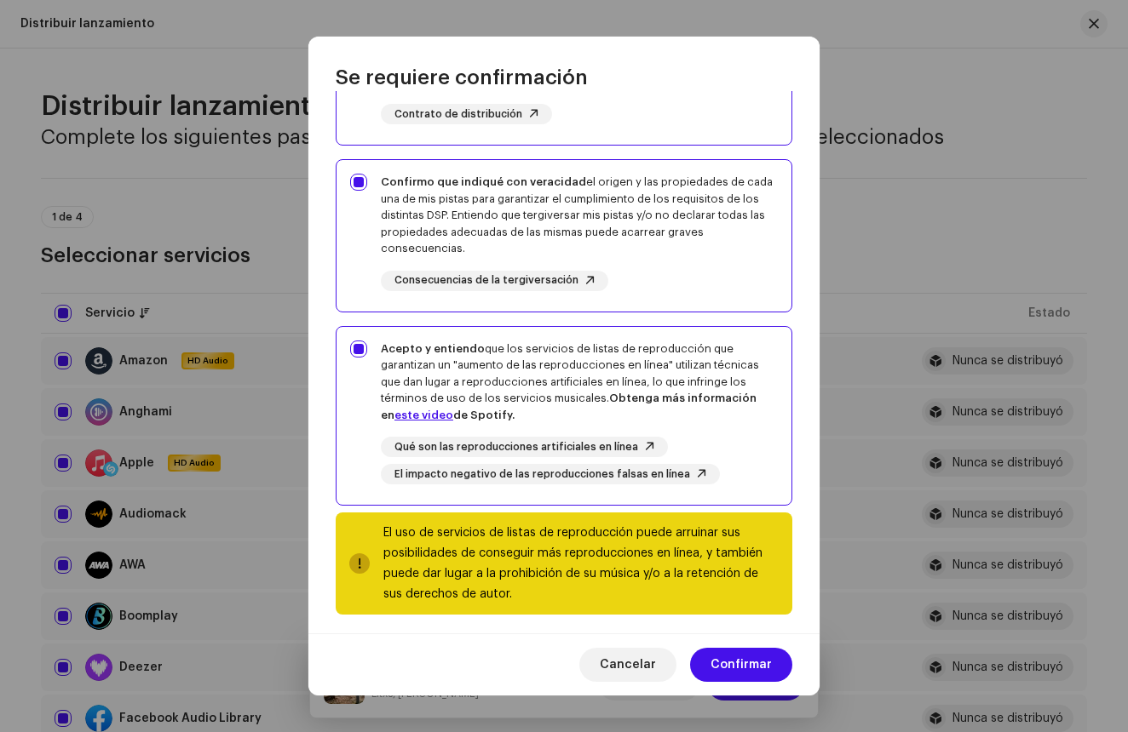
scroll to position [240, 0]
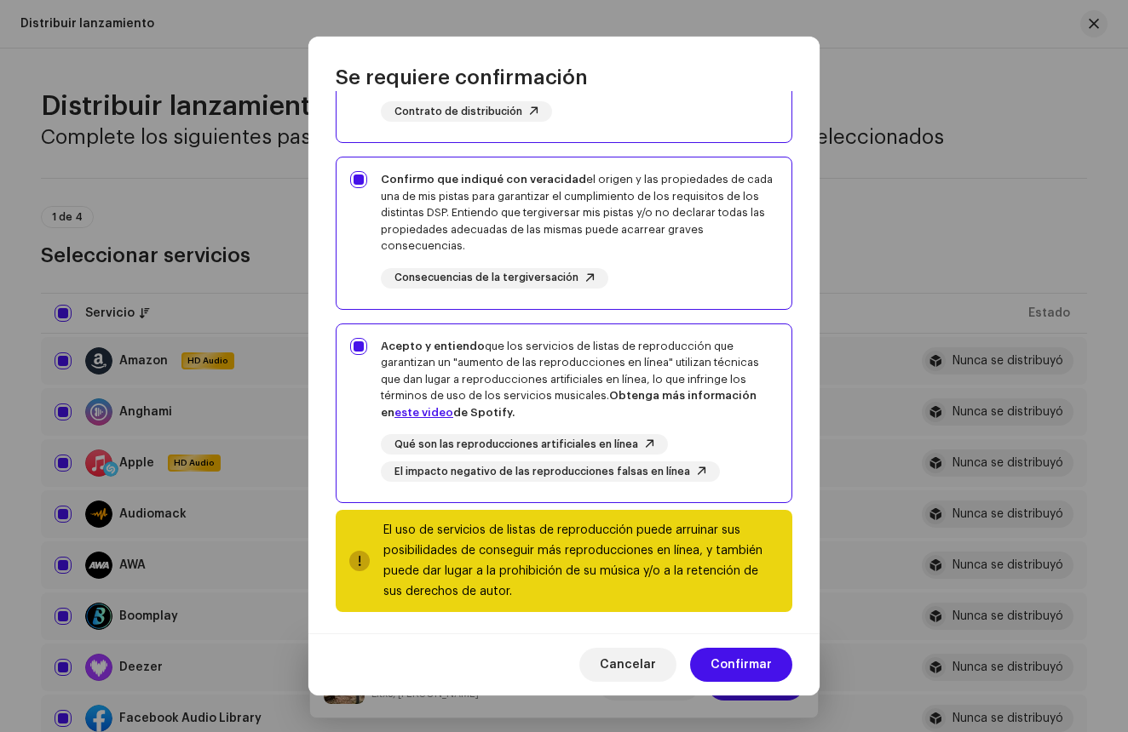
click at [755, 684] on div "Cancelar Confirmar" at bounding box center [563, 665] width 511 height 62
click at [752, 662] on span "Confirmar" at bounding box center [740, 665] width 61 height 34
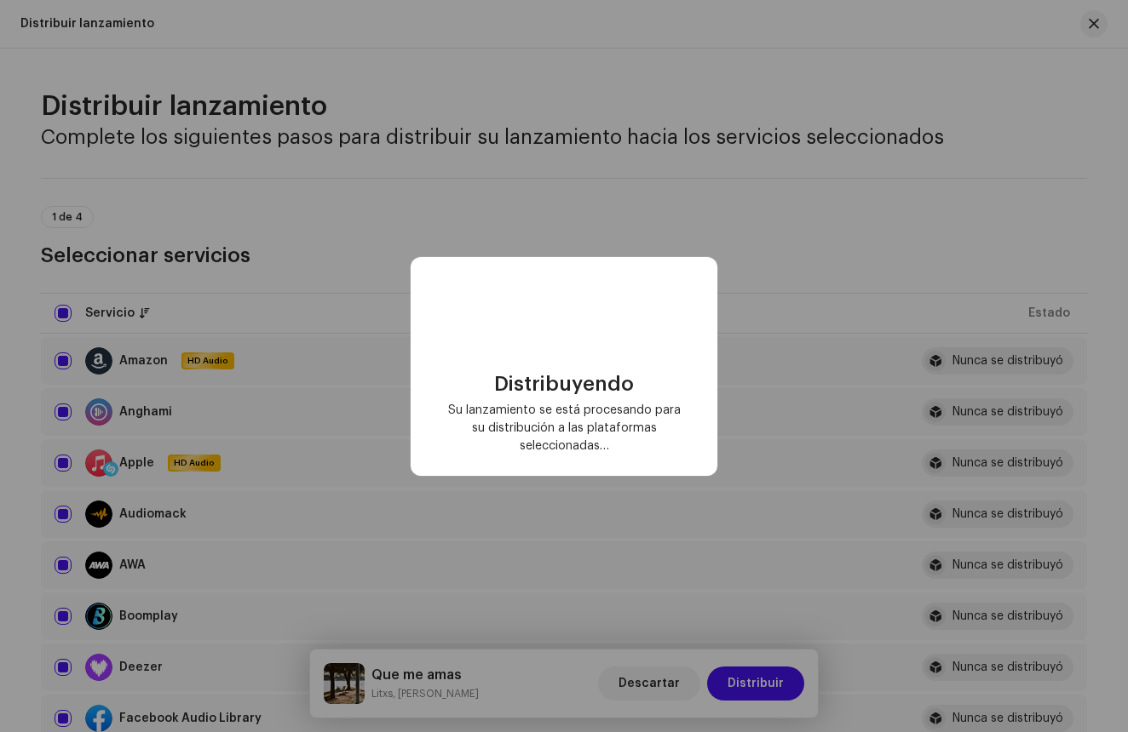
checkbox input "false"
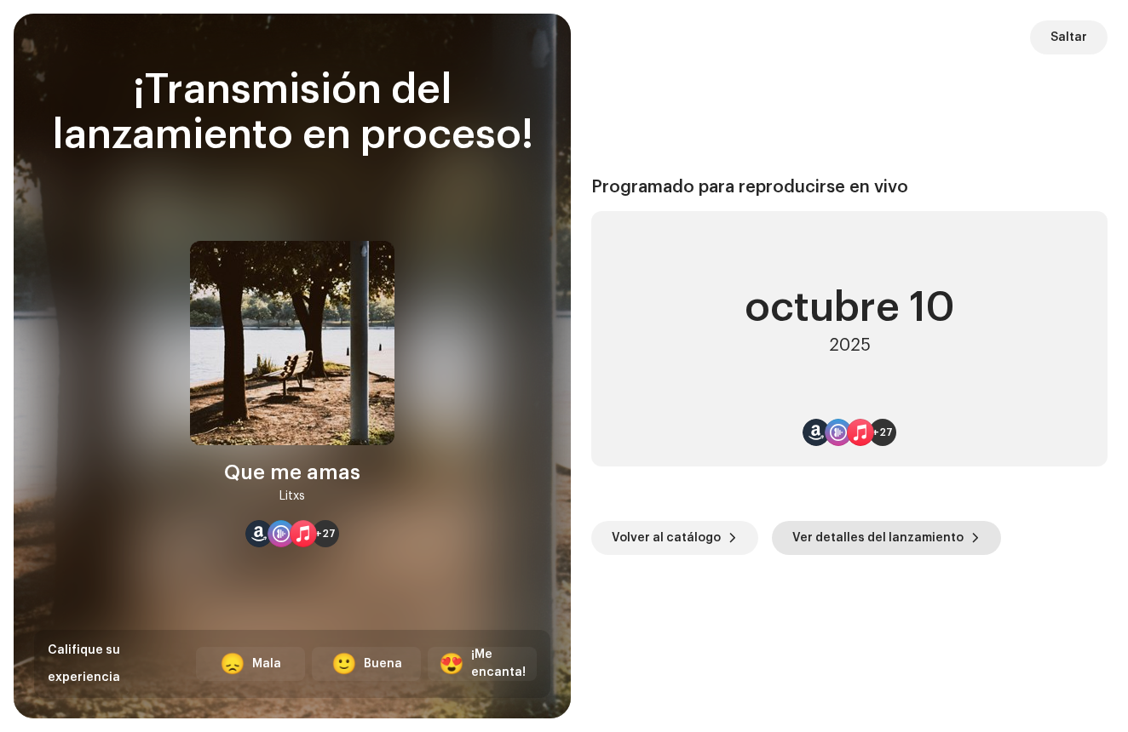
click at [880, 535] on span "Ver detalles del lanzamiento" at bounding box center [877, 538] width 171 height 34
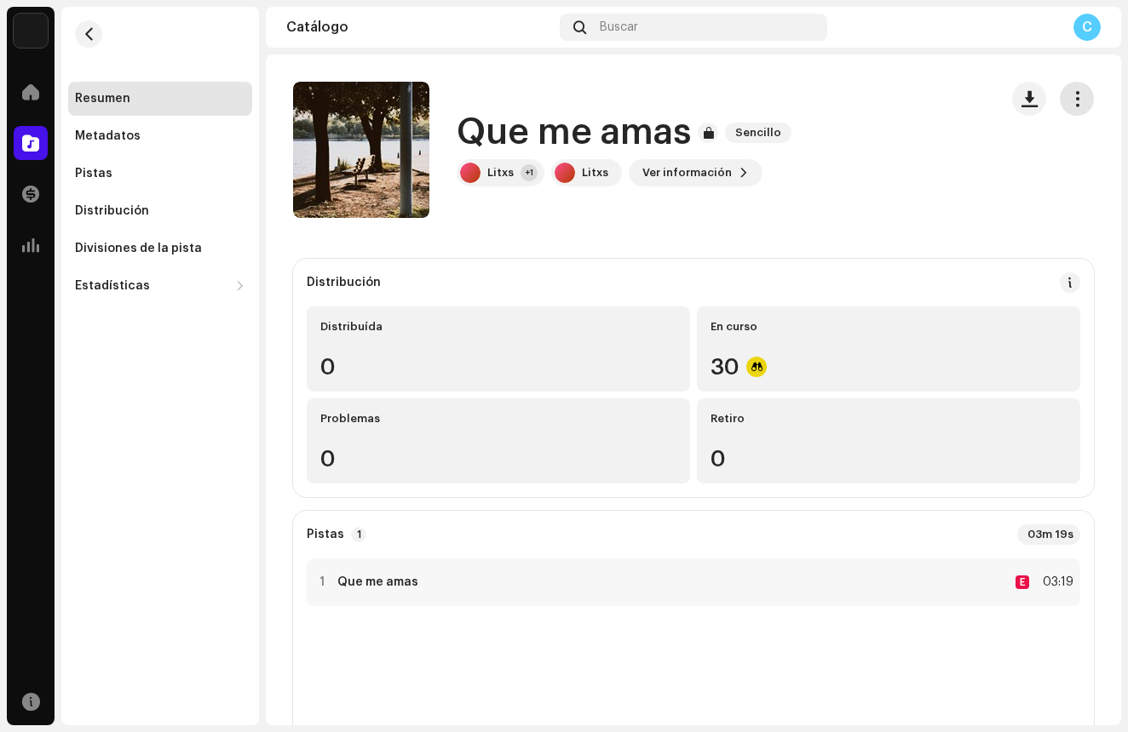
click at [1069, 105] on span "button" at bounding box center [1077, 99] width 16 height 14
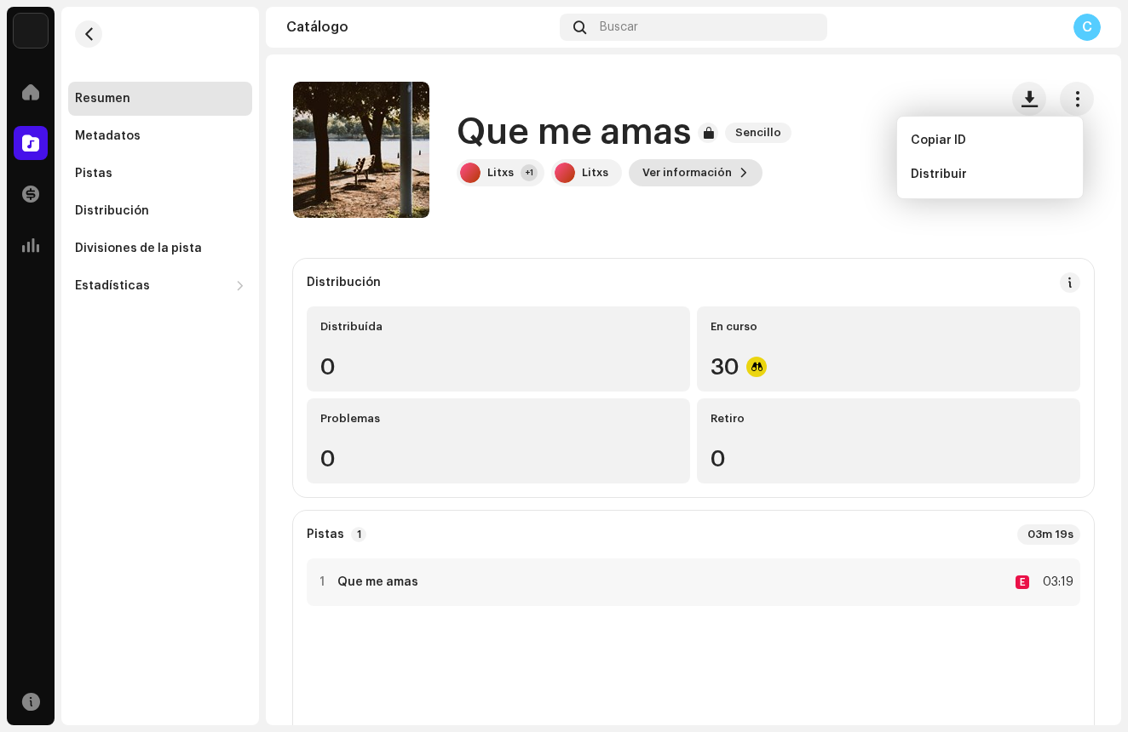
click at [703, 173] on span "Ver información" at bounding box center [686, 173] width 89 height 34
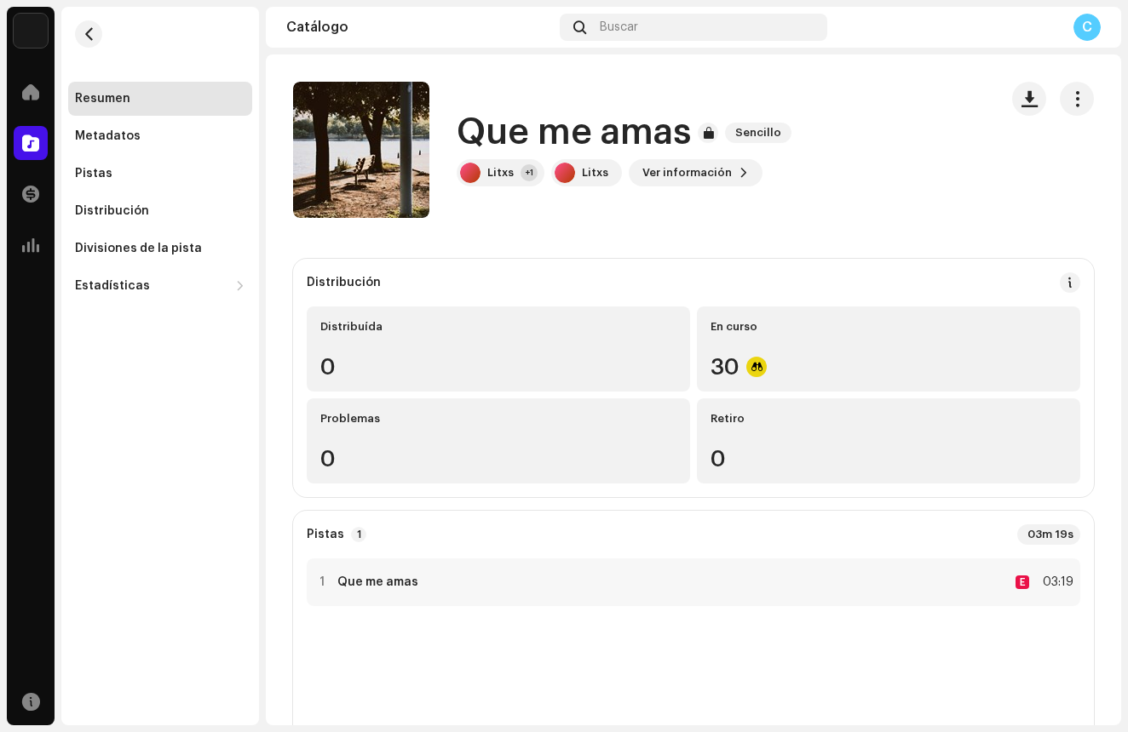
click at [290, 85] on div "Que me amas 3048824 Metadatos Distribución Idioma de metadatos Spanish (Latin A…" at bounding box center [564, 366] width 1128 height 732
click at [119, 183] on div "Pistas" at bounding box center [160, 174] width 184 height 34
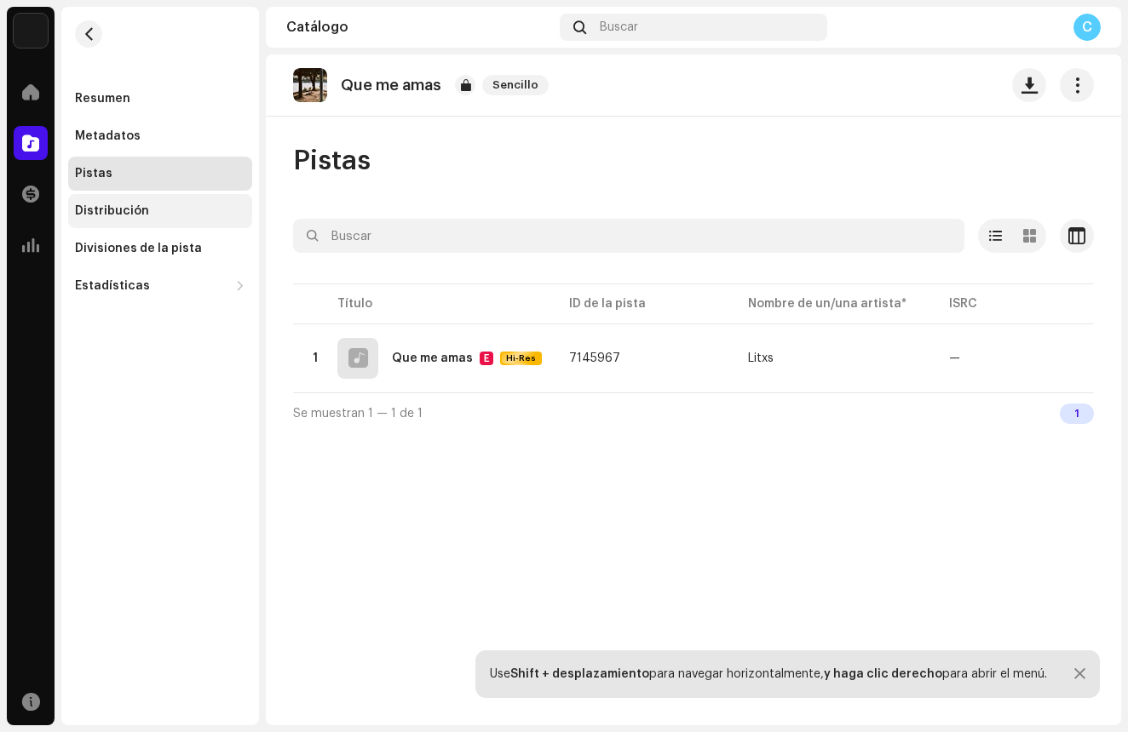
click at [112, 201] on div "Distribución" at bounding box center [160, 211] width 184 height 34
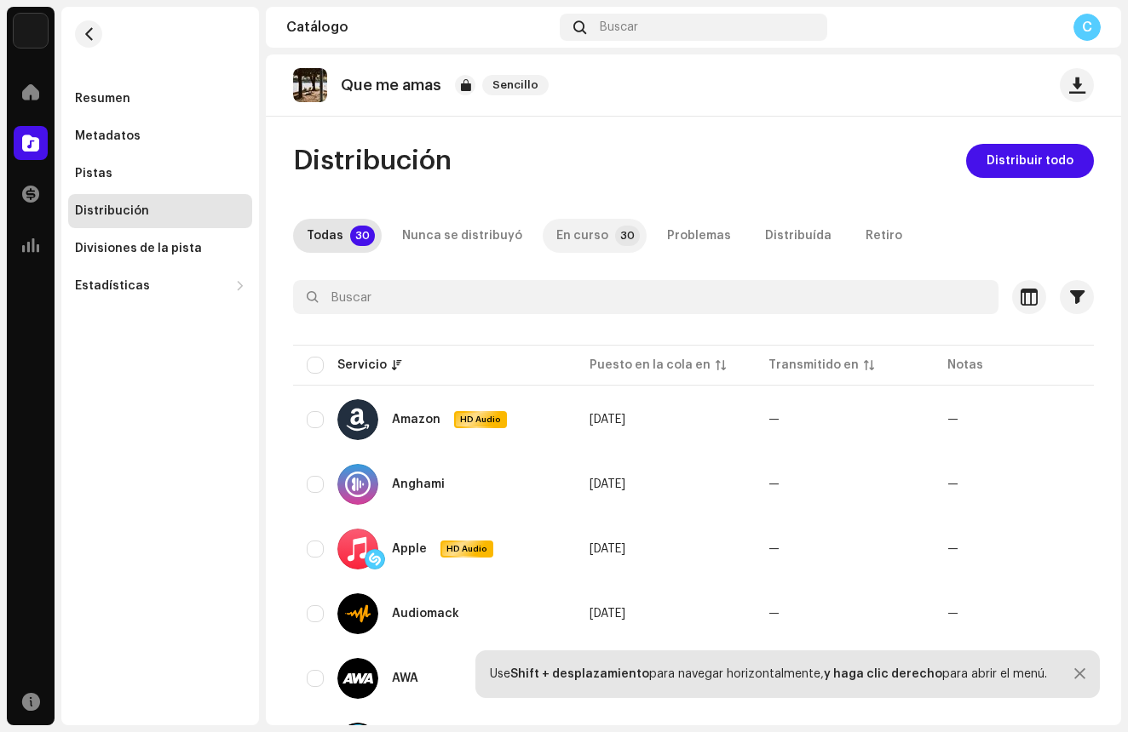
click at [589, 229] on div "En curso" at bounding box center [582, 236] width 52 height 34
click at [350, 234] on p-badge "30" at bounding box center [362, 236] width 25 height 20
click at [378, 90] on p "Que me amas" at bounding box center [391, 86] width 100 height 18
click at [134, 290] on div "Estadísticas" at bounding box center [112, 286] width 75 height 14
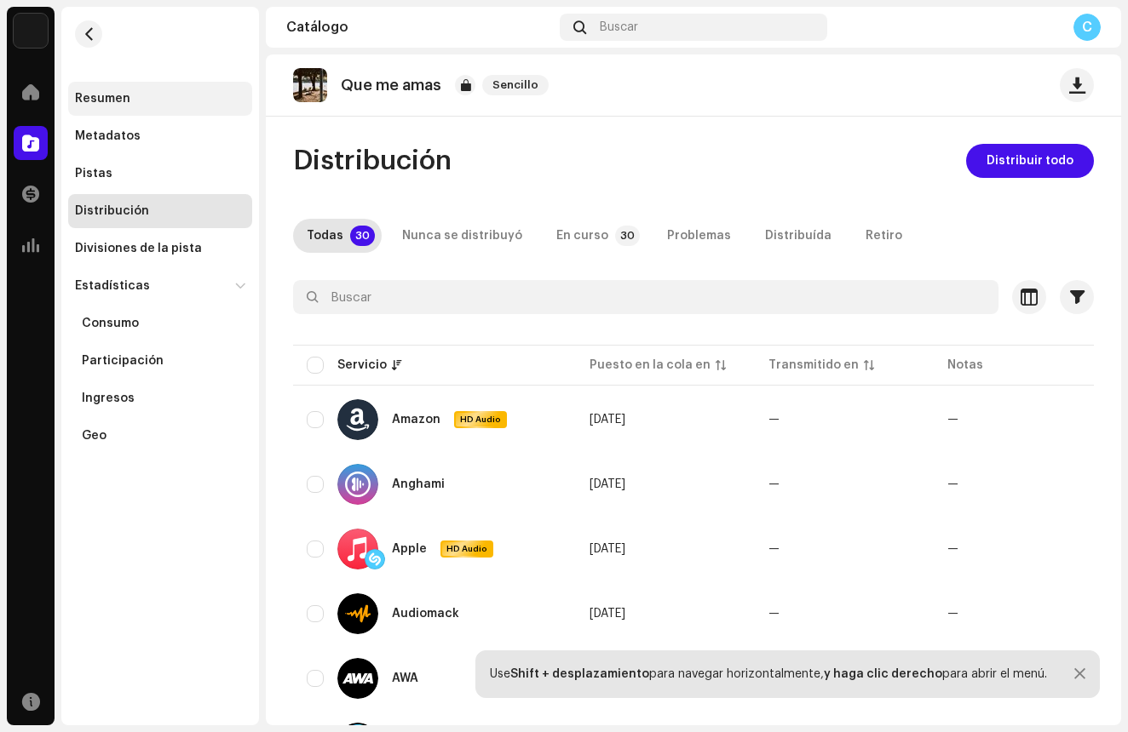
click at [112, 97] on div "Resumen" at bounding box center [102, 99] width 55 height 14
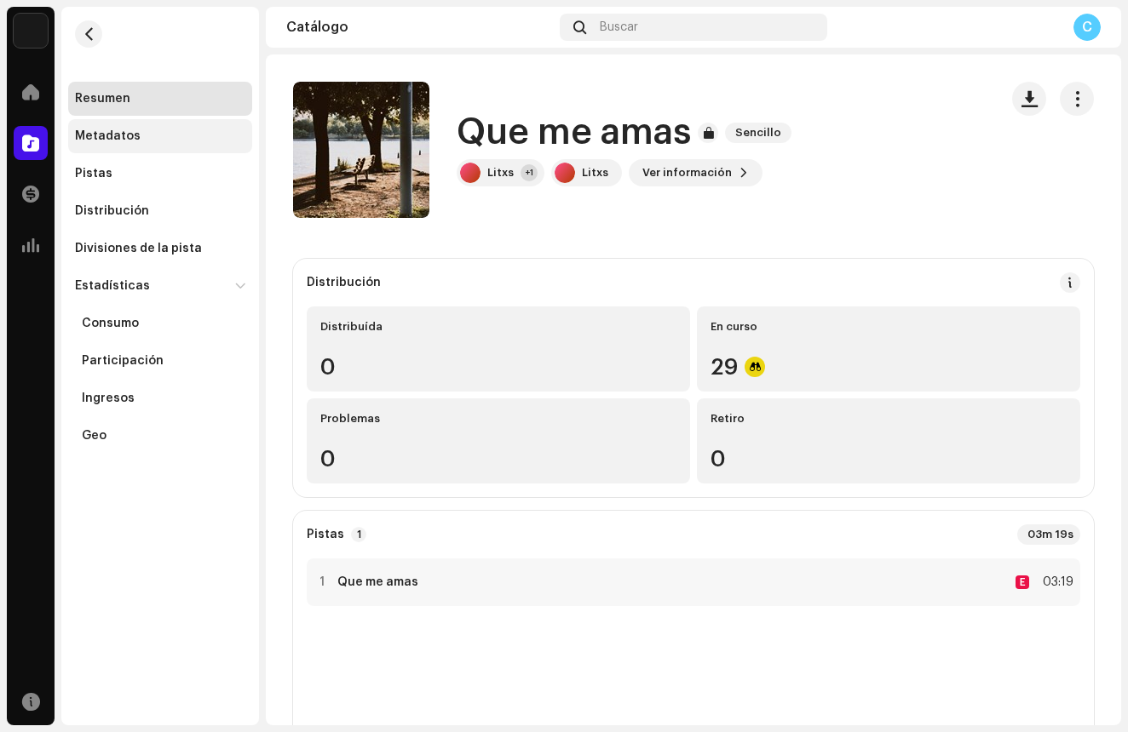
click at [129, 149] on div "Metadatos" at bounding box center [160, 136] width 184 height 34
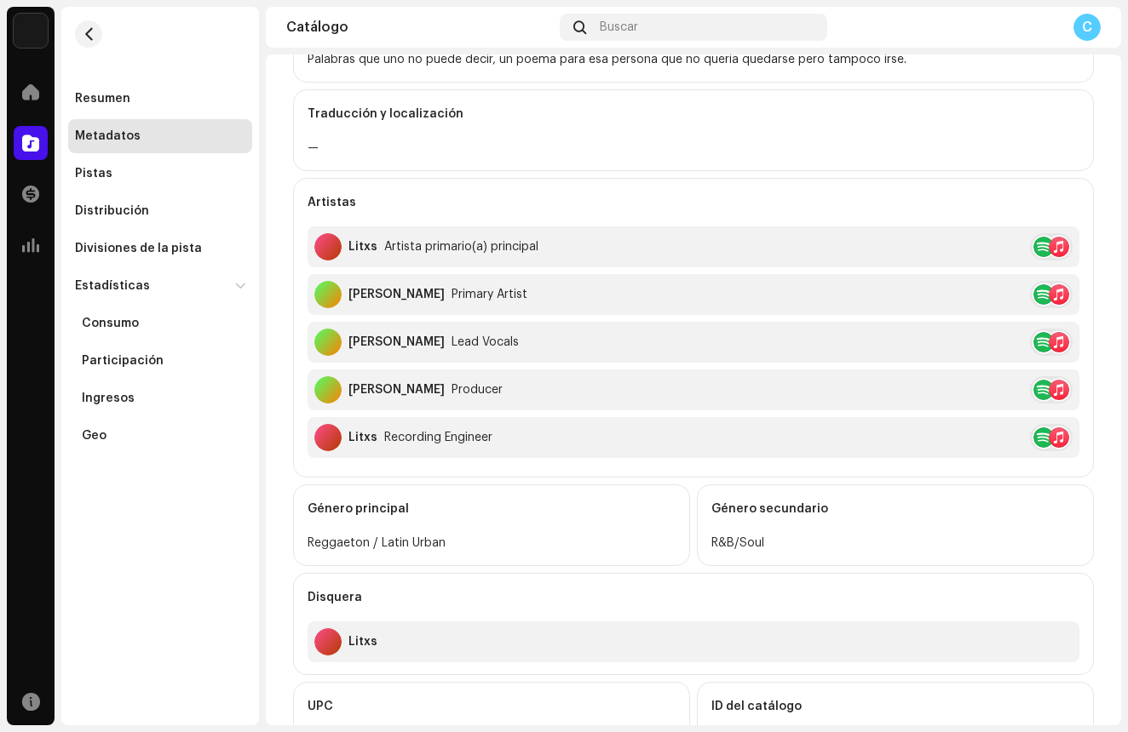
scroll to position [241, 0]
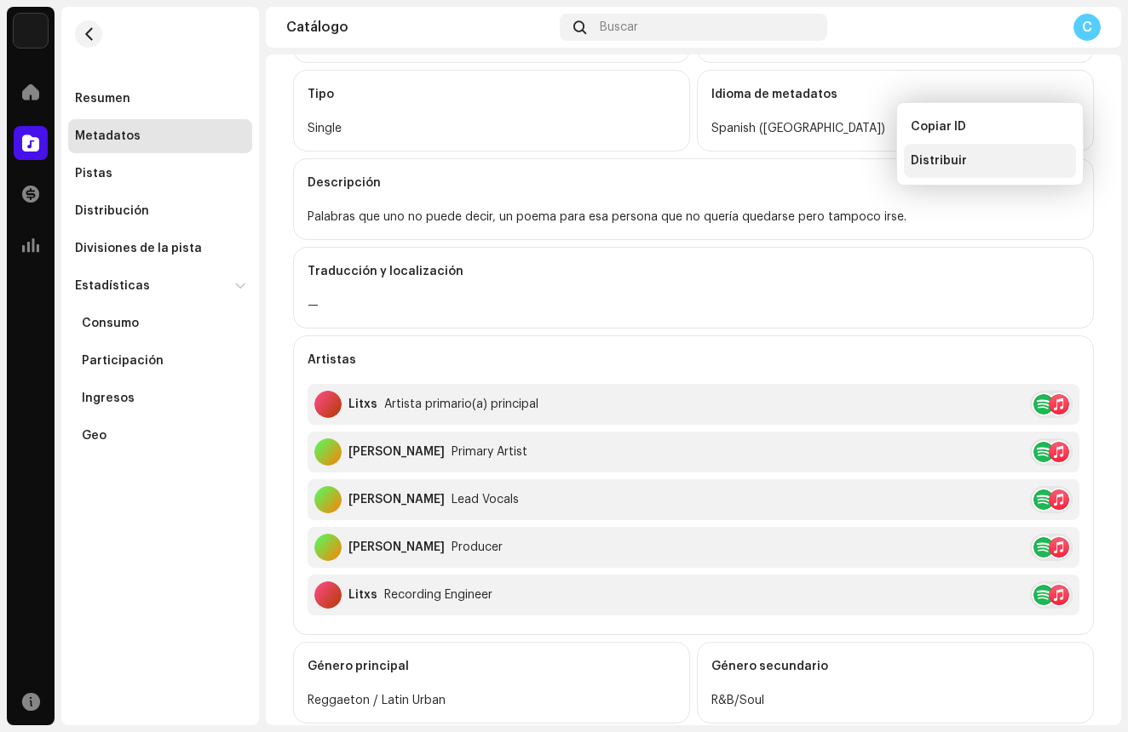
click at [1004, 159] on div "Distribuir" at bounding box center [989, 161] width 158 height 14
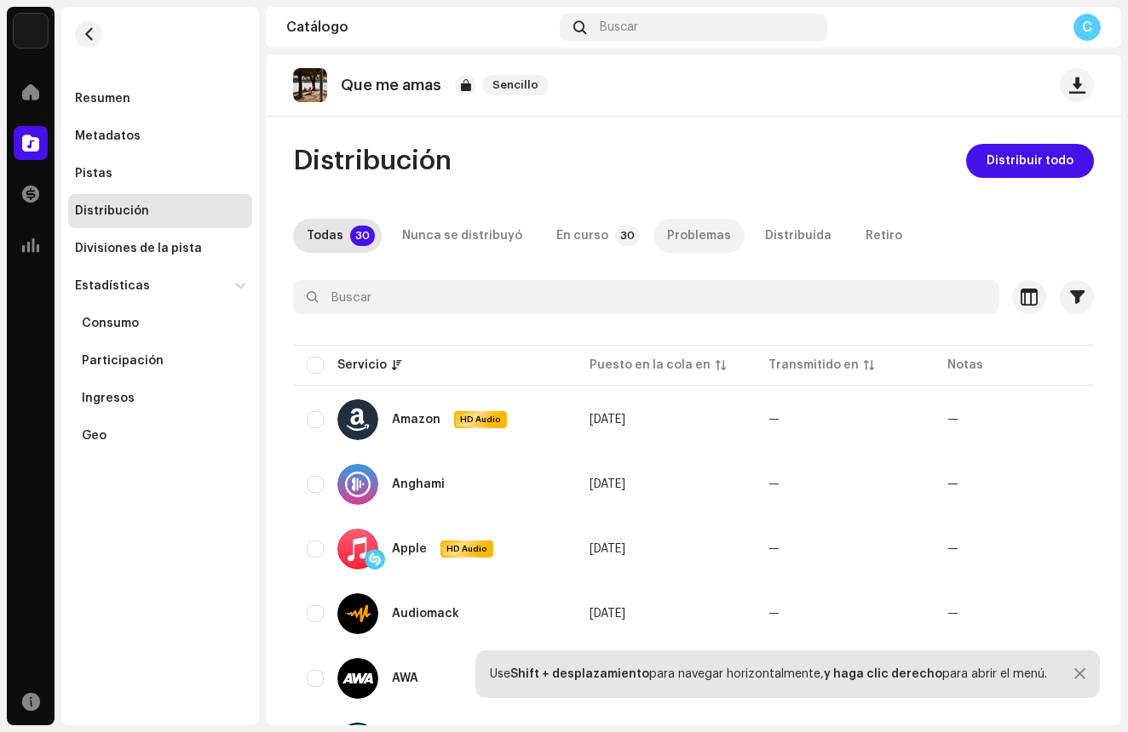
click at [667, 227] on div "Problemas" at bounding box center [699, 236] width 64 height 34
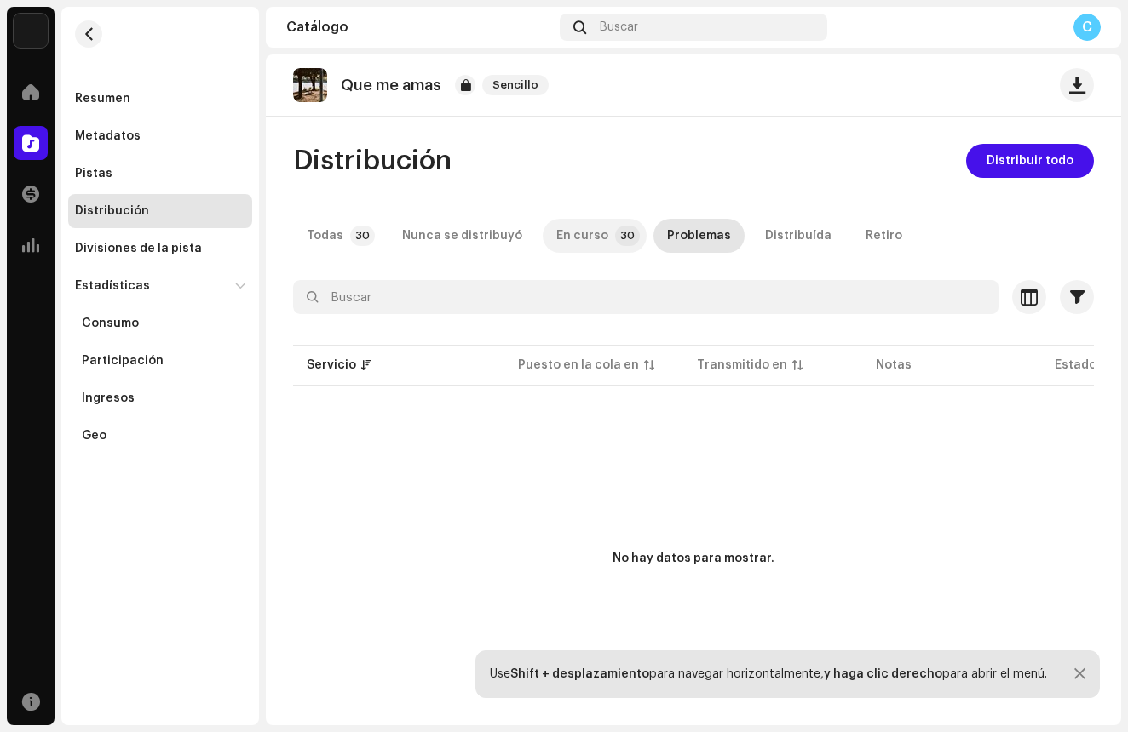
click at [565, 241] on div "En curso" at bounding box center [582, 236] width 52 height 34
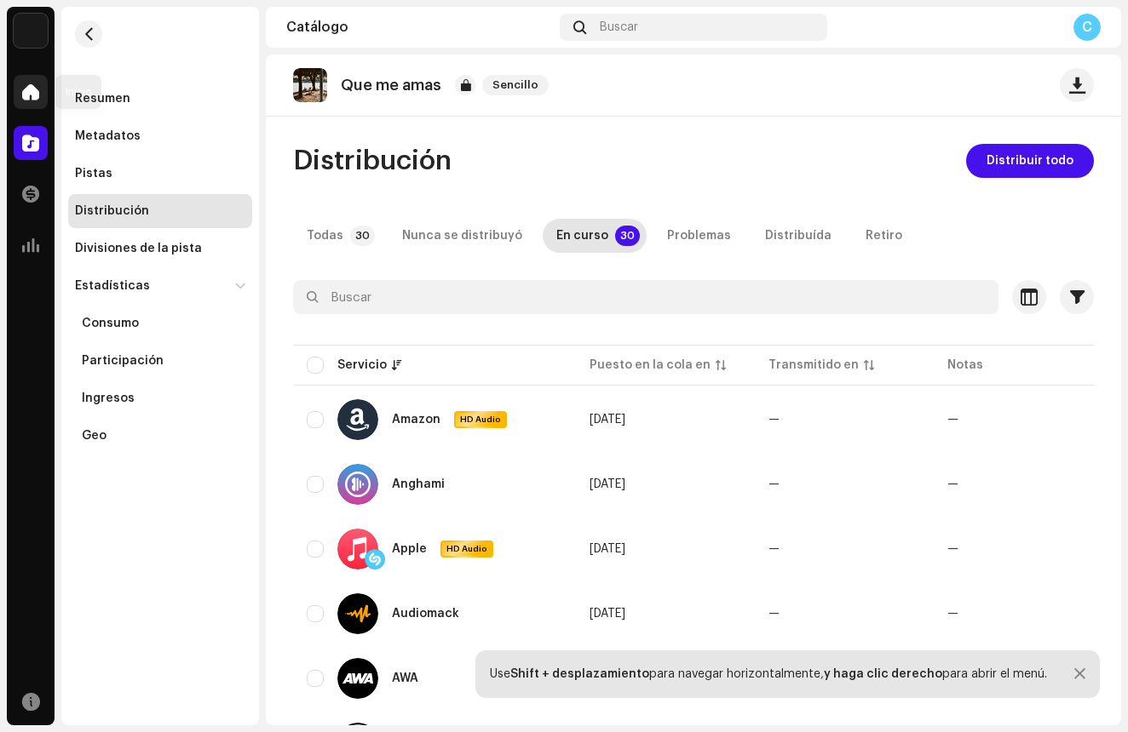
click at [39, 106] on div at bounding box center [31, 92] width 34 height 34
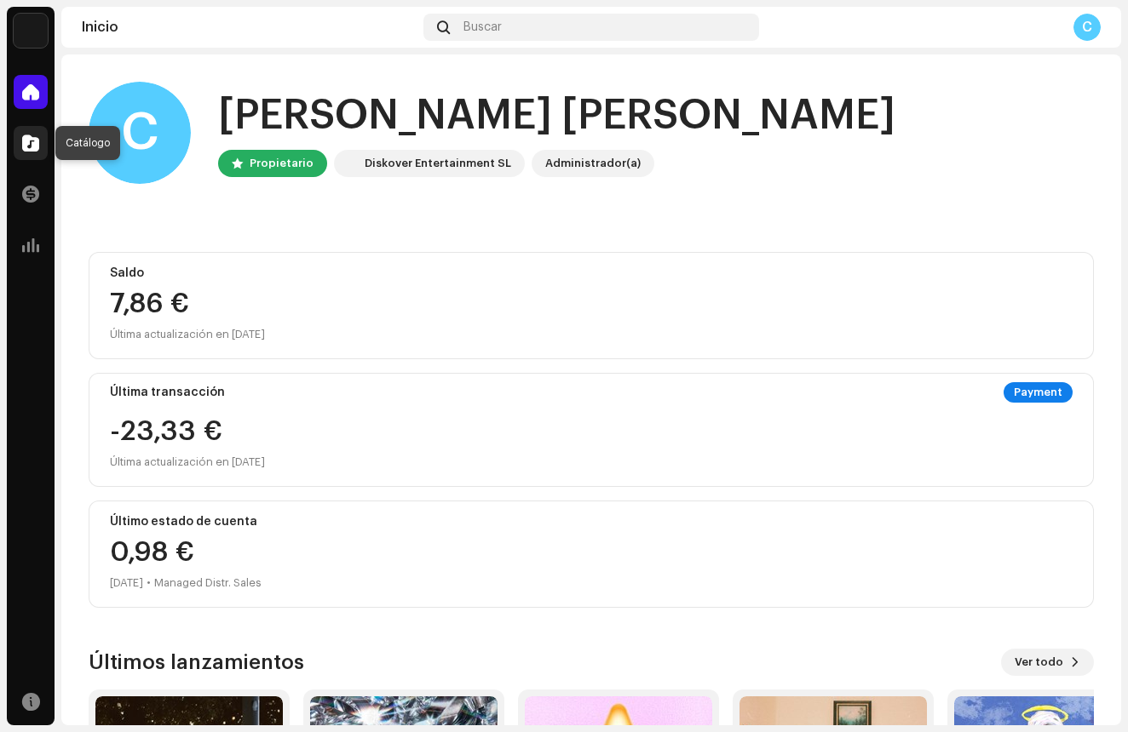
click at [21, 142] on div at bounding box center [31, 143] width 34 height 34
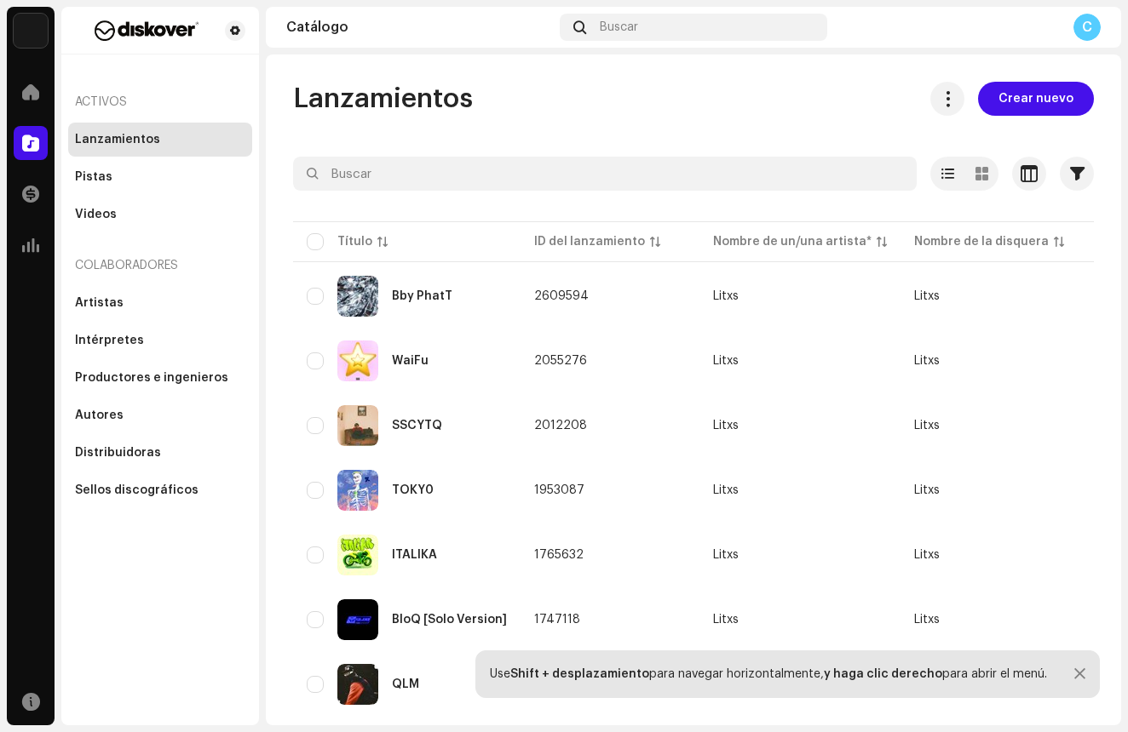
click at [183, 143] on div "Lanzamientos" at bounding box center [160, 140] width 170 height 14
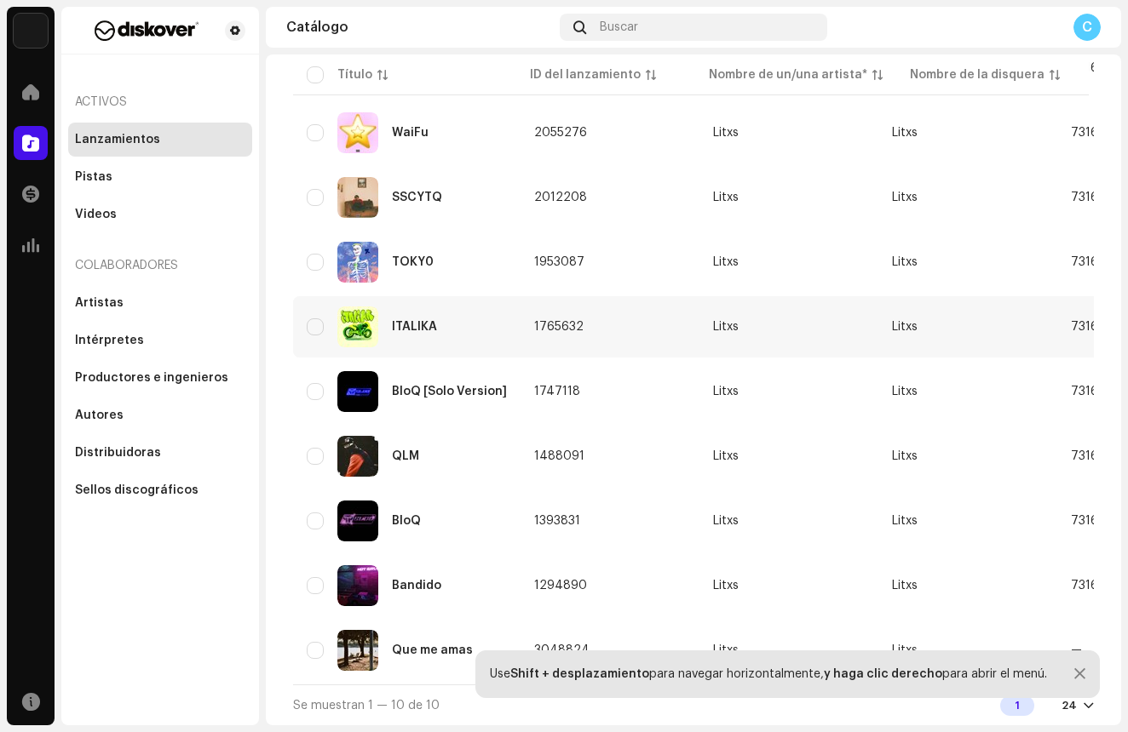
scroll to position [239, 0]
click at [327, 641] on div "Que me amas" at bounding box center [407, 650] width 200 height 41
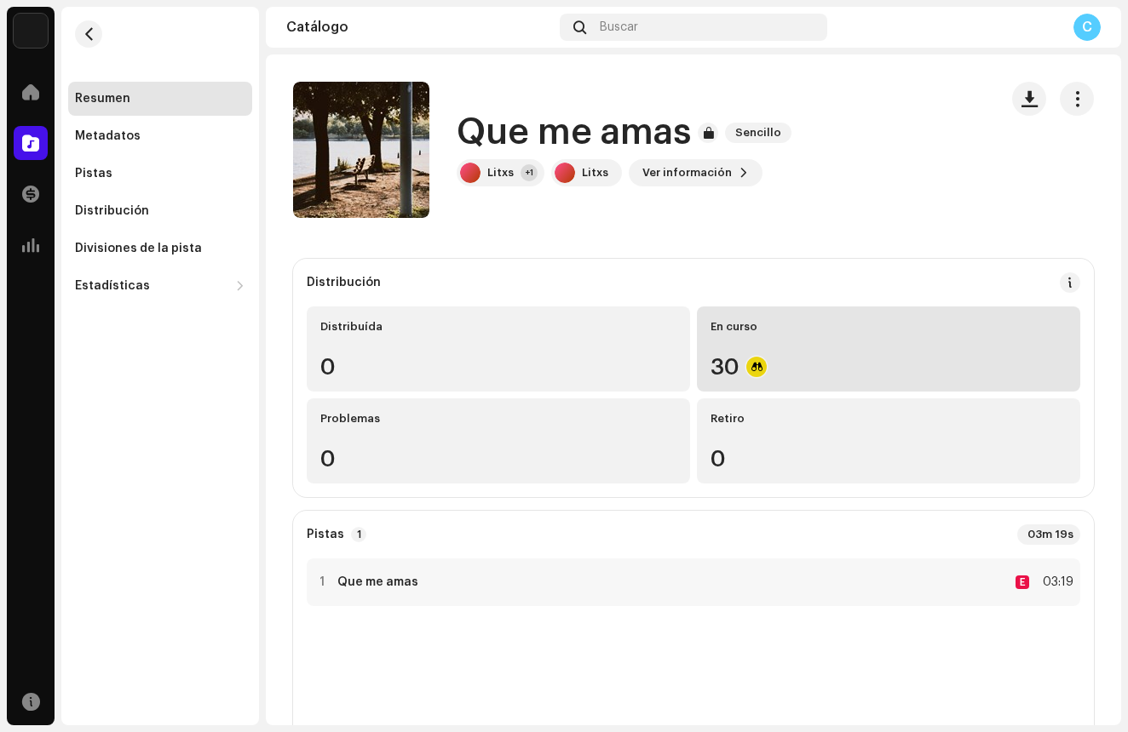
click at [743, 350] on div "En curso 30" at bounding box center [888, 349] width 383 height 85
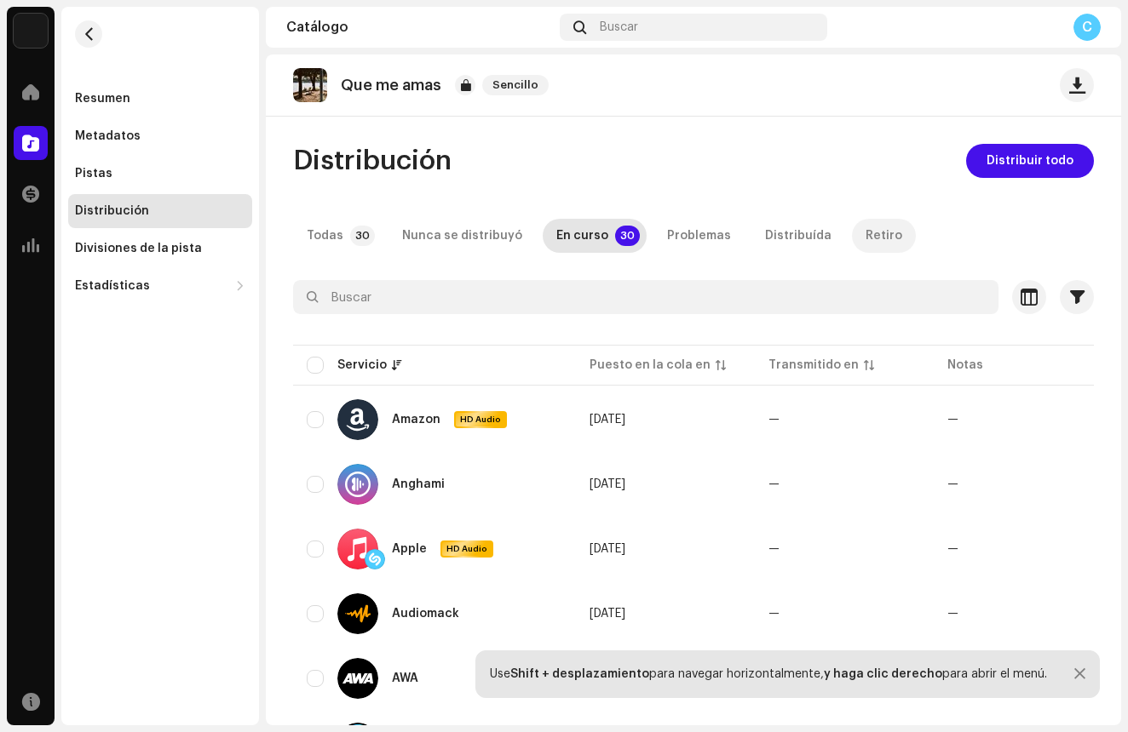
click at [865, 234] on div "Retiro" at bounding box center [883, 236] width 37 height 34
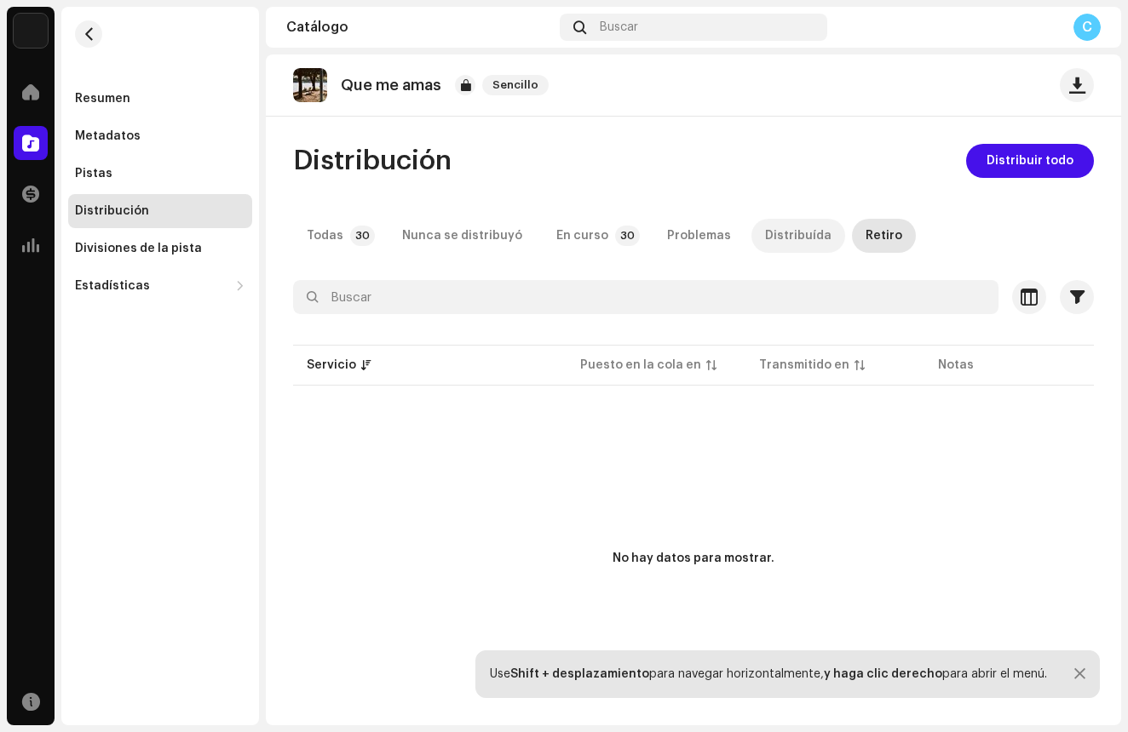
click at [765, 243] on div "Distribuída" at bounding box center [798, 236] width 66 height 34
click at [599, 226] on p-tab "En curso 30" at bounding box center [594, 236] width 104 height 34
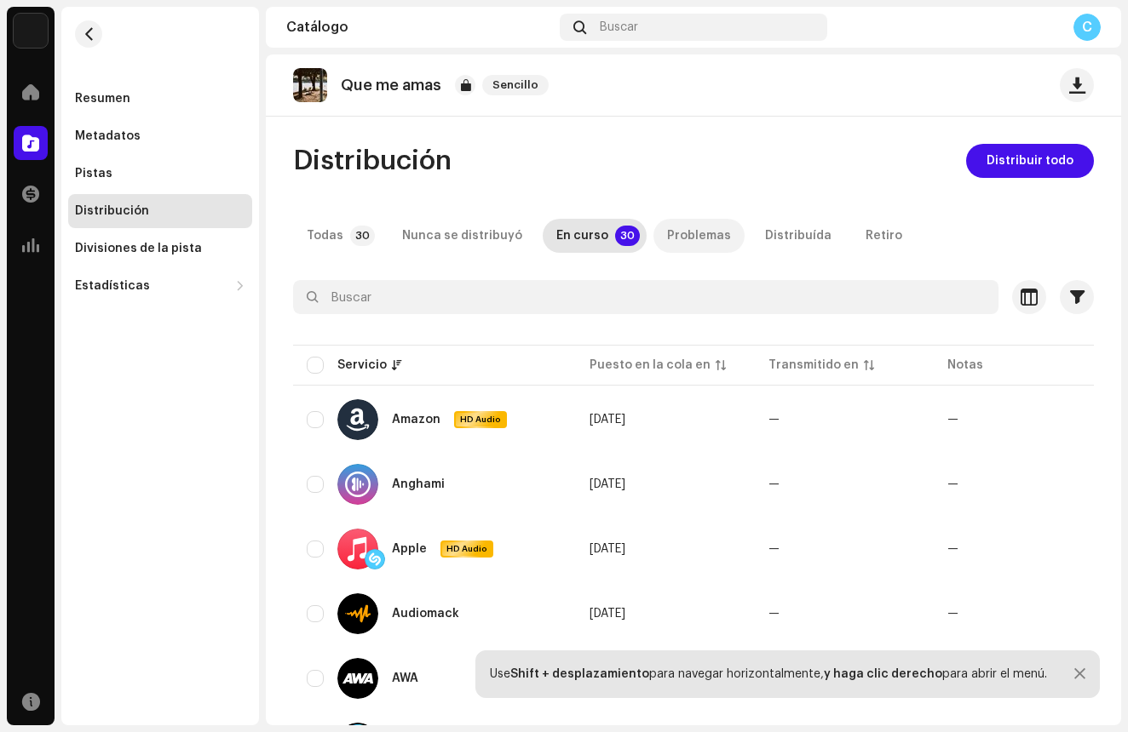
click at [688, 234] on div "Problemas" at bounding box center [699, 236] width 64 height 34
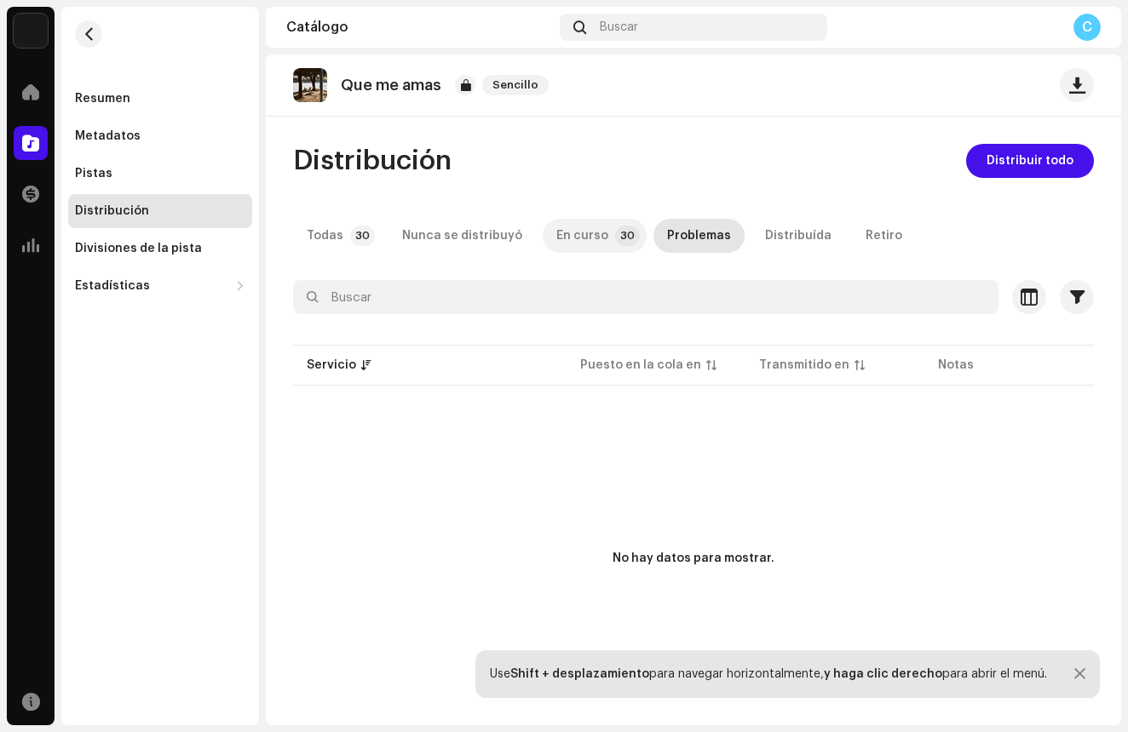
click at [583, 233] on div "En curso" at bounding box center [582, 236] width 52 height 34
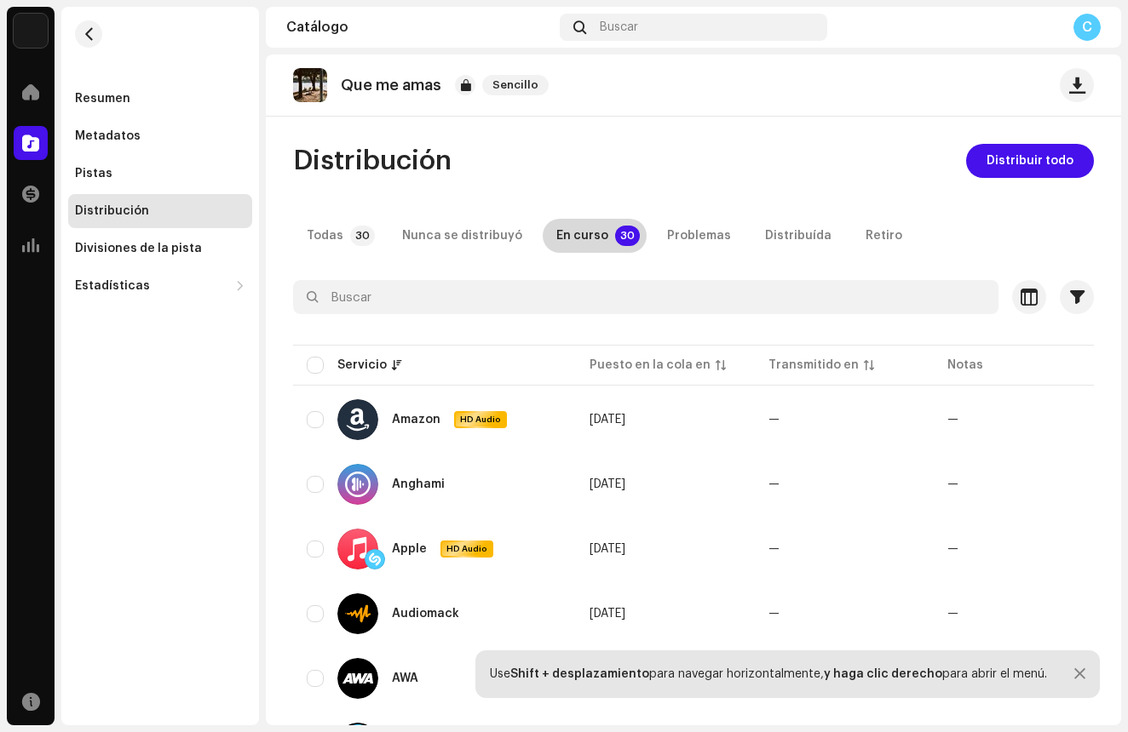
click at [576, 242] on div "En curso" at bounding box center [582, 236] width 52 height 34
click at [680, 243] on div "Problemas" at bounding box center [699, 236] width 64 height 34
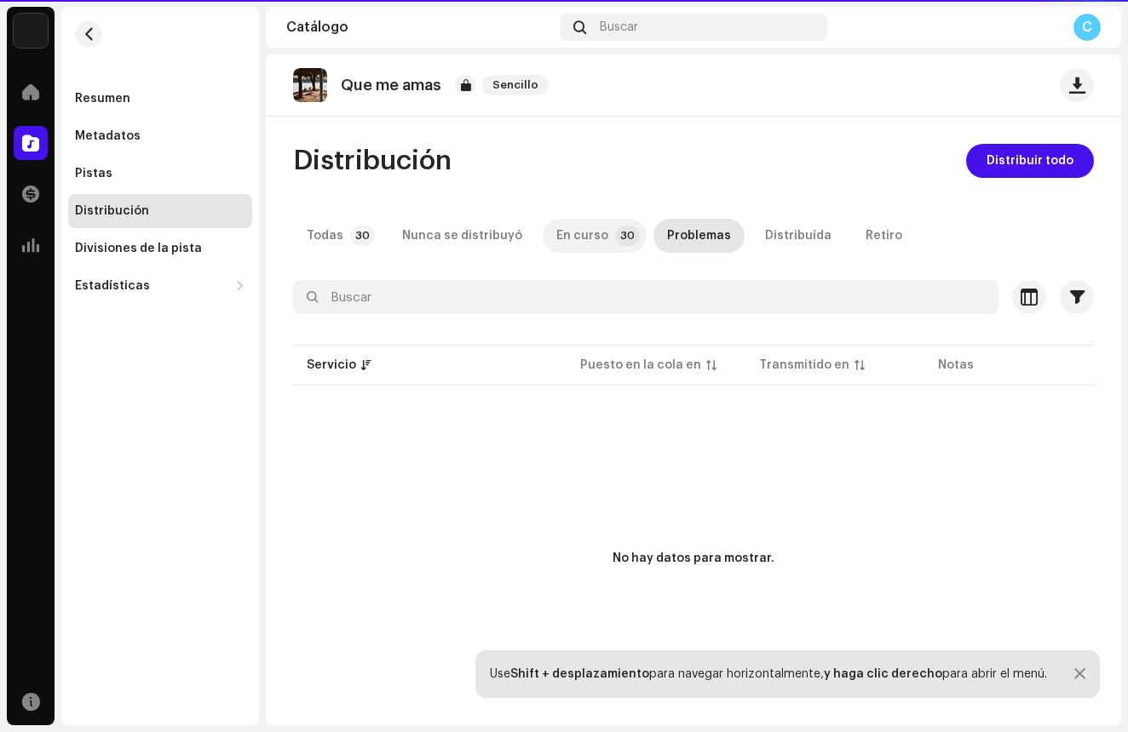
click at [581, 244] on div "En curso" at bounding box center [582, 236] width 52 height 34
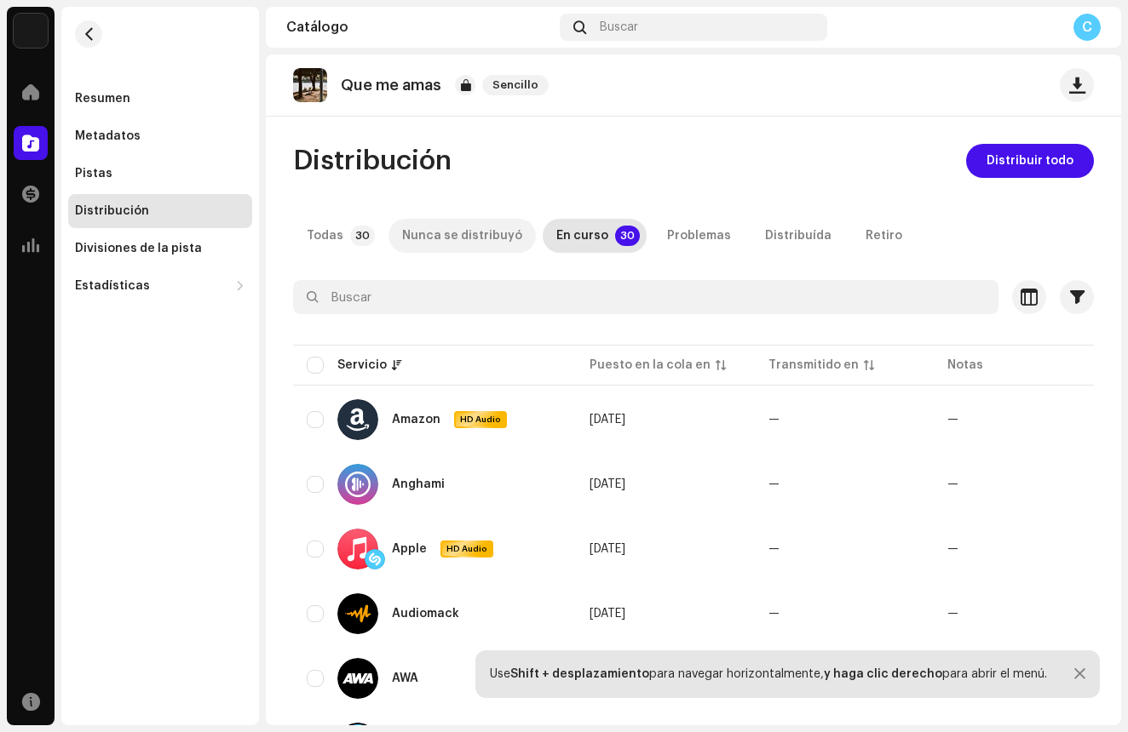
click at [412, 237] on div "Nunca se distribuyó" at bounding box center [462, 236] width 120 height 34
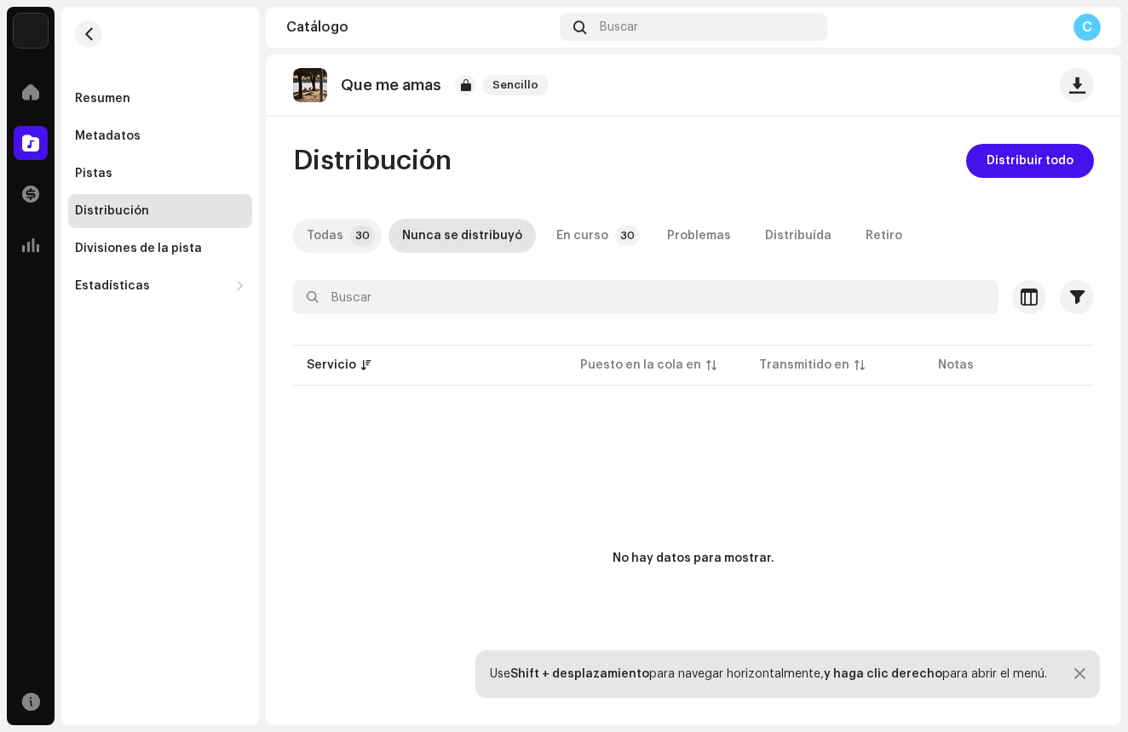
click at [312, 251] on div "Todas" at bounding box center [325, 236] width 37 height 34
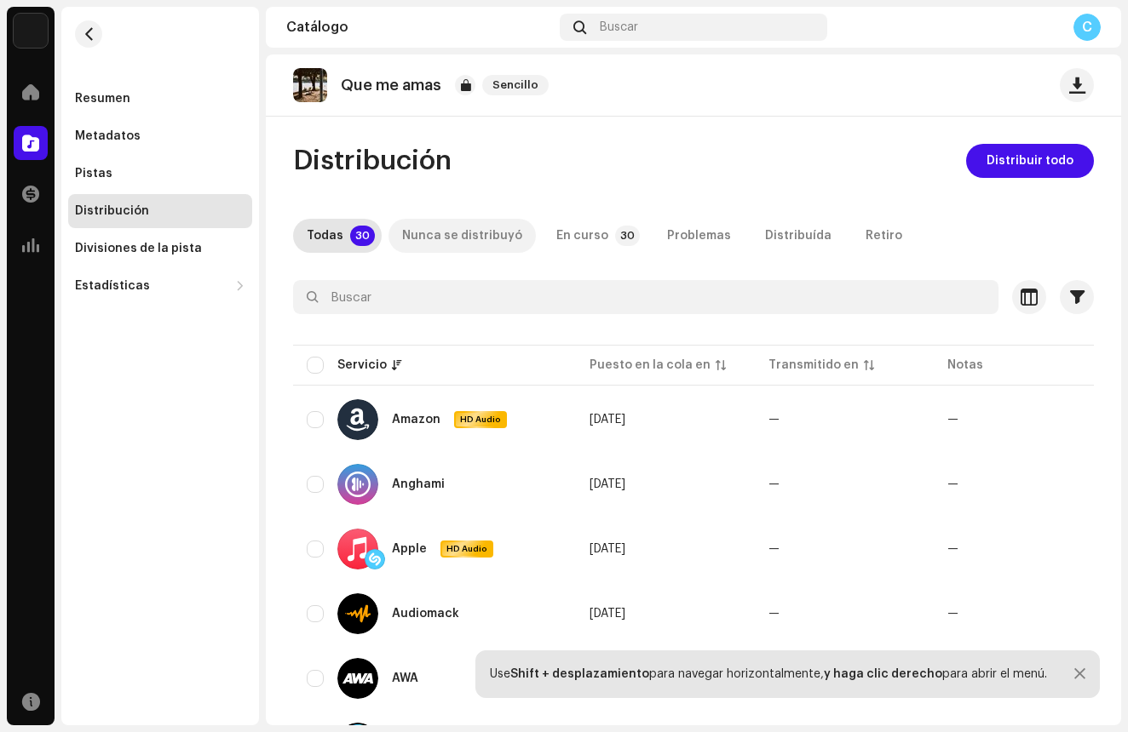
click at [416, 246] on div "Nunca se distribuyó" at bounding box center [462, 236] width 120 height 34
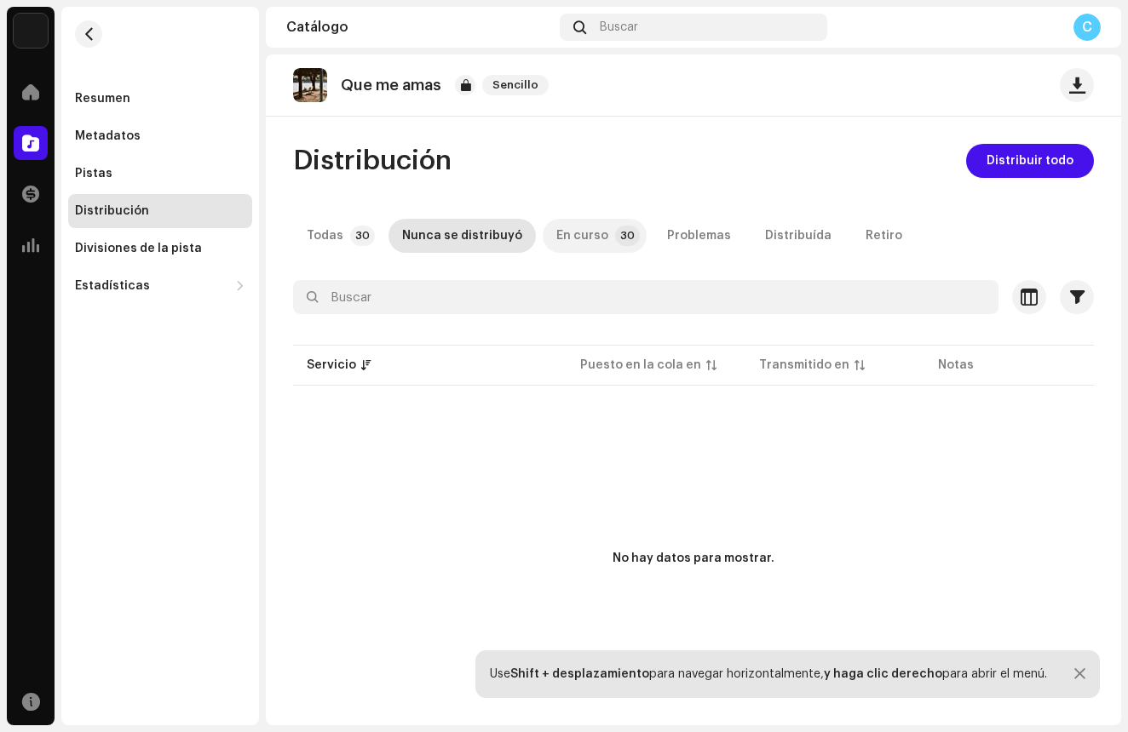
click at [592, 242] on div "En curso" at bounding box center [582, 236] width 52 height 34
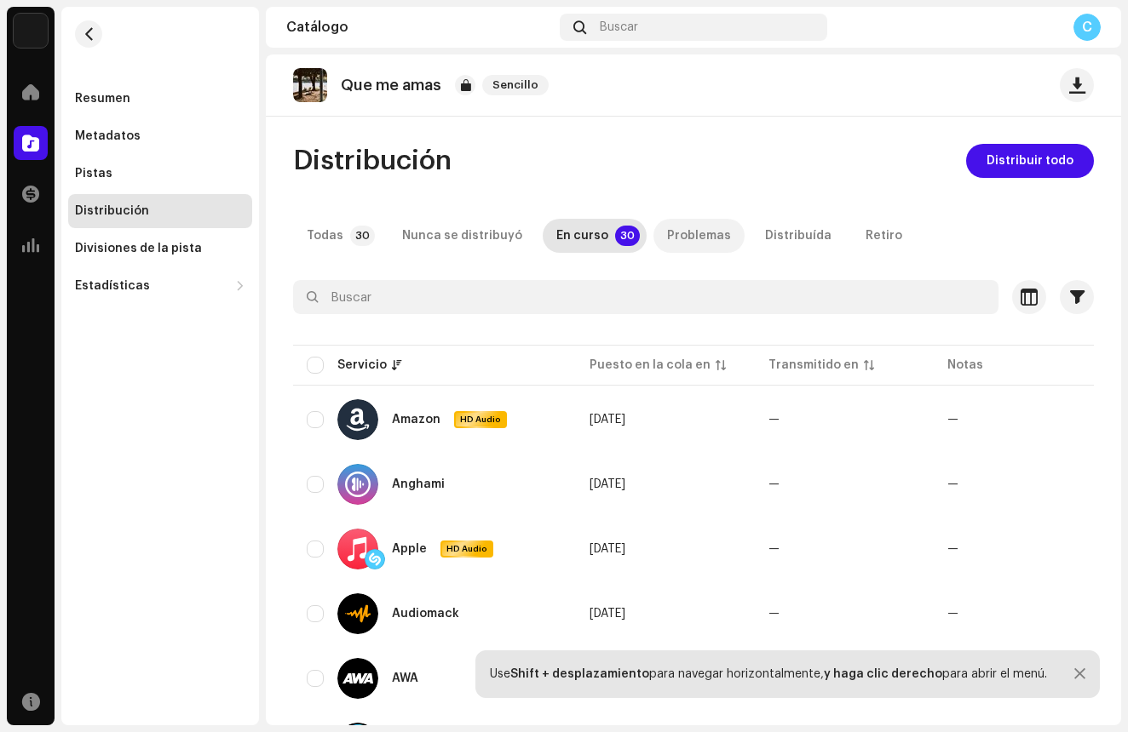
click at [667, 239] on div "Problemas" at bounding box center [699, 236] width 64 height 34
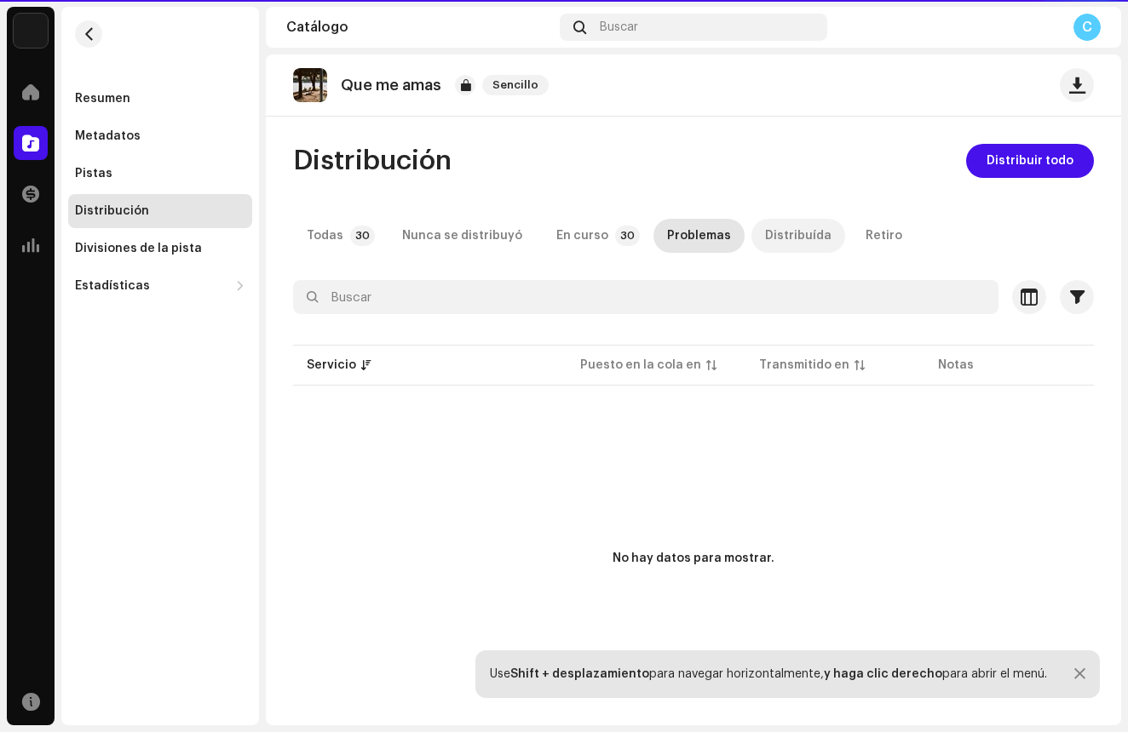
click at [765, 241] on div "Distribuída" at bounding box center [798, 236] width 66 height 34
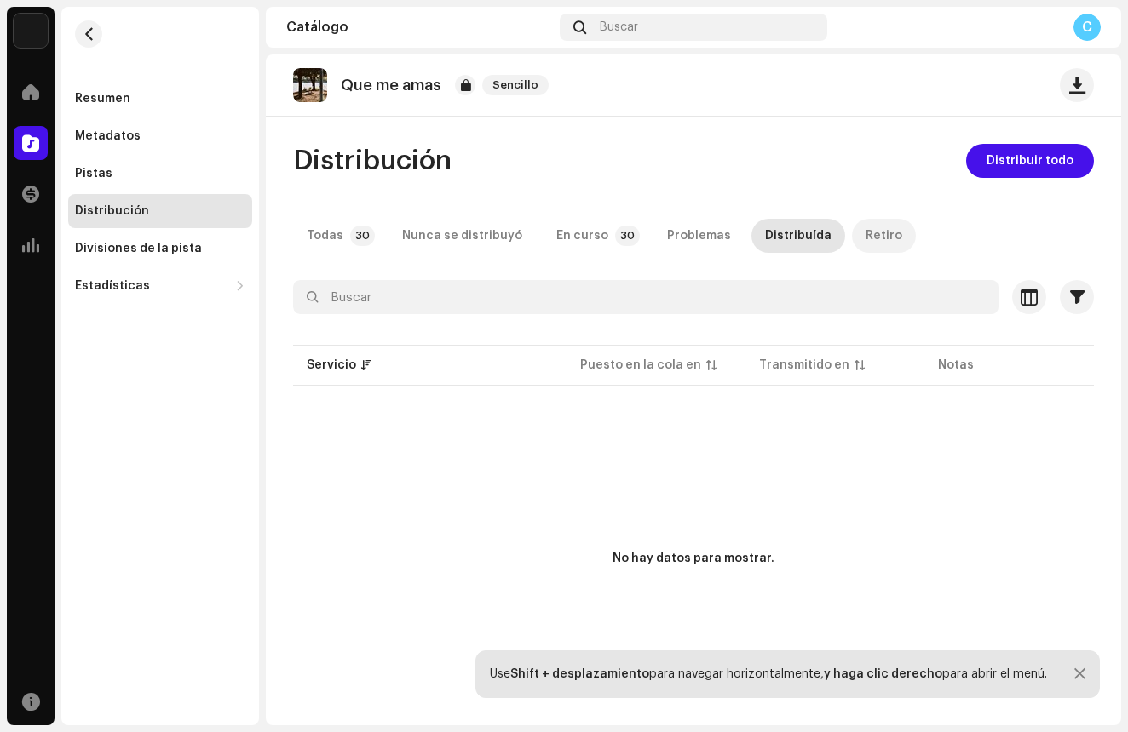
click at [865, 232] on div "Retiro" at bounding box center [883, 236] width 37 height 34
click at [351, 237] on p-badge "30" at bounding box center [362, 236] width 25 height 20
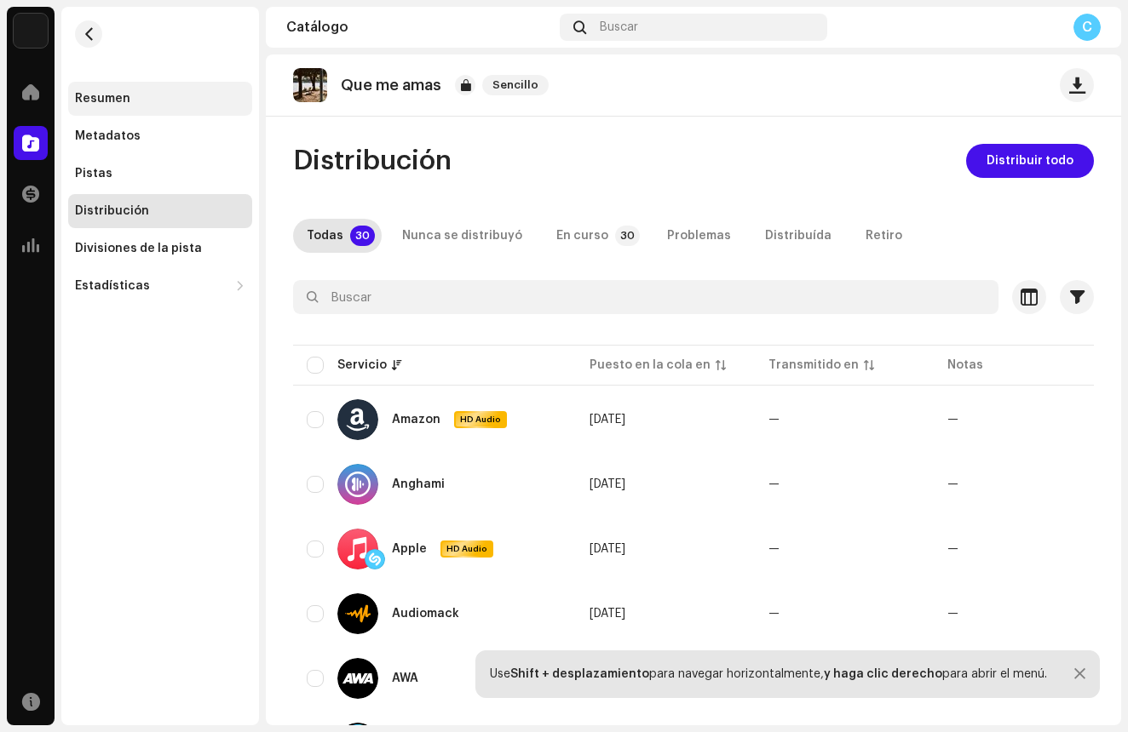
click at [100, 108] on div "Resumen" at bounding box center [160, 99] width 184 height 34
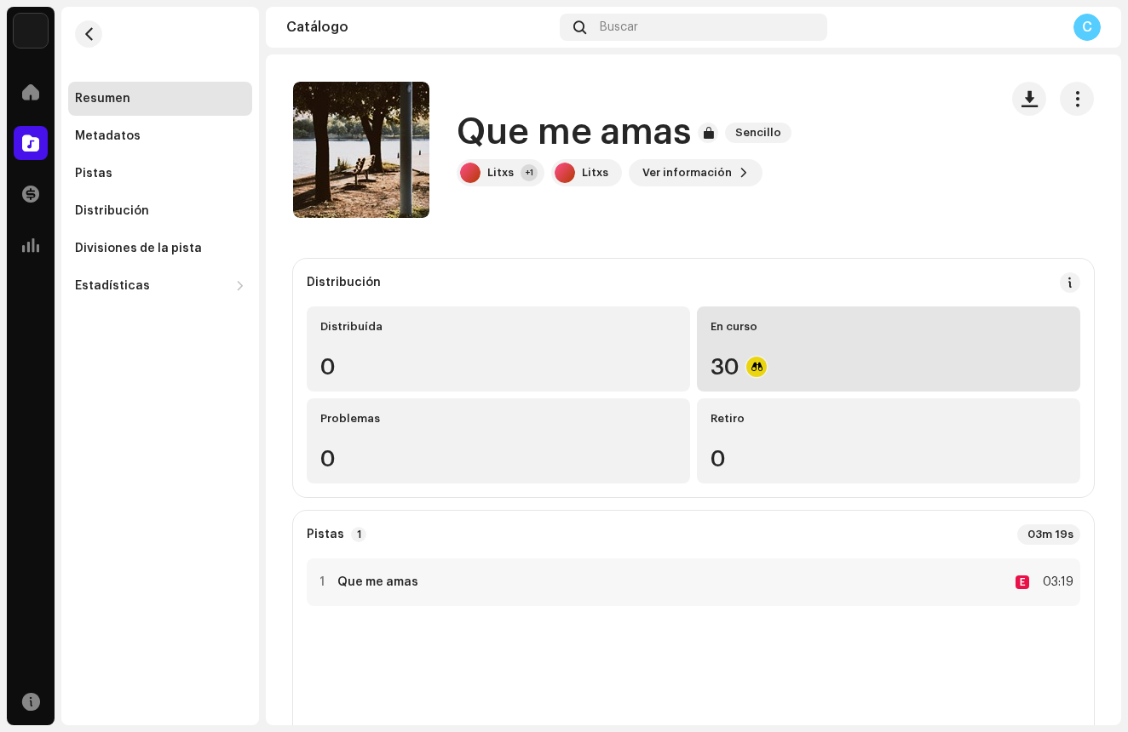
click at [764, 360] on div "30" at bounding box center [888, 367] width 356 height 22
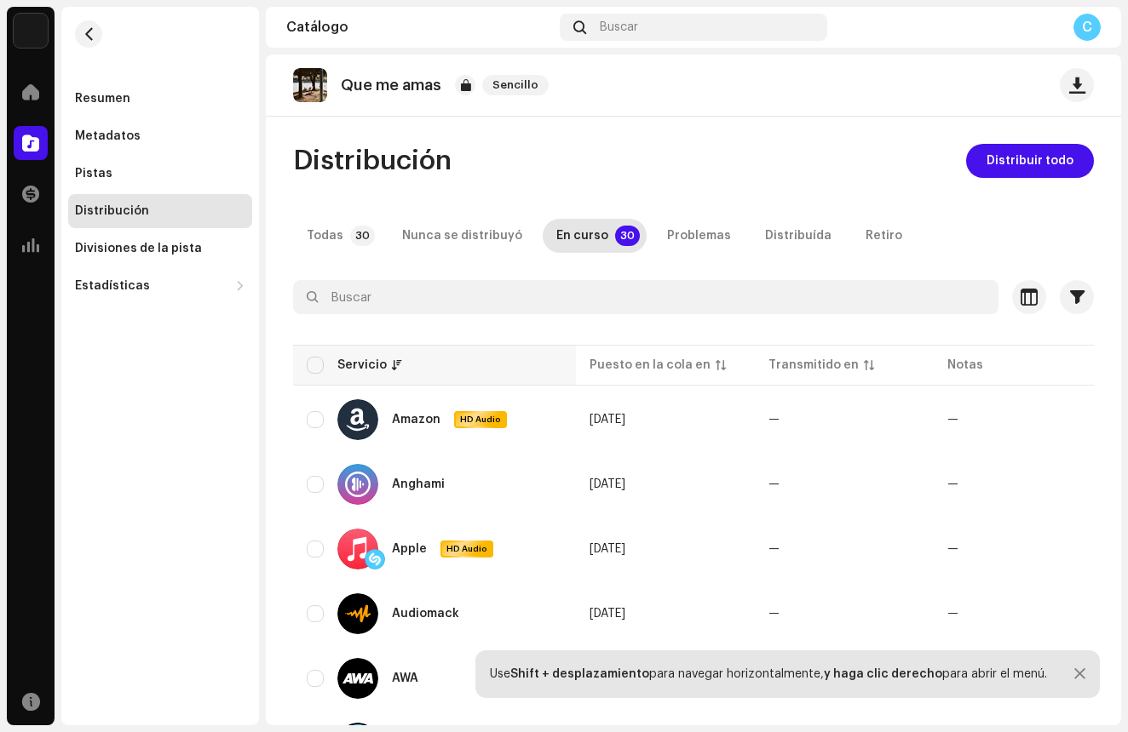
click at [306, 375] on th "Servicio" at bounding box center [434, 365] width 283 height 41
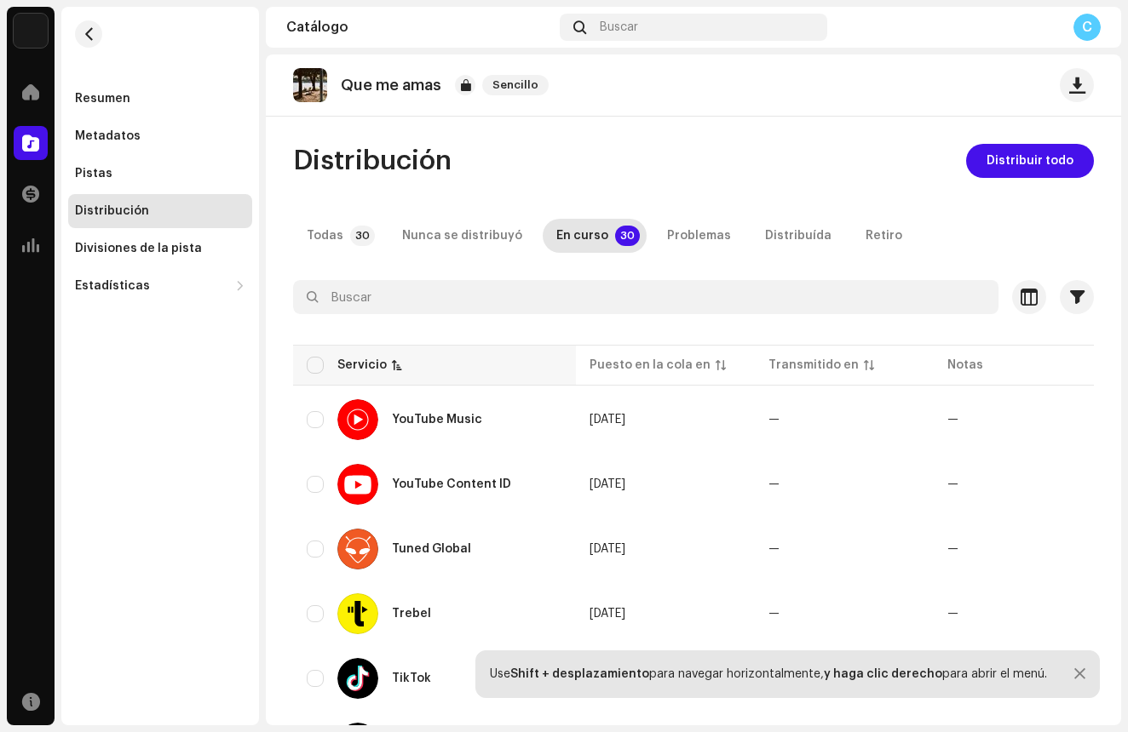
click at [308, 374] on th "Servicio" at bounding box center [434, 365] width 283 height 41
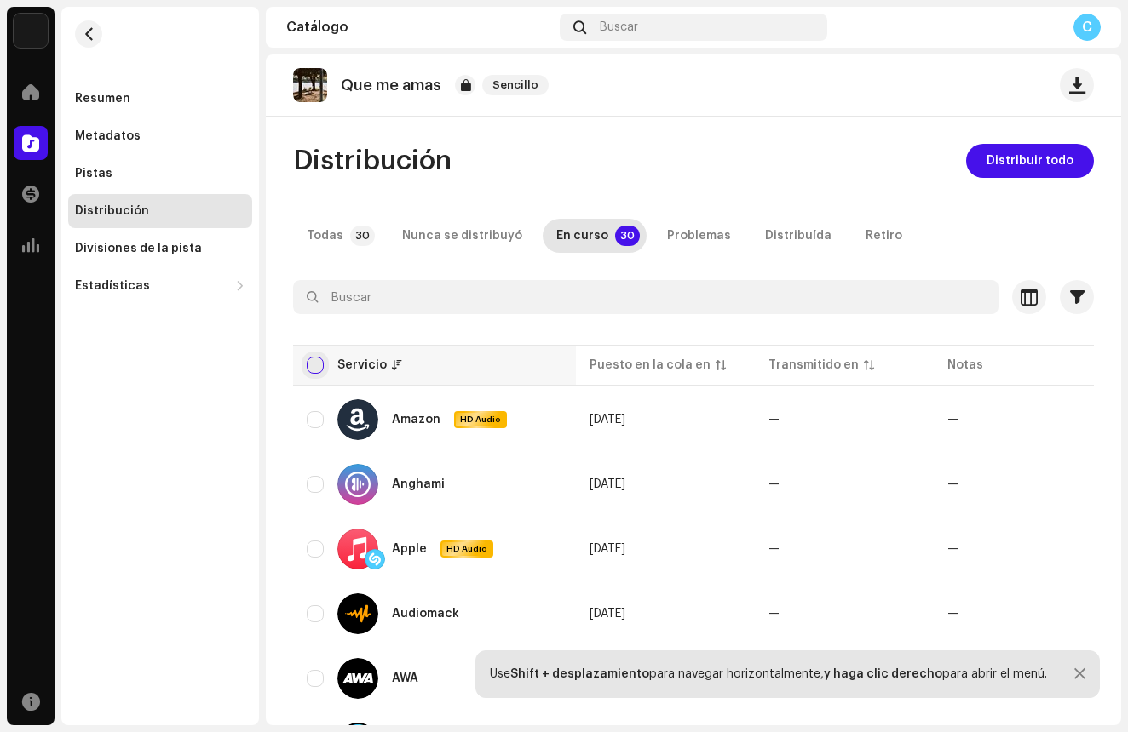
click at [319, 368] on input "checkbox" at bounding box center [315, 365] width 17 height 17
checkbox input "true"
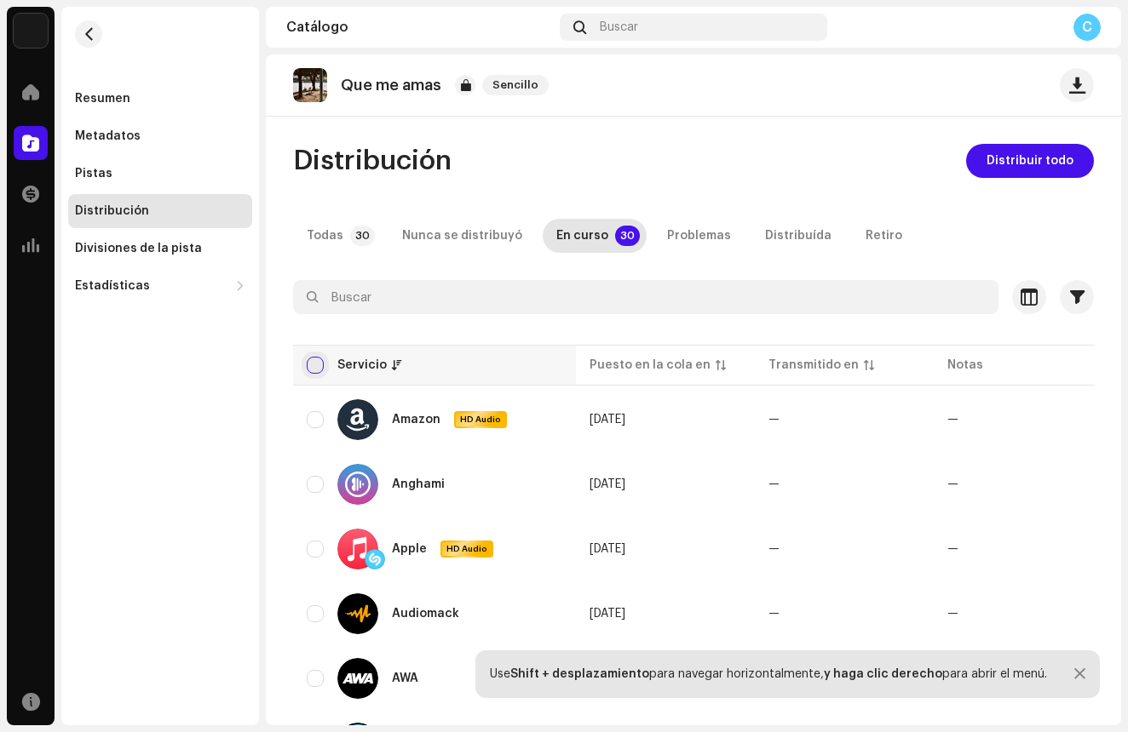
checkbox input "true"
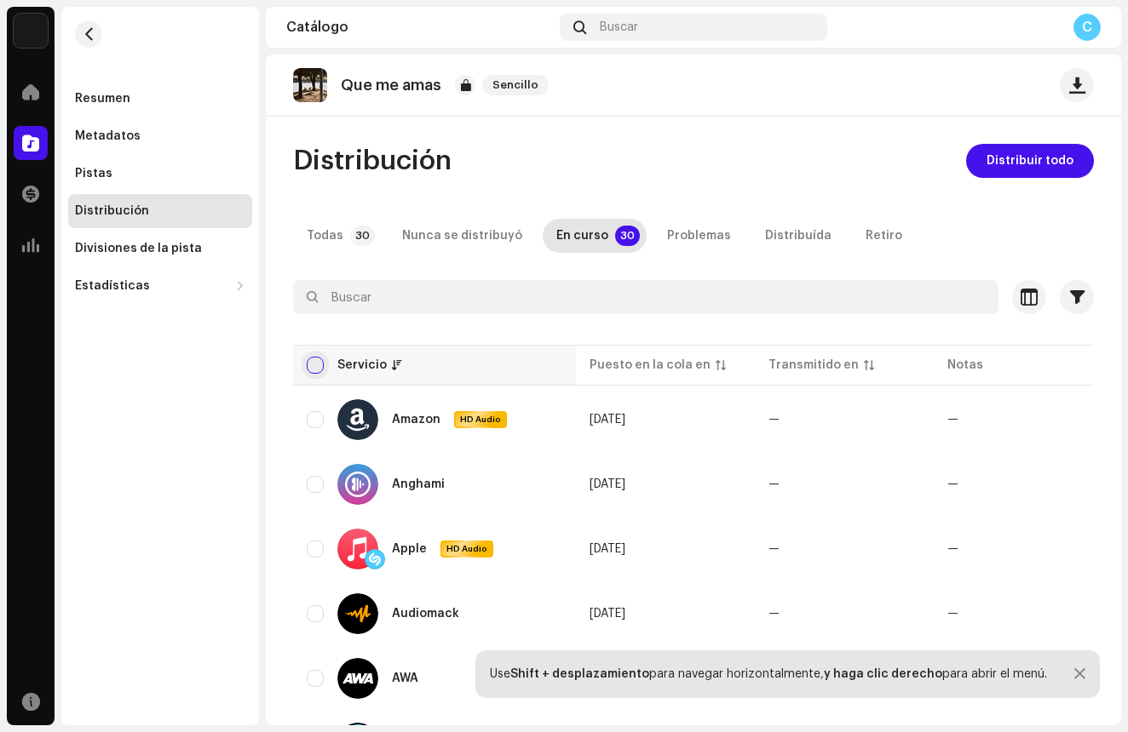
checkbox input "true"
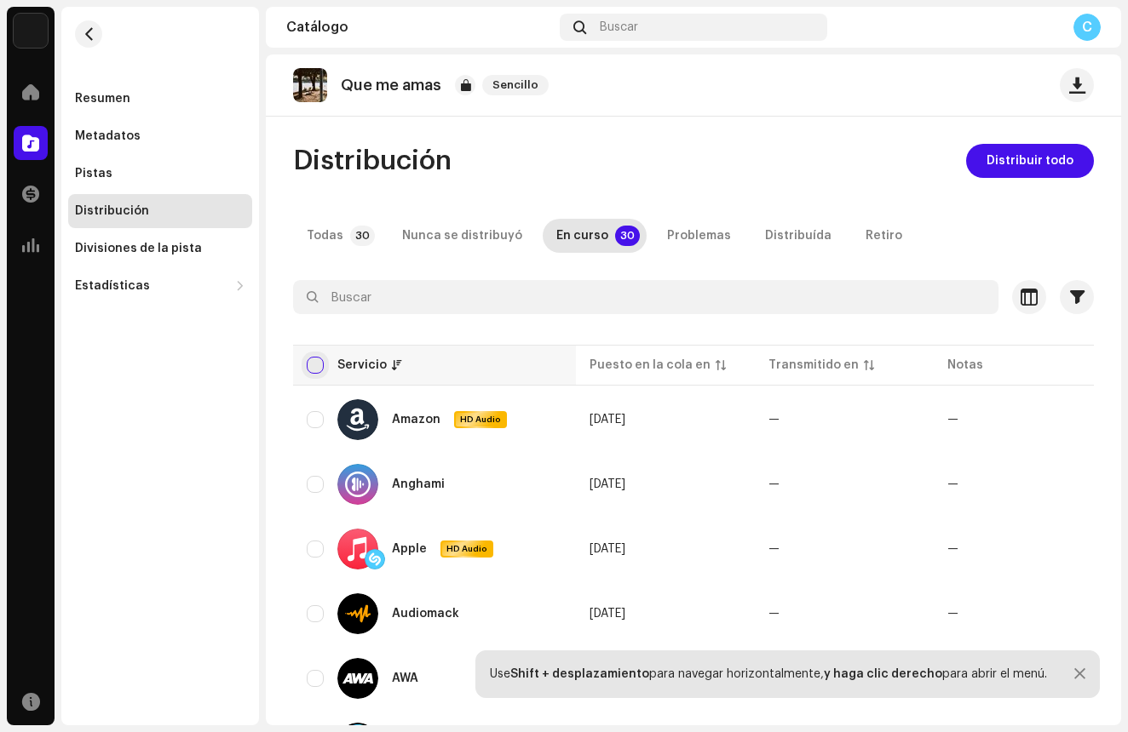
checkbox input "true"
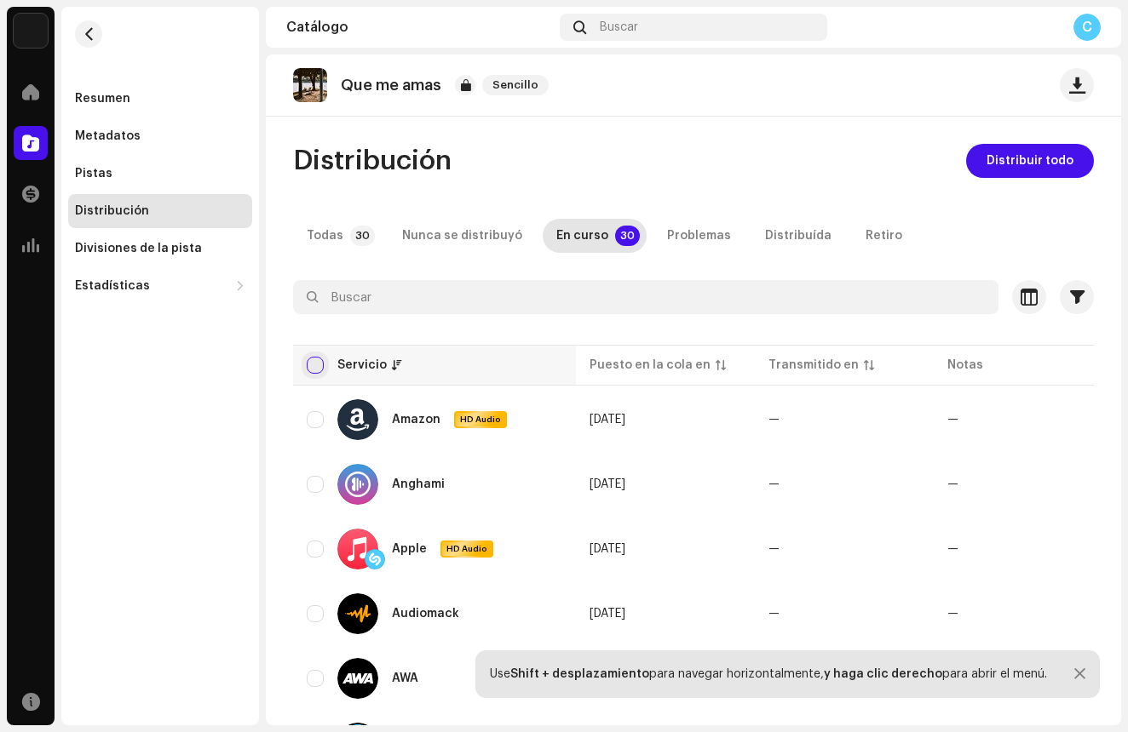
checkbox input "true"
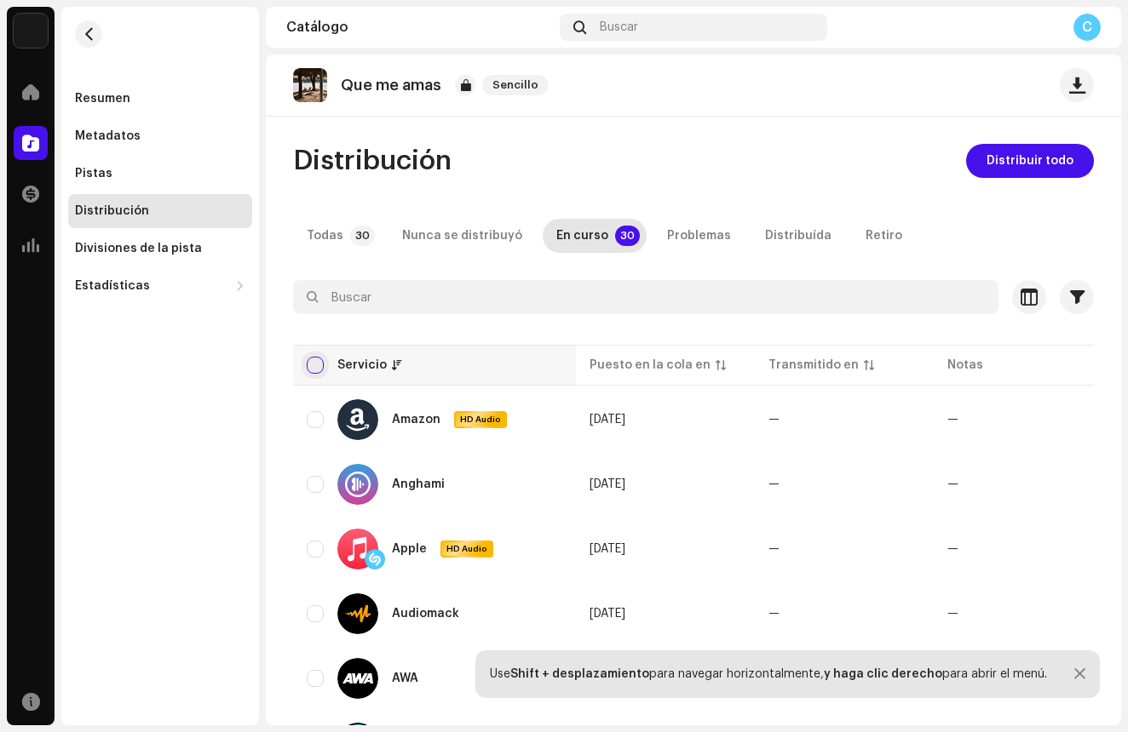
checkbox input "true"
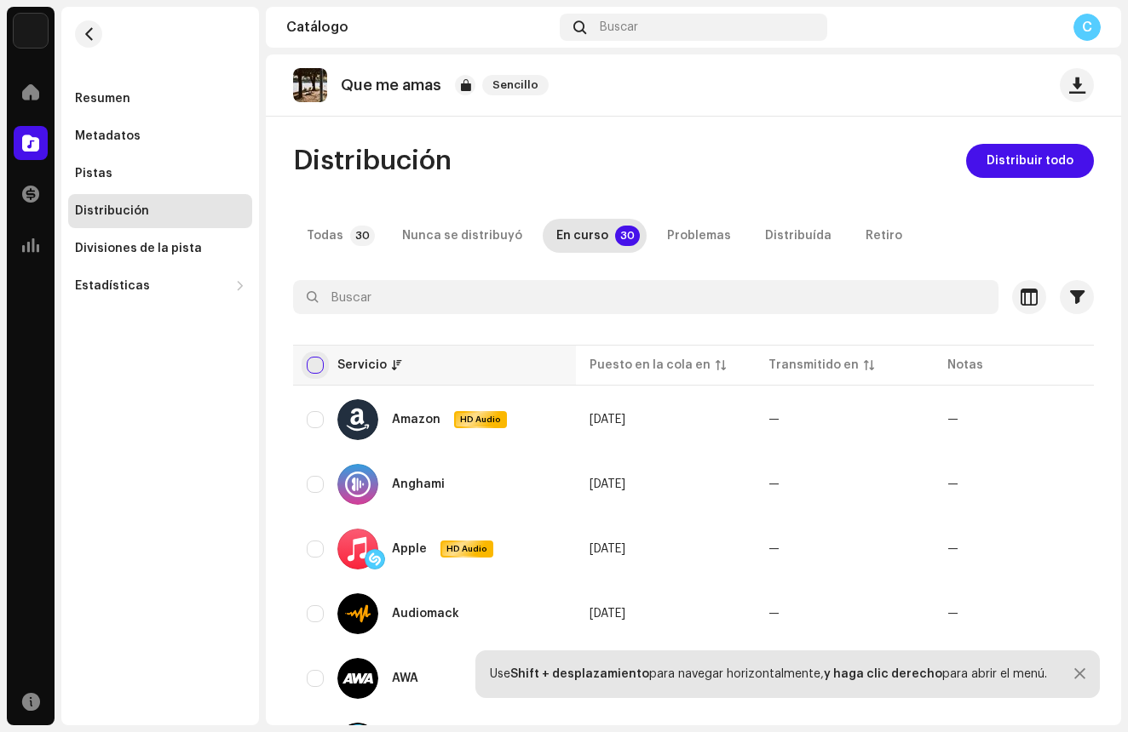
checkbox input "true"
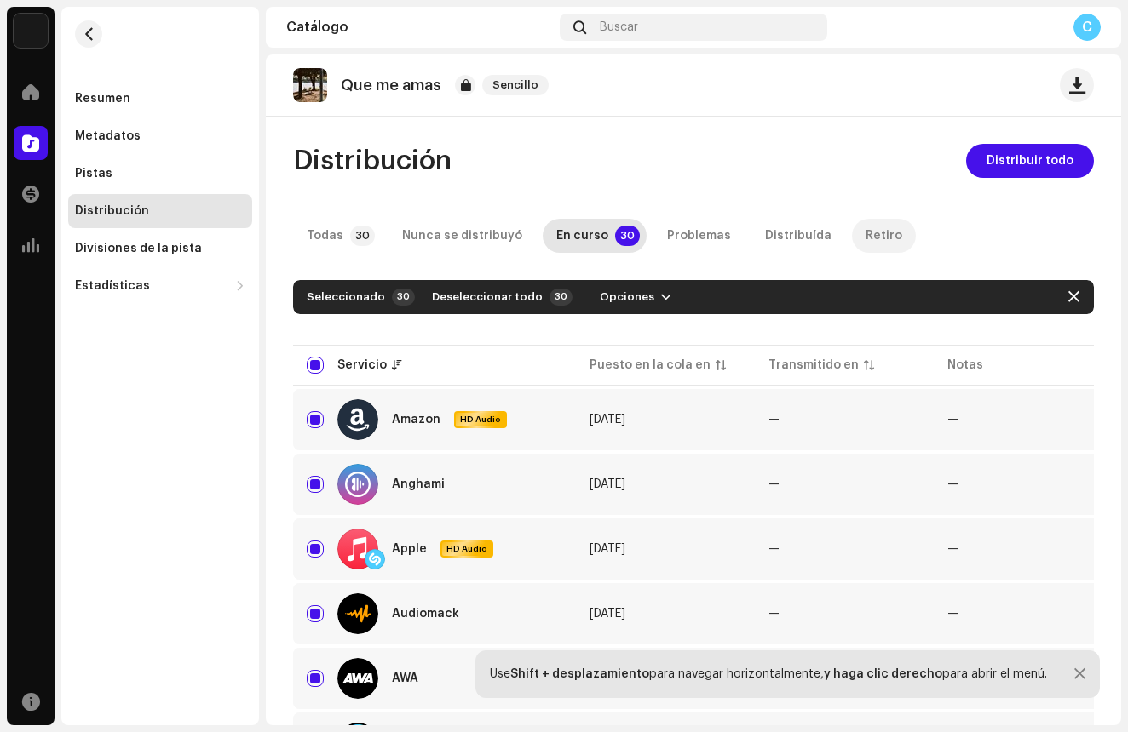
click at [865, 235] on div "Retiro" at bounding box center [883, 236] width 37 height 34
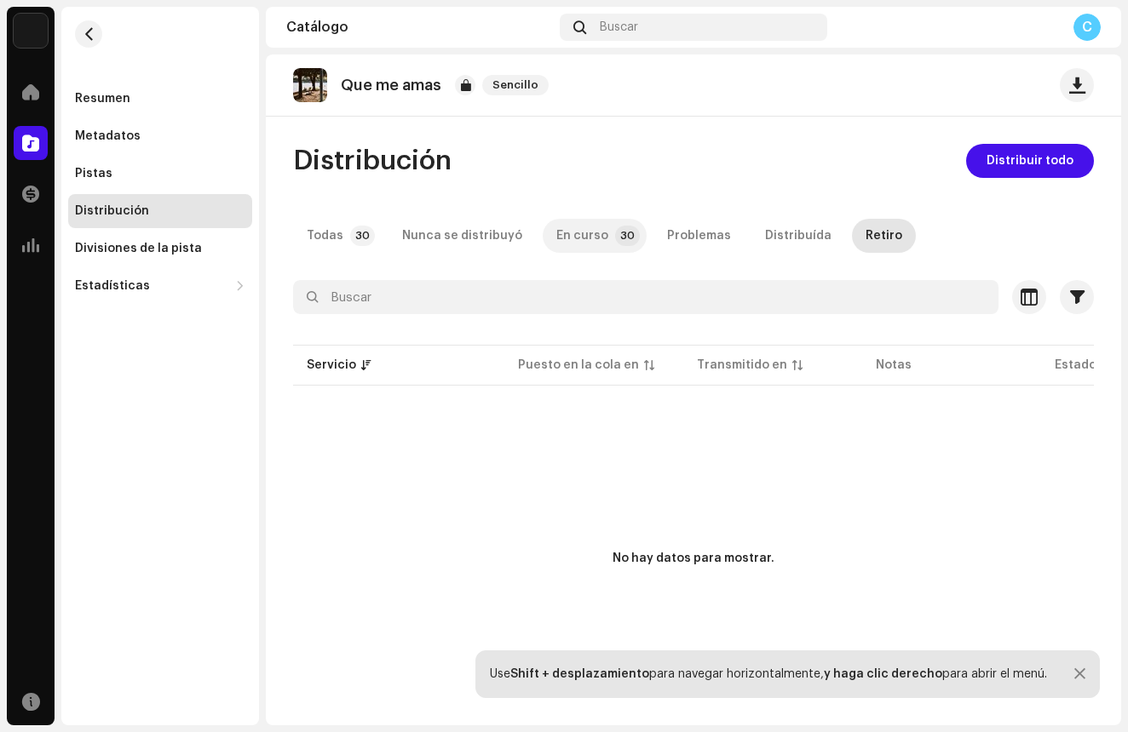
click at [583, 242] on div "En curso" at bounding box center [582, 236] width 52 height 34
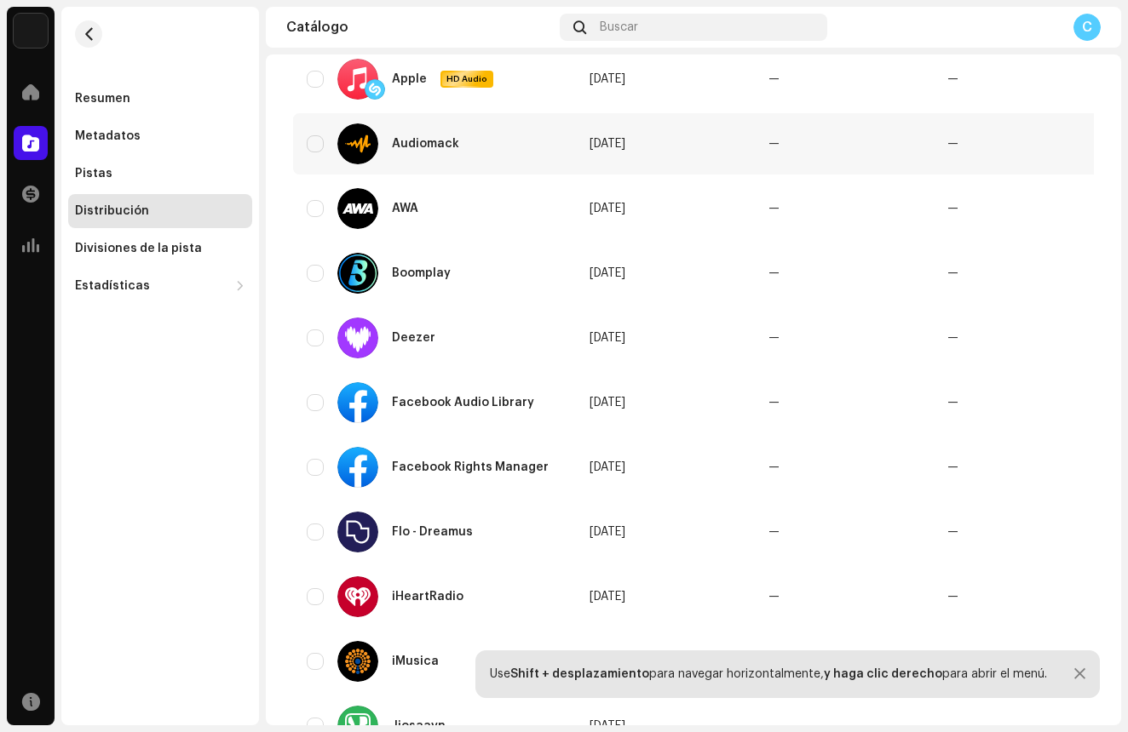
scroll to position [50, 0]
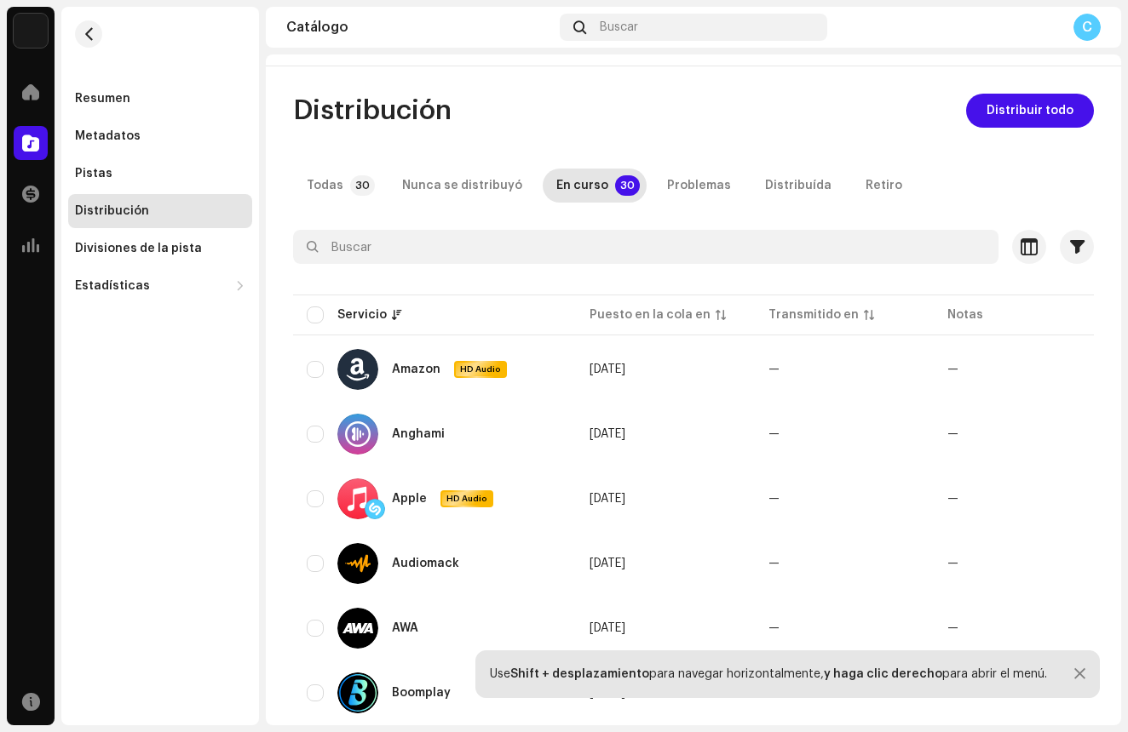
click at [1061, 673] on div "Use Shift + desplazamiento para navegar horizontalmente, y haga clic derecho pa…" at bounding box center [787, 675] width 624 height 48
click at [105, 175] on div "Pistas" at bounding box center [93, 174] width 37 height 14
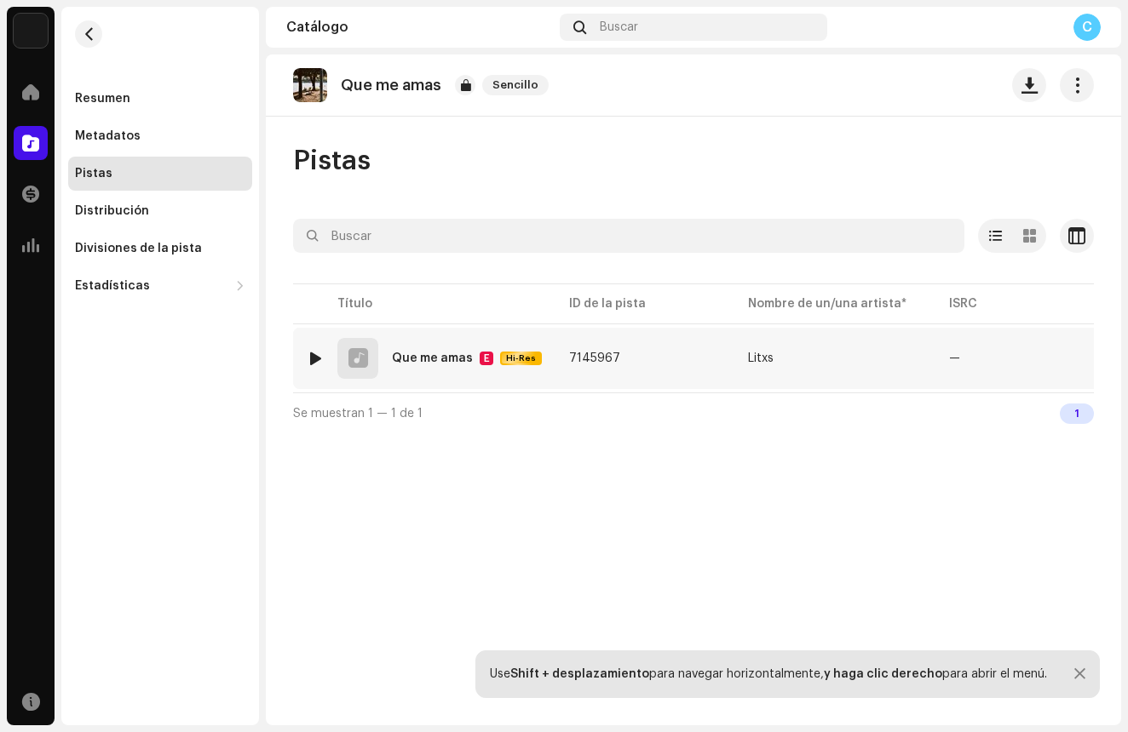
click at [951, 349] on div "—" at bounding box center [1025, 359] width 152 height 26
